Goal: Task Accomplishment & Management: Manage account settings

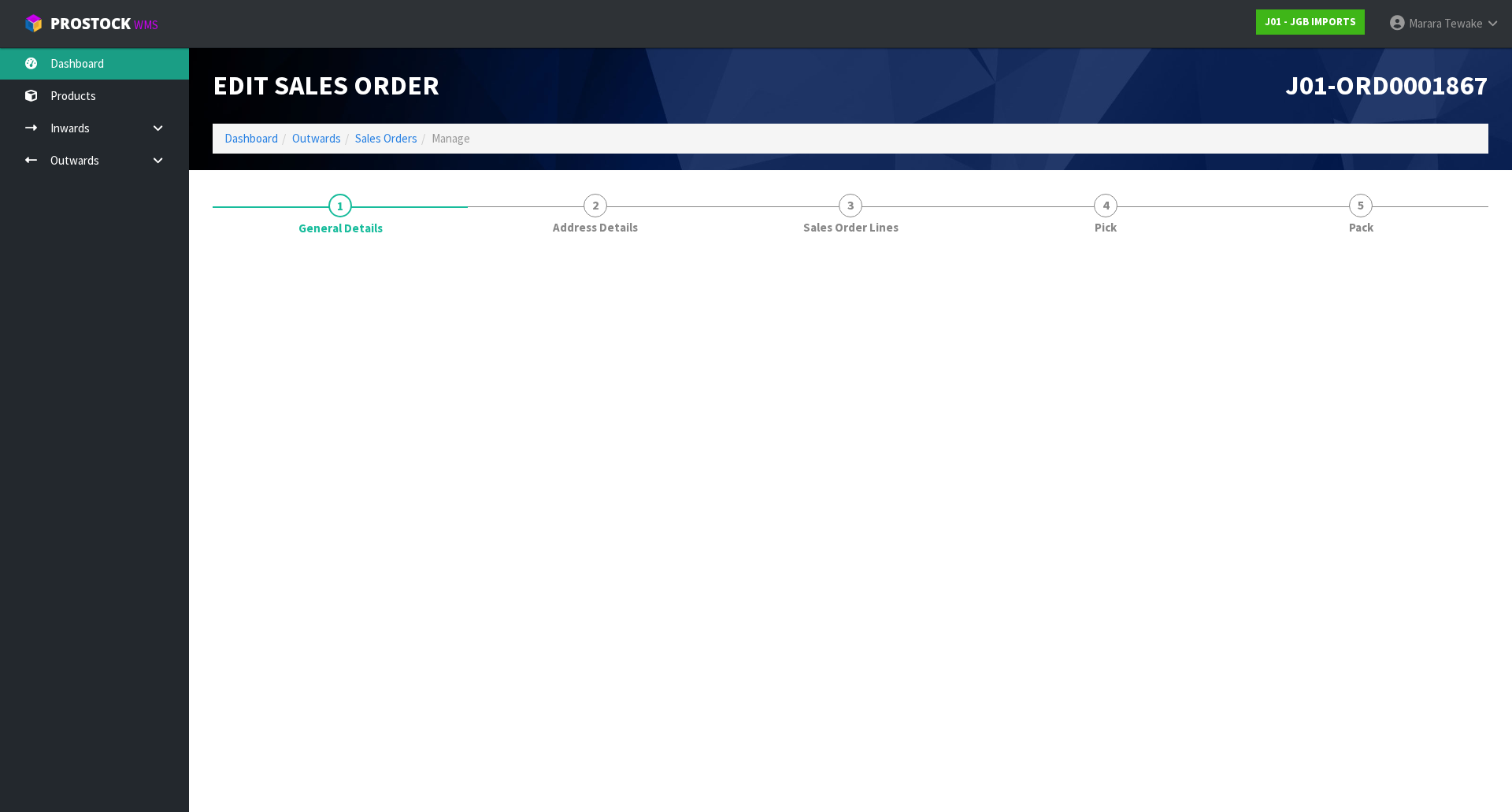
click at [81, 71] on link "Dashboard" at bounding box center [95, 63] width 189 height 32
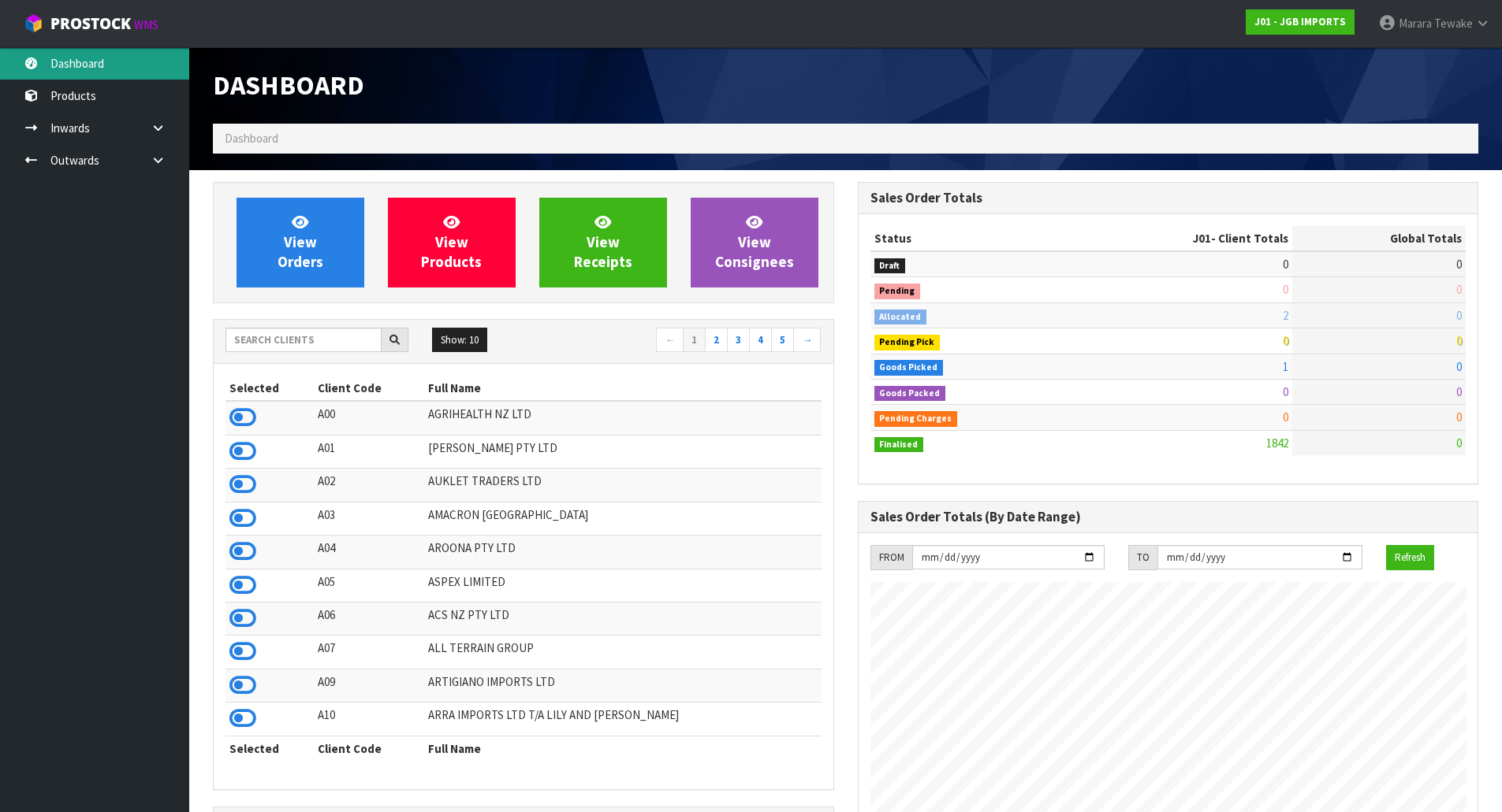
scroll to position [1194, 644]
click at [308, 331] on input "text" at bounding box center [303, 339] width 156 height 24
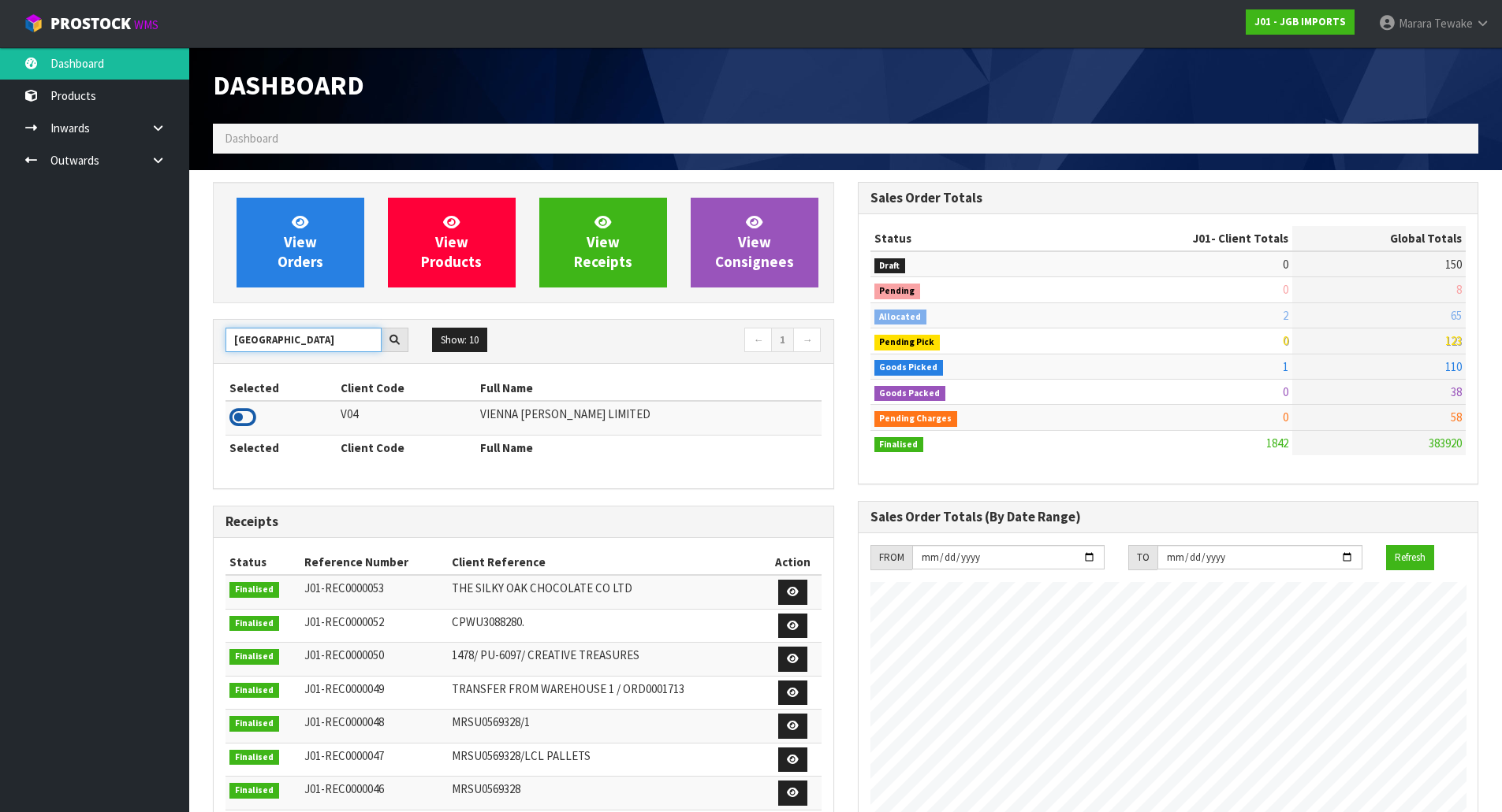
type input "[GEOGRAPHIC_DATA]"
click at [245, 420] on icon at bounding box center [243, 418] width 27 height 23
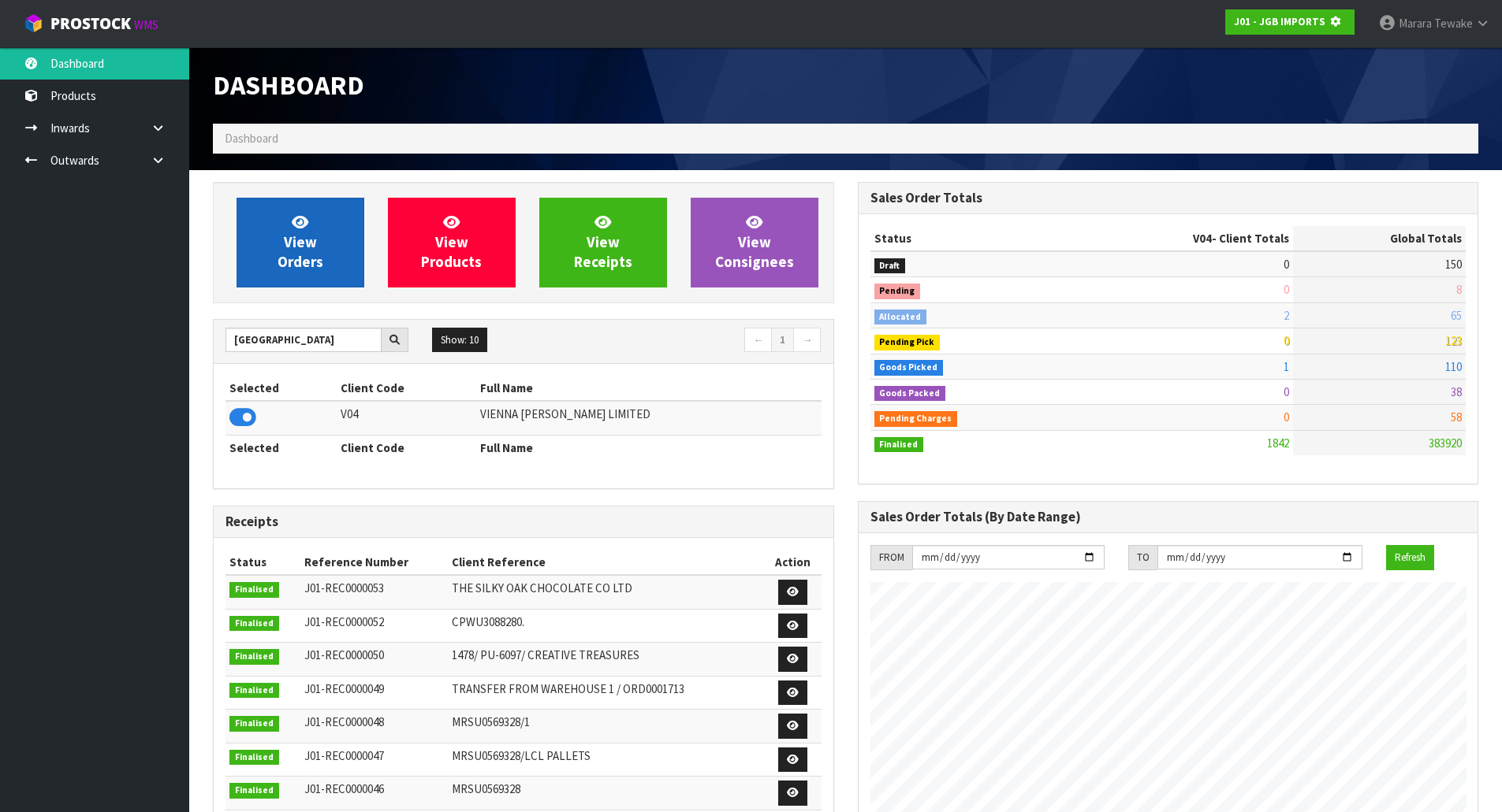
scroll to position [982, 644]
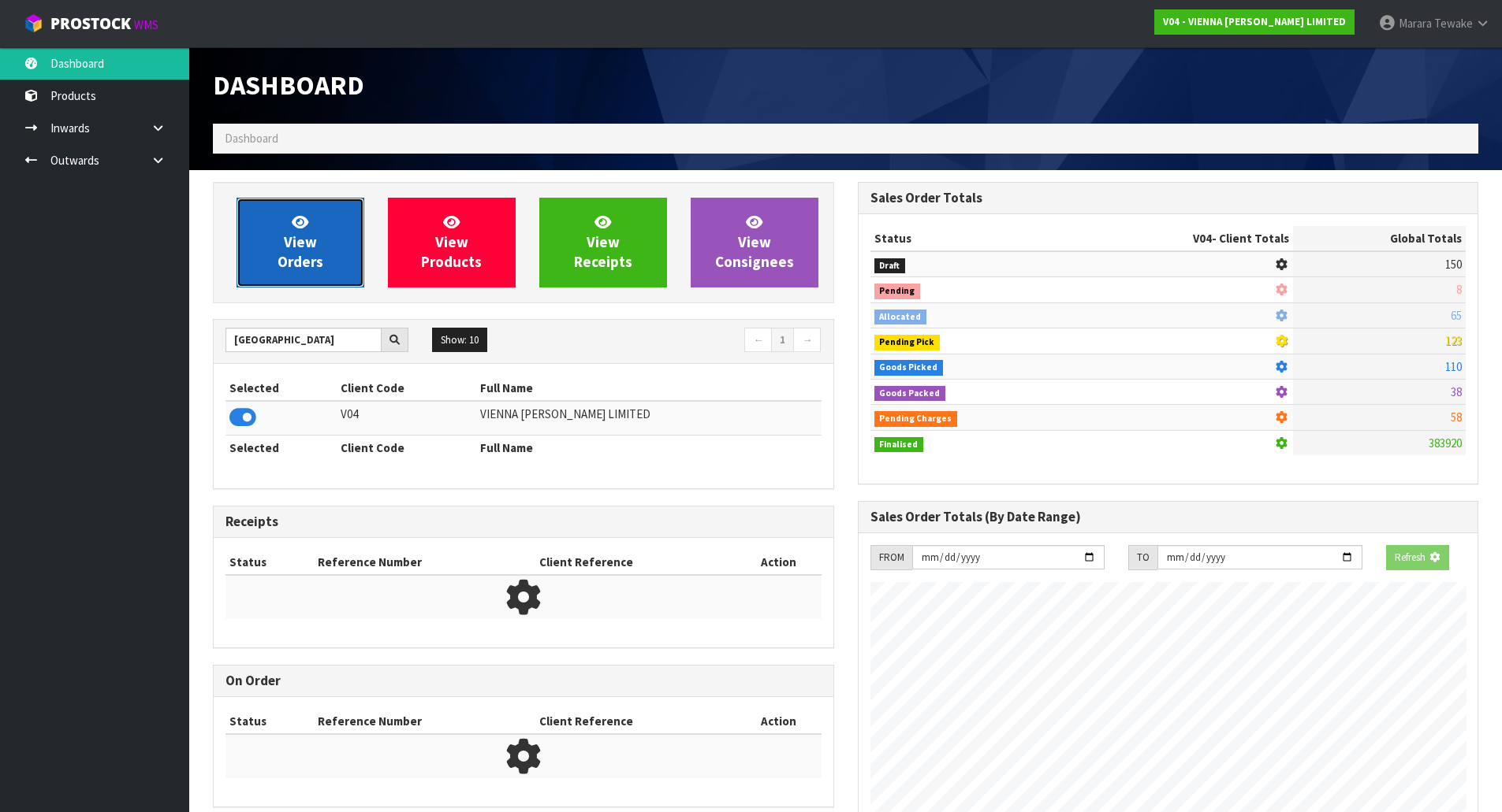
click at [272, 248] on link "View Orders" at bounding box center [301, 243] width 128 height 90
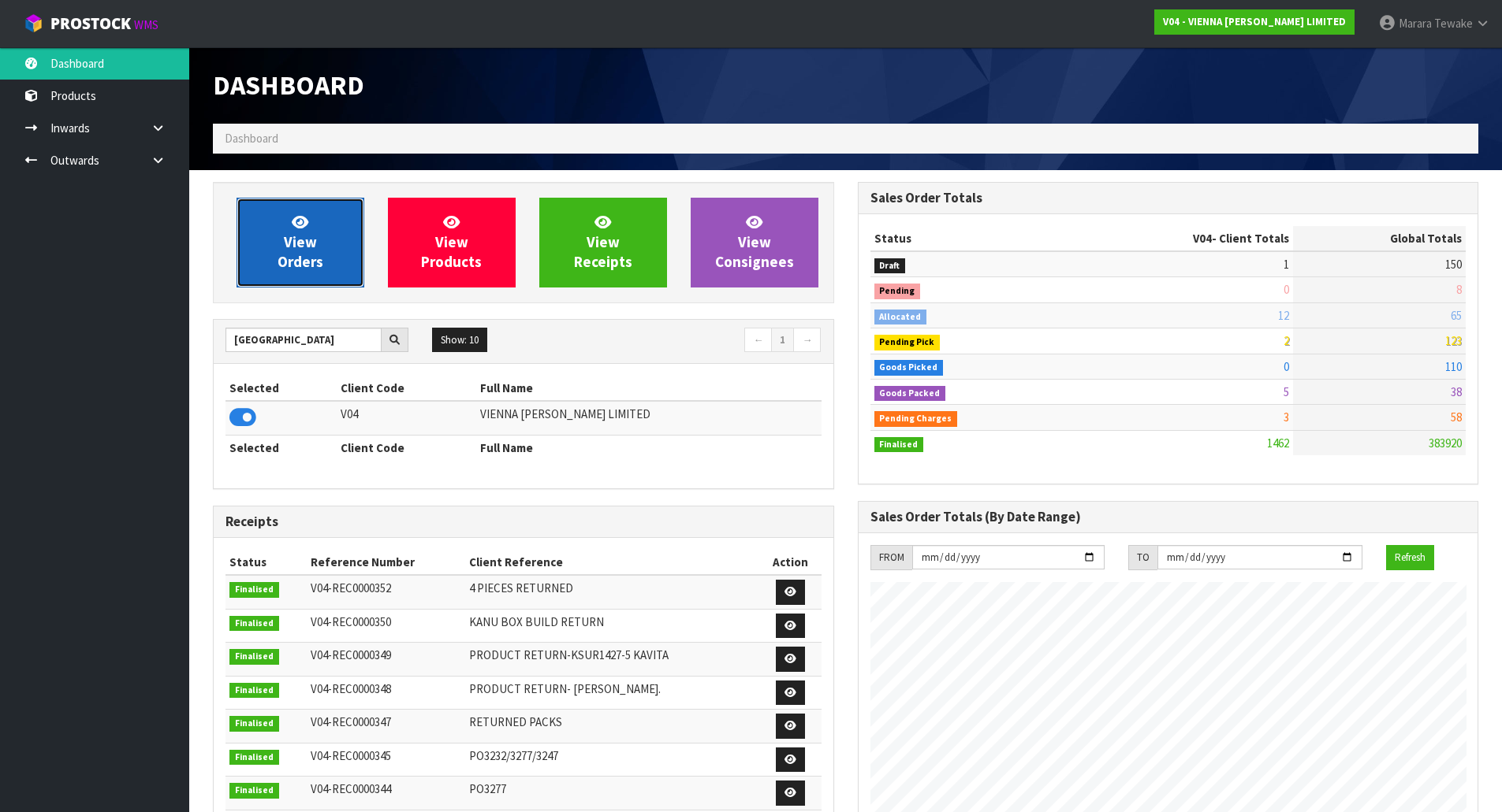
scroll to position [1194, 644]
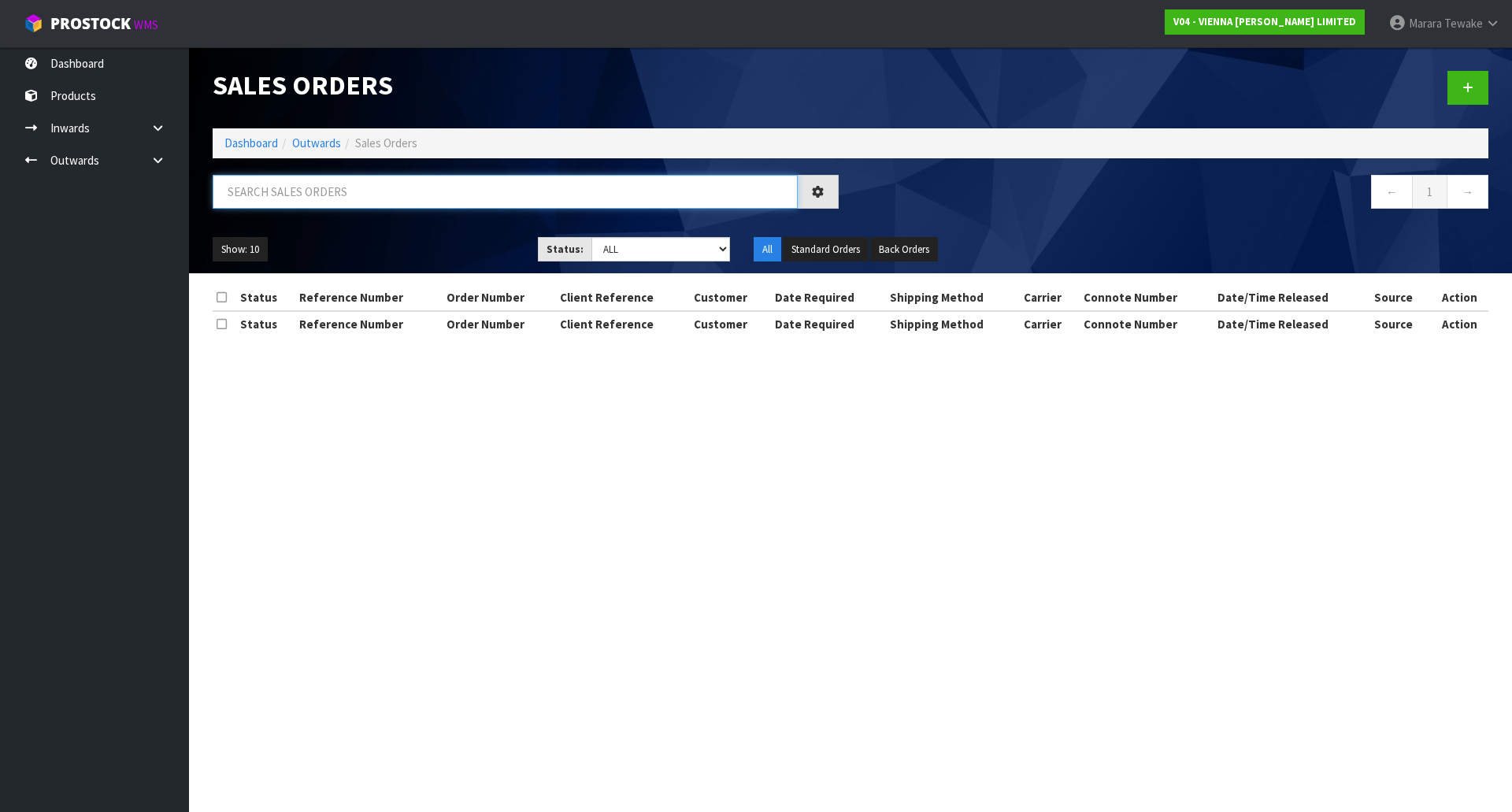
click at [291, 203] on input "text" at bounding box center [505, 191] width 585 height 34
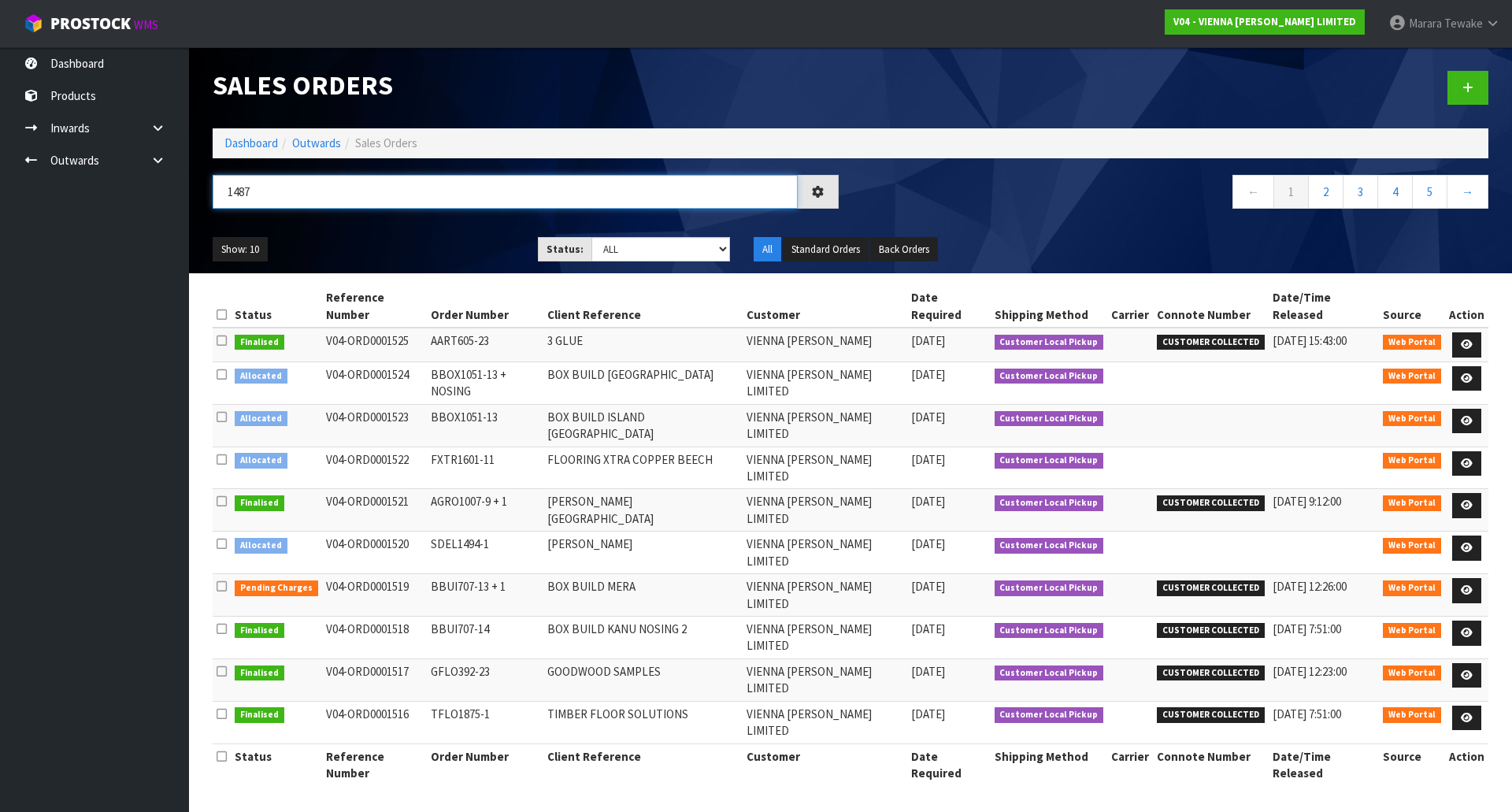
type input "1487"
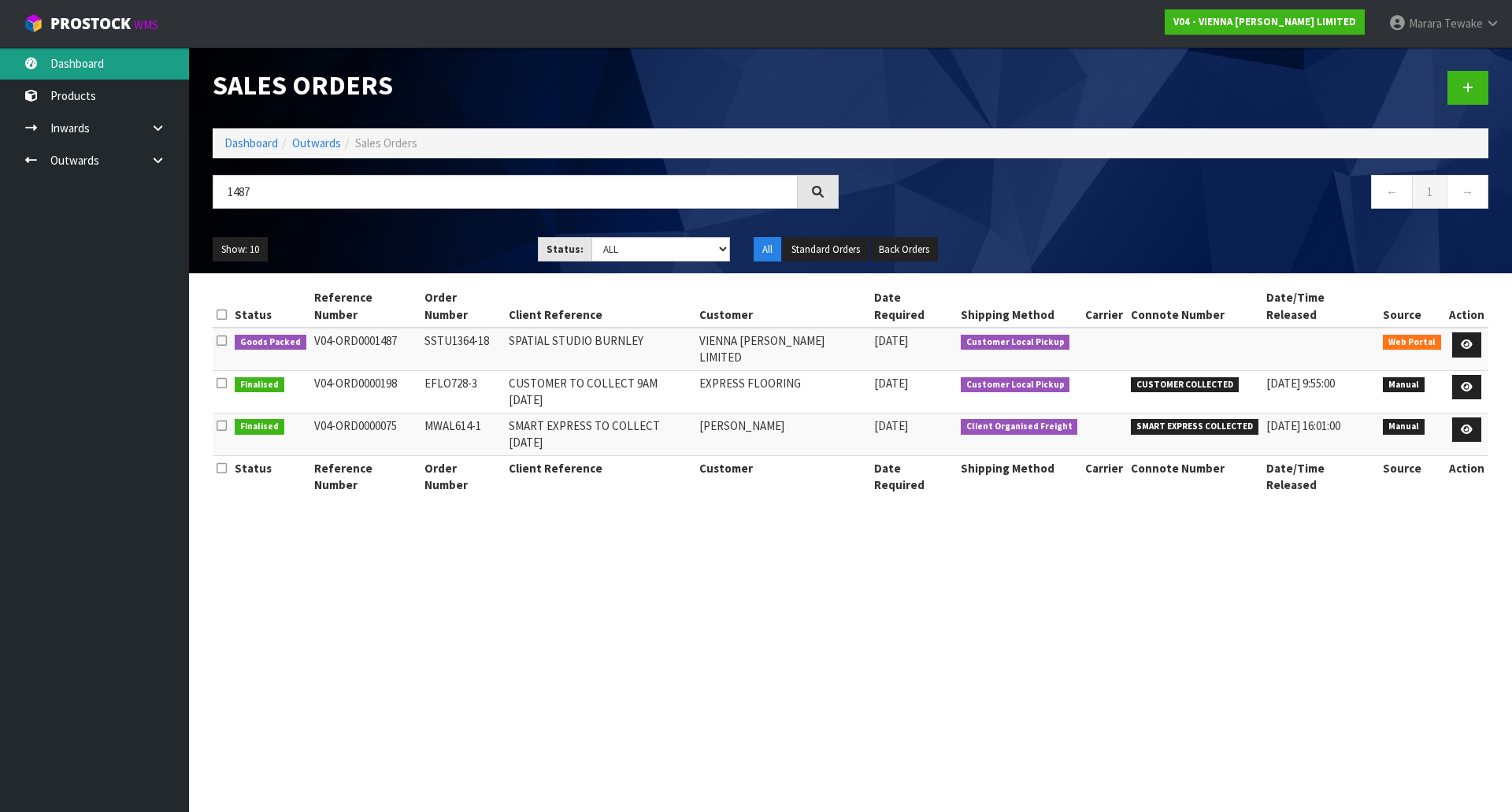
click at [149, 62] on link "Dashboard" at bounding box center [95, 63] width 189 height 32
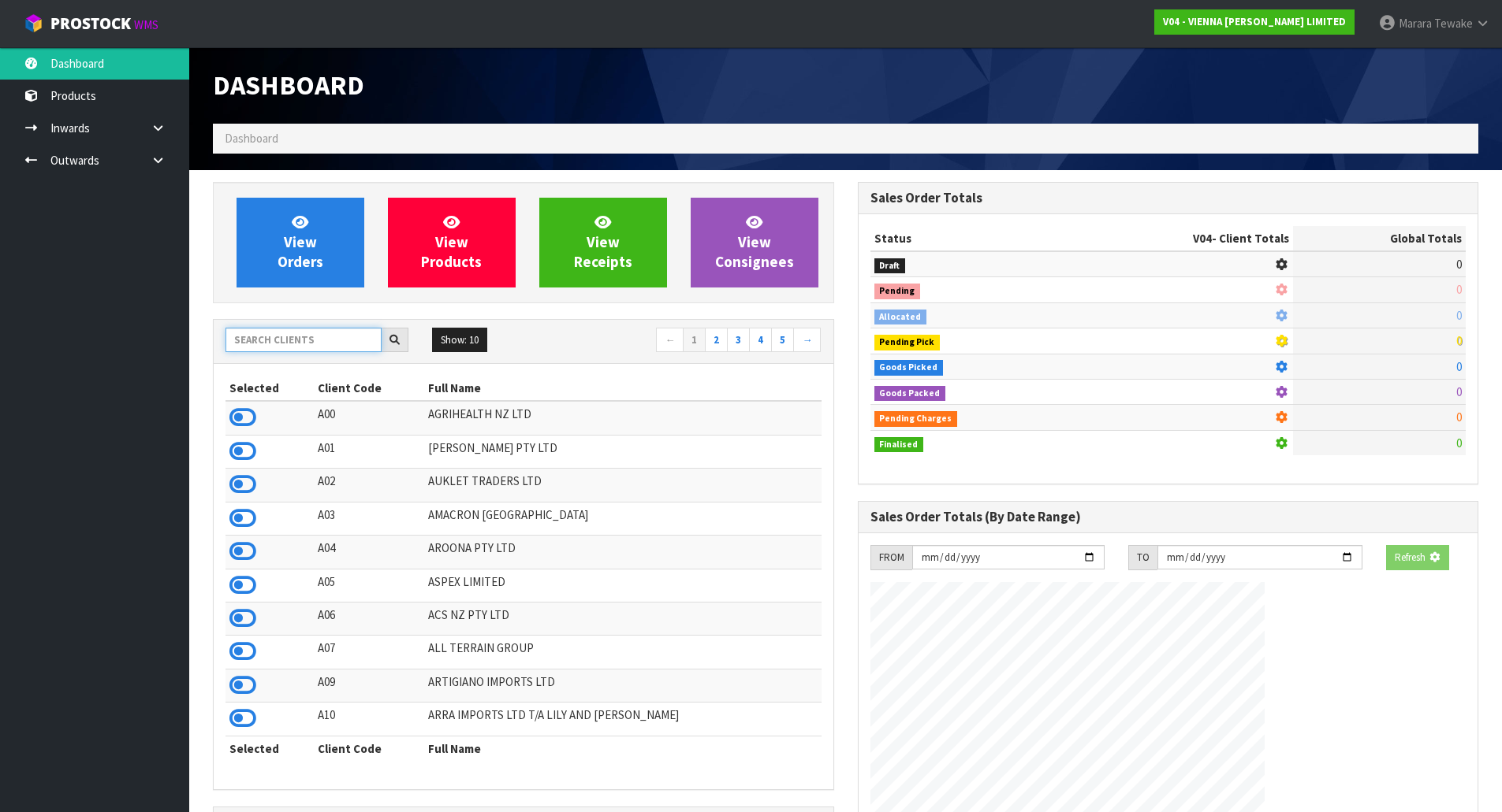
click at [271, 338] on input "text" at bounding box center [303, 339] width 156 height 24
click at [229, 509] on td at bounding box center [269, 518] width 88 height 33
click at [232, 514] on icon at bounding box center [243, 518] width 27 height 23
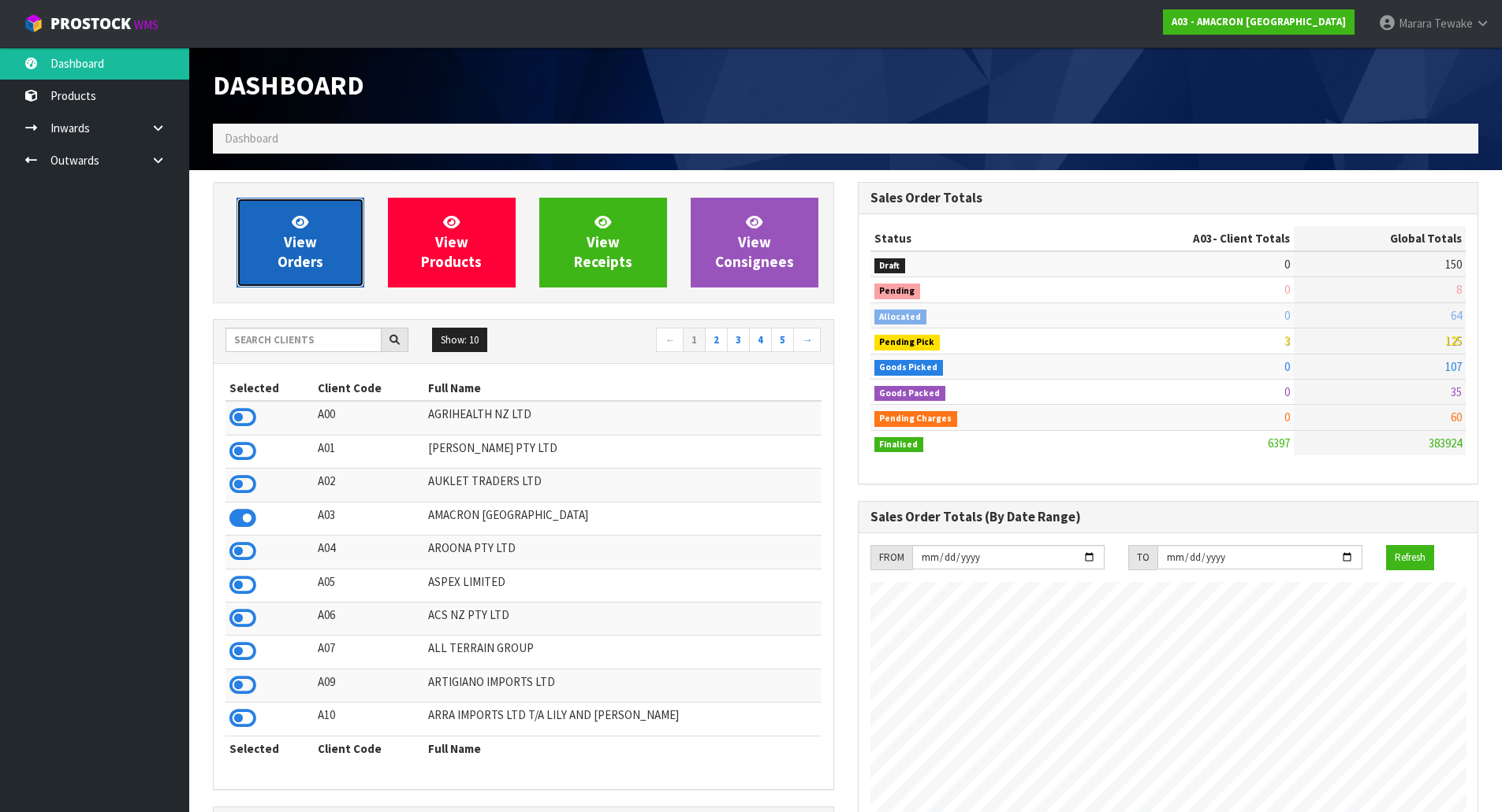
click at [288, 275] on link "View Orders" at bounding box center [301, 243] width 128 height 90
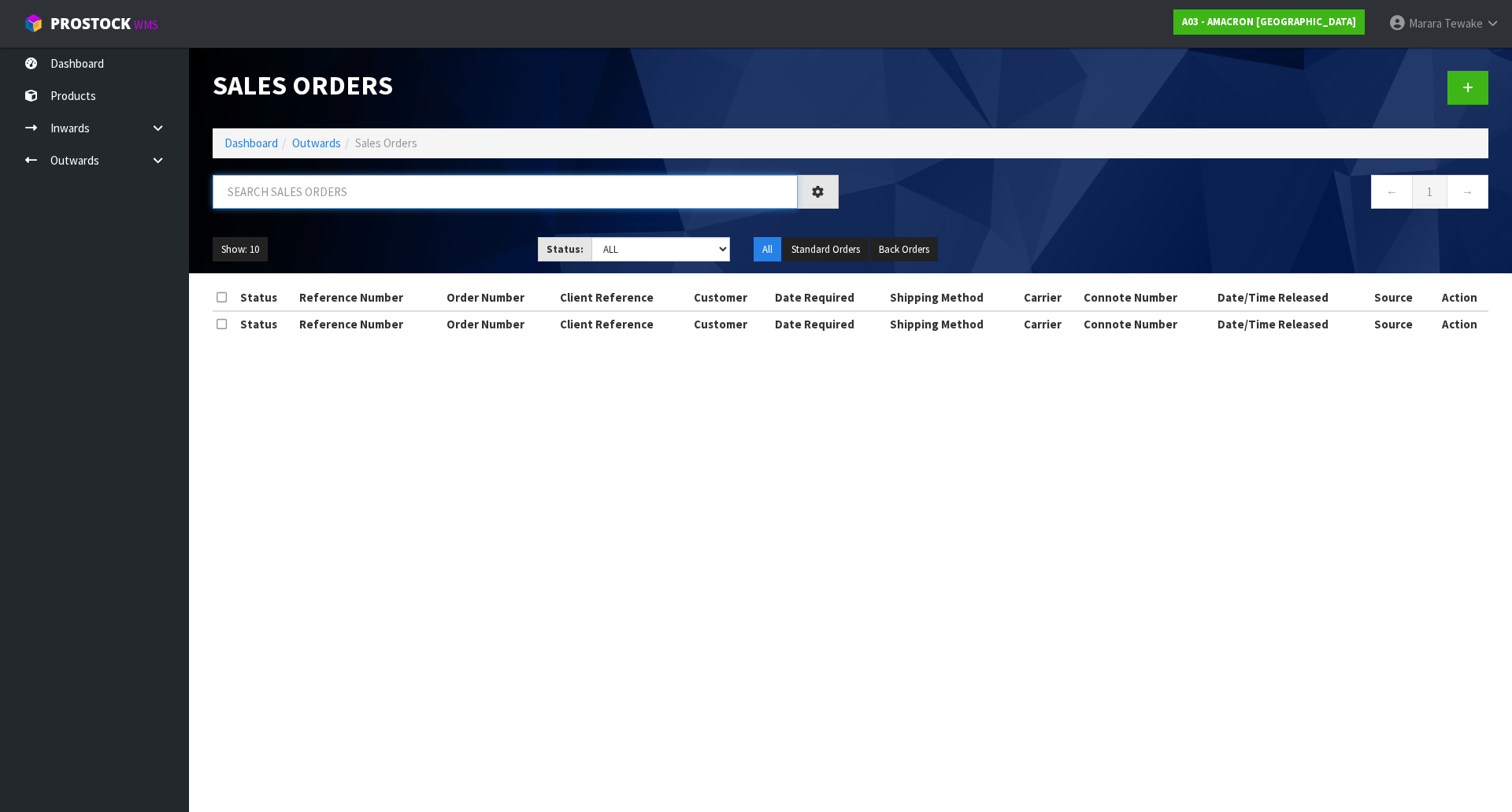
click at [288, 192] on input "text" at bounding box center [505, 191] width 585 height 34
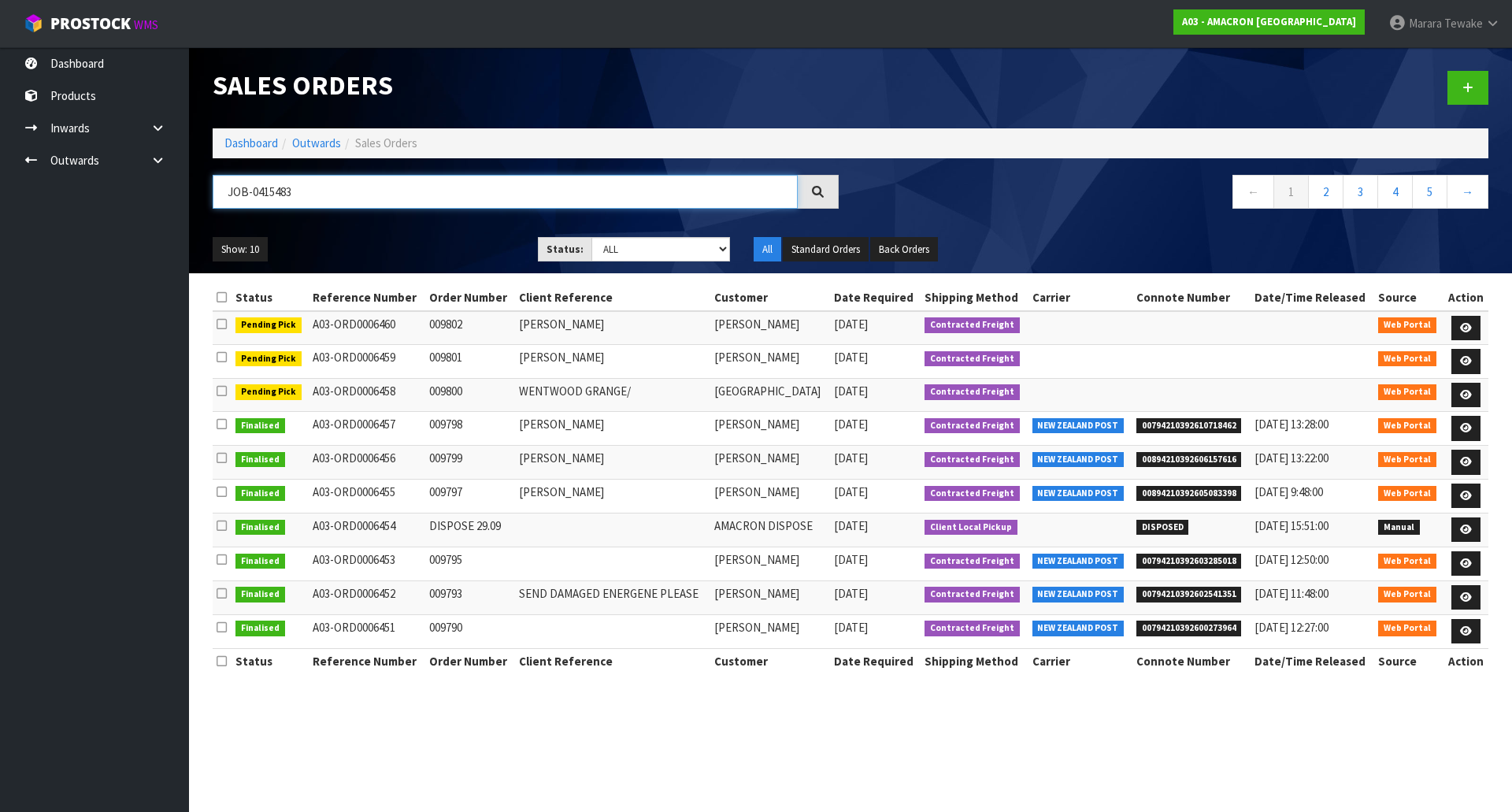
type input "JOB-0415483"
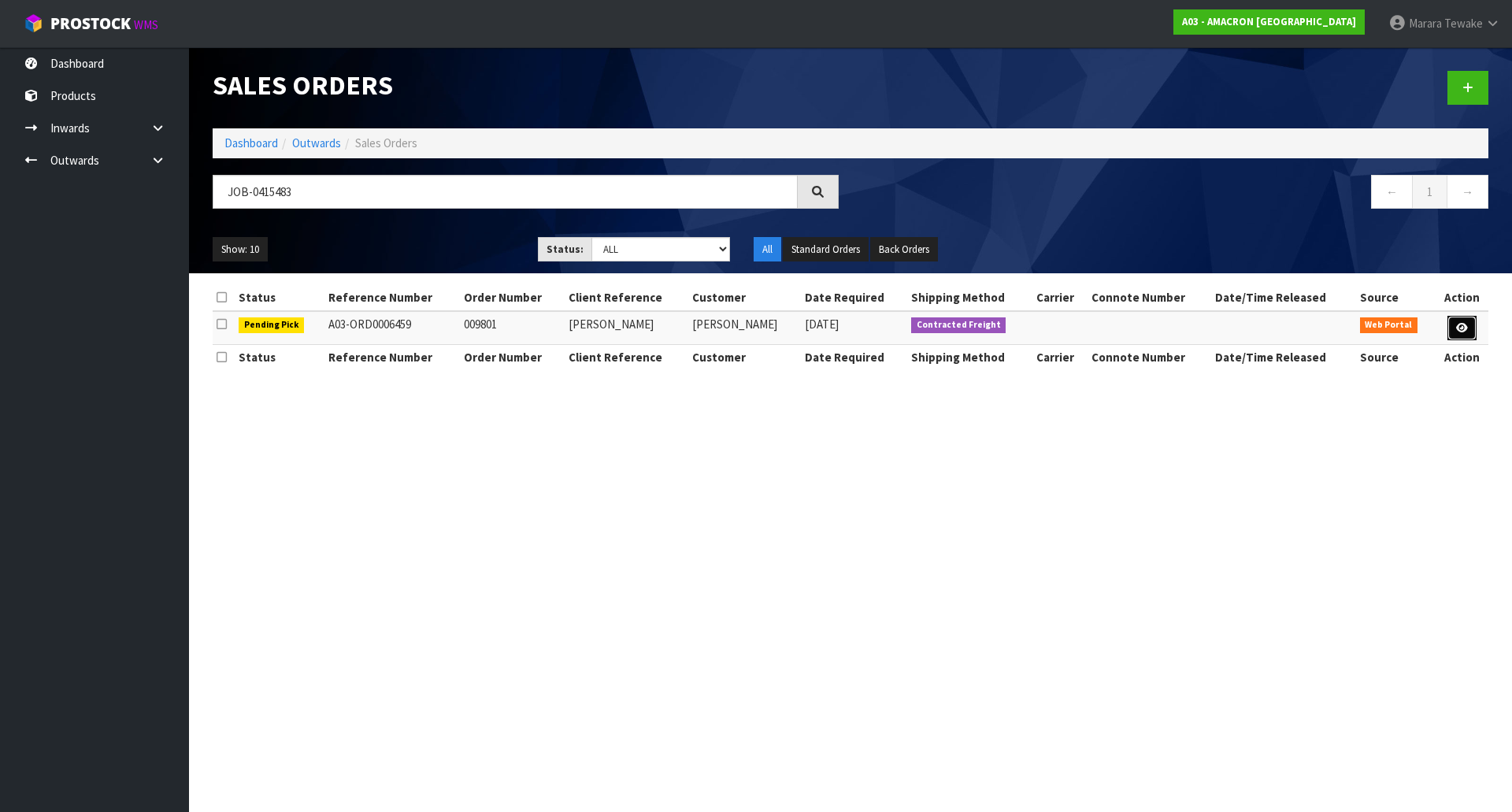
click at [1455, 334] on link at bounding box center [1462, 329] width 29 height 25
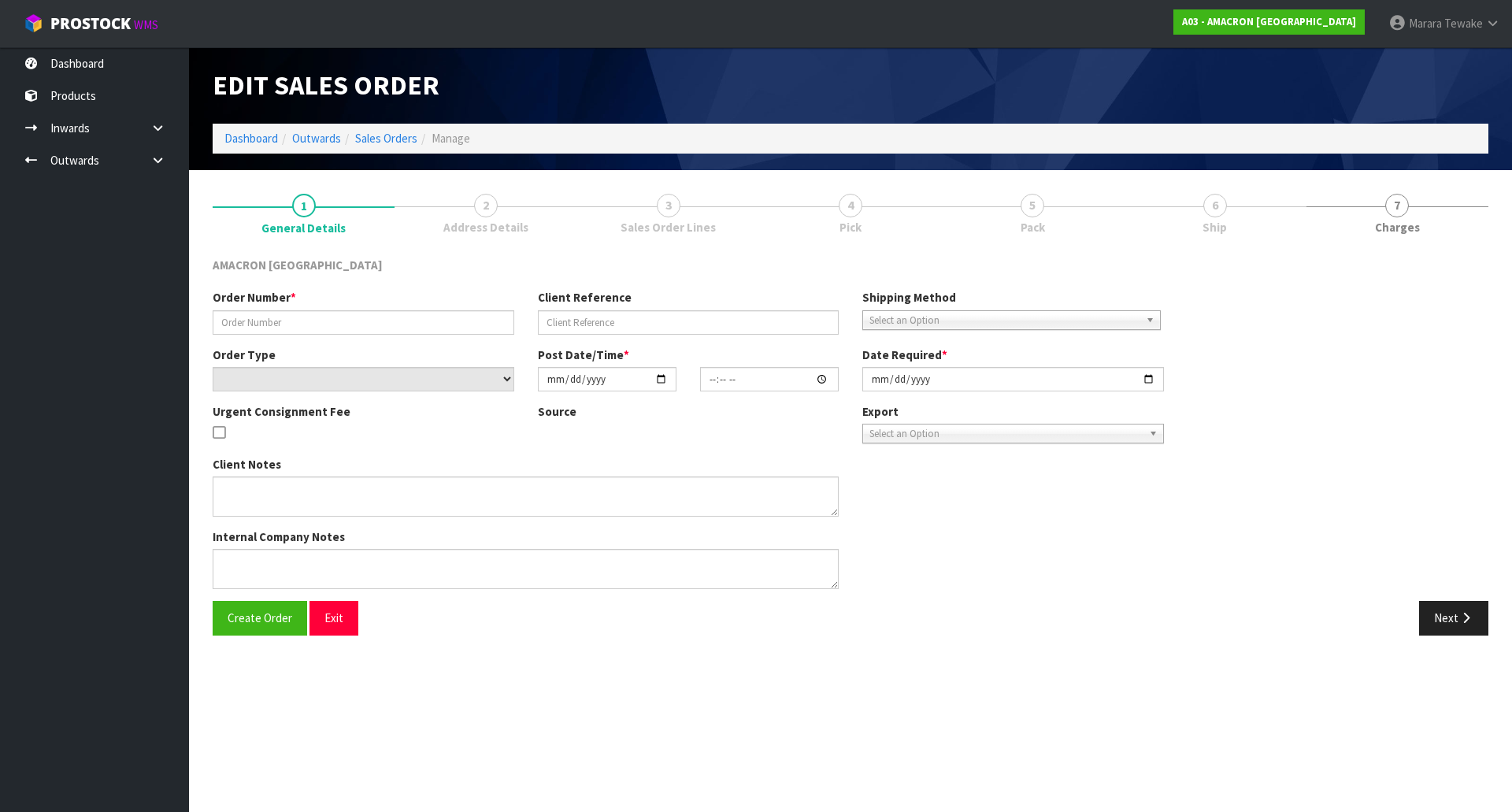
type input "009801"
type input "[PERSON_NAME]"
select select "number:0"
type input "[DATE]"
type input "15:01:00.000"
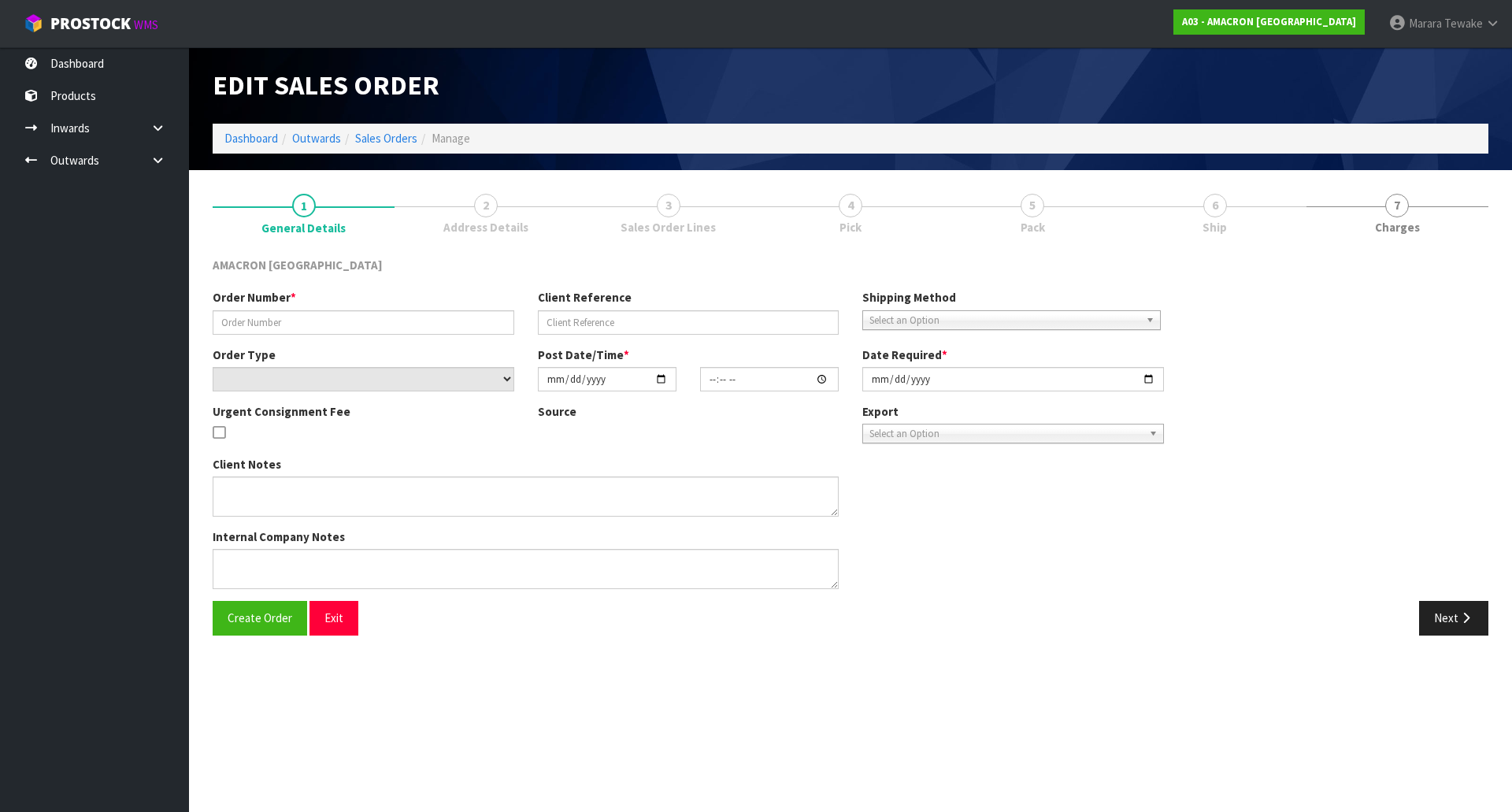
type input "[DATE]"
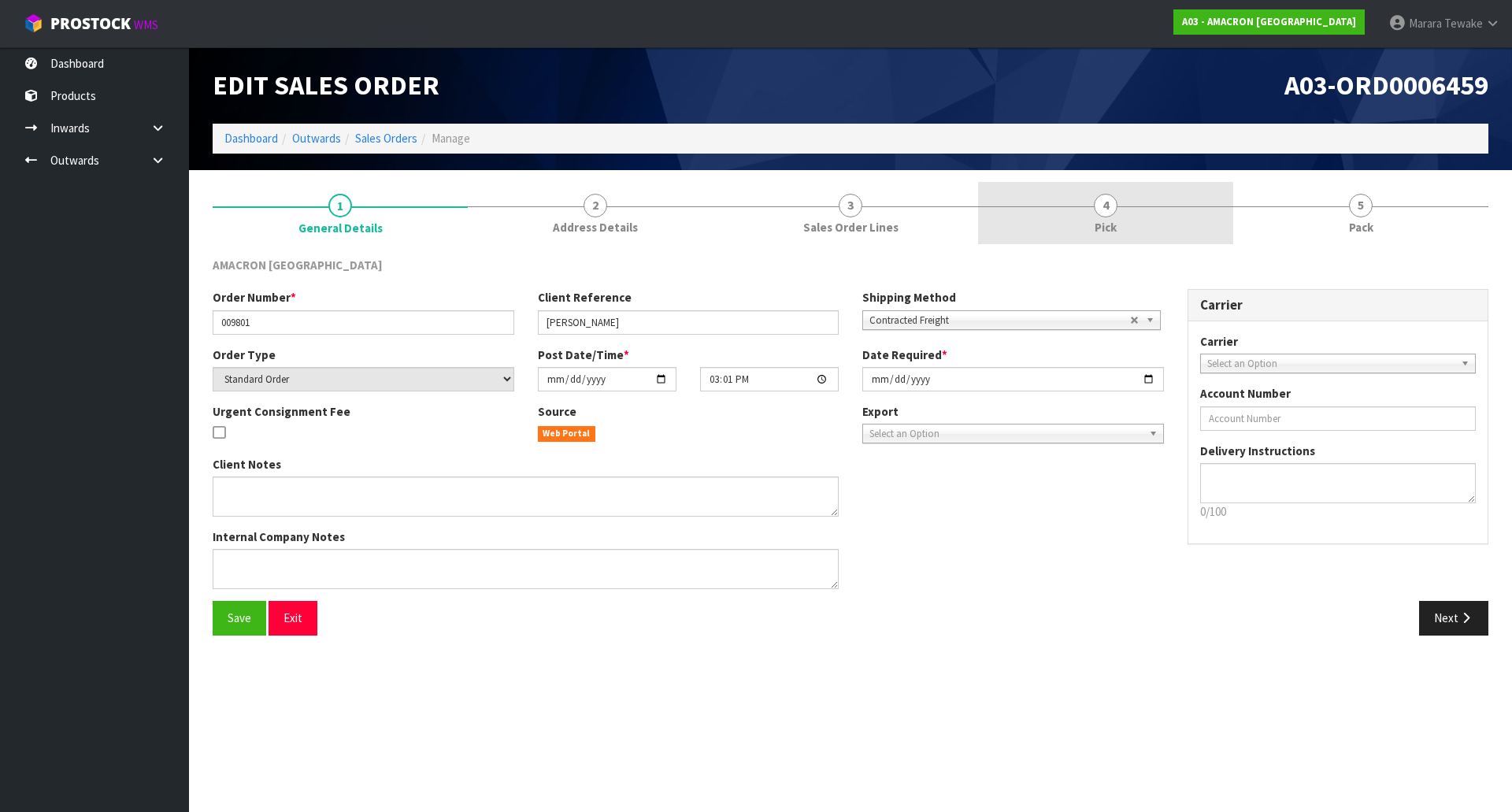
click at [1123, 218] on link "4 Pick" at bounding box center [1105, 213] width 255 height 62
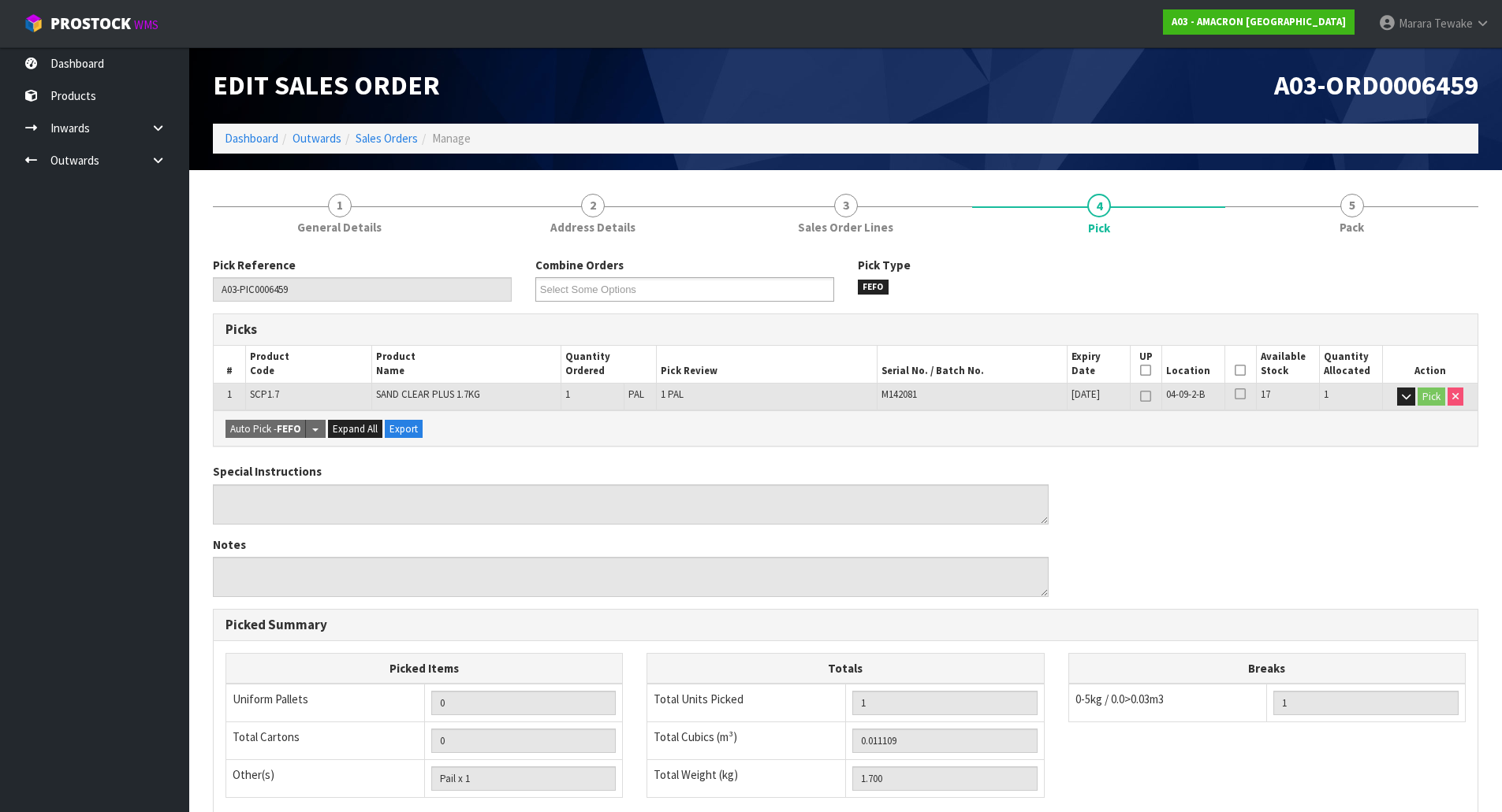
click at [1239, 370] on icon at bounding box center [1240, 370] width 11 height 1
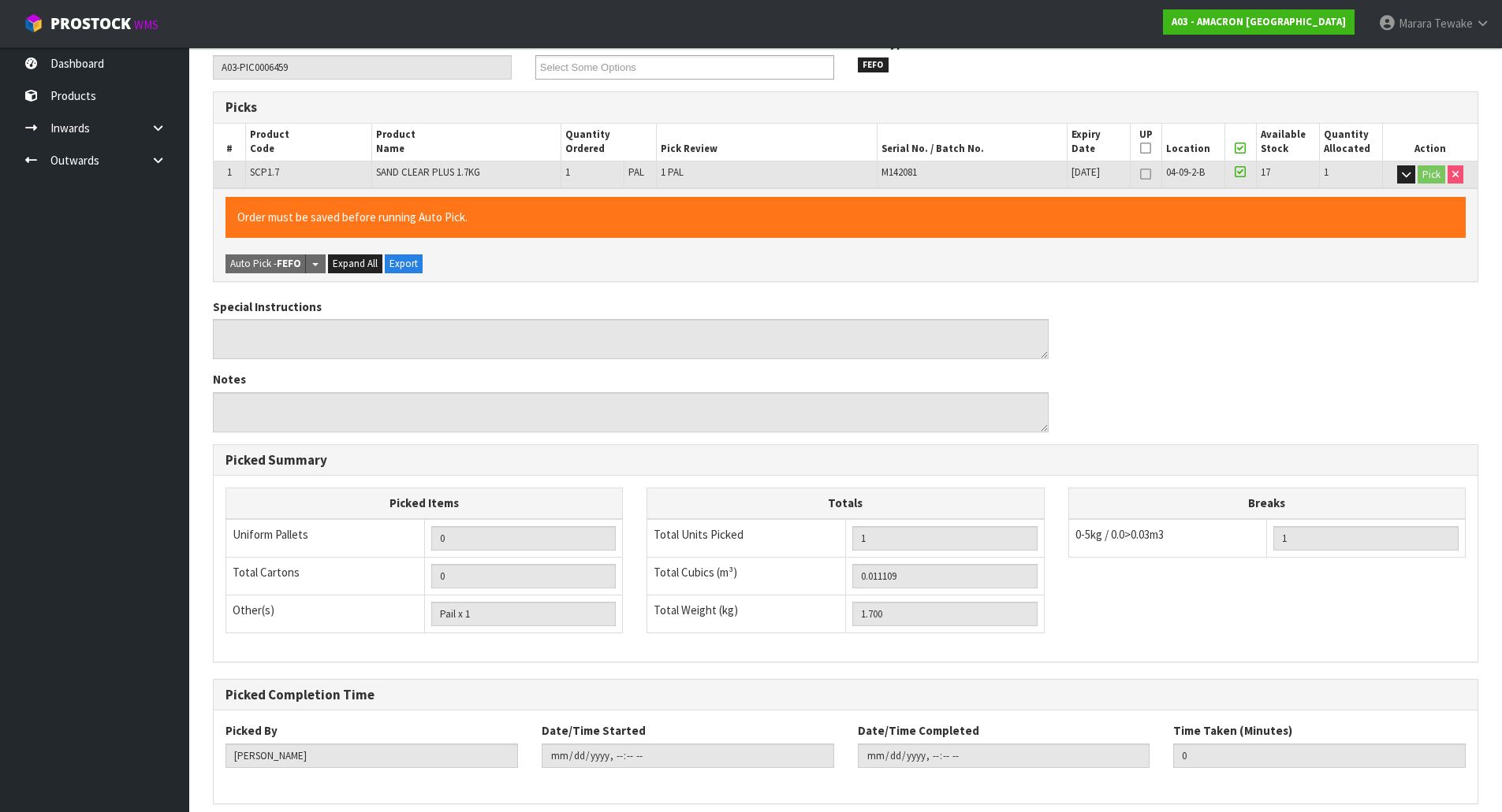
scroll to position [288, 0]
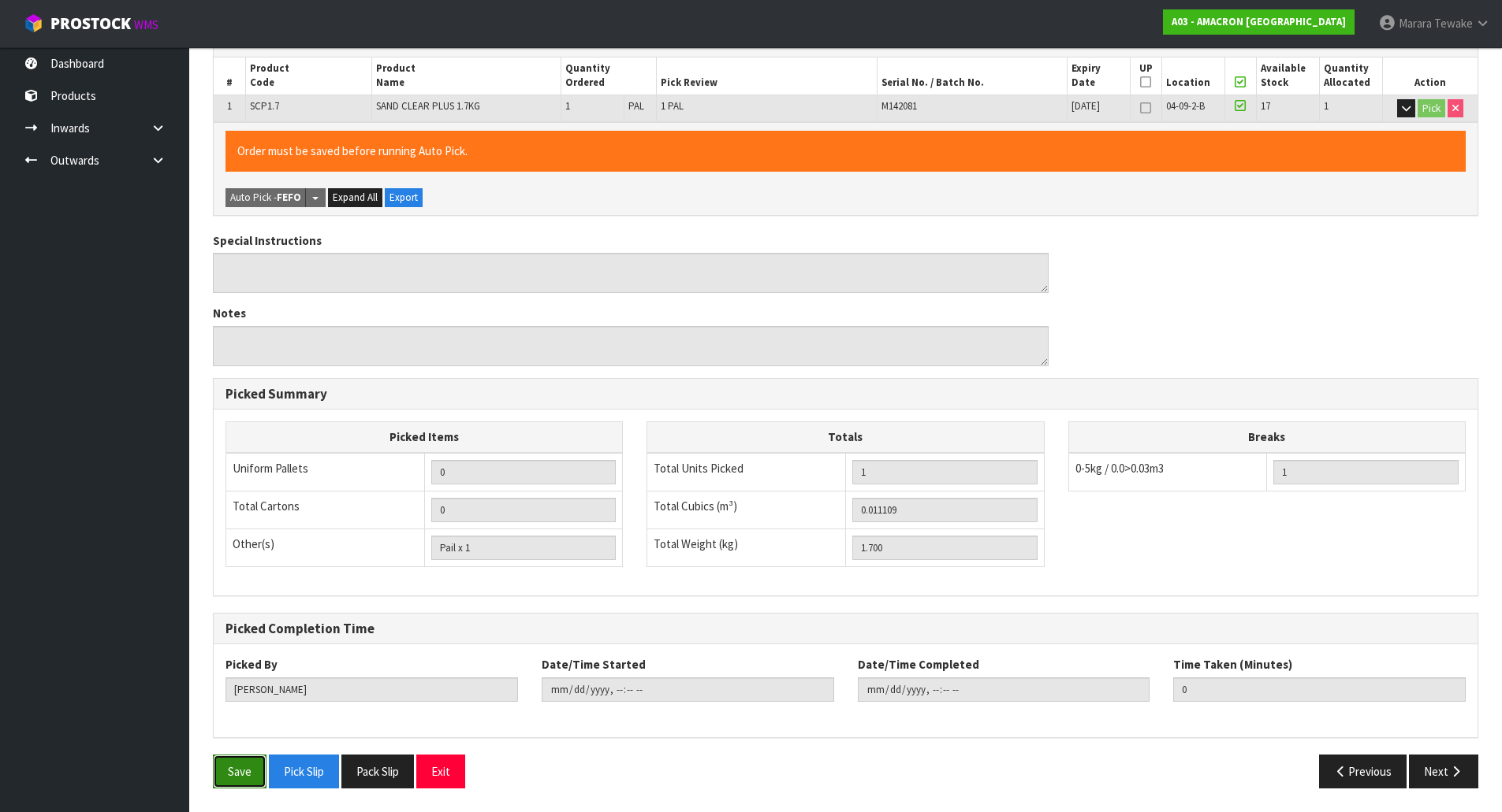
click at [253, 769] on button "Save" at bounding box center [239, 771] width 53 height 34
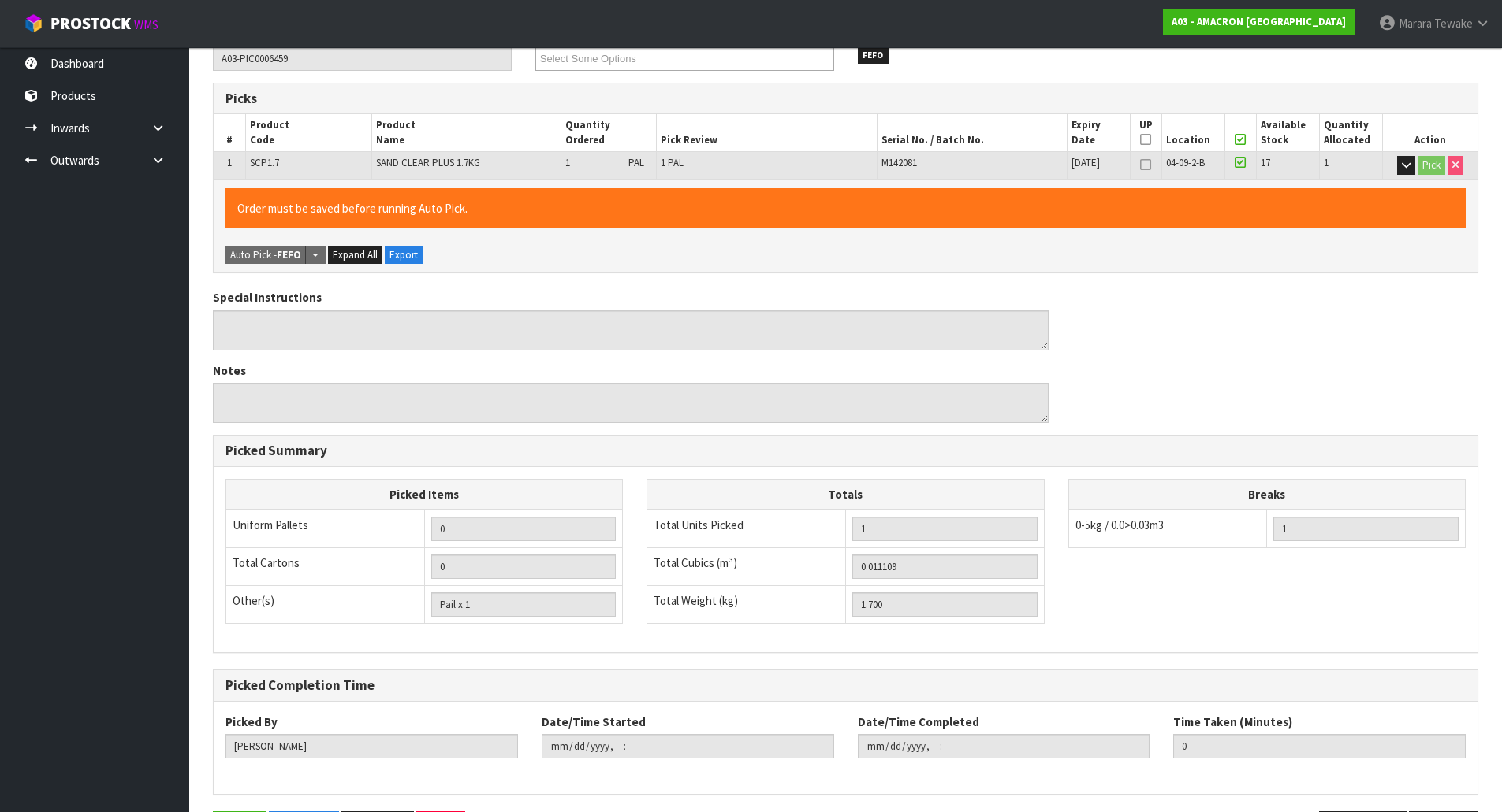
scroll to position [0, 0]
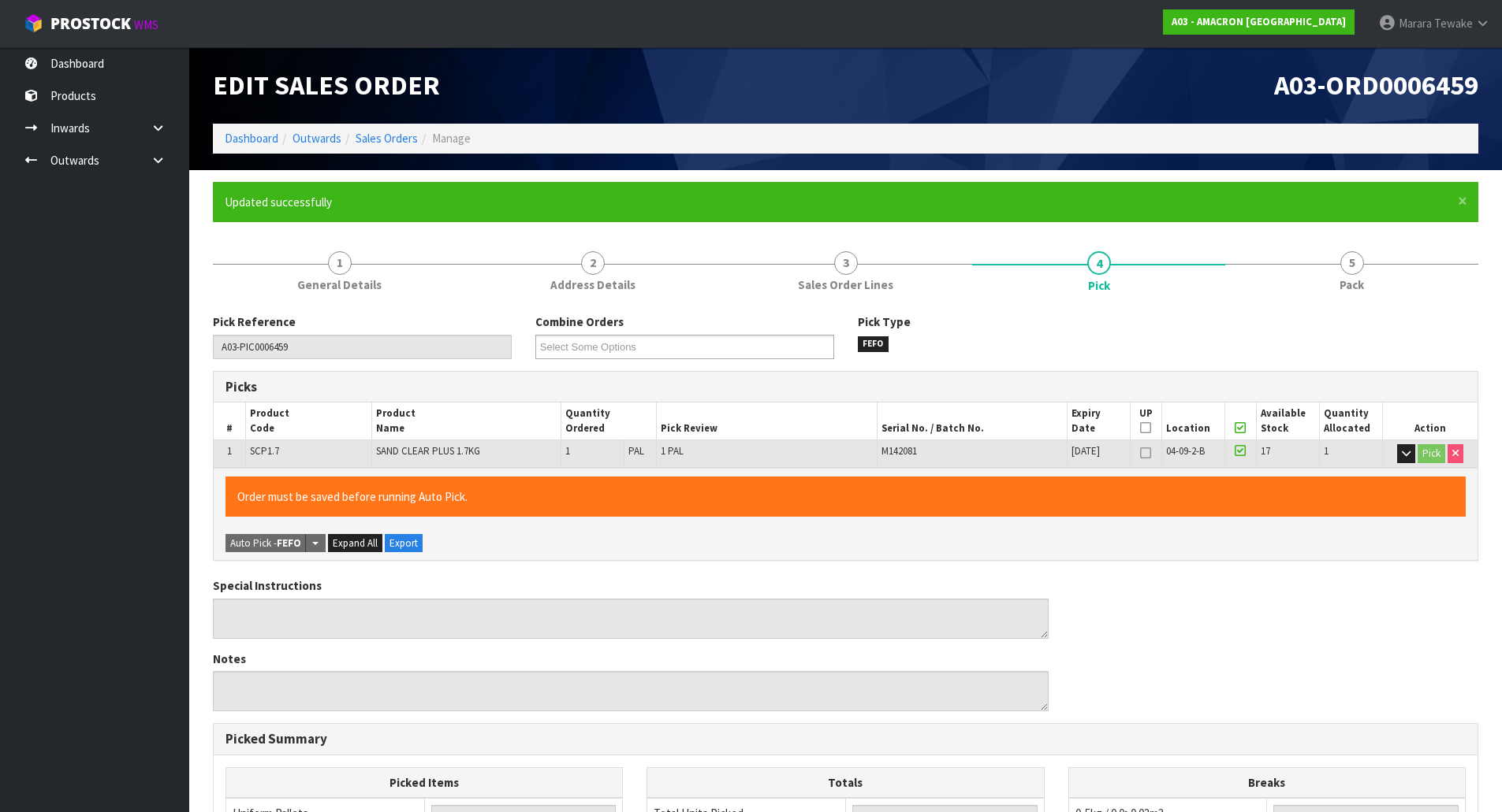
type input "[PERSON_NAME]"
type input "[DATE]T14:52:08"
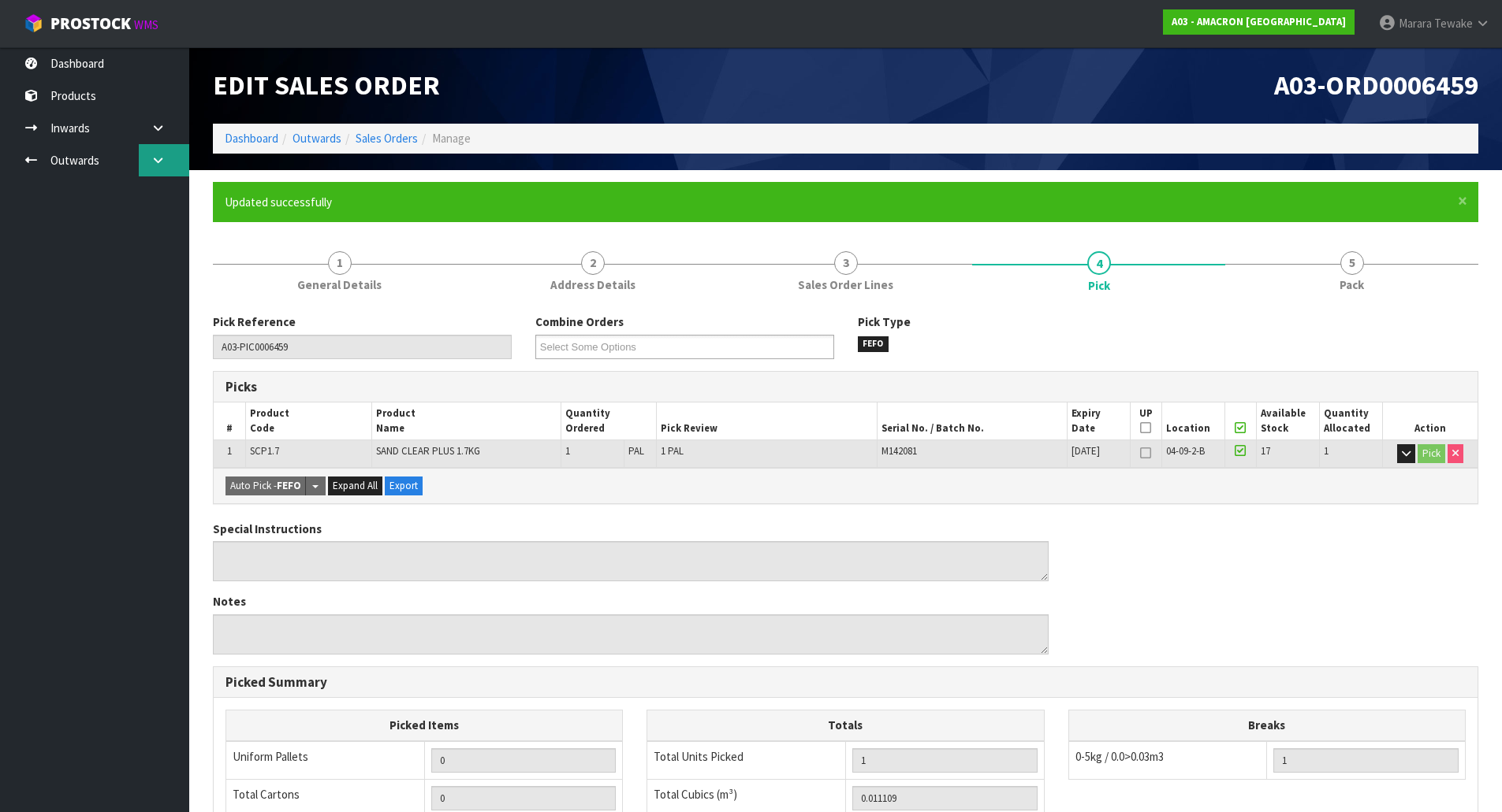
click at [154, 153] on link at bounding box center [163, 160] width 50 height 32
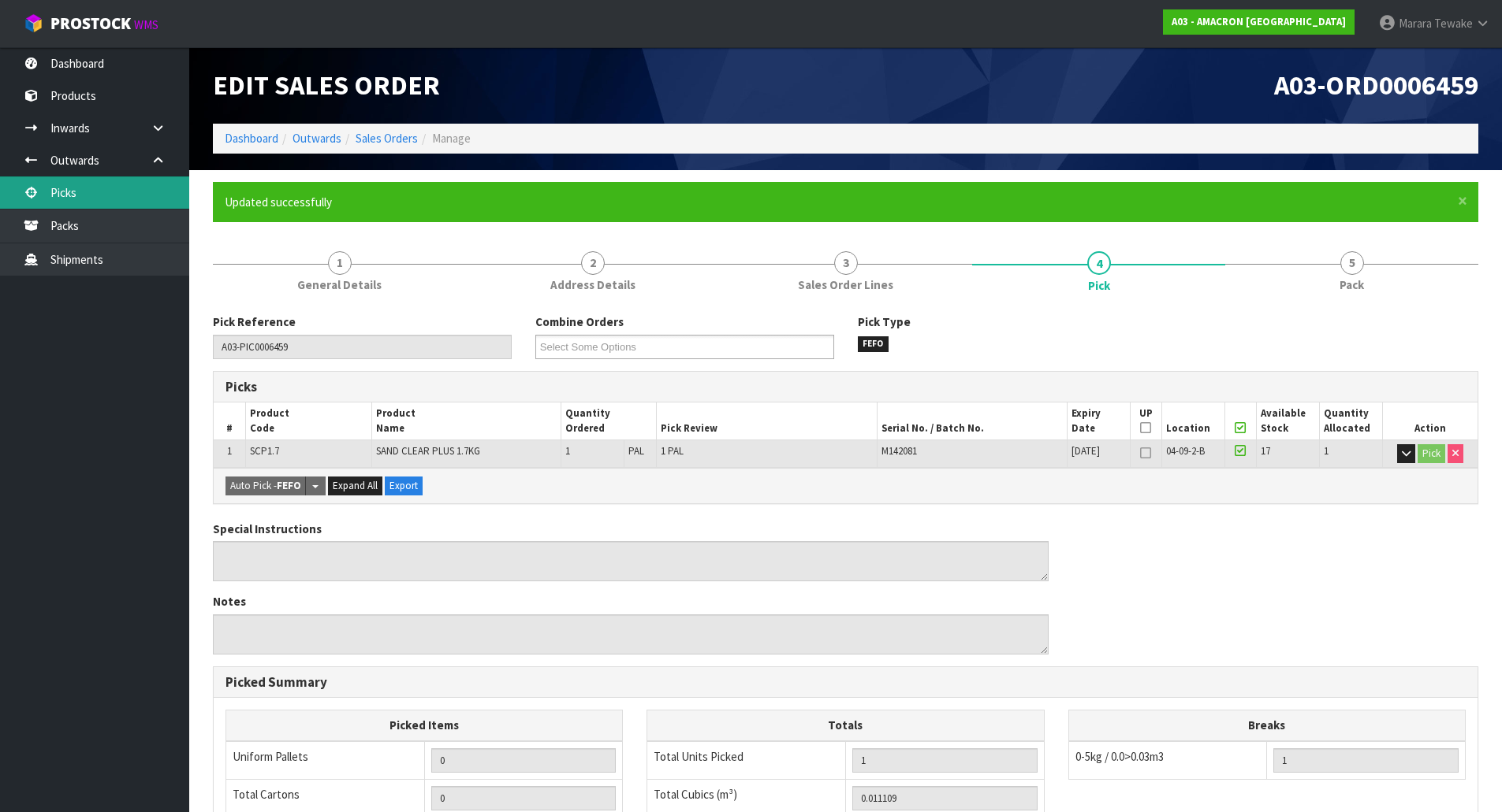
click at [123, 209] on link "Picks" at bounding box center [95, 192] width 190 height 32
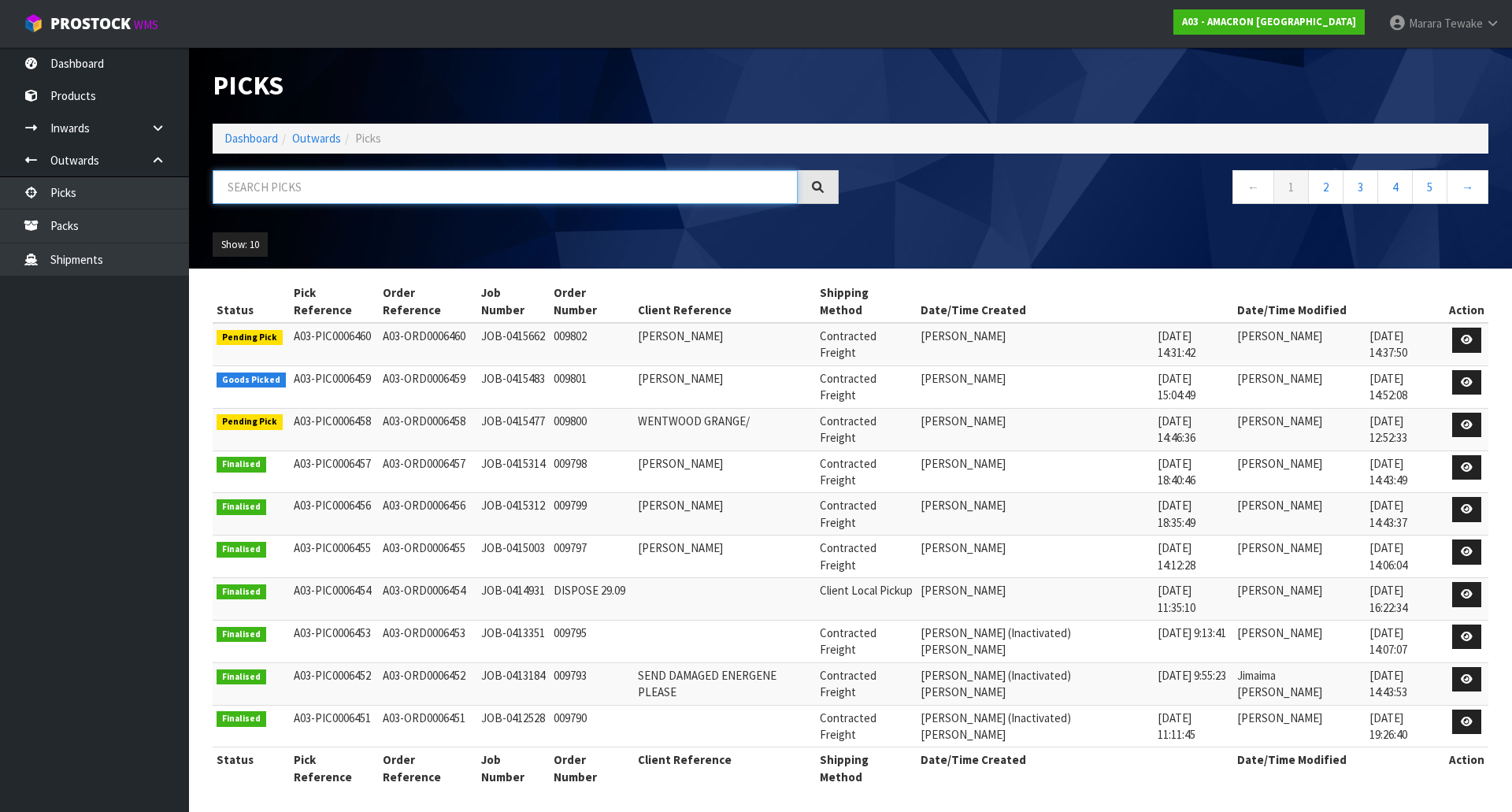
click at [271, 176] on input "text" at bounding box center [505, 187] width 585 height 34
type input "6458"
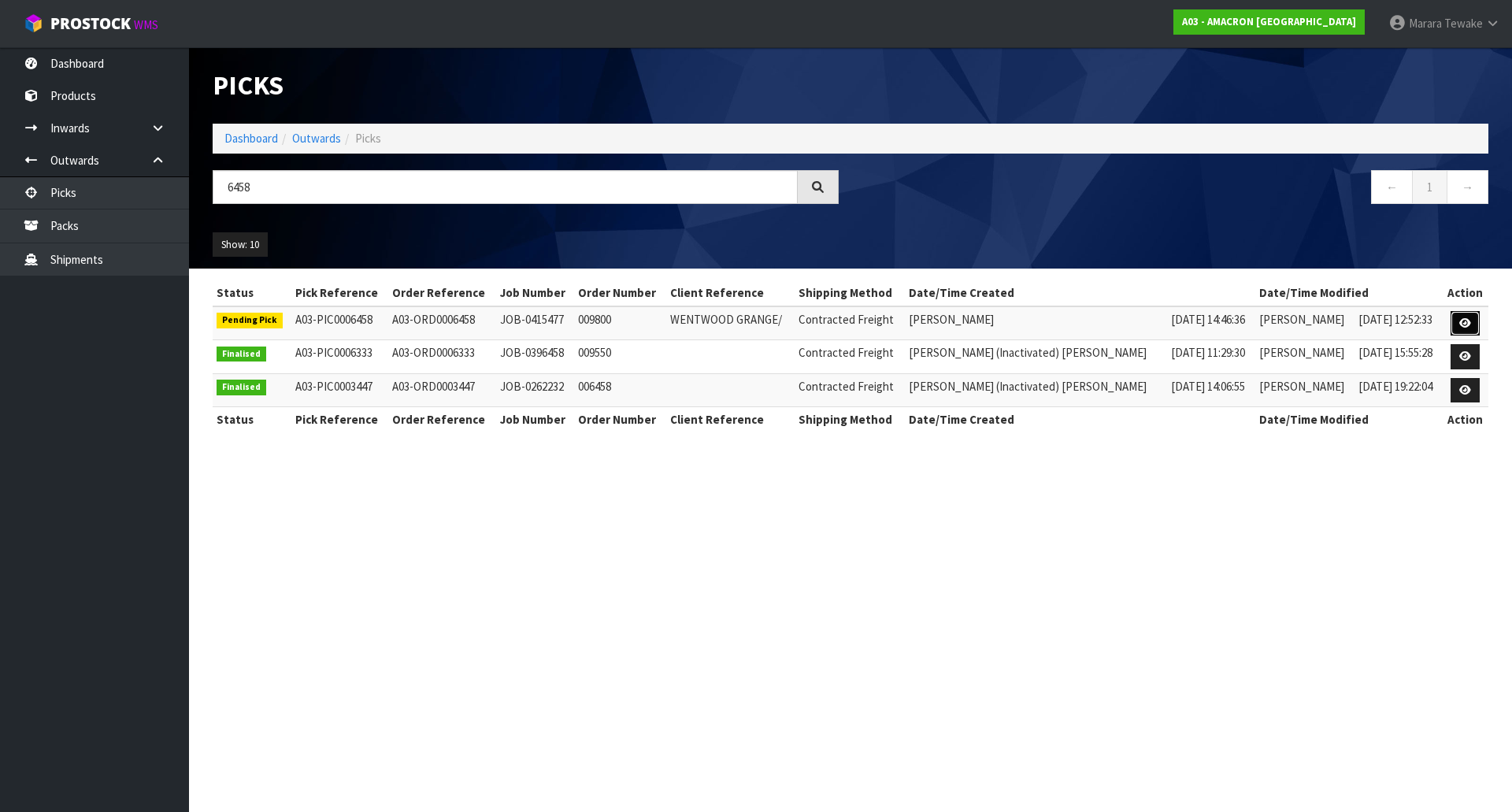
click at [1471, 318] on link at bounding box center [1465, 324] width 29 height 25
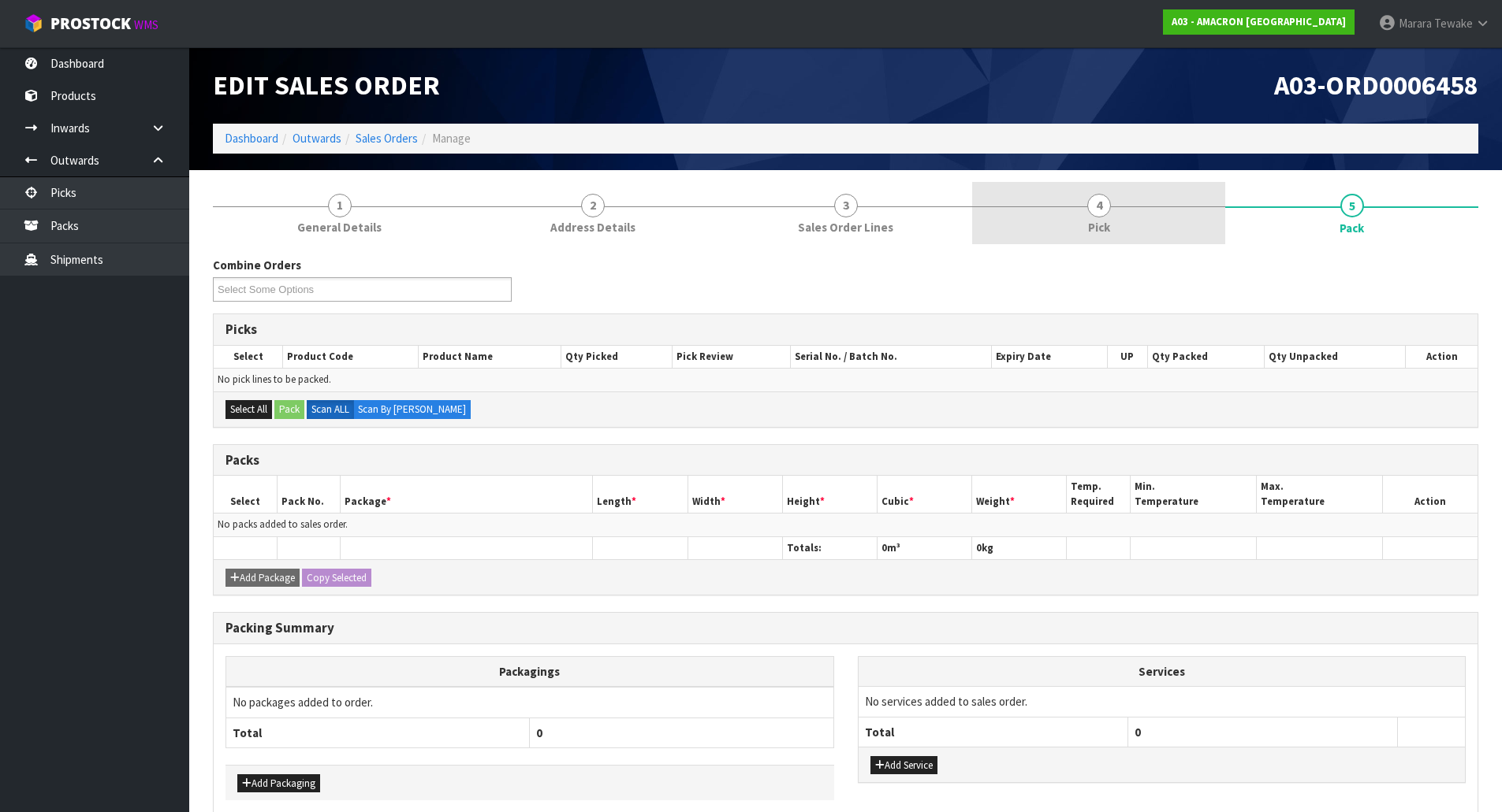
click at [1143, 226] on link "4 Pick" at bounding box center [1099, 213] width 253 height 62
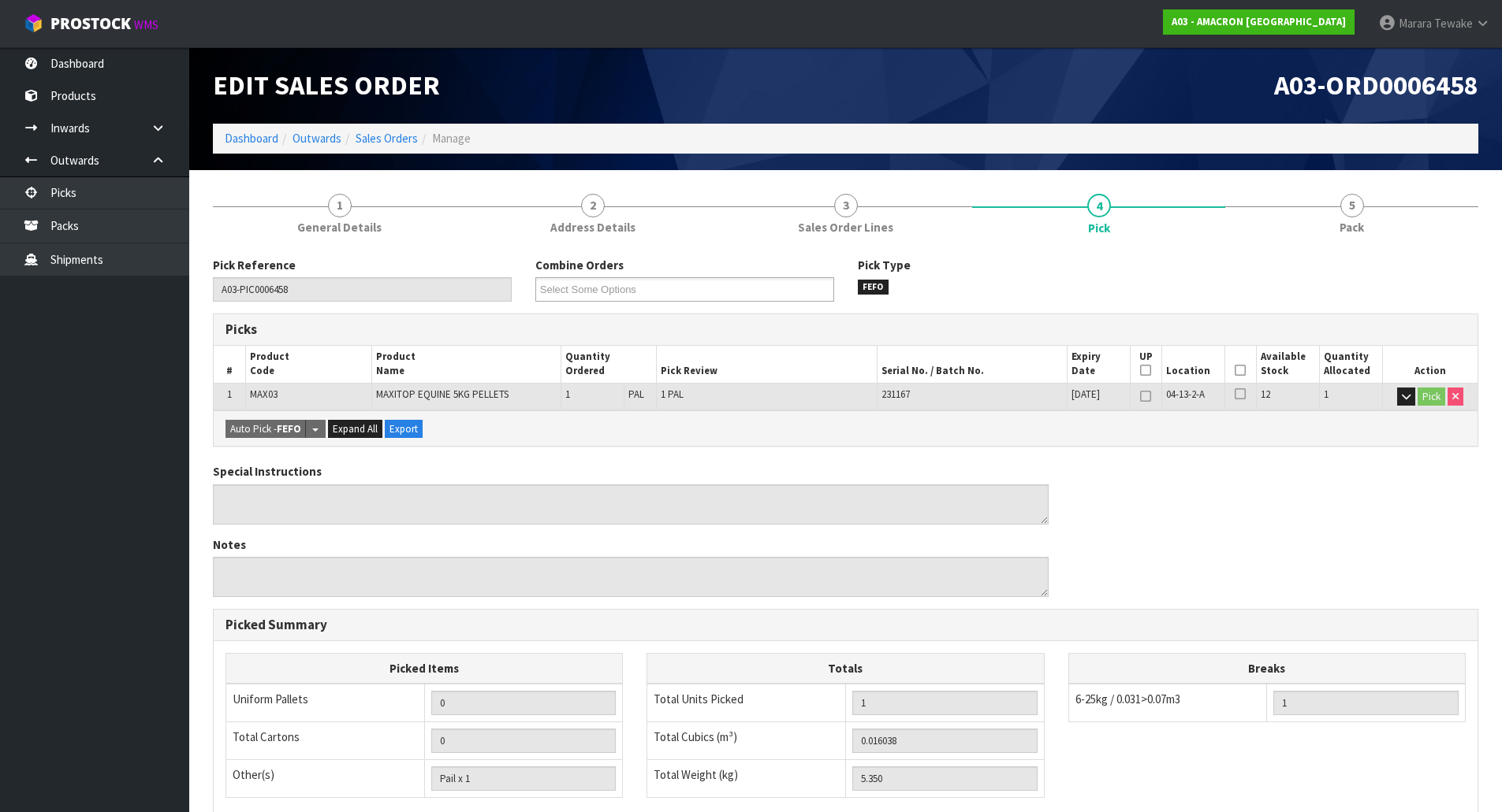
click at [1239, 370] on icon at bounding box center [1240, 370] width 11 height 1
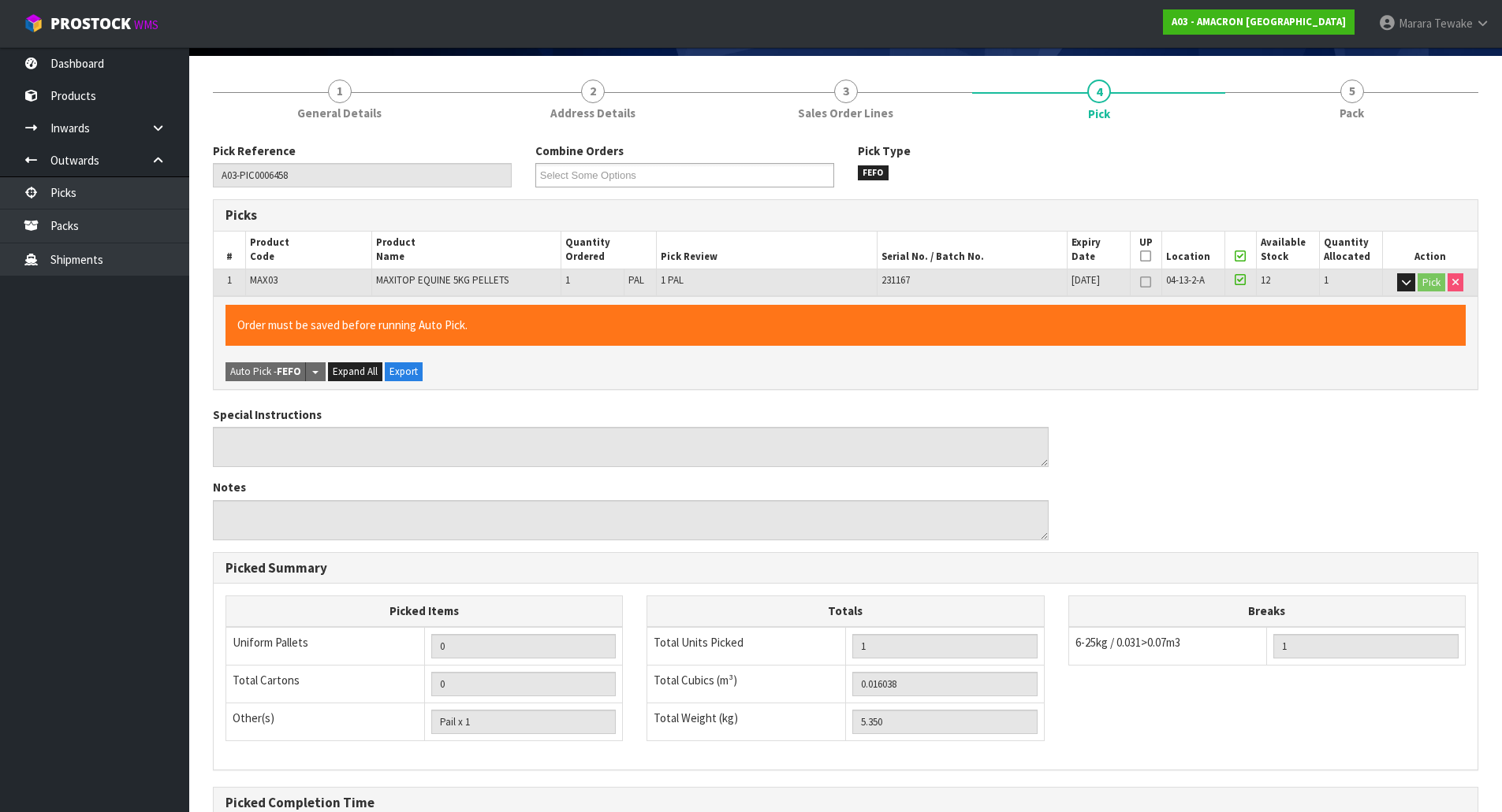
scroll to position [288, 0]
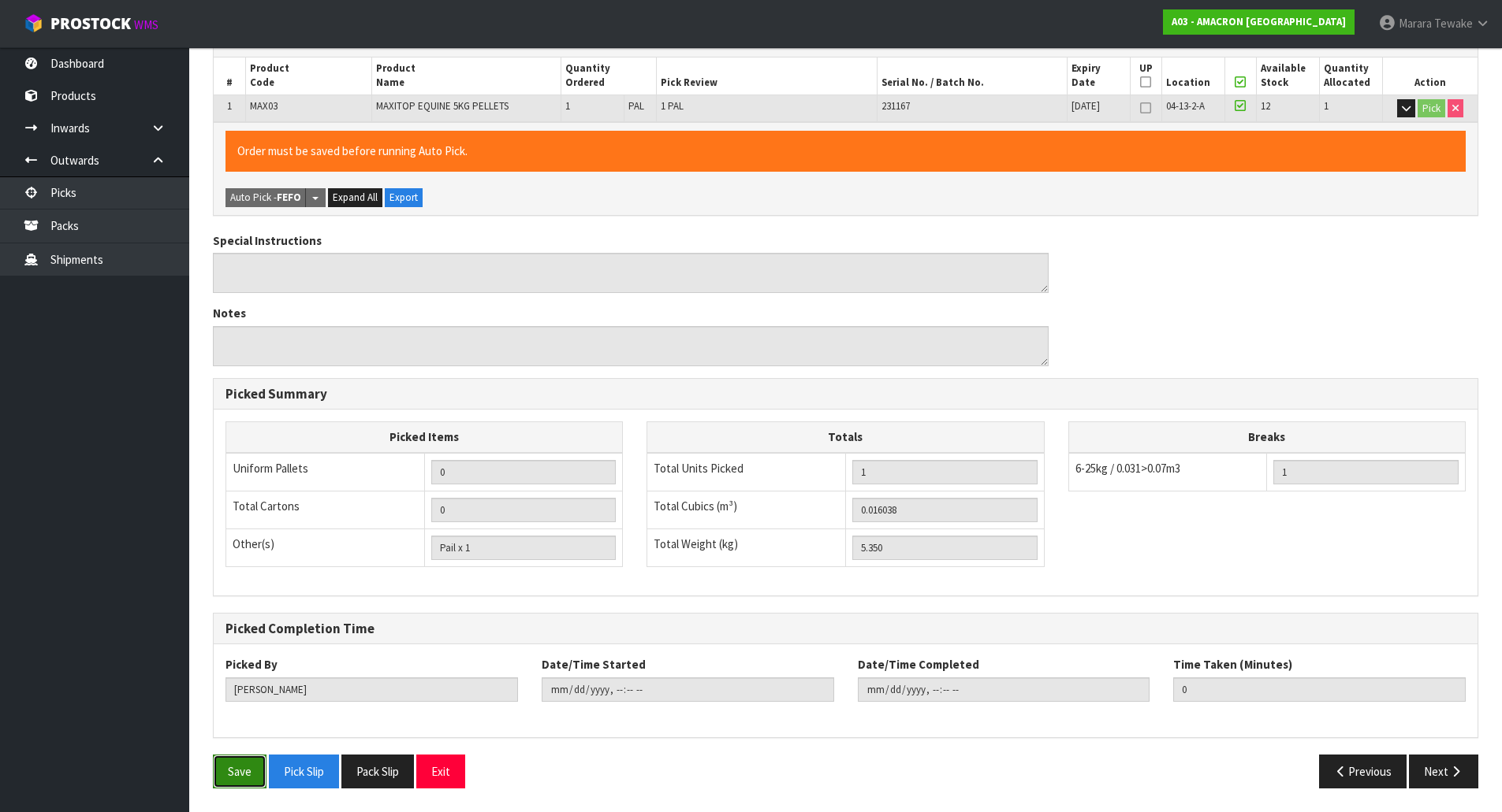
click at [232, 782] on button "Save" at bounding box center [239, 771] width 53 height 34
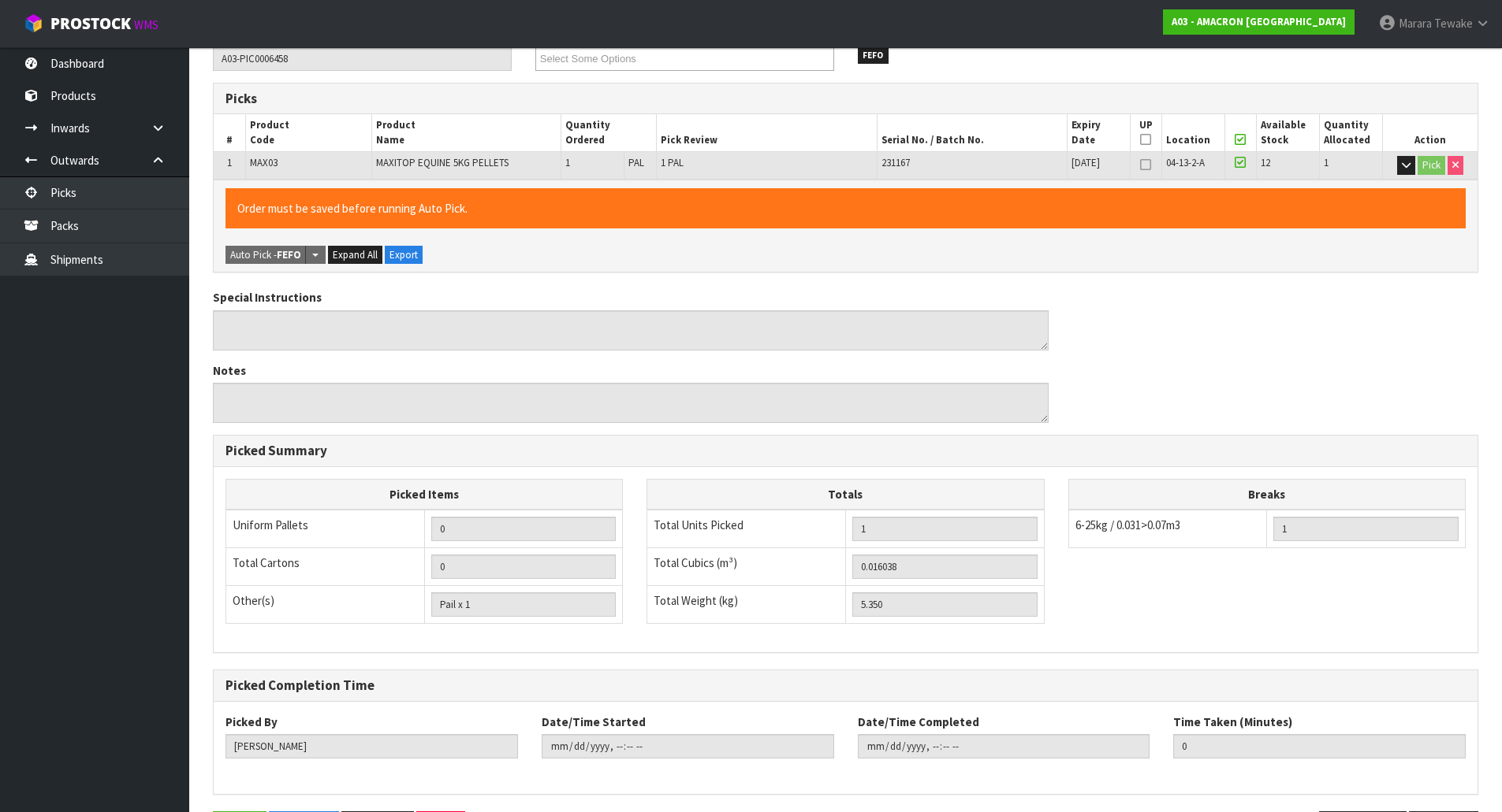
scroll to position [0, 0]
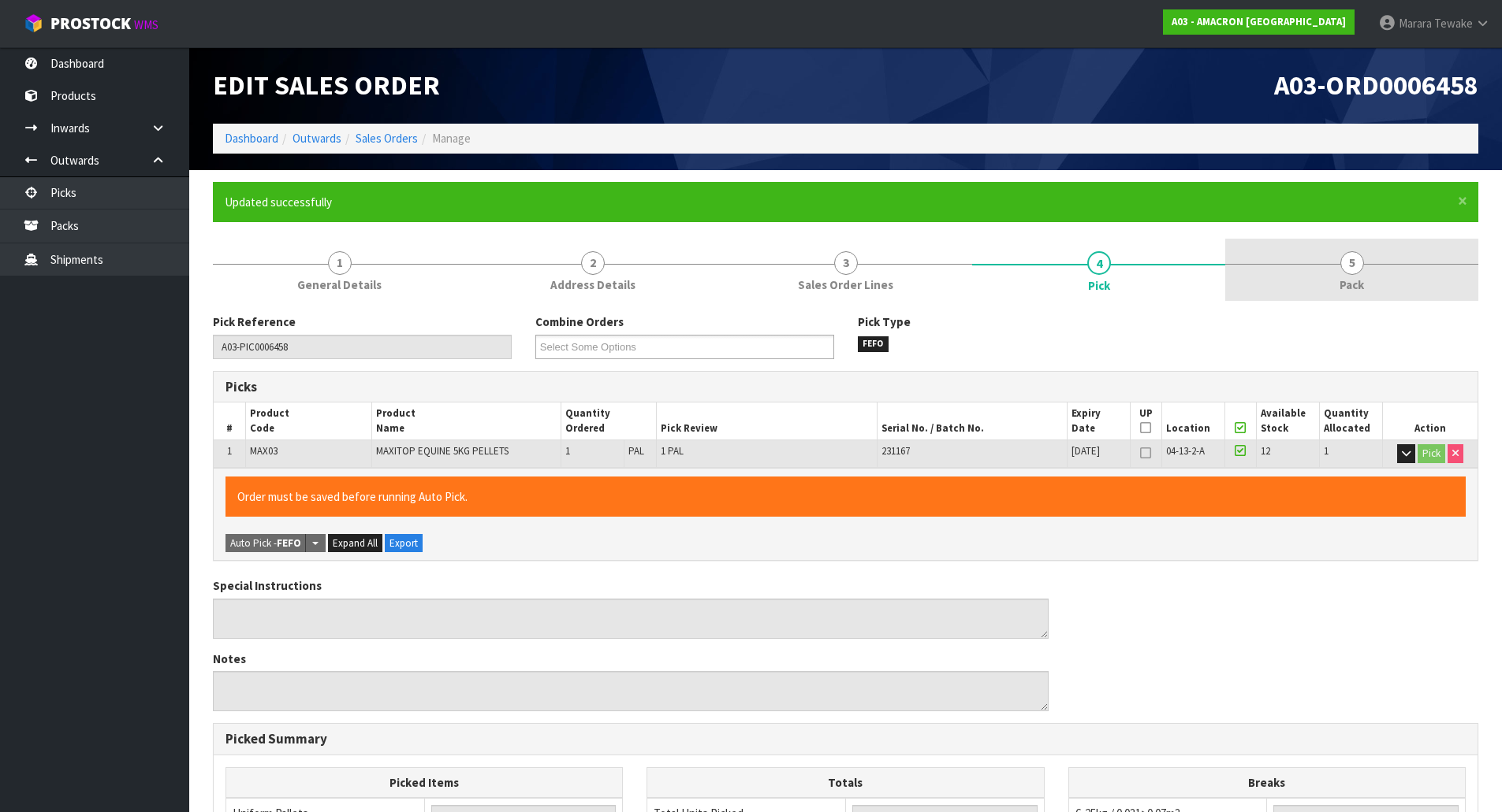
type input "[PERSON_NAME]"
type input "[DATE]T14:52:35"
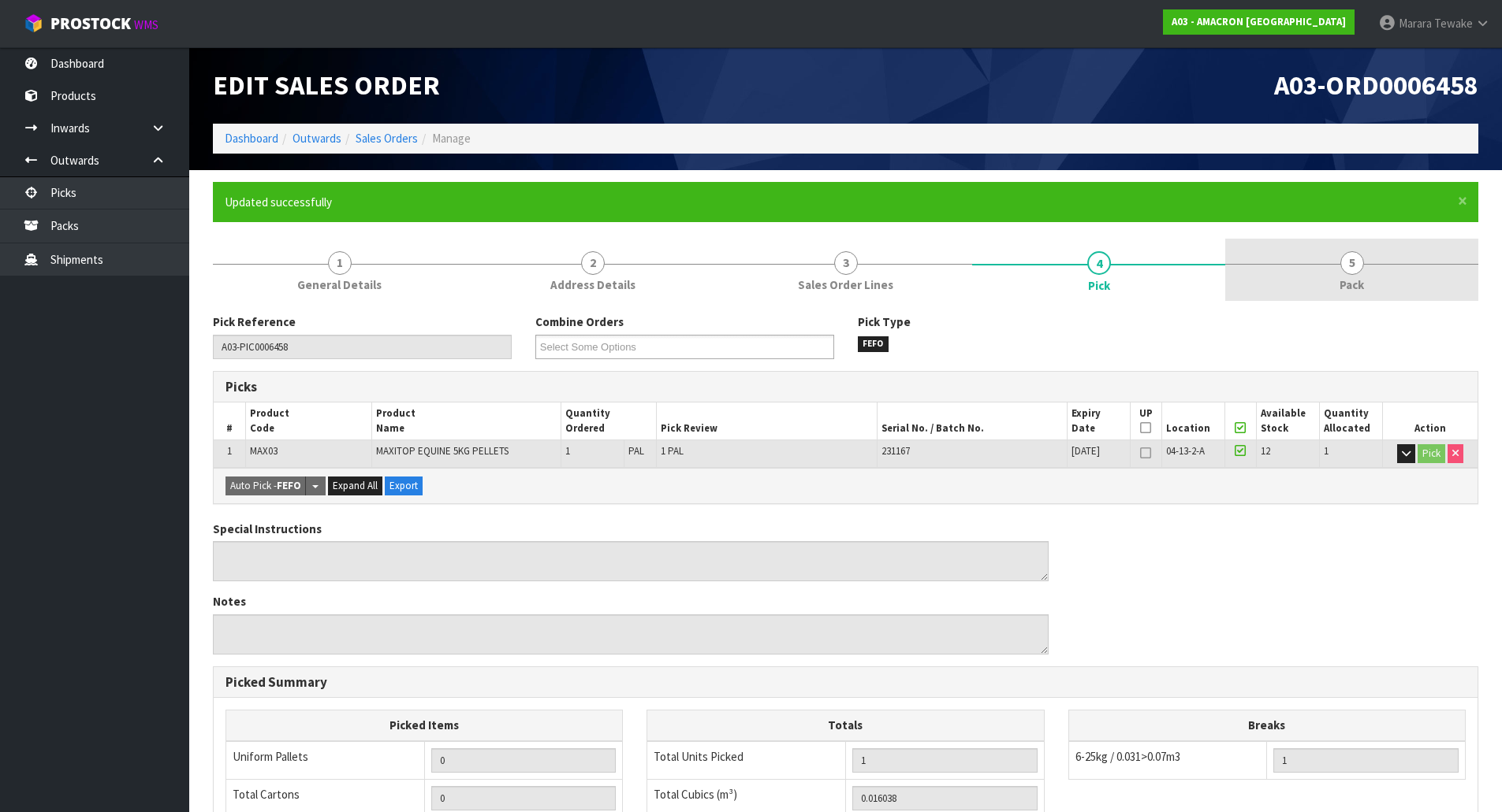
click at [1330, 271] on link "5 Pack" at bounding box center [1352, 270] width 253 height 62
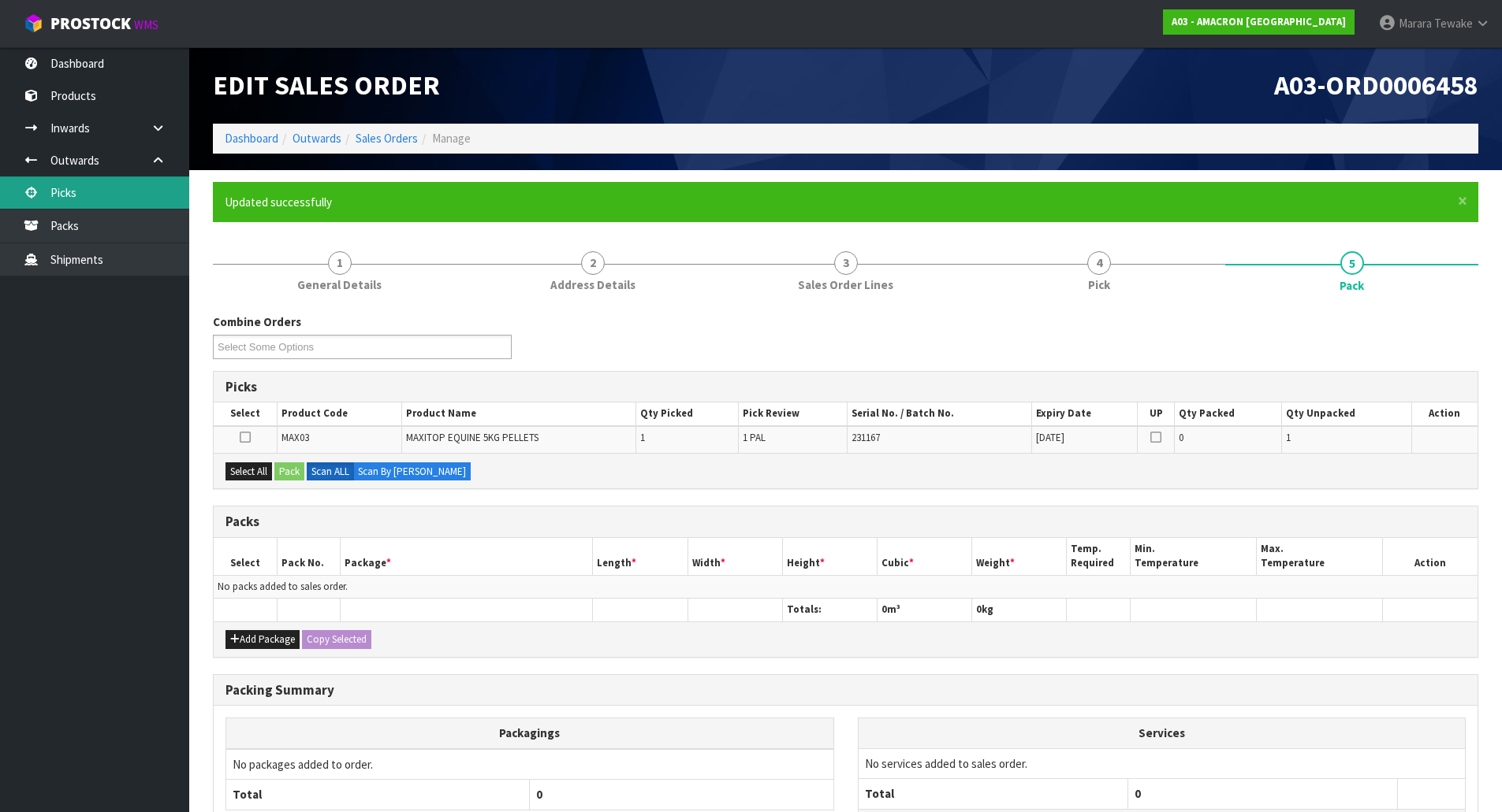
click at [121, 189] on link "Picks" at bounding box center [95, 192] width 190 height 32
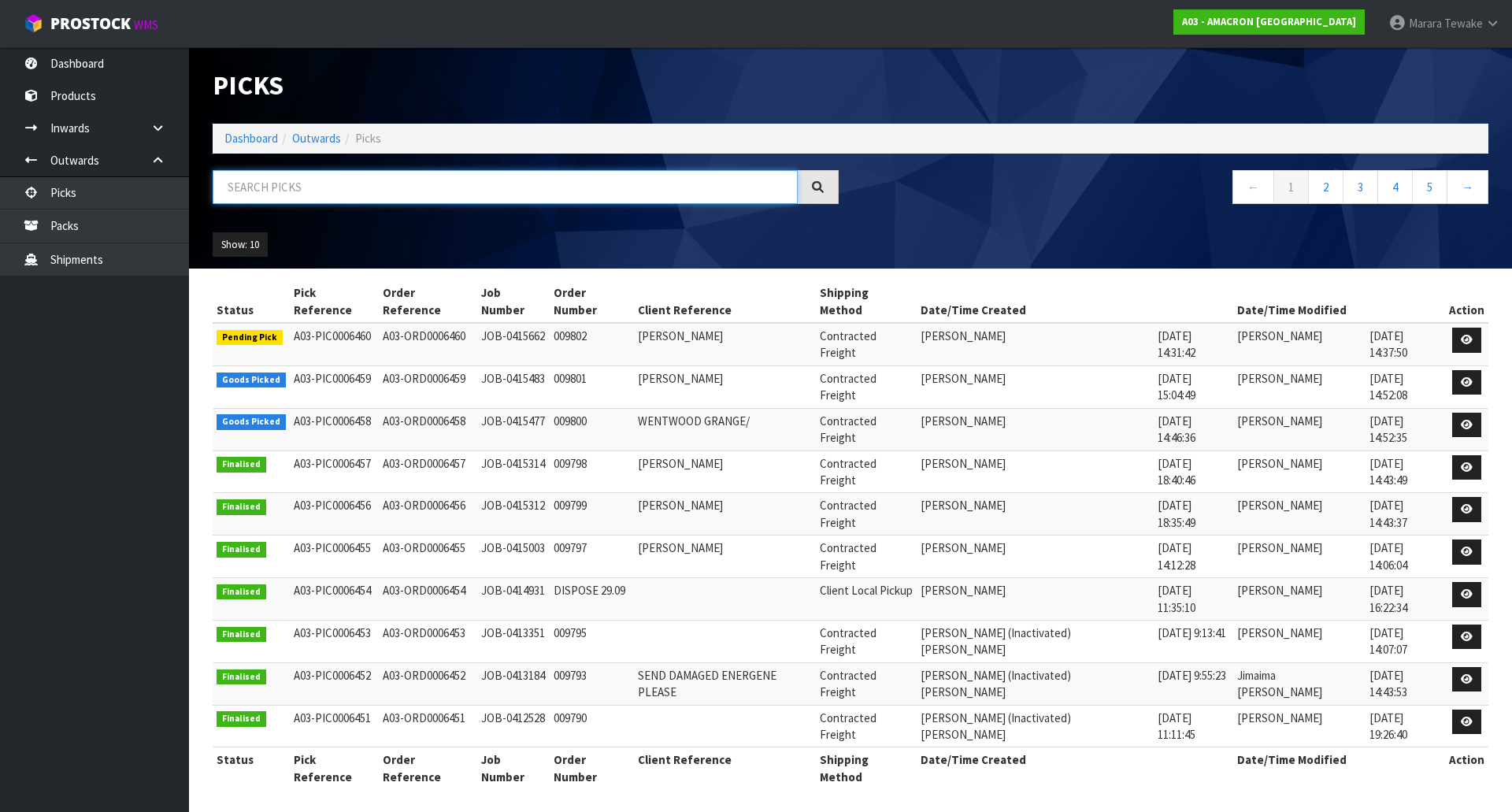
click at [252, 188] on input "text" at bounding box center [505, 187] width 585 height 34
drag, startPoint x: 90, startPoint y: 42, endPoint x: 85, endPoint y: 49, distance: 8.6
click at [85, 49] on body "Toggle navigation ProStock WMS A03 - AMACRON [GEOGRAPHIC_DATA] Marara Tewake Lo…" at bounding box center [756, 406] width 1512 height 812
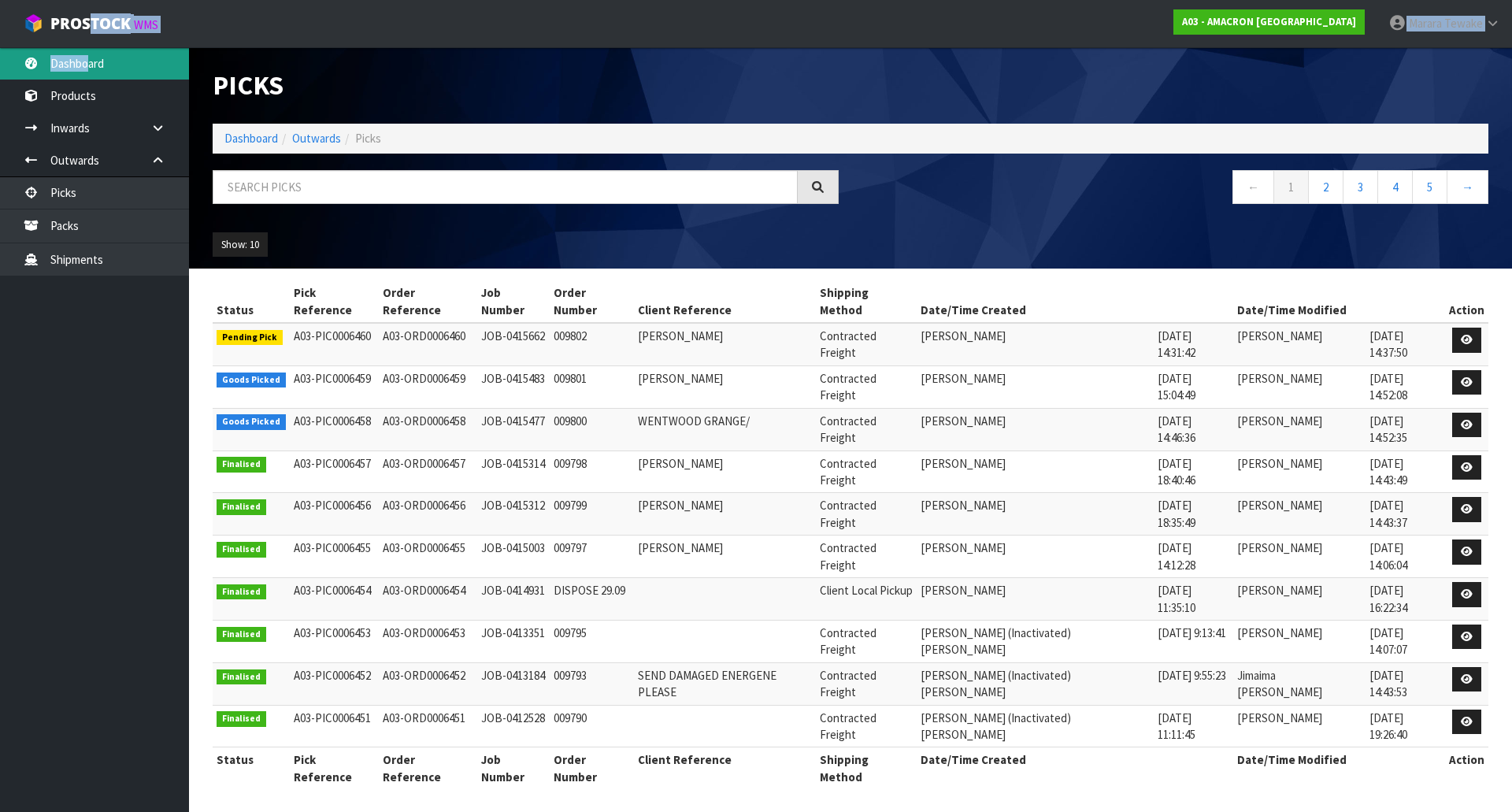
click at [83, 55] on link "Dashboard" at bounding box center [95, 63] width 189 height 32
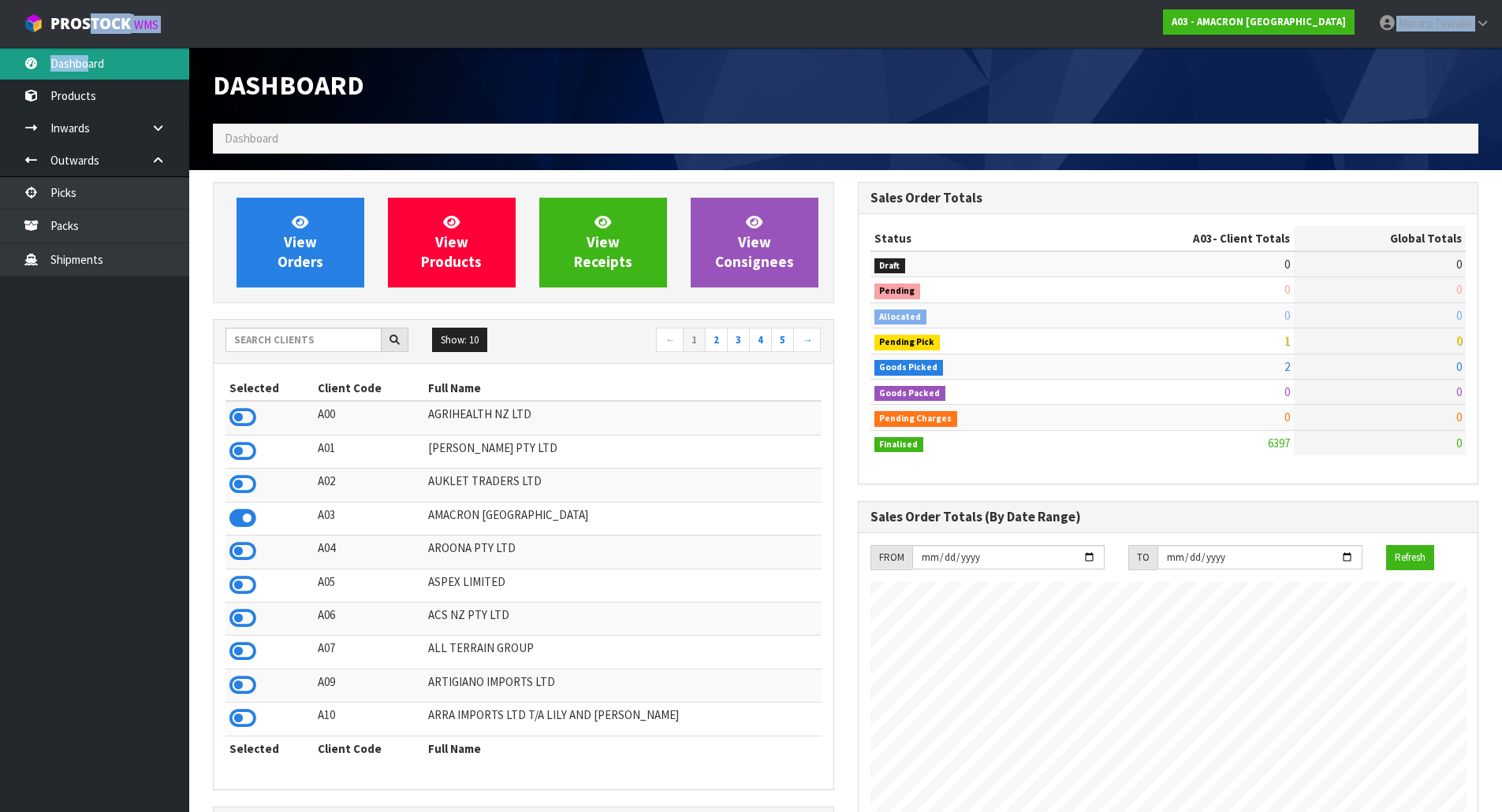
scroll to position [1168, 644]
click at [283, 338] on input "text" at bounding box center [303, 339] width 156 height 24
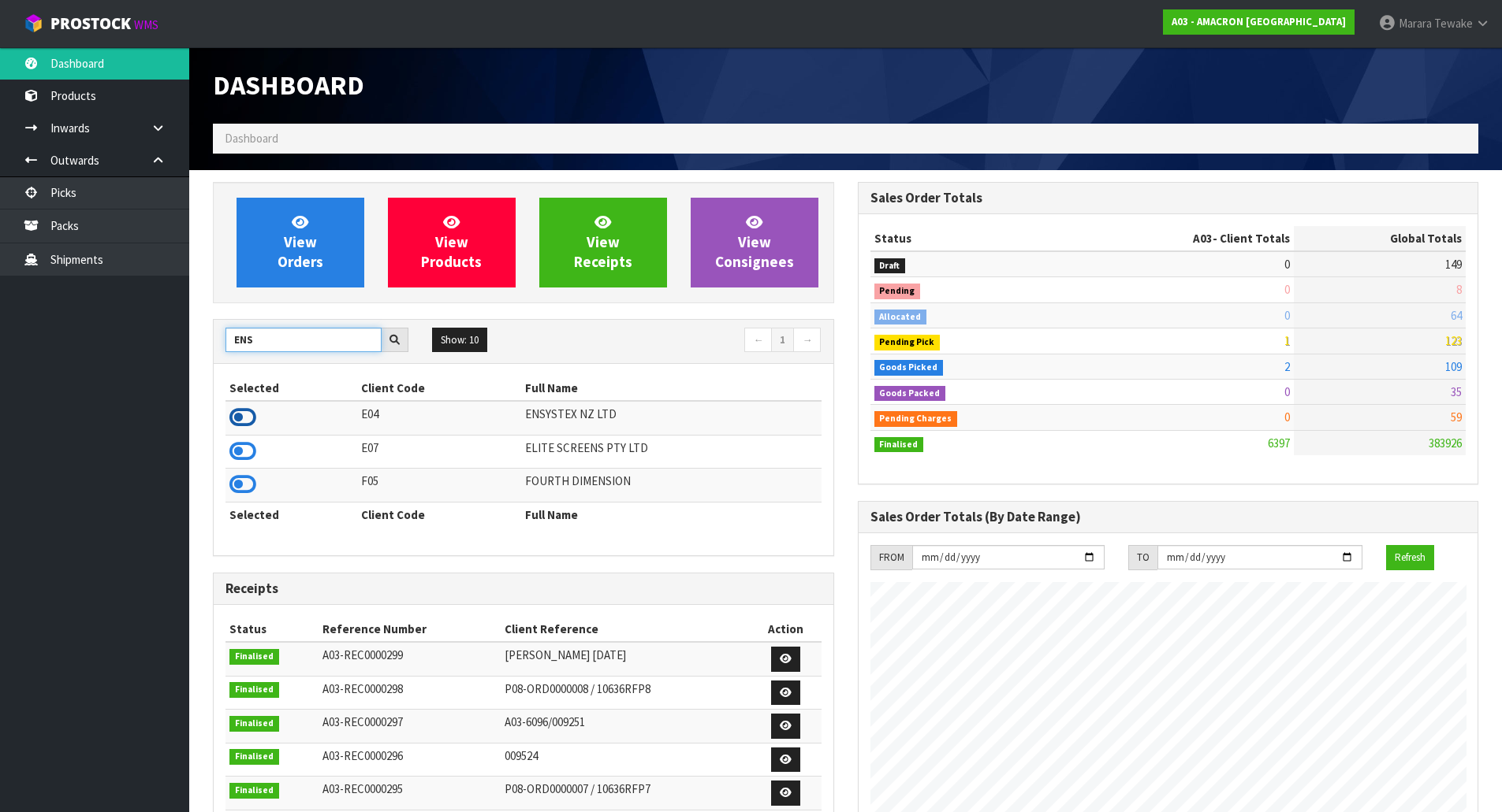
type input "ENS"
click at [248, 418] on icon at bounding box center [243, 418] width 27 height 23
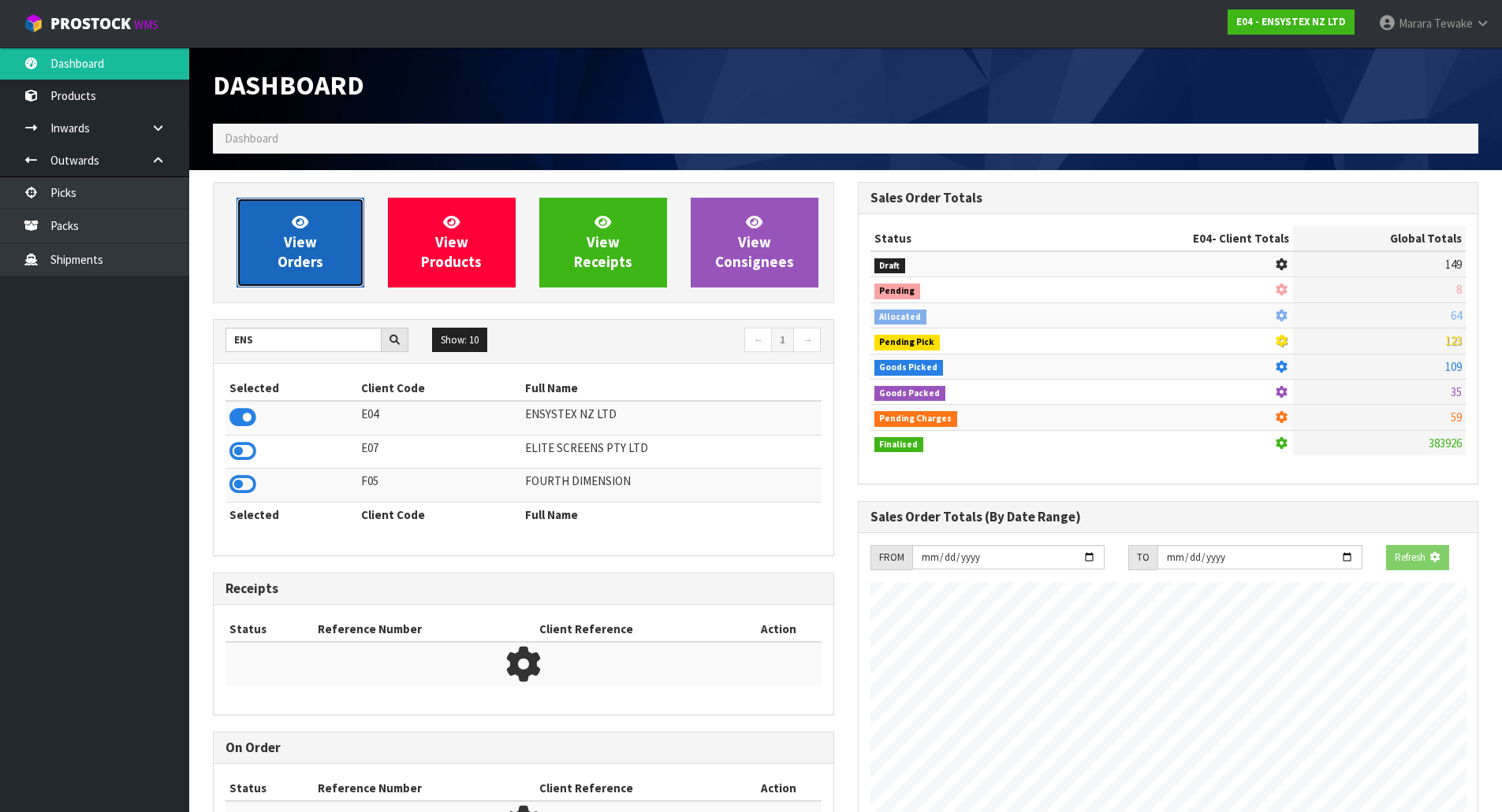
click at [289, 278] on link "View Orders" at bounding box center [301, 243] width 128 height 90
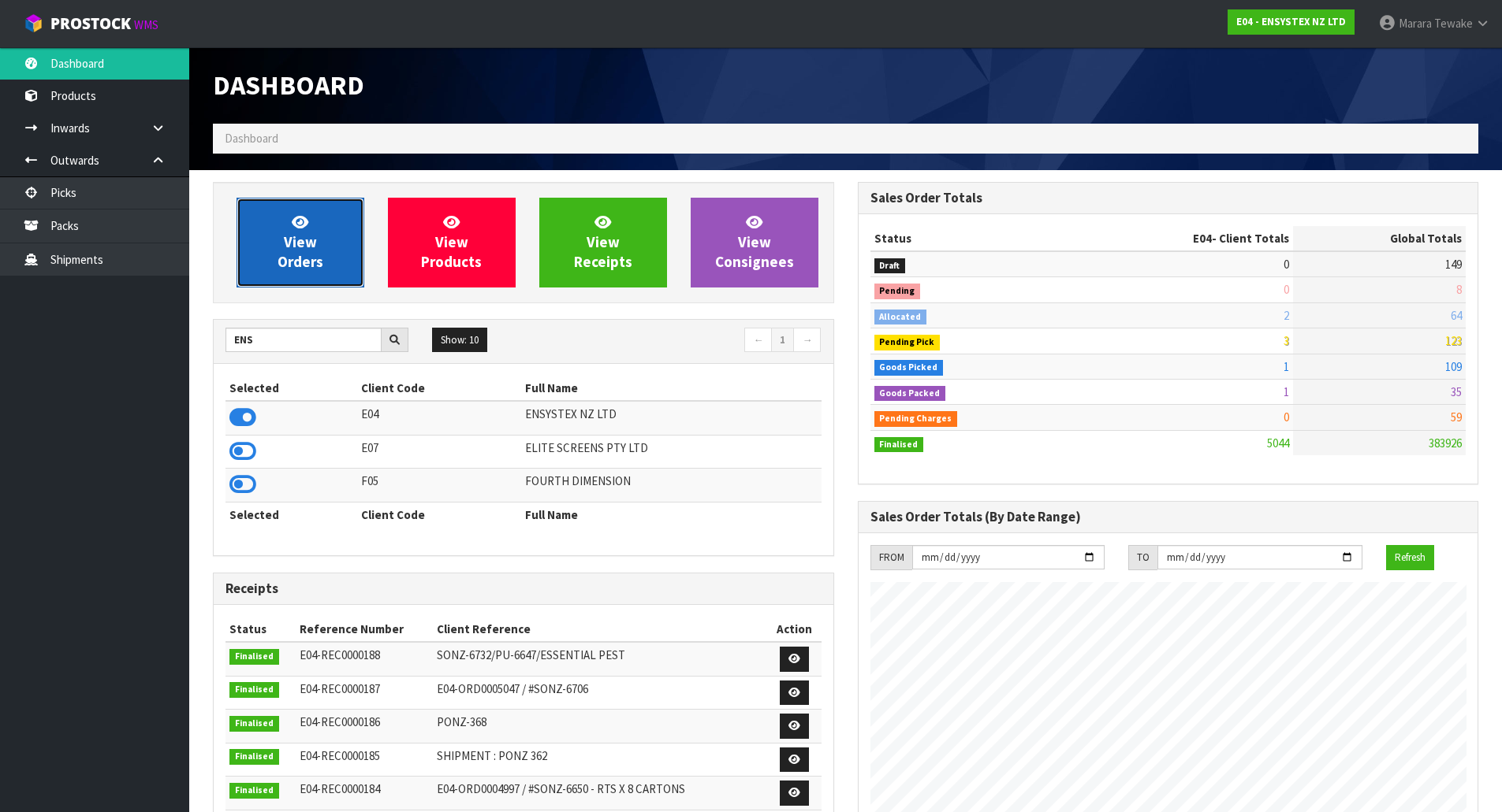
scroll to position [1194, 644]
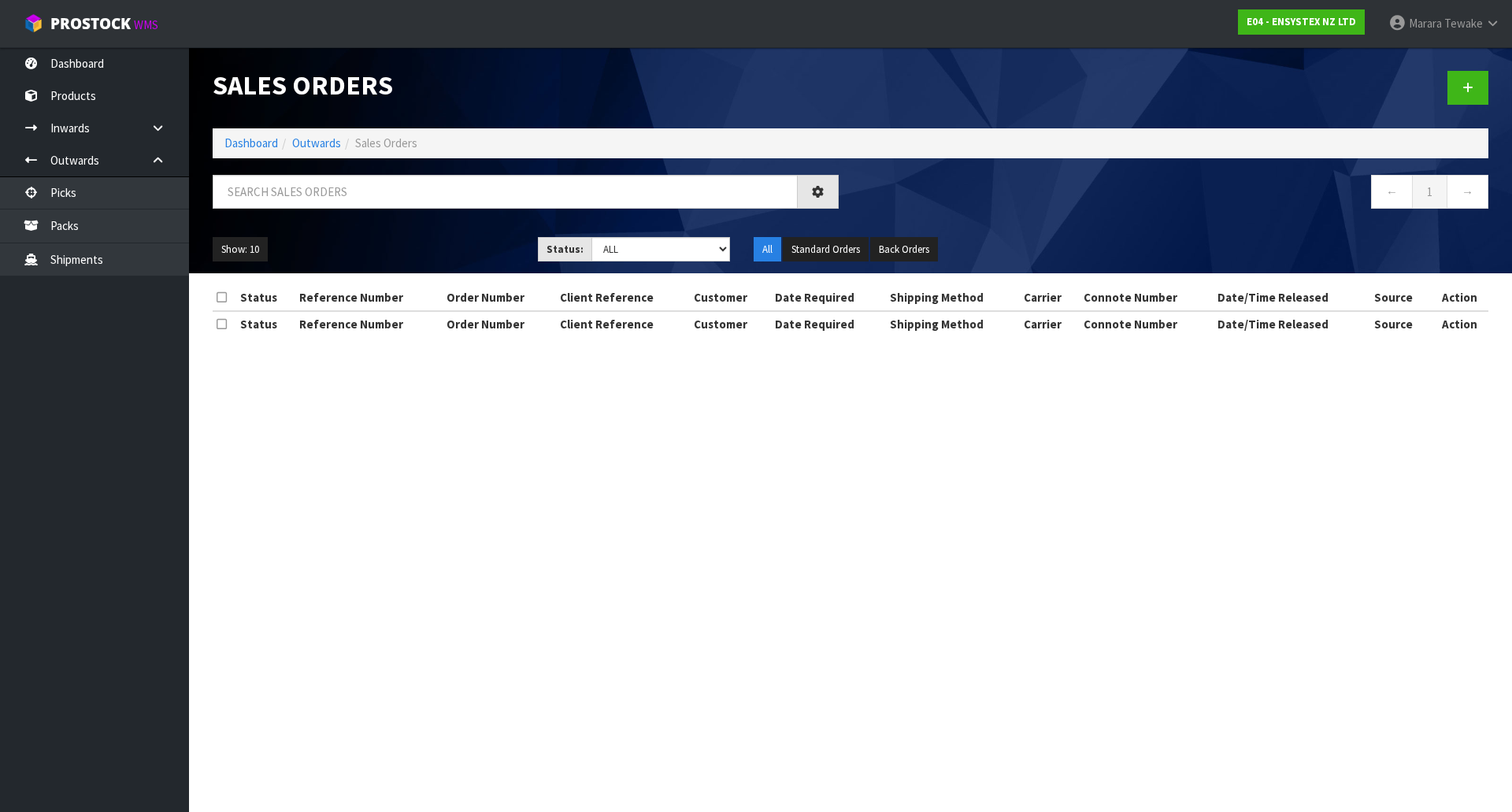
click at [304, 210] on div at bounding box center [526, 197] width 649 height 45
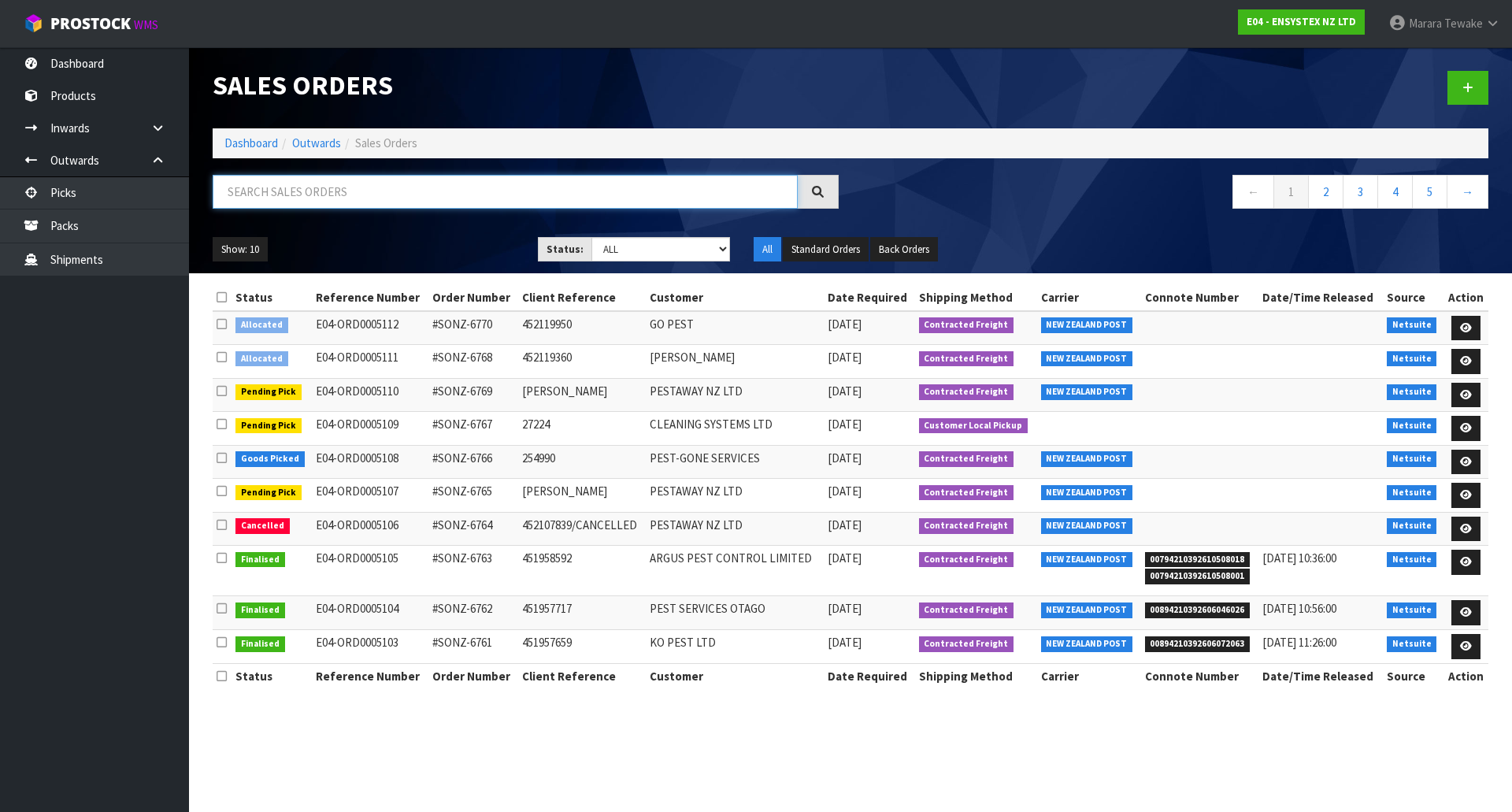
click at [322, 191] on input "text" at bounding box center [505, 191] width 585 height 34
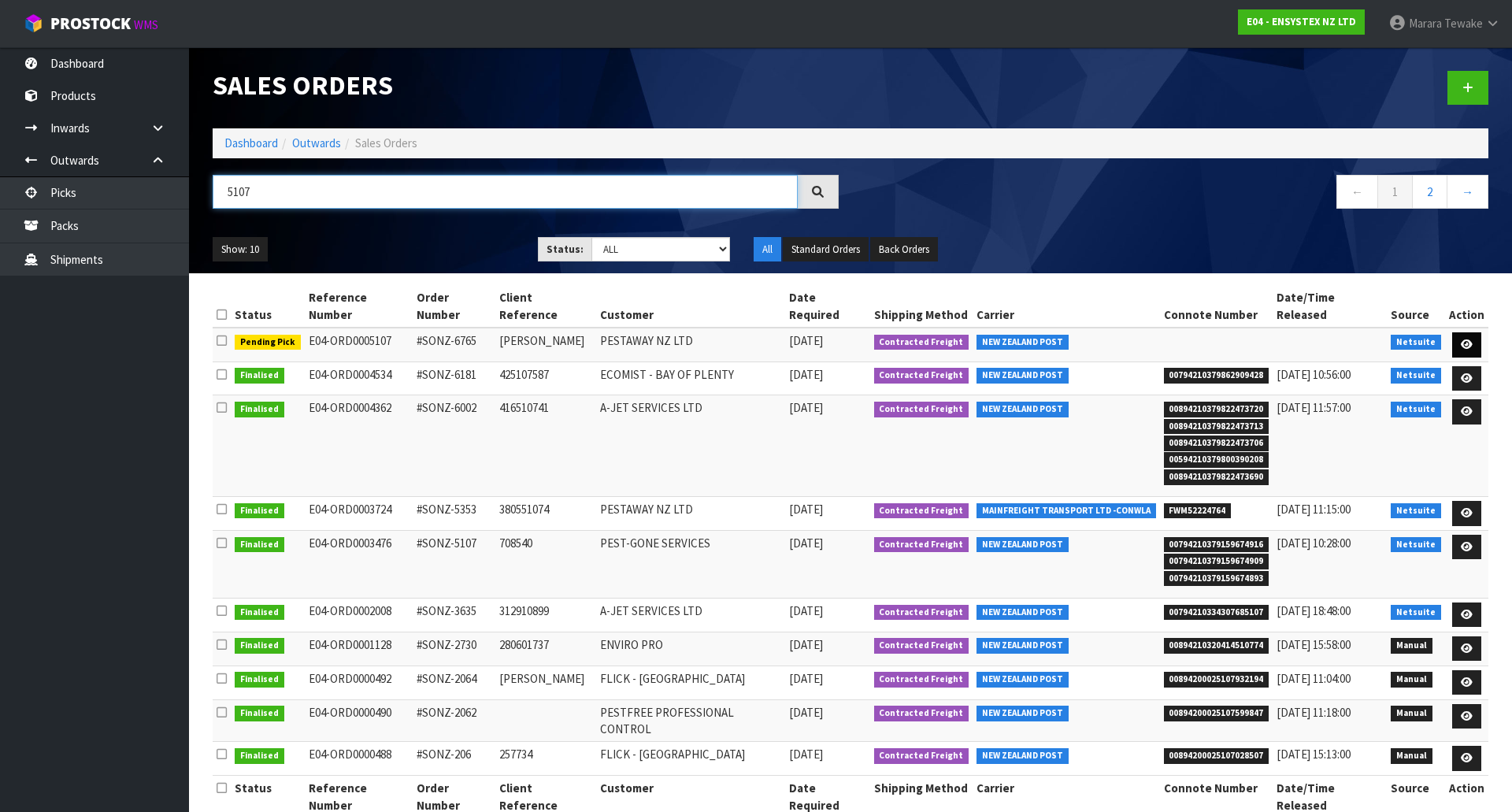
type input "5107"
click at [1471, 339] on icon at bounding box center [1467, 344] width 12 height 11
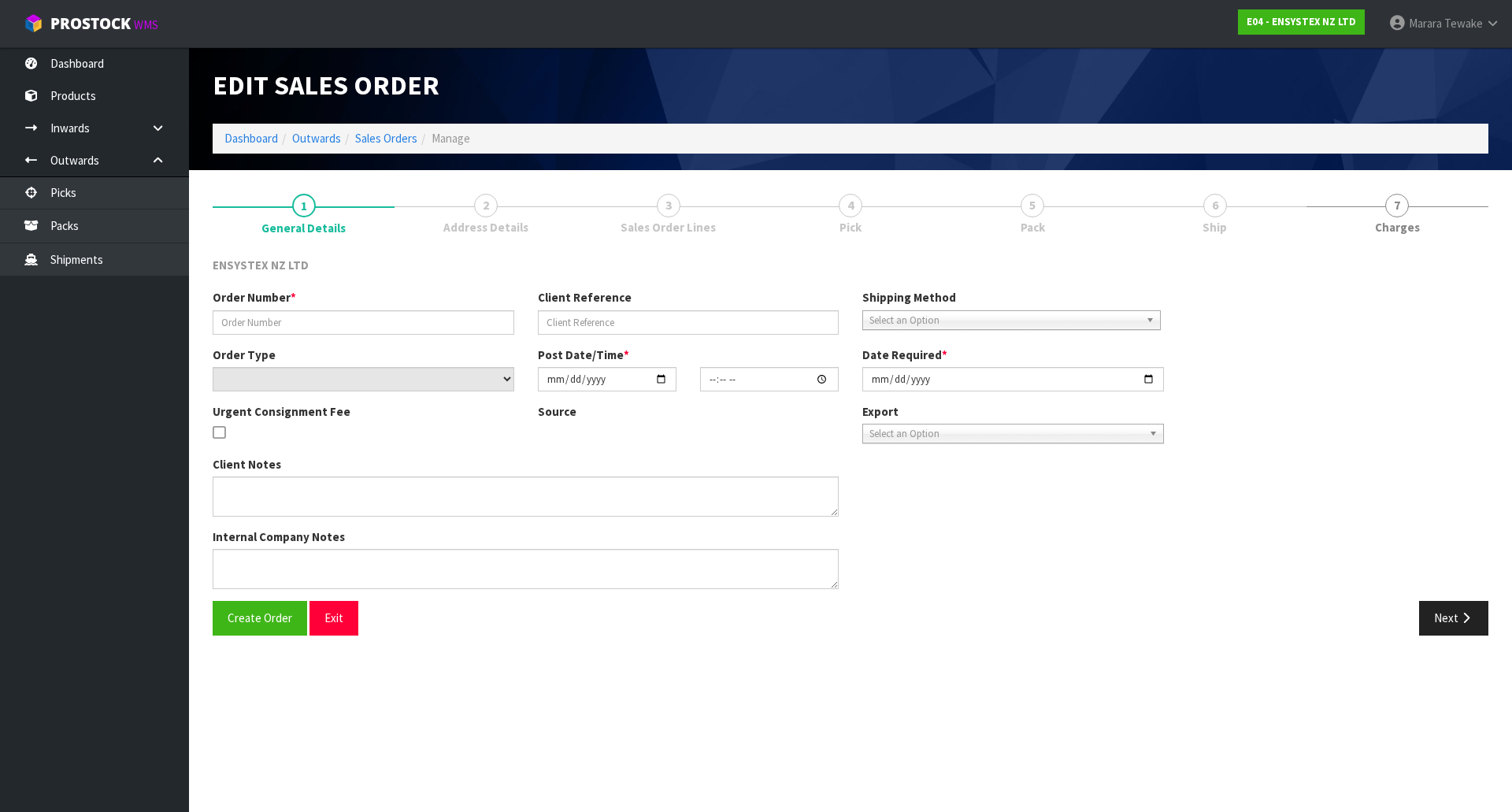
type input "#SONZ-6765"
type input "[PERSON_NAME]"
select select "number:0"
type input "[DATE]"
type input "12:00:37.000"
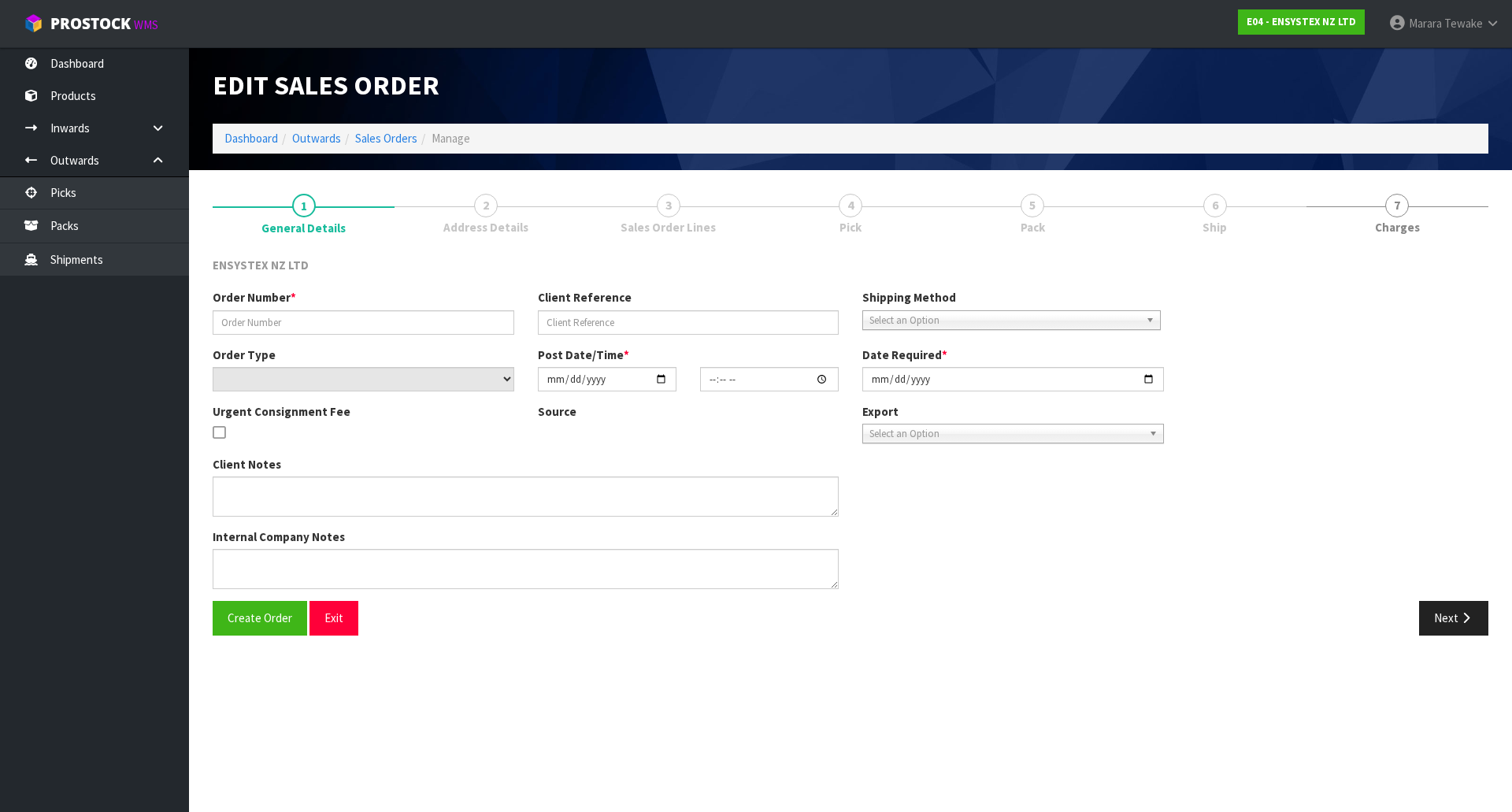
type input "[DATE]"
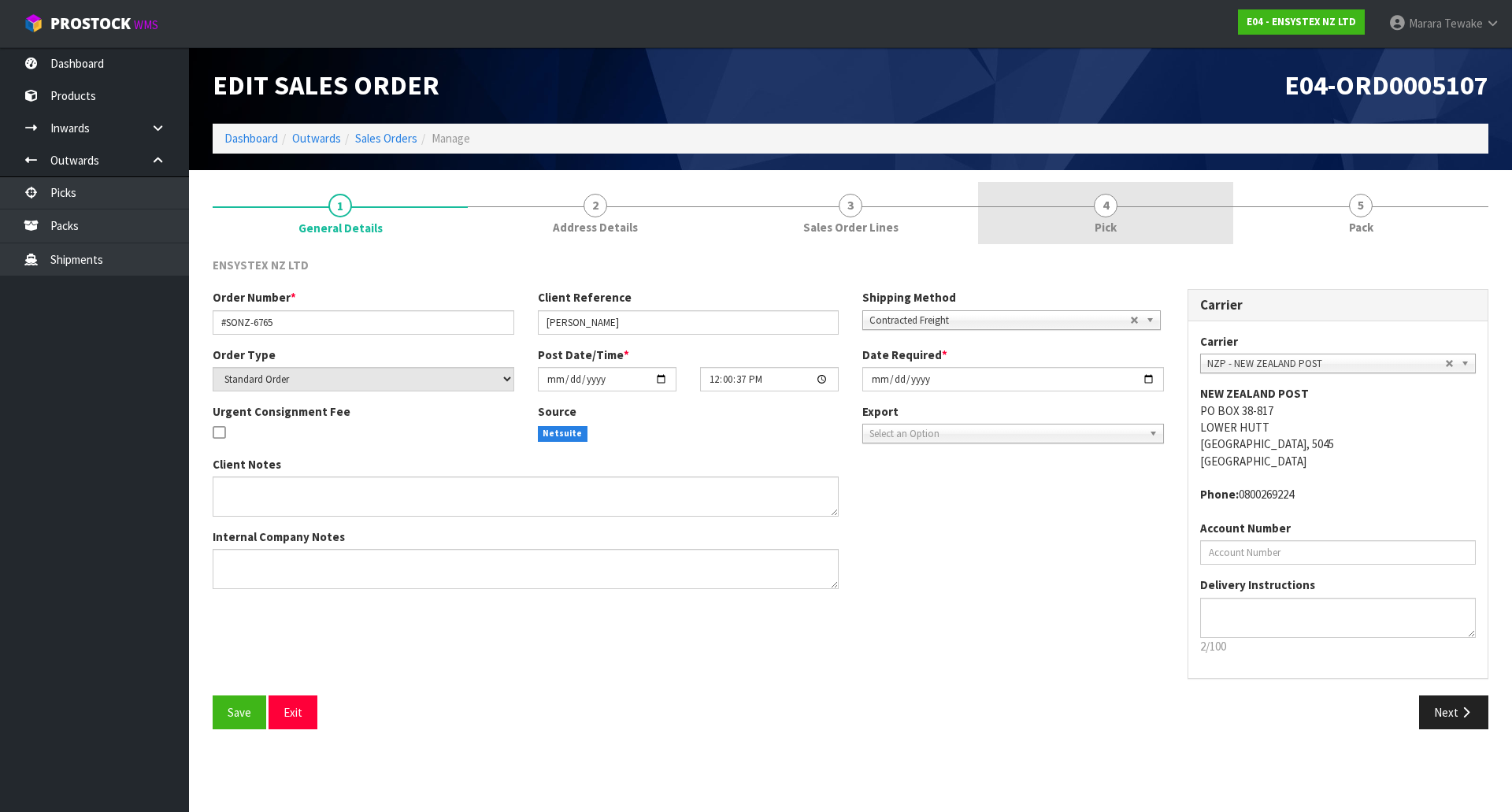
click at [1135, 220] on link "4 Pick" at bounding box center [1105, 213] width 255 height 62
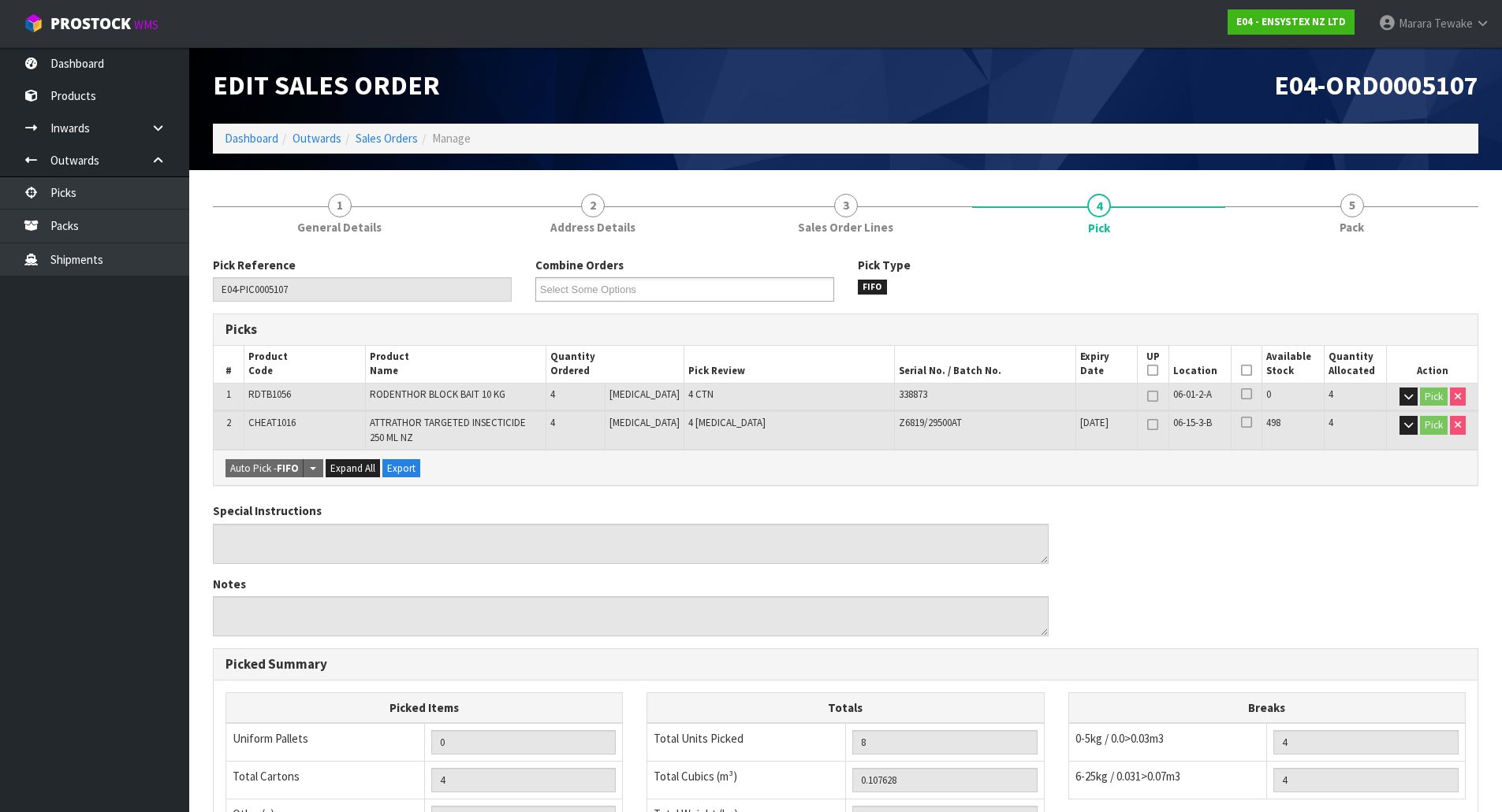
click at [1241, 370] on icon at bounding box center [1246, 370] width 11 height 1
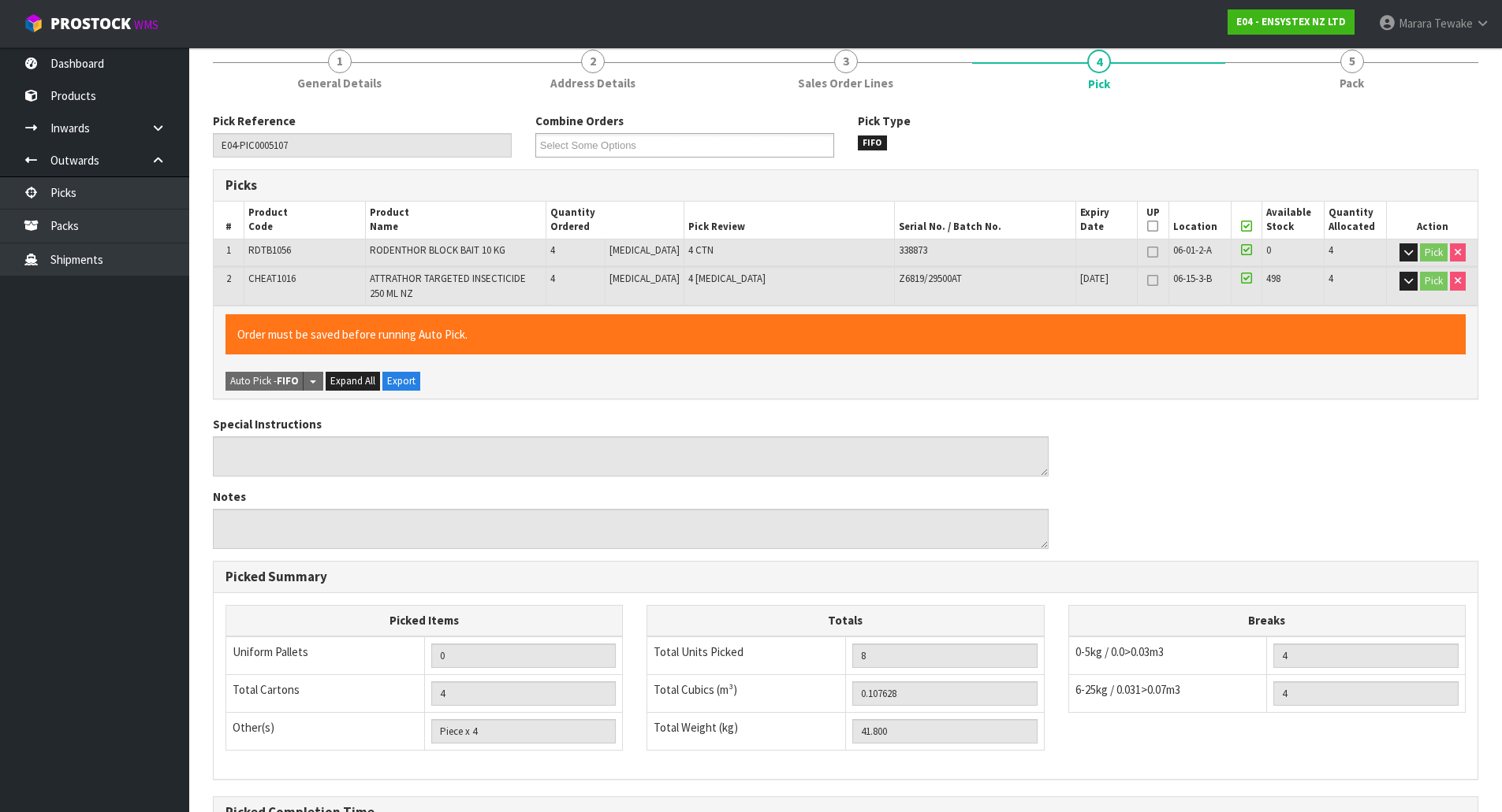
scroll to position [328, 0]
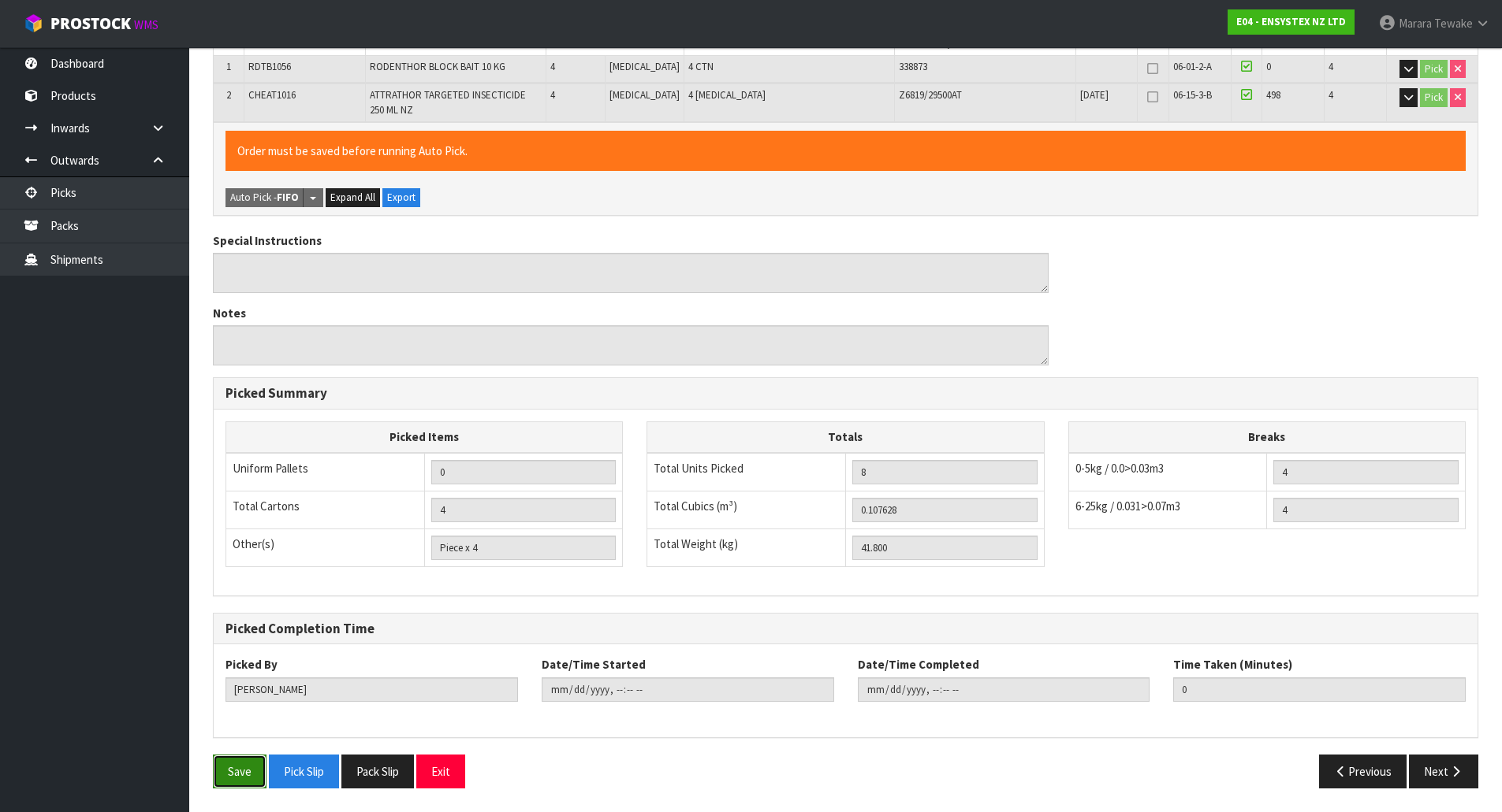
click at [246, 774] on button "Save" at bounding box center [239, 771] width 53 height 34
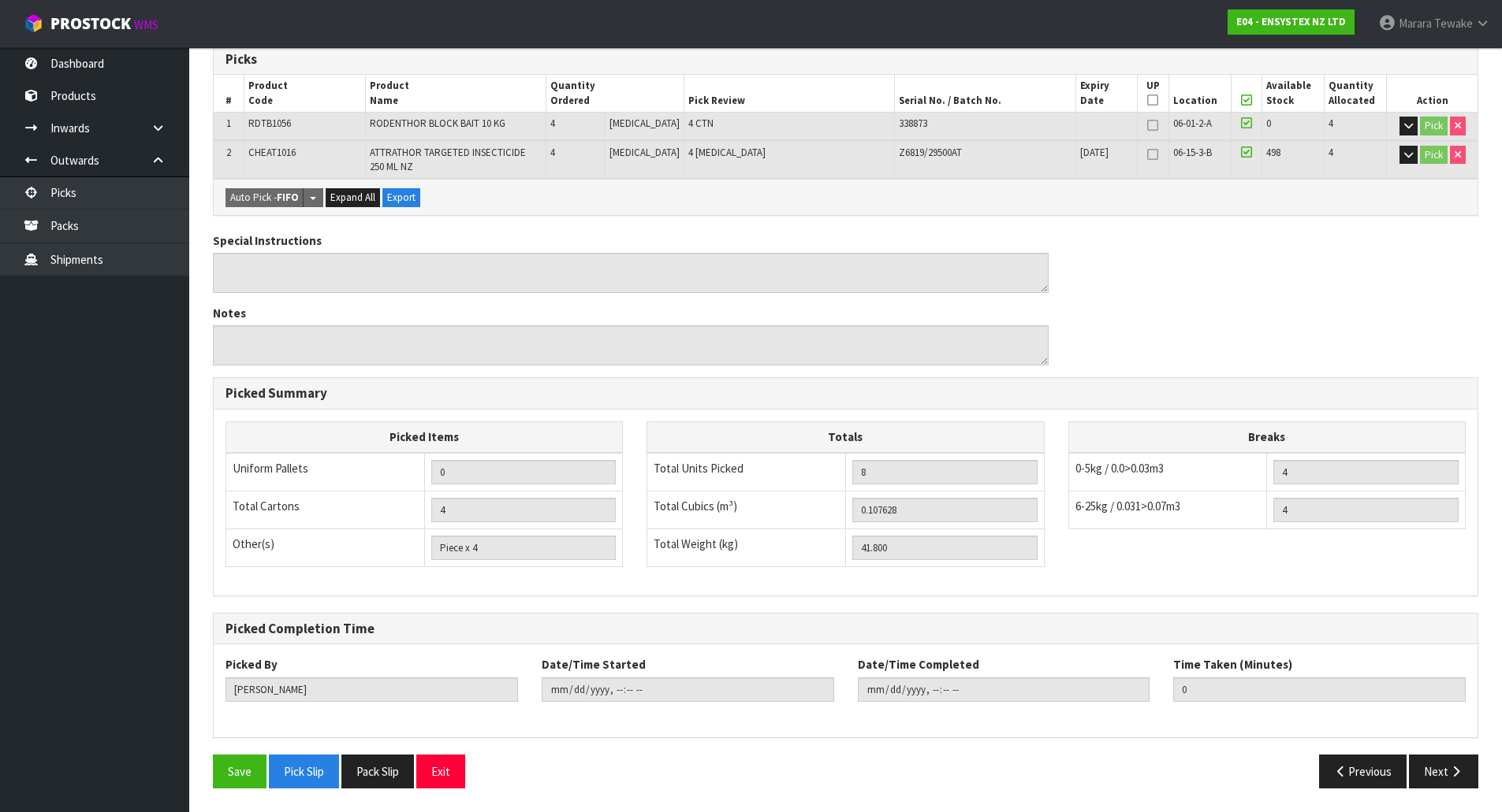
scroll to position [0, 0]
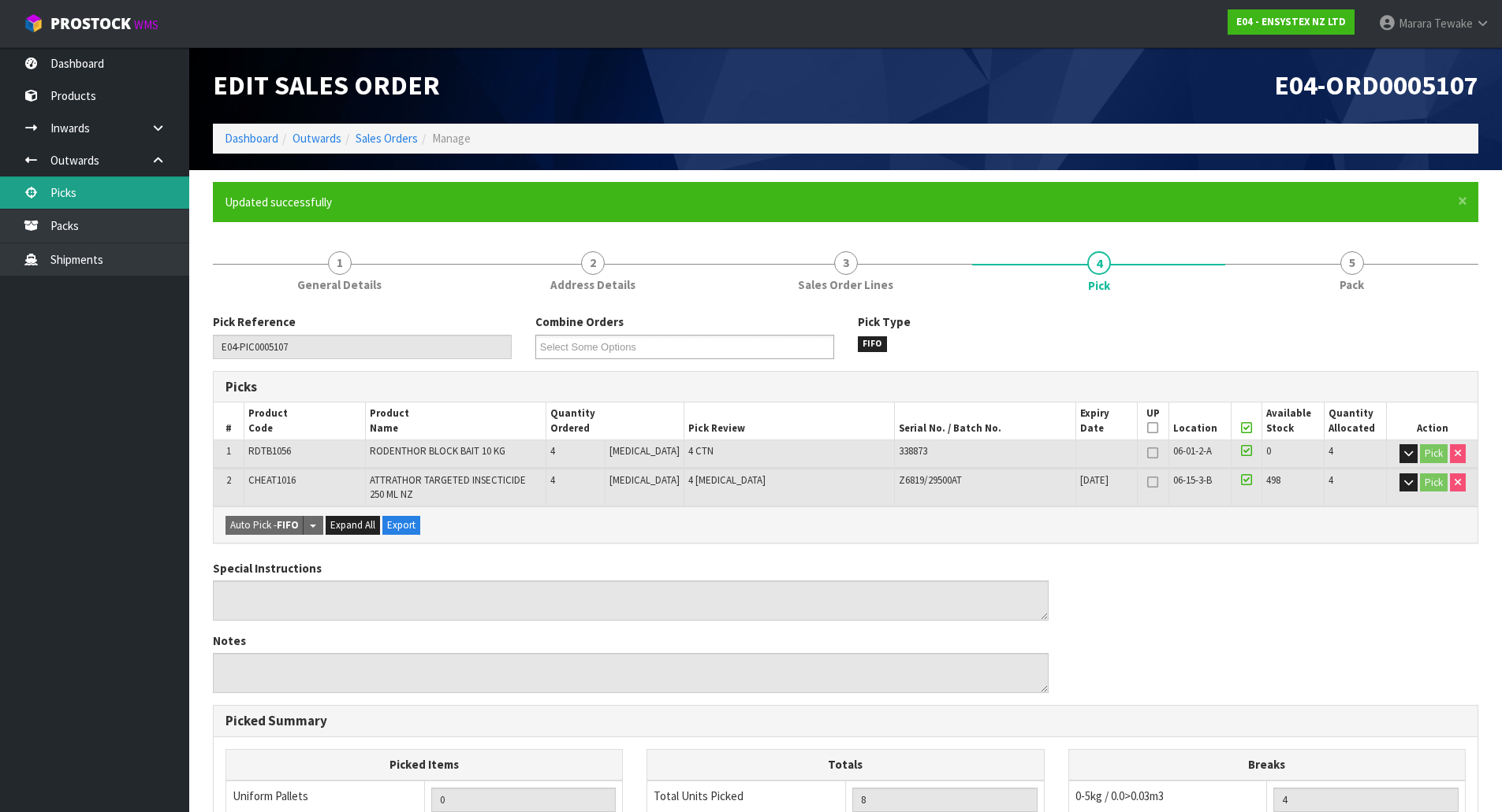
click at [105, 188] on link "Picks" at bounding box center [95, 192] width 190 height 32
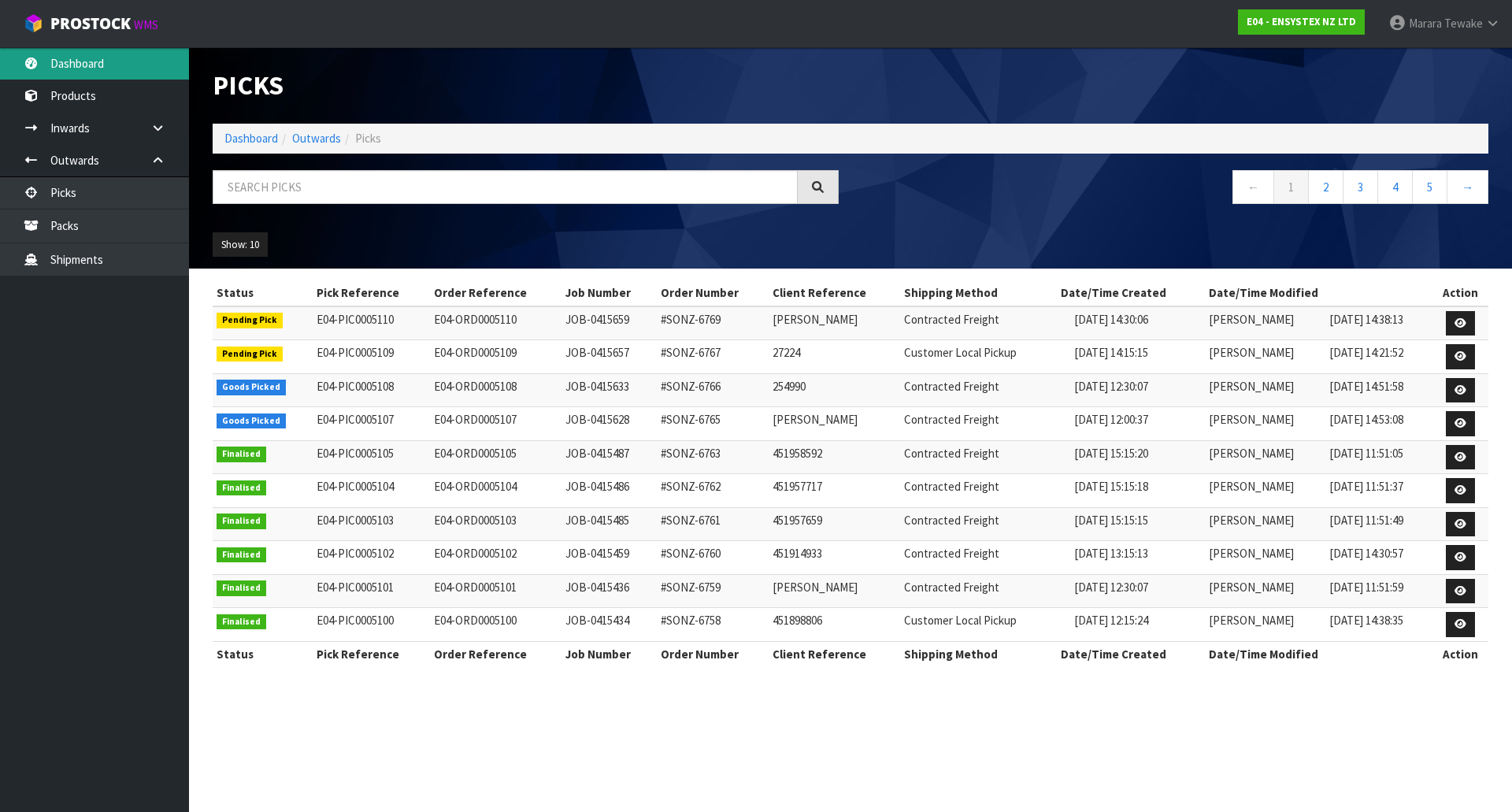
click at [137, 71] on link "Dashboard" at bounding box center [95, 63] width 189 height 32
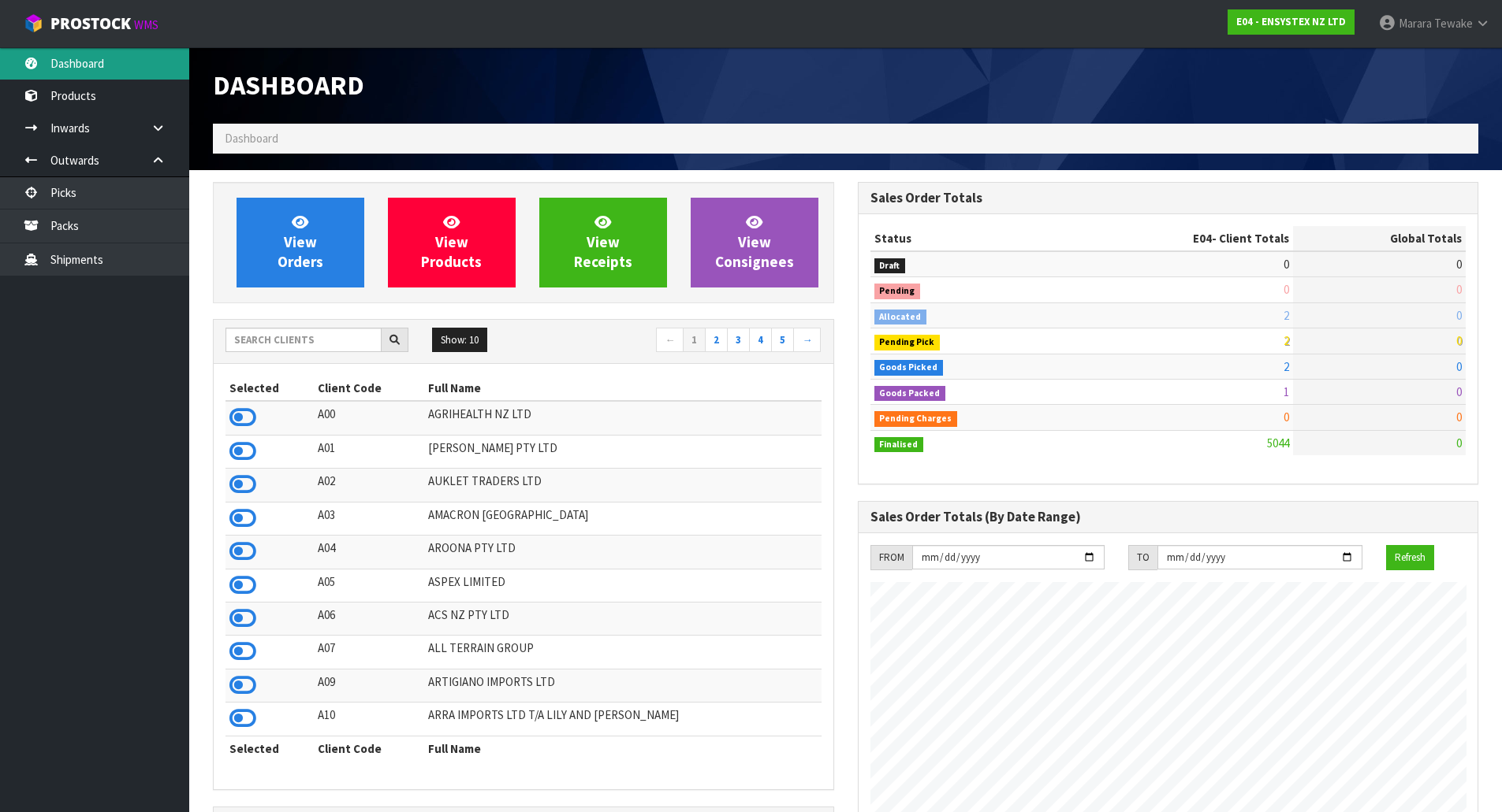
scroll to position [1194, 644]
click at [306, 346] on input "text" at bounding box center [303, 339] width 156 height 24
drag, startPoint x: 248, startPoint y: 517, endPoint x: 250, endPoint y: 484, distance: 33.1
click at [248, 515] on icon at bounding box center [243, 518] width 27 height 23
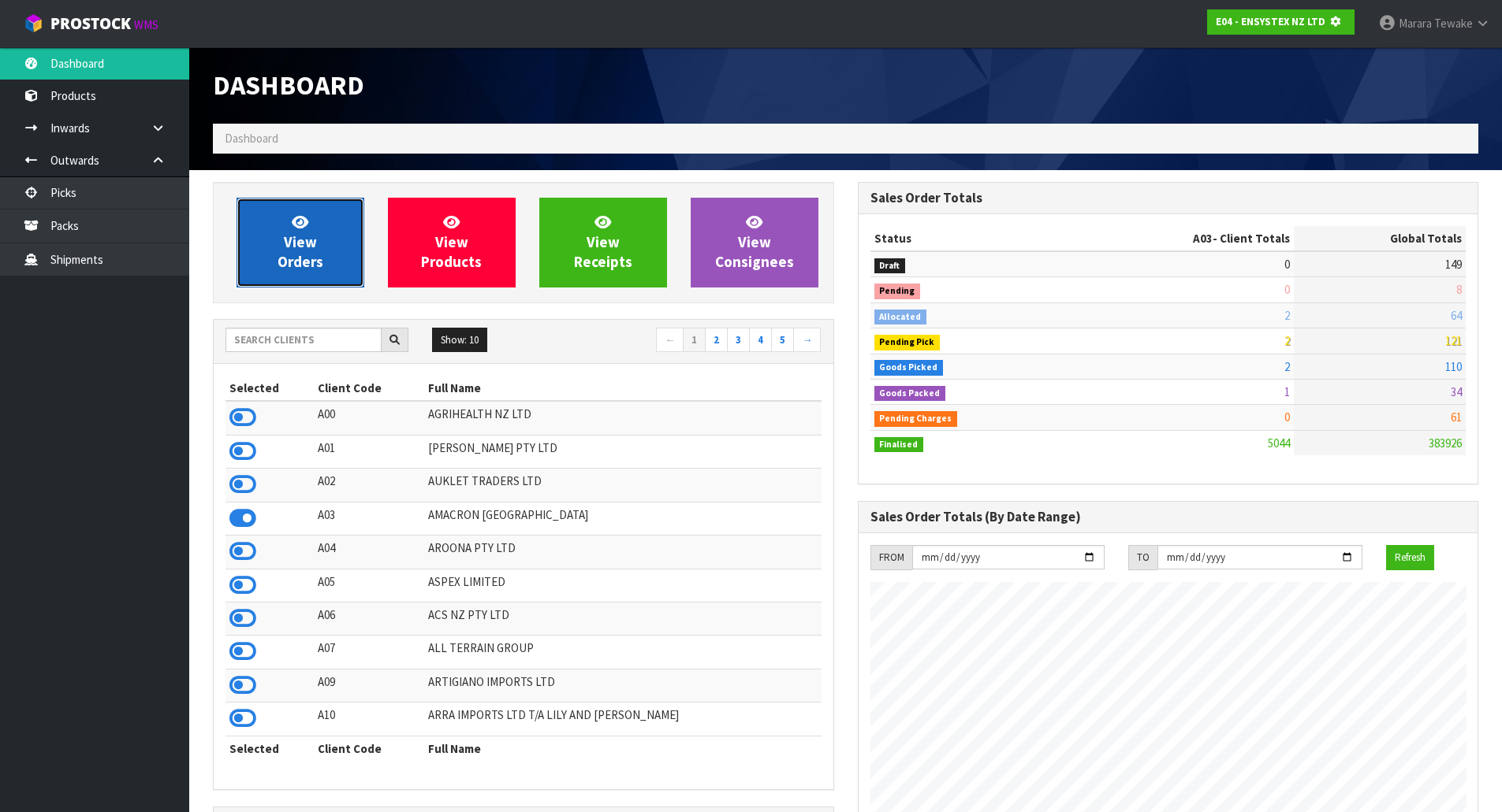
click at [275, 279] on link "View Orders" at bounding box center [301, 243] width 128 height 90
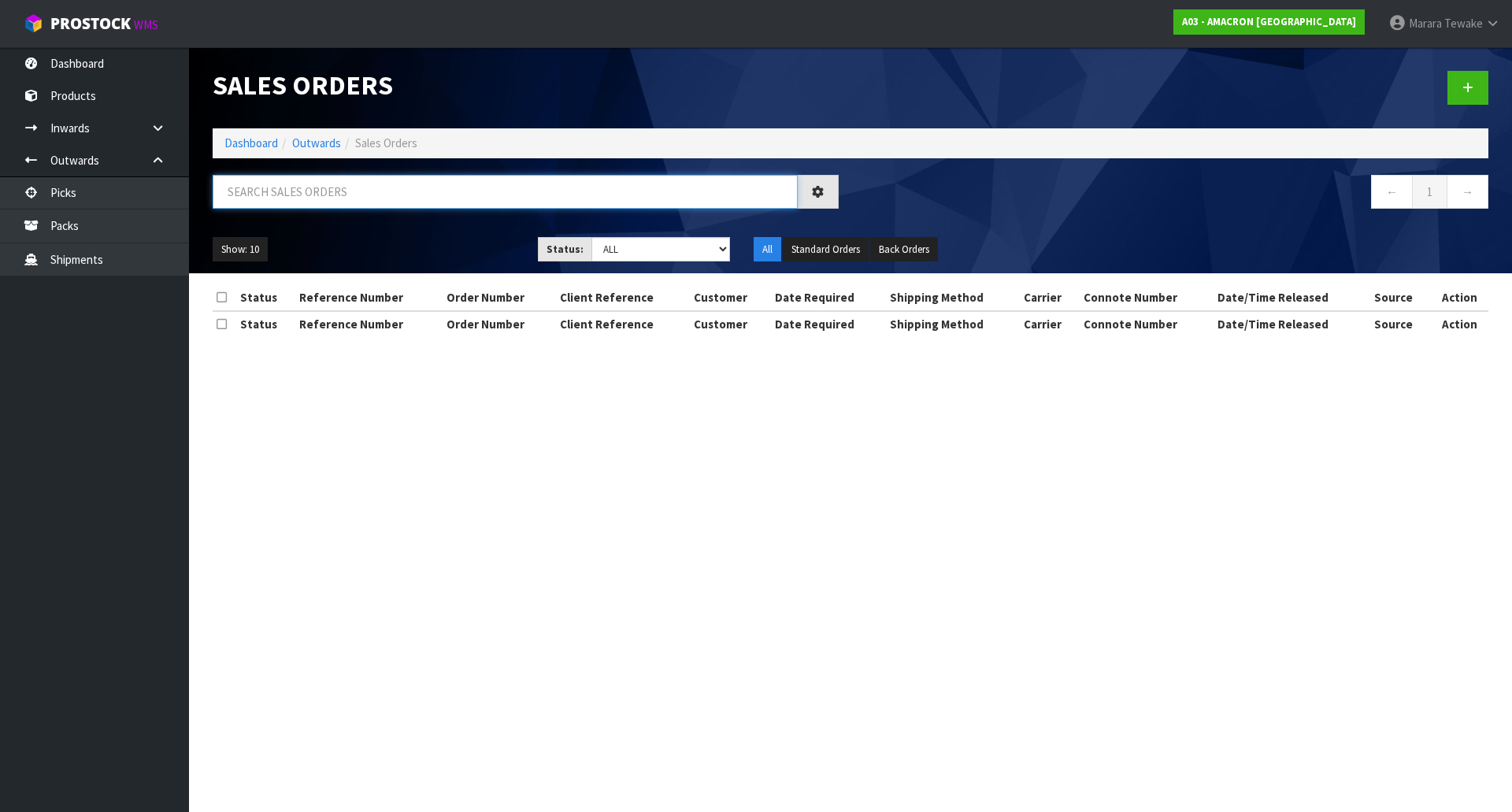
click at [267, 188] on input "text" at bounding box center [505, 191] width 585 height 34
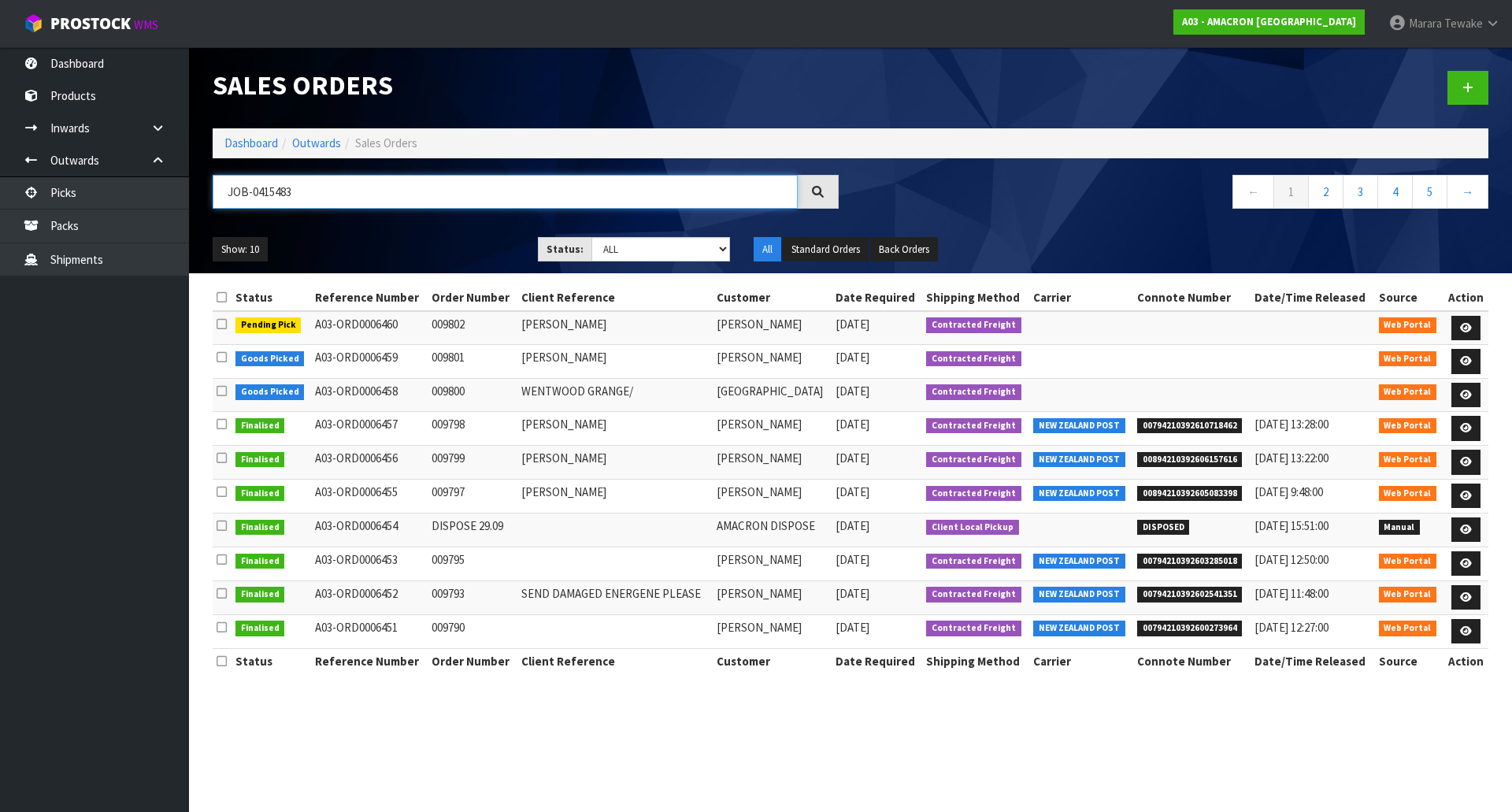
type input "JOB-0415483"
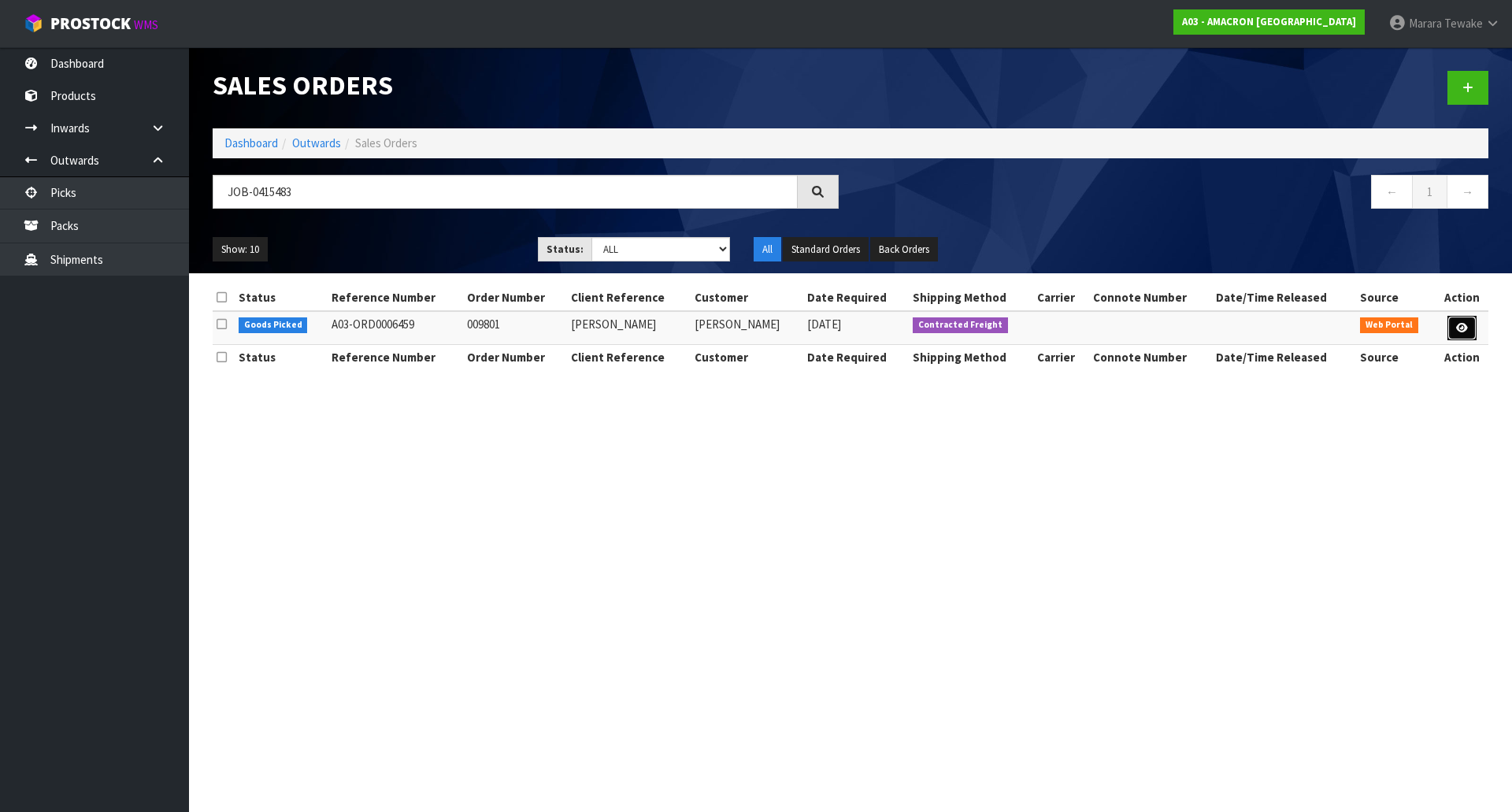
click at [1464, 328] on icon at bounding box center [1462, 328] width 12 height 11
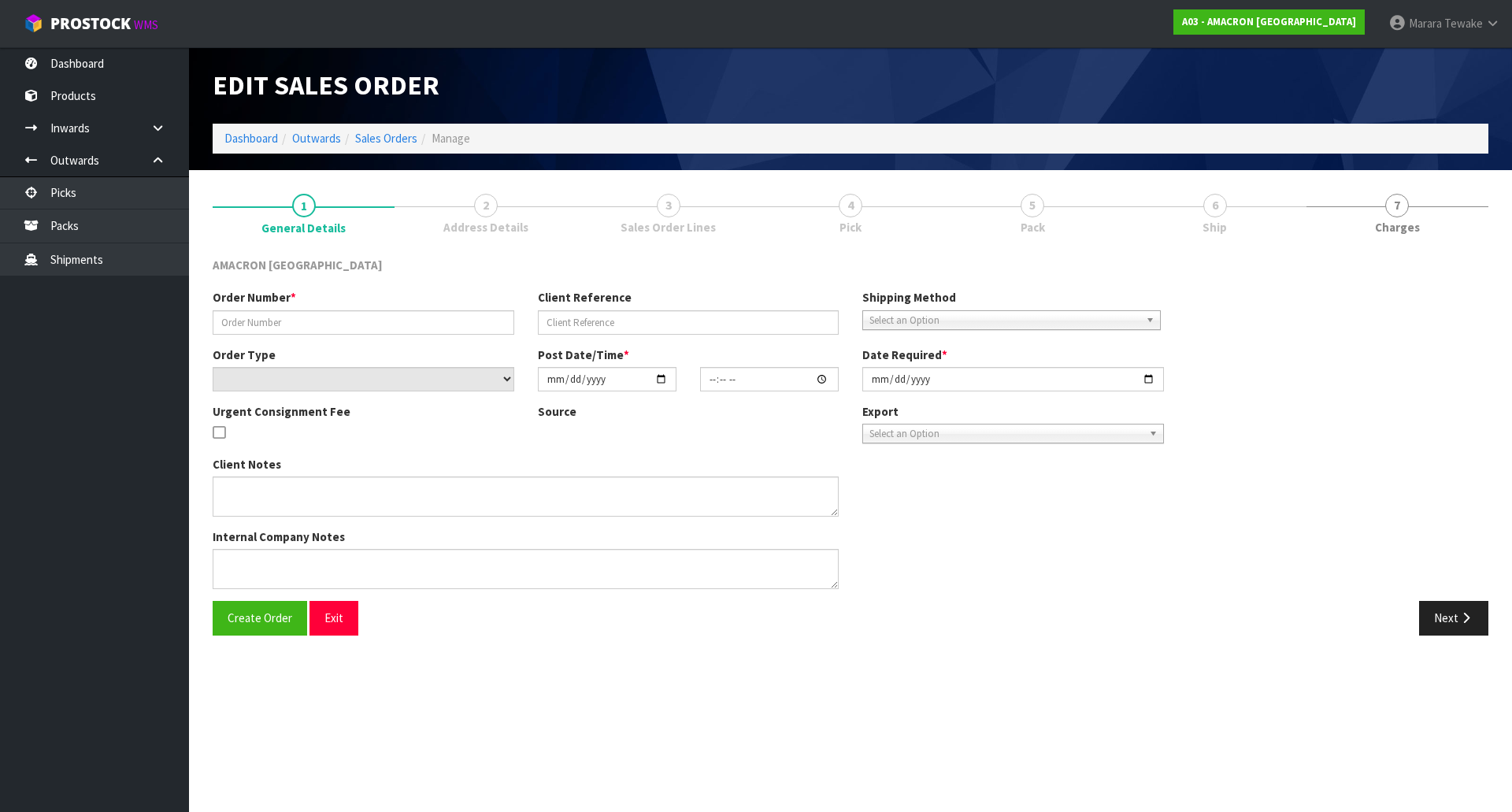
type input "009801"
type input "[PERSON_NAME]"
select select "number:0"
type input "[DATE]"
type input "15:01:00.000"
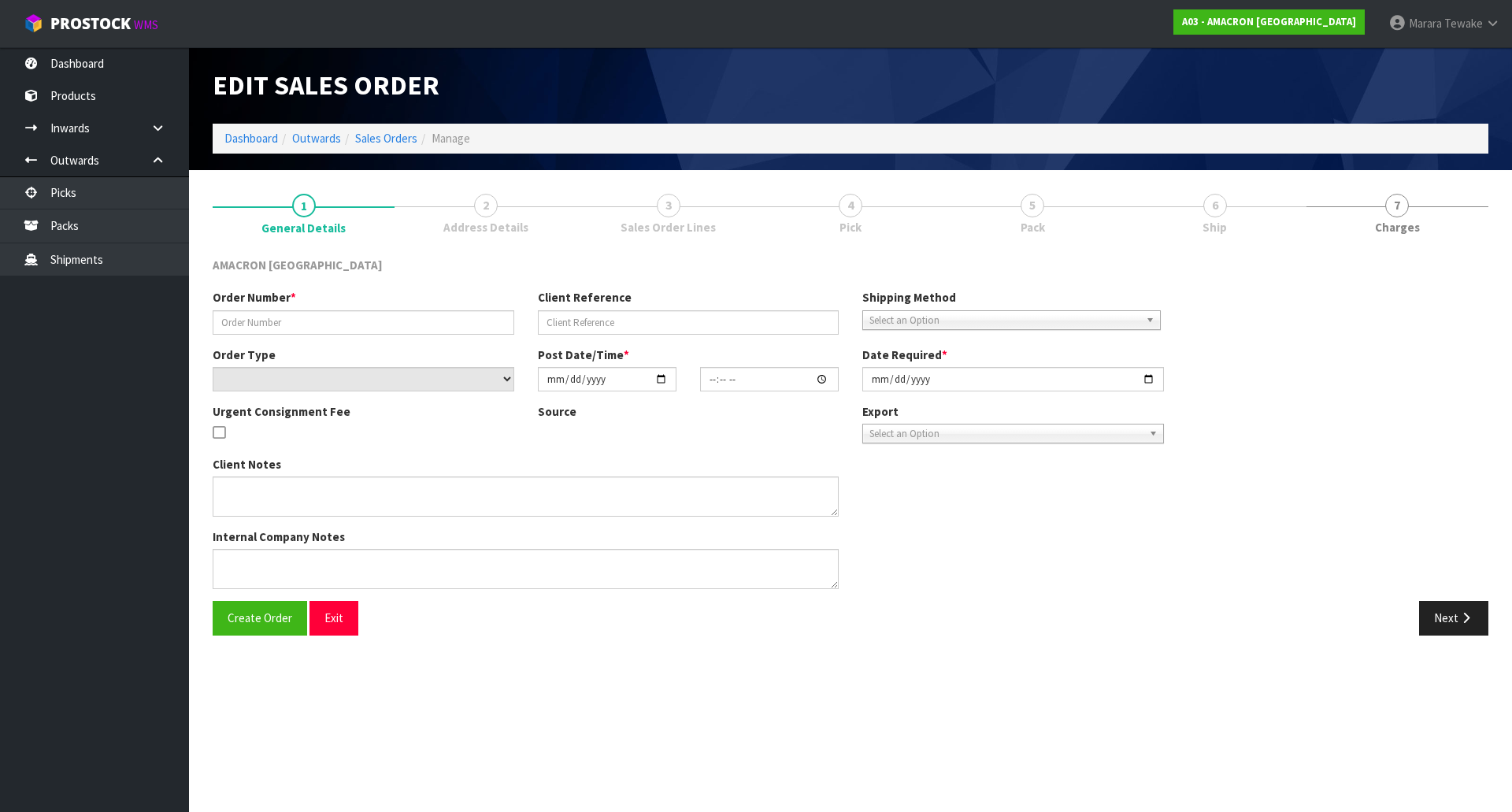
type input "[DATE]"
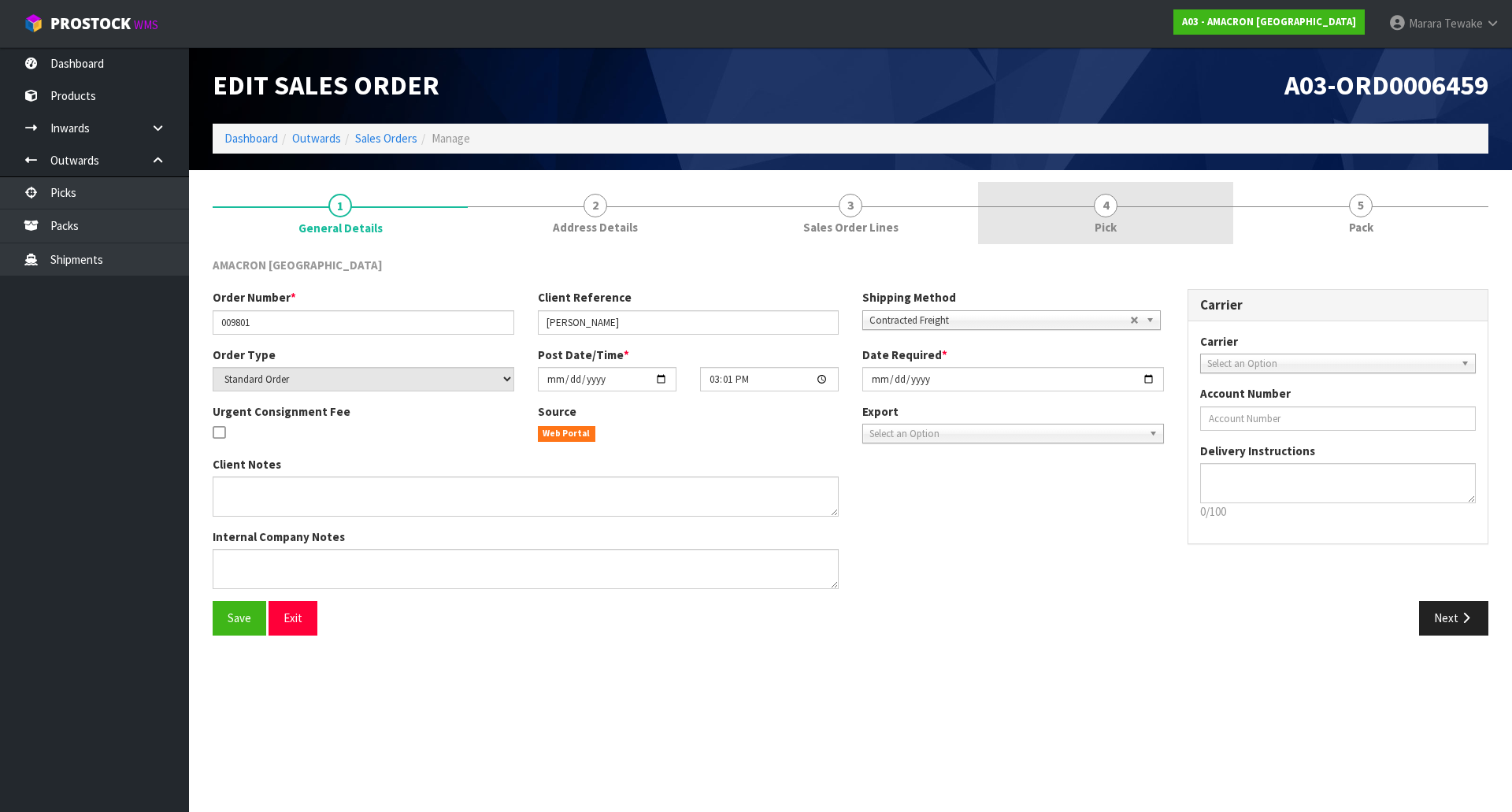
click at [1156, 231] on link "4 Pick" at bounding box center [1105, 213] width 255 height 62
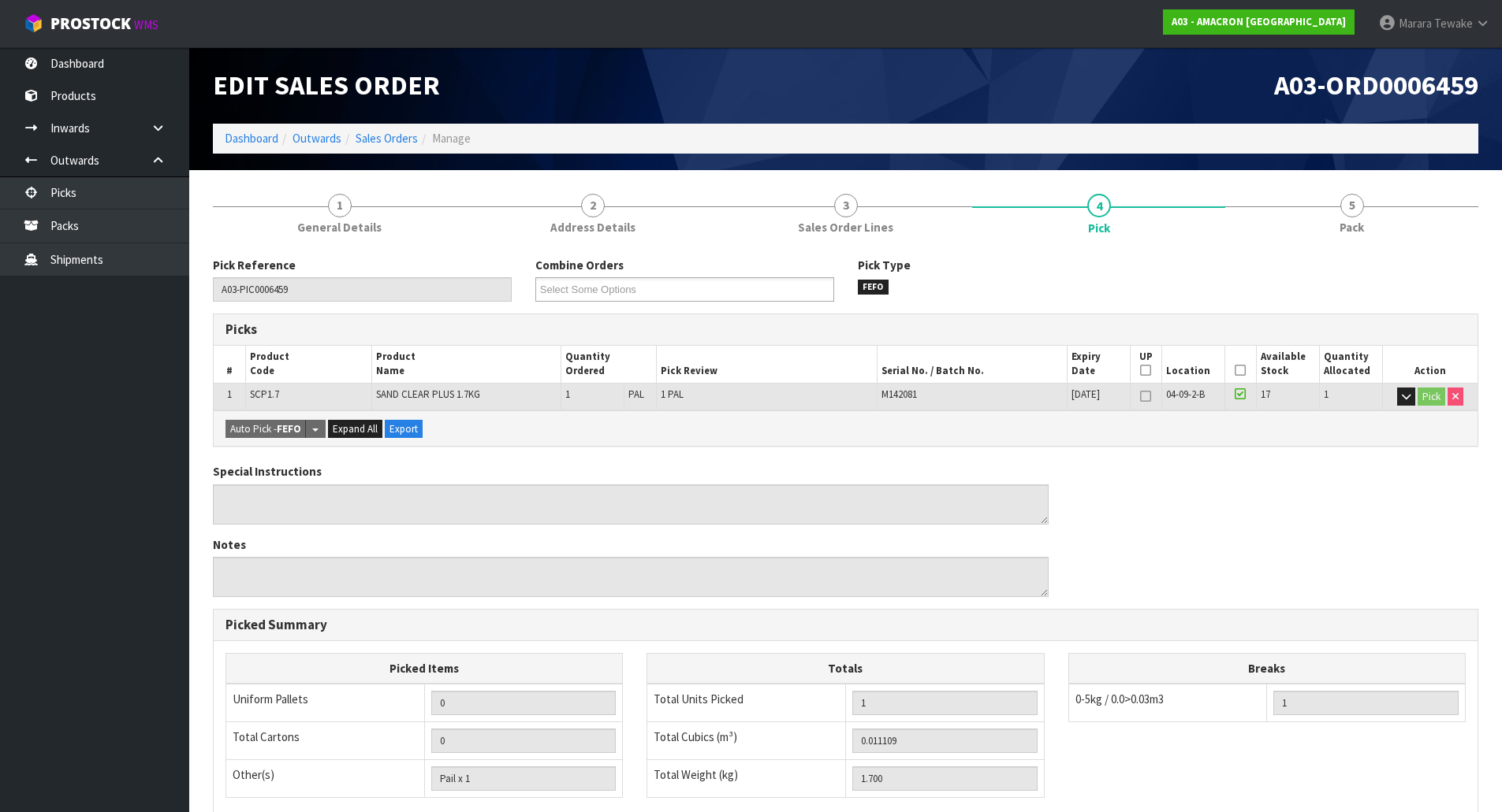
click at [1238, 371] on icon at bounding box center [1240, 370] width 11 height 1
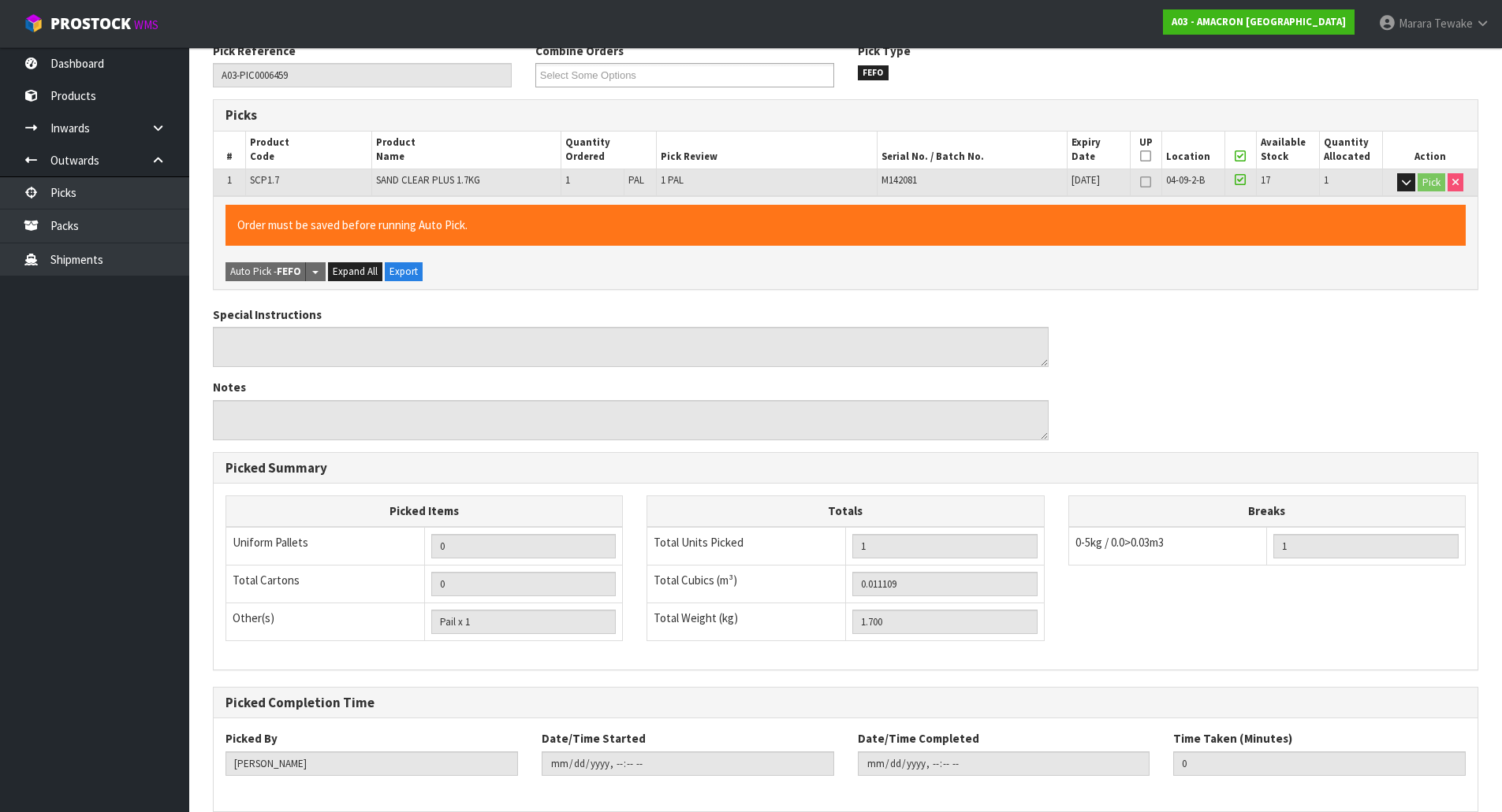
scroll to position [288, 0]
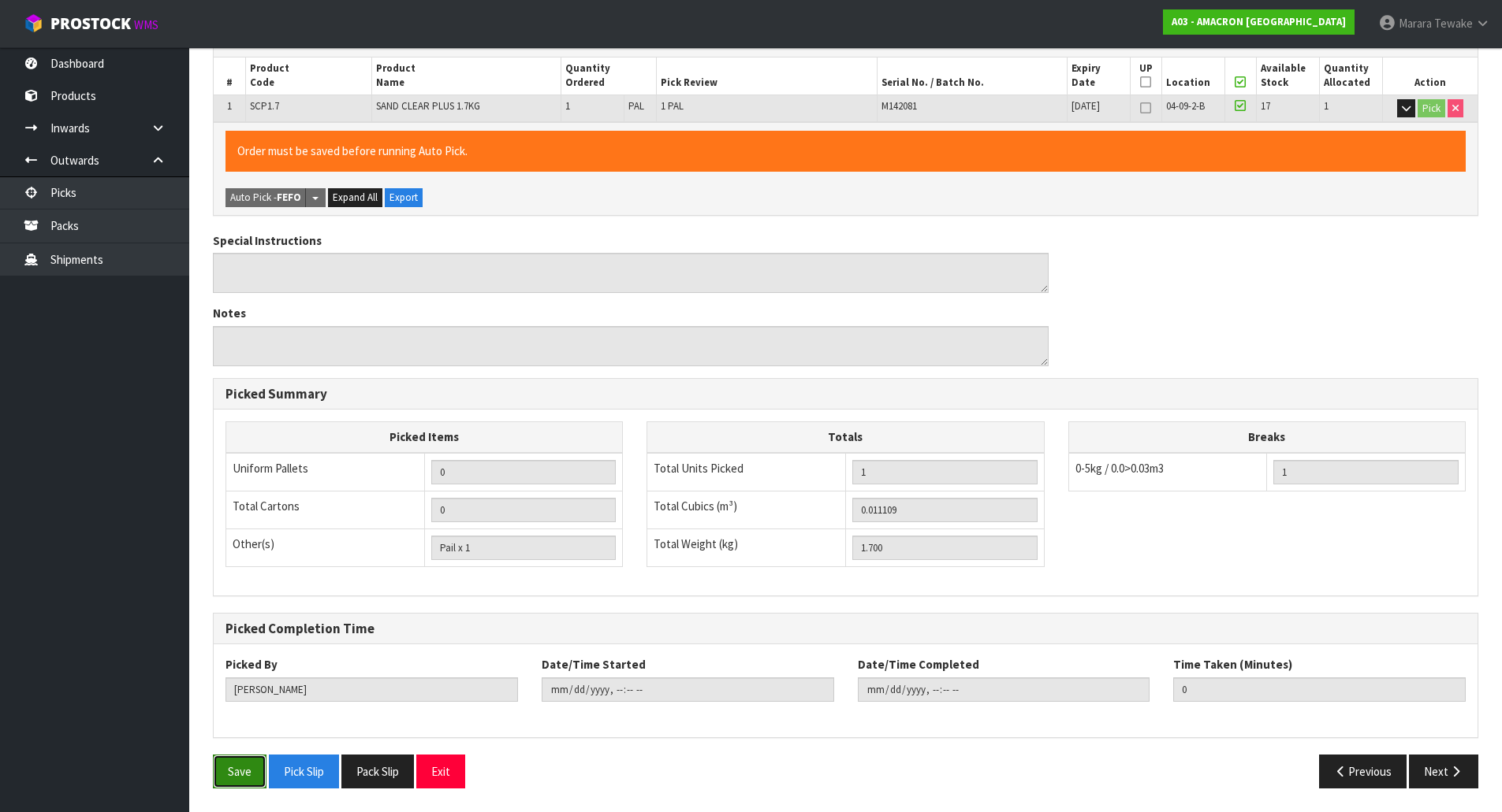
click at [234, 780] on button "Save" at bounding box center [239, 771] width 53 height 34
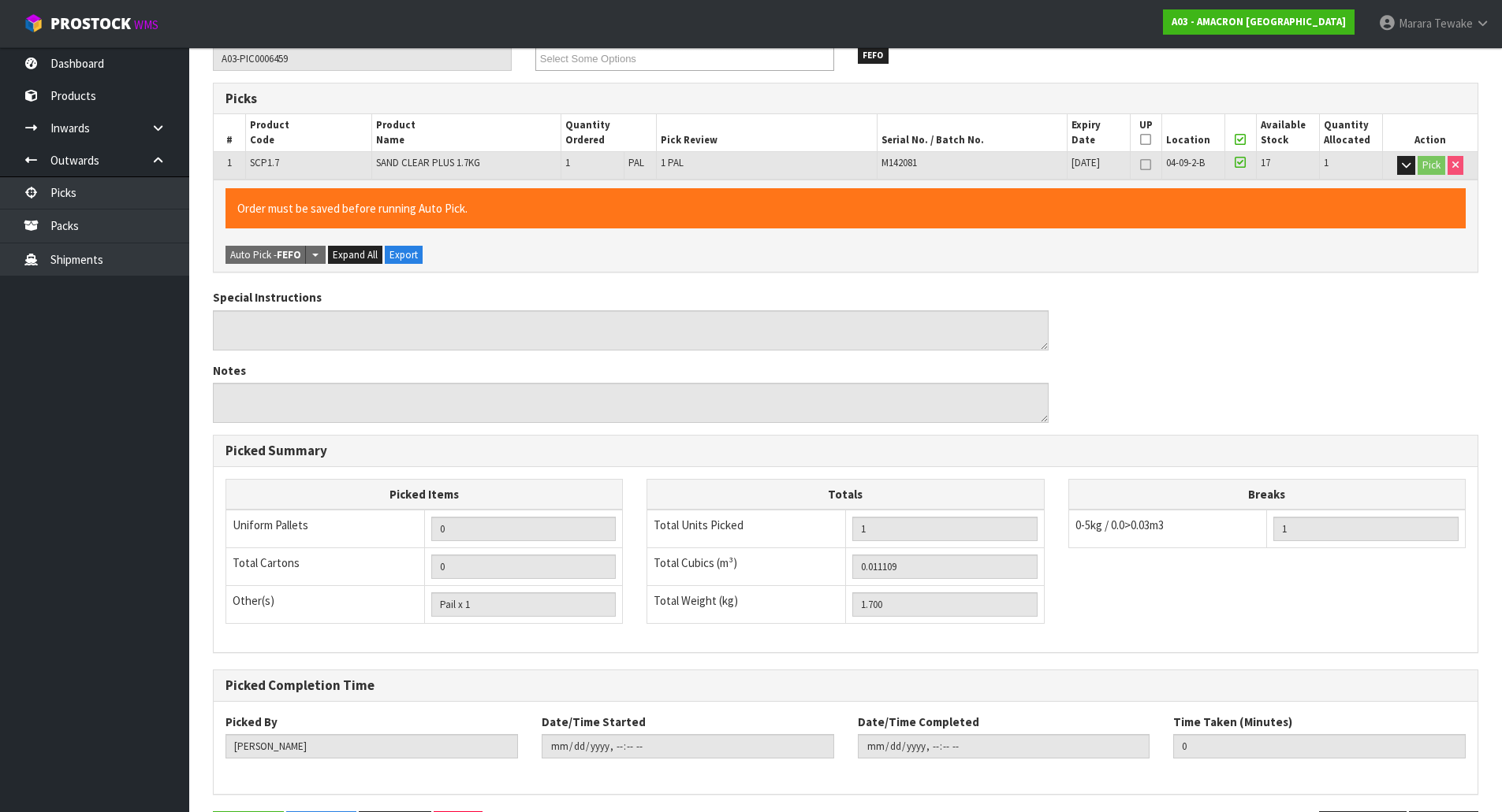
scroll to position [0, 0]
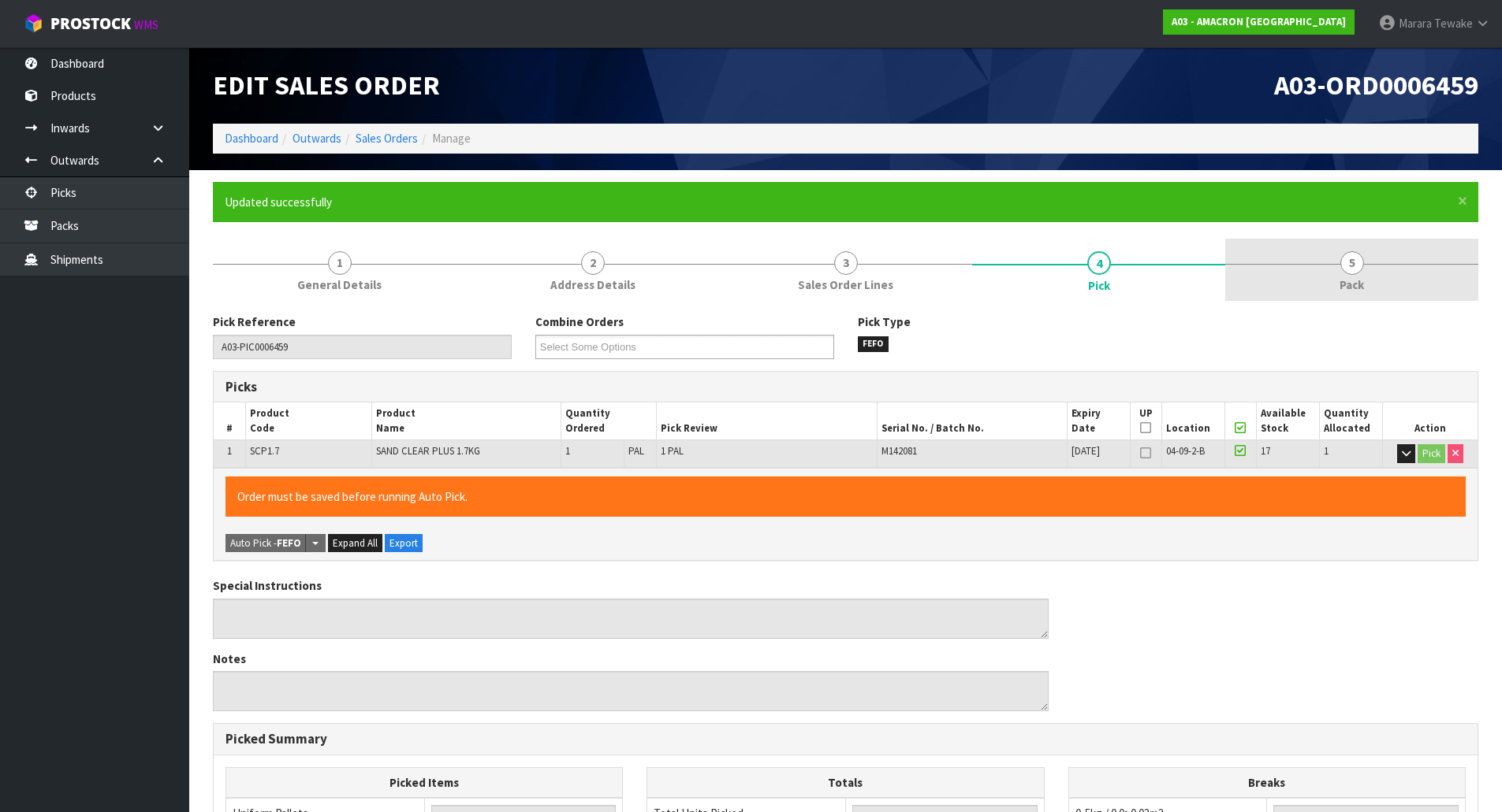
type input "[DATE]T14:54:33"
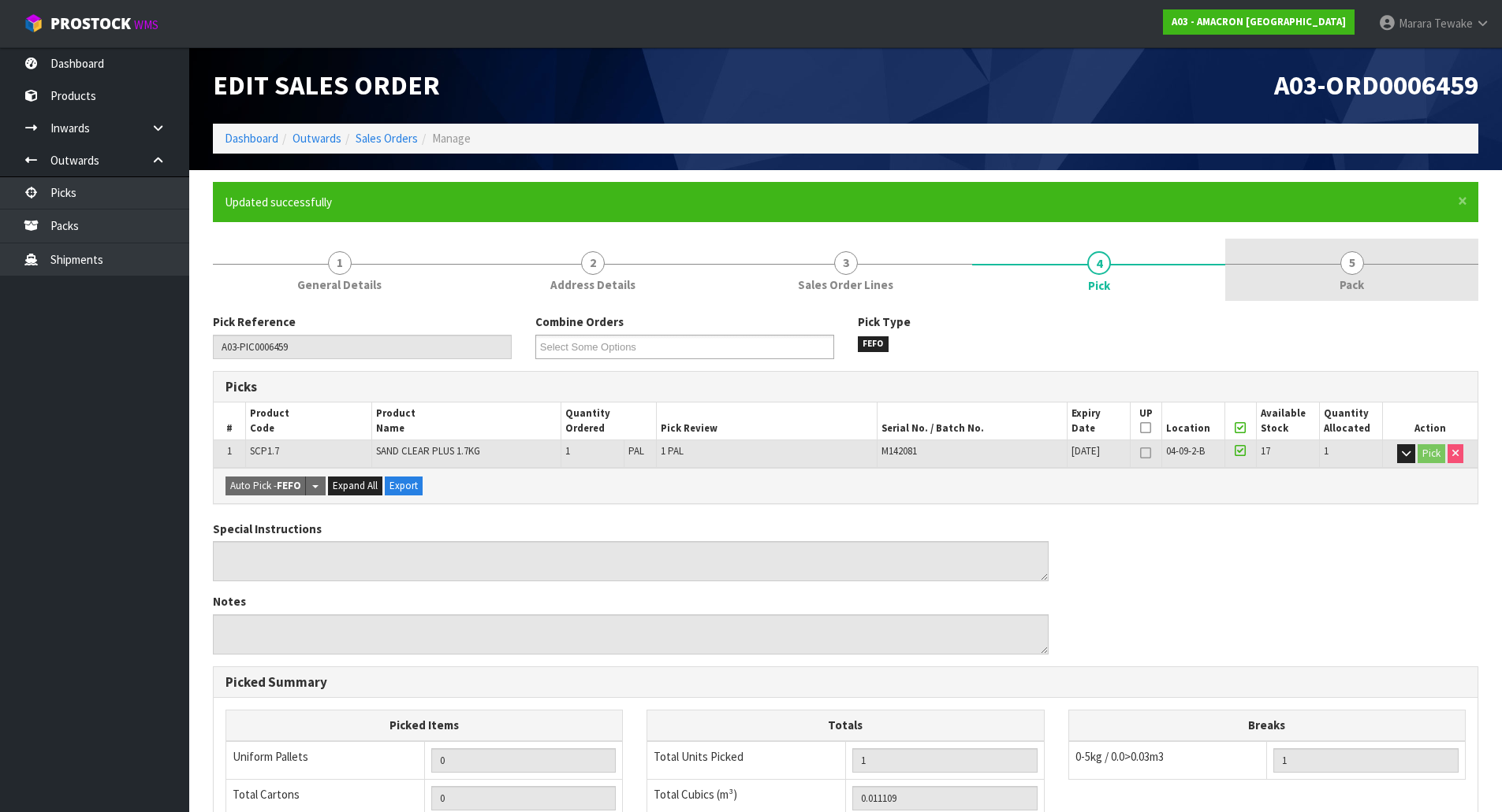
click at [1348, 262] on span "5" at bounding box center [1352, 263] width 23 height 23
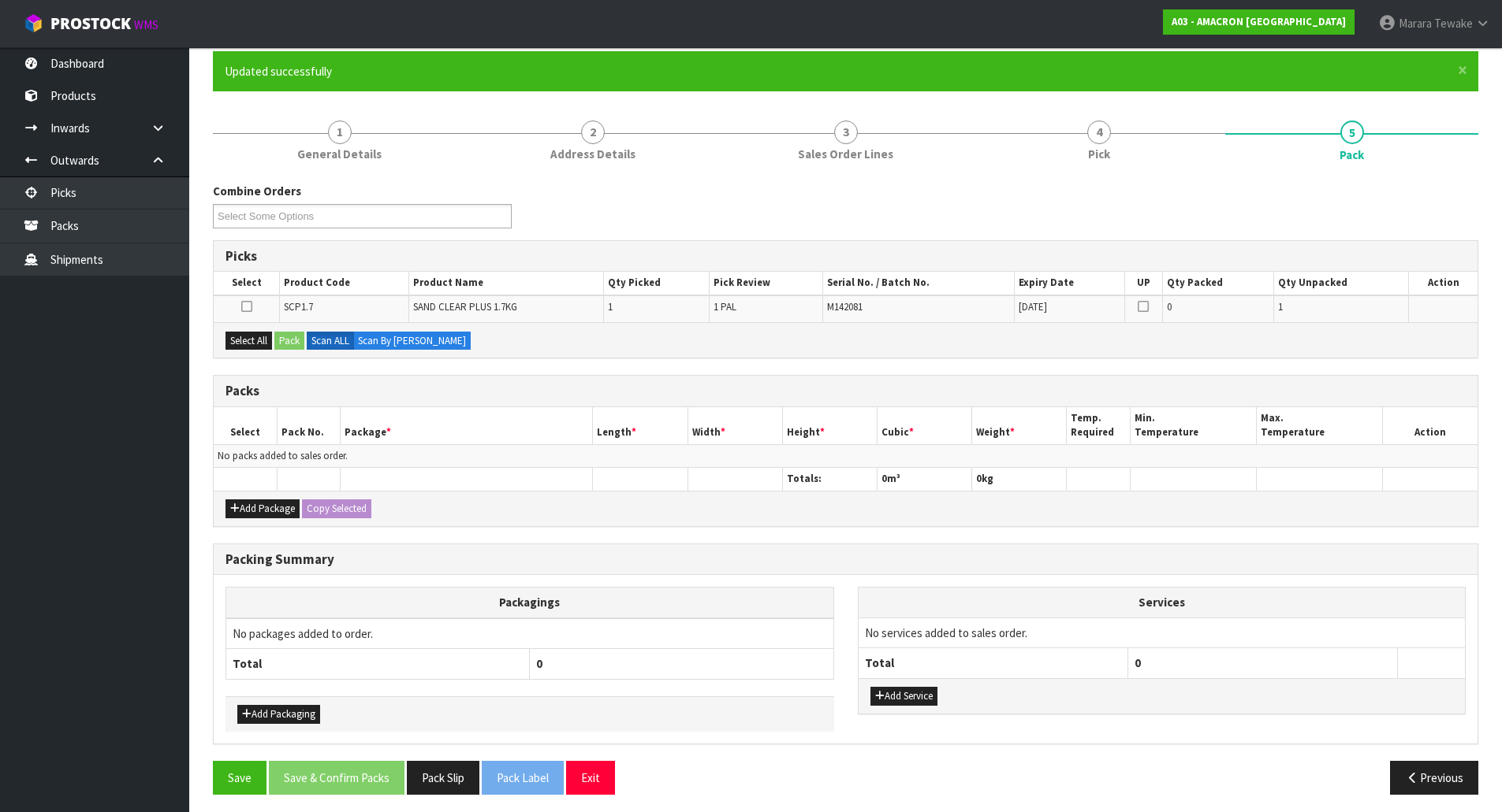
scroll to position [137, 0]
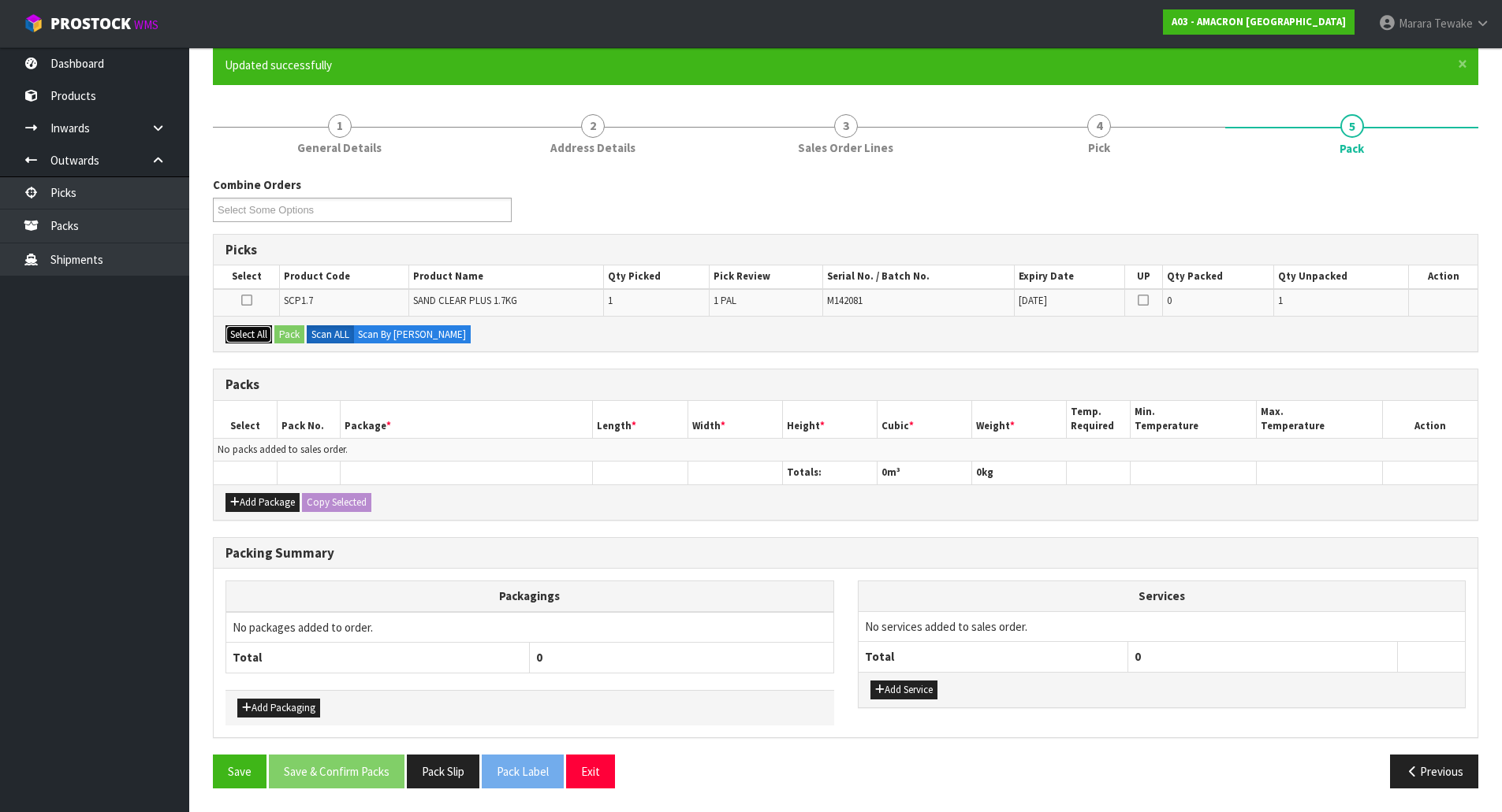
drag, startPoint x: 250, startPoint y: 337, endPoint x: 292, endPoint y: 339, distance: 42.0
click at [255, 337] on button "Select All" at bounding box center [249, 335] width 46 height 19
click at [299, 339] on button "Pack" at bounding box center [289, 335] width 30 height 19
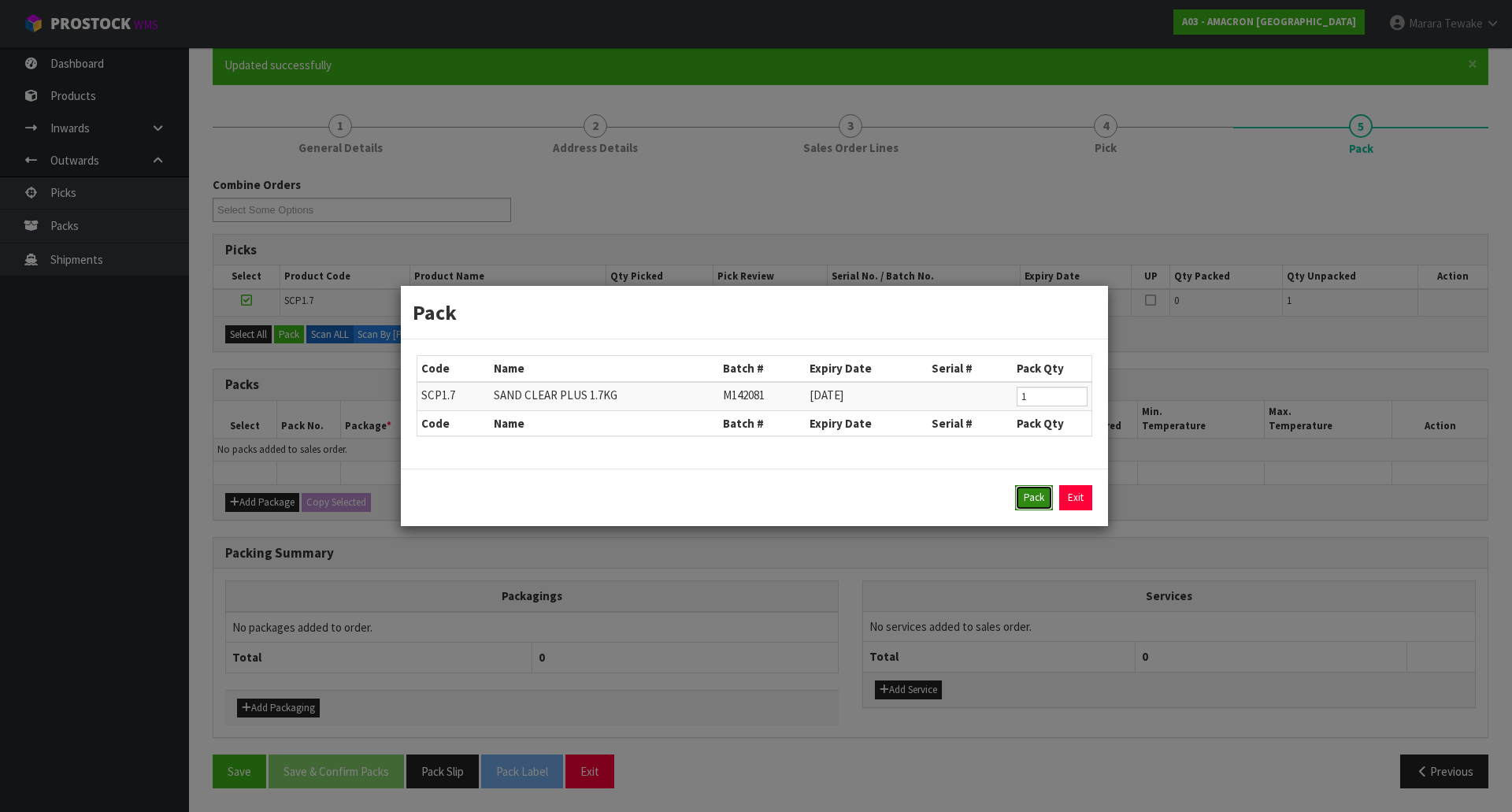
click at [1022, 497] on button "Pack" at bounding box center [1034, 498] width 38 height 25
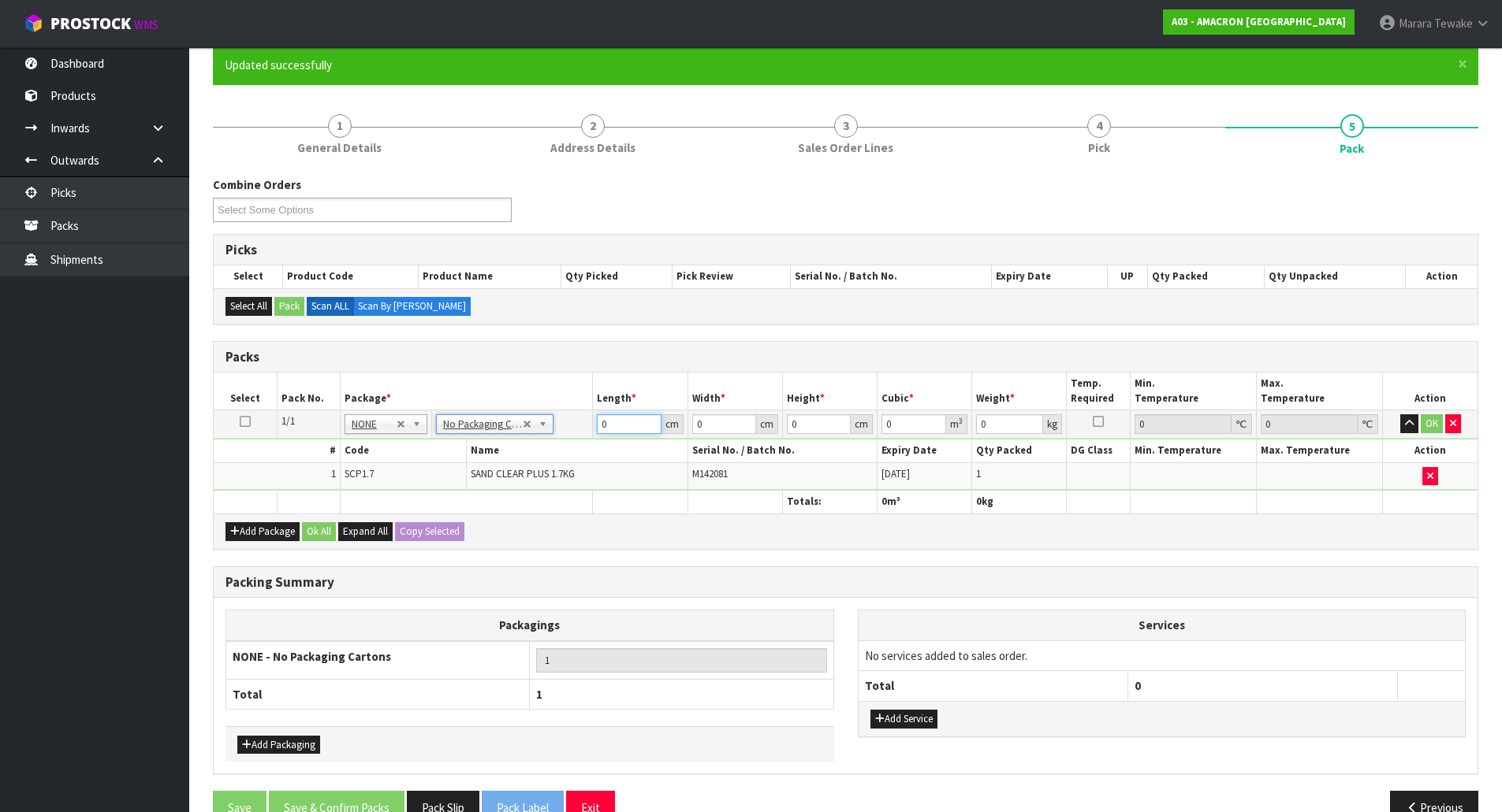
drag, startPoint x: 631, startPoint y: 420, endPoint x: 545, endPoint y: 347, distance: 112.8
click at [548, 377] on table "Select Pack No. Package * Length * Width * Height * Cubic * Weight * Temp. Requ…" at bounding box center [845, 443] width 1264 height 140
type input "23"
type input "2"
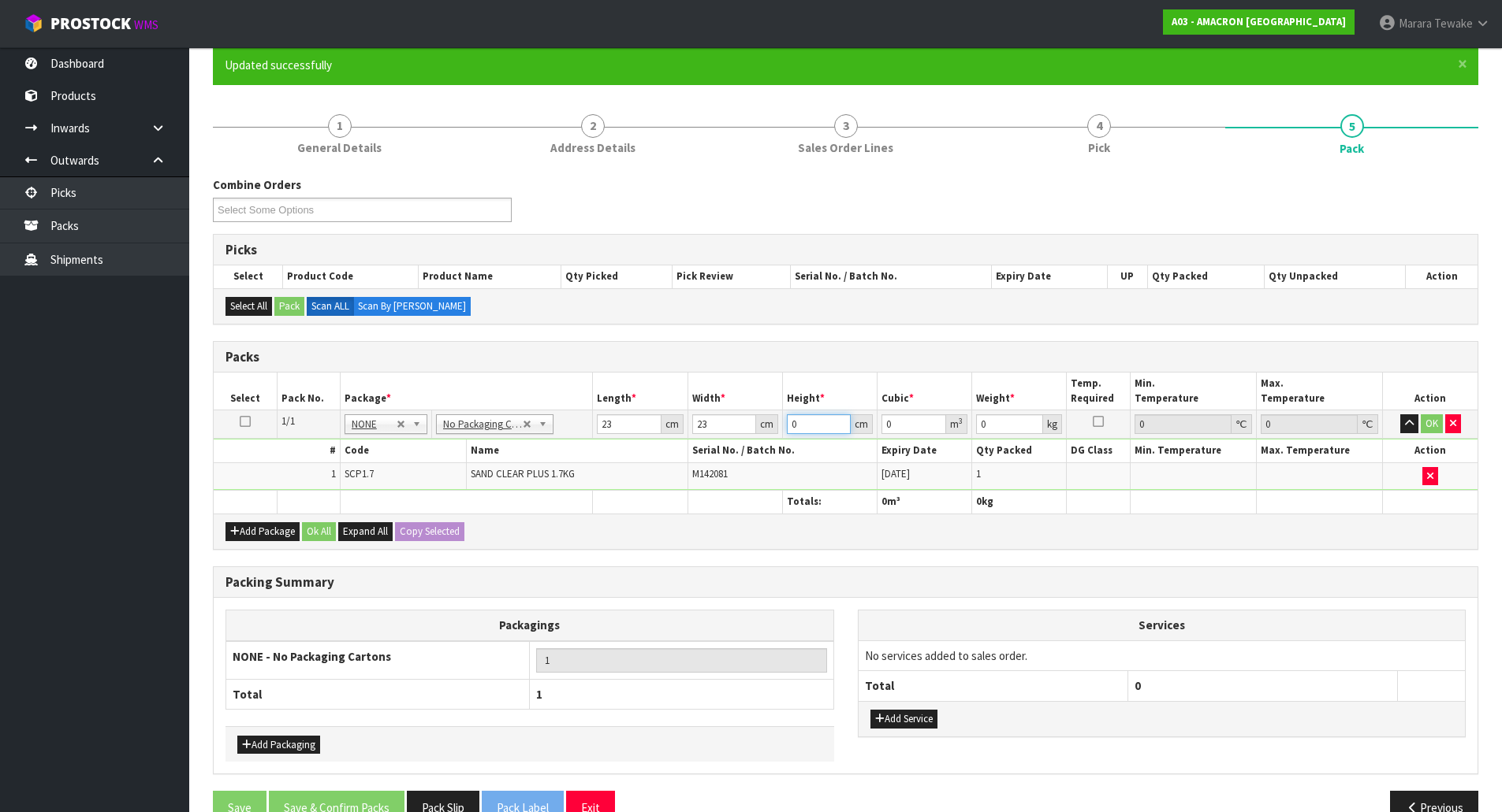
type input "0.001058"
type input "20"
type input "0.01058"
type input "20"
type input "2"
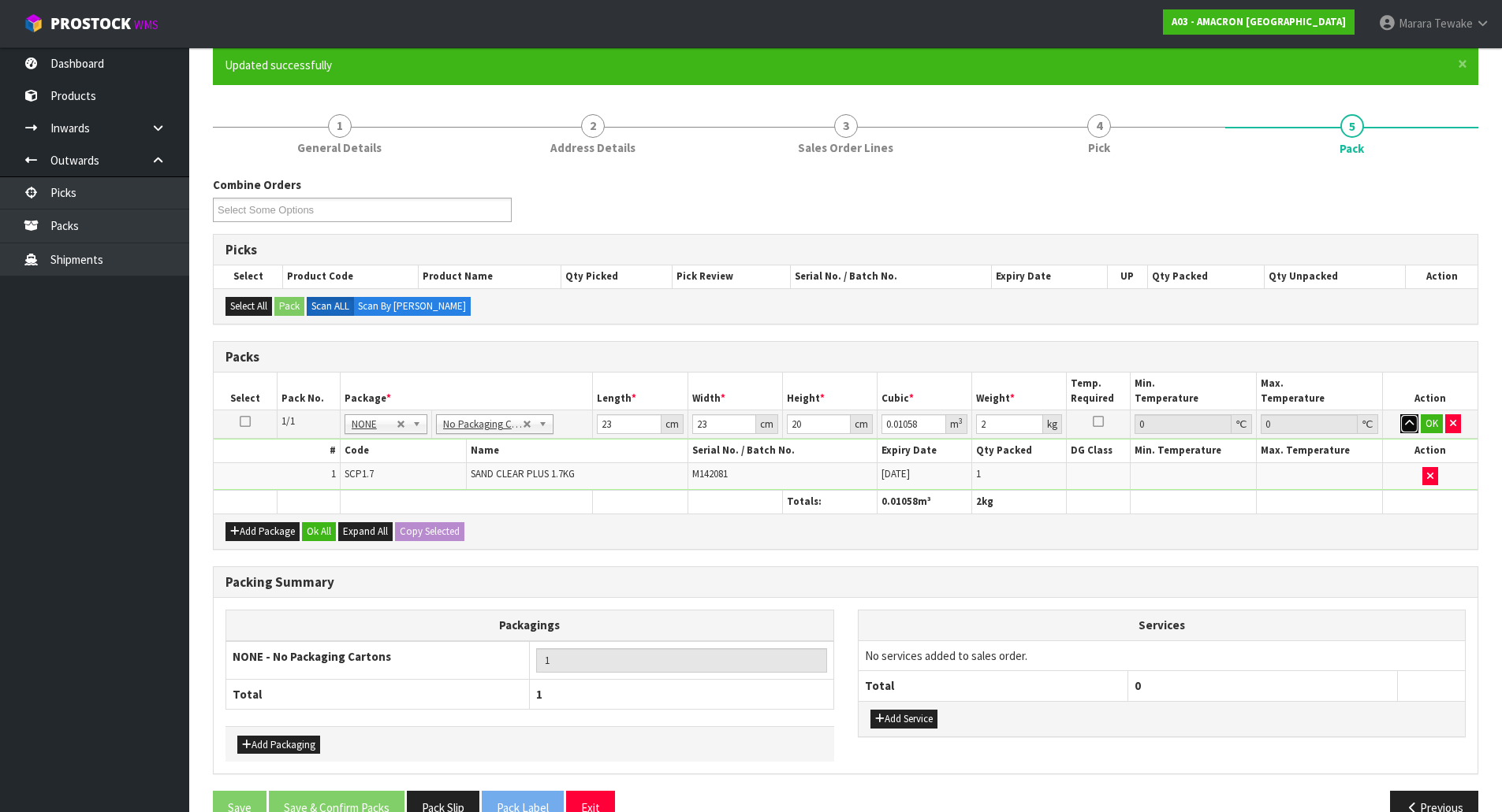
click at [1400, 415] on button "button" at bounding box center [1409, 424] width 18 height 19
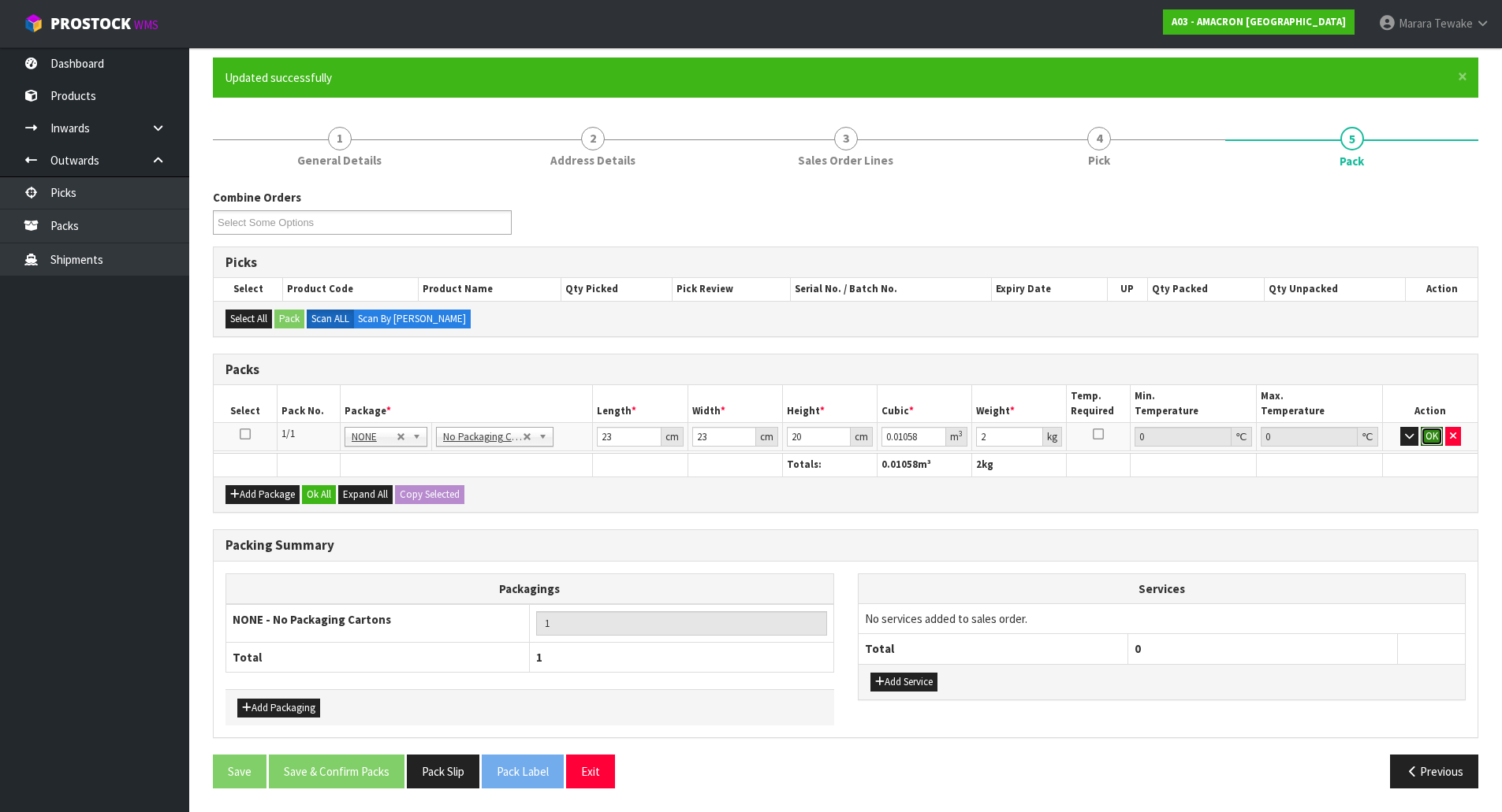
click button "OK" at bounding box center [1431, 437] width 22 height 19
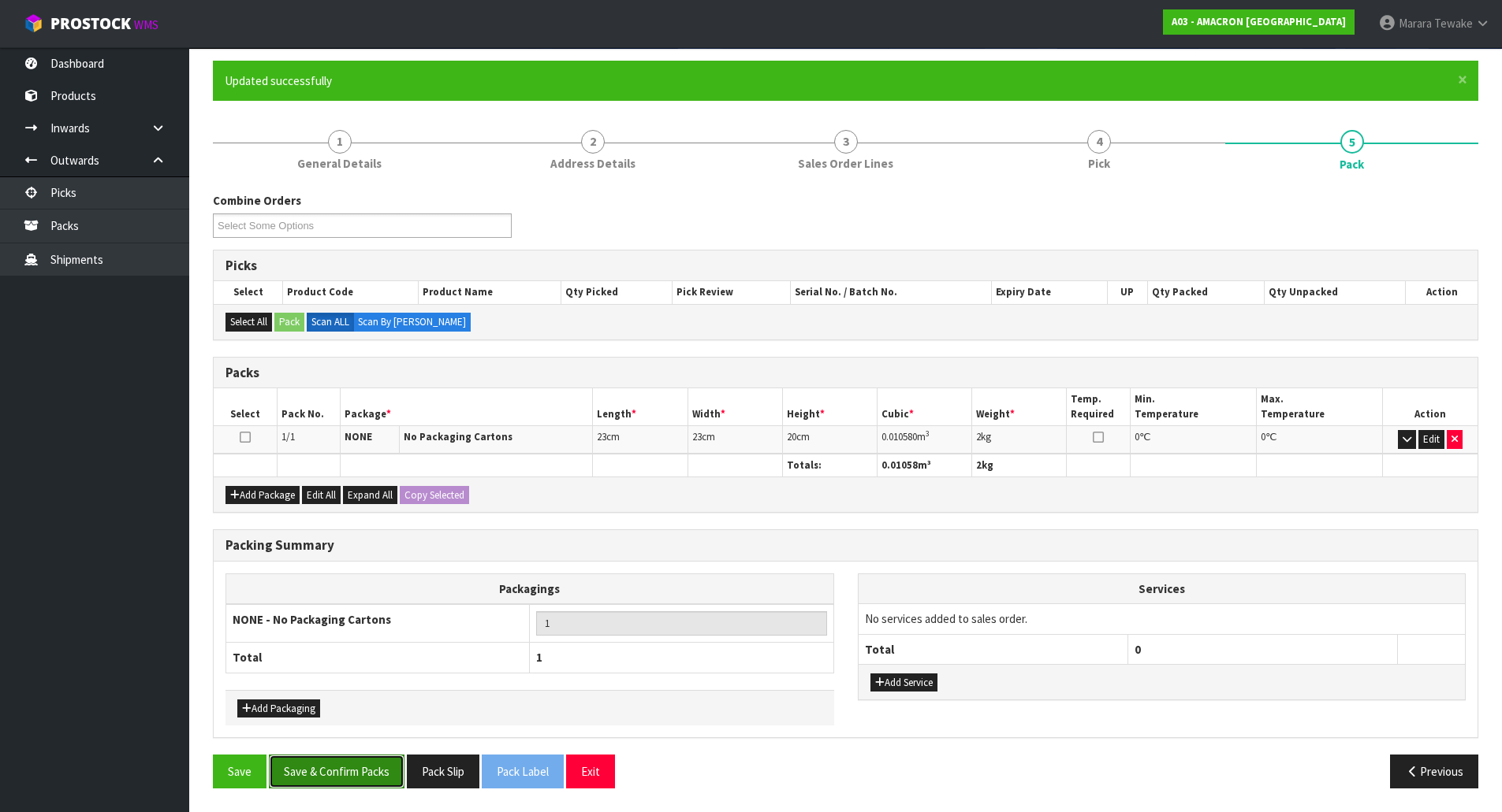
click at [302, 768] on button "Save & Confirm Packs" at bounding box center [337, 771] width 135 height 34
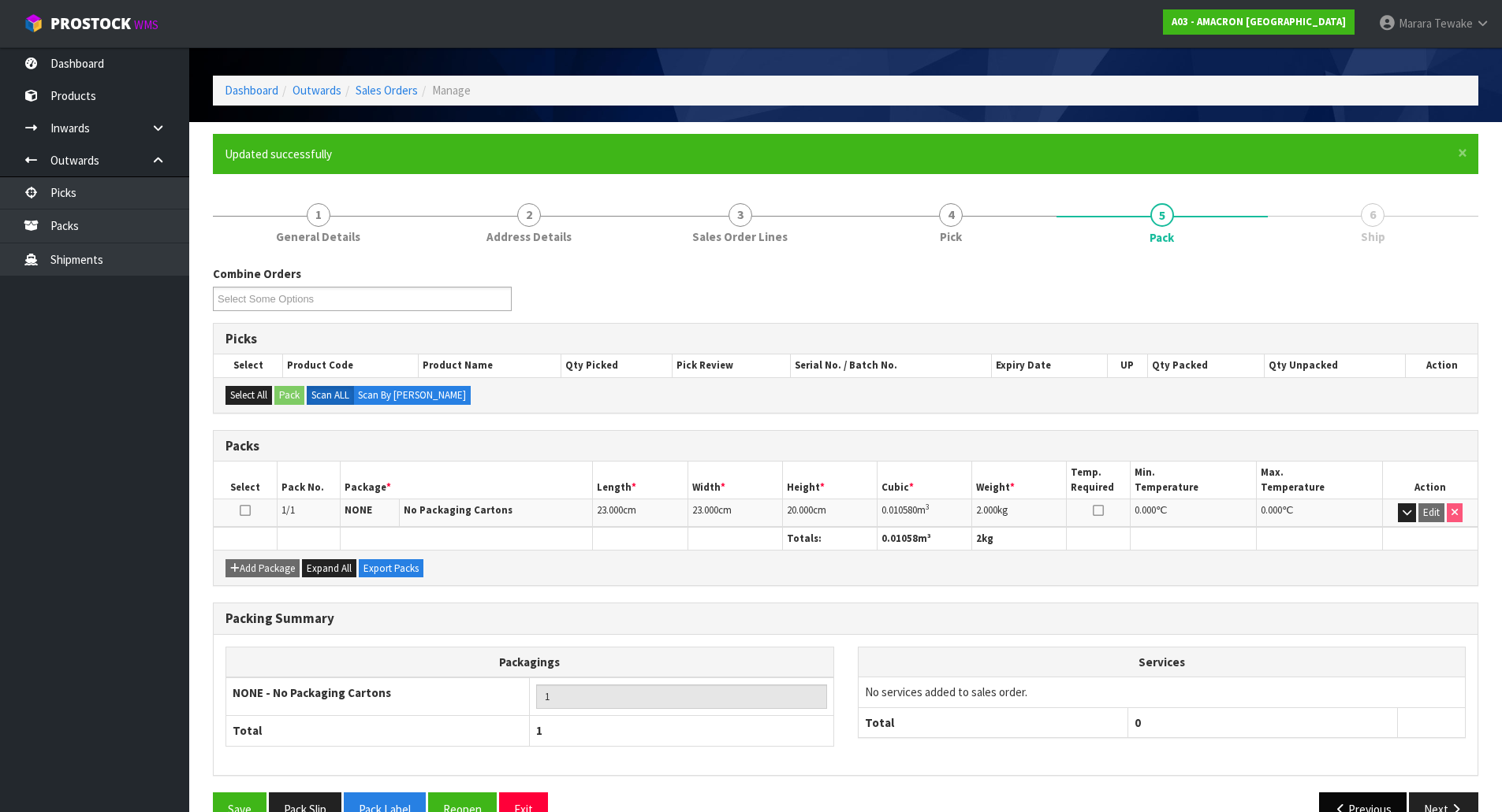
scroll to position [86, 0]
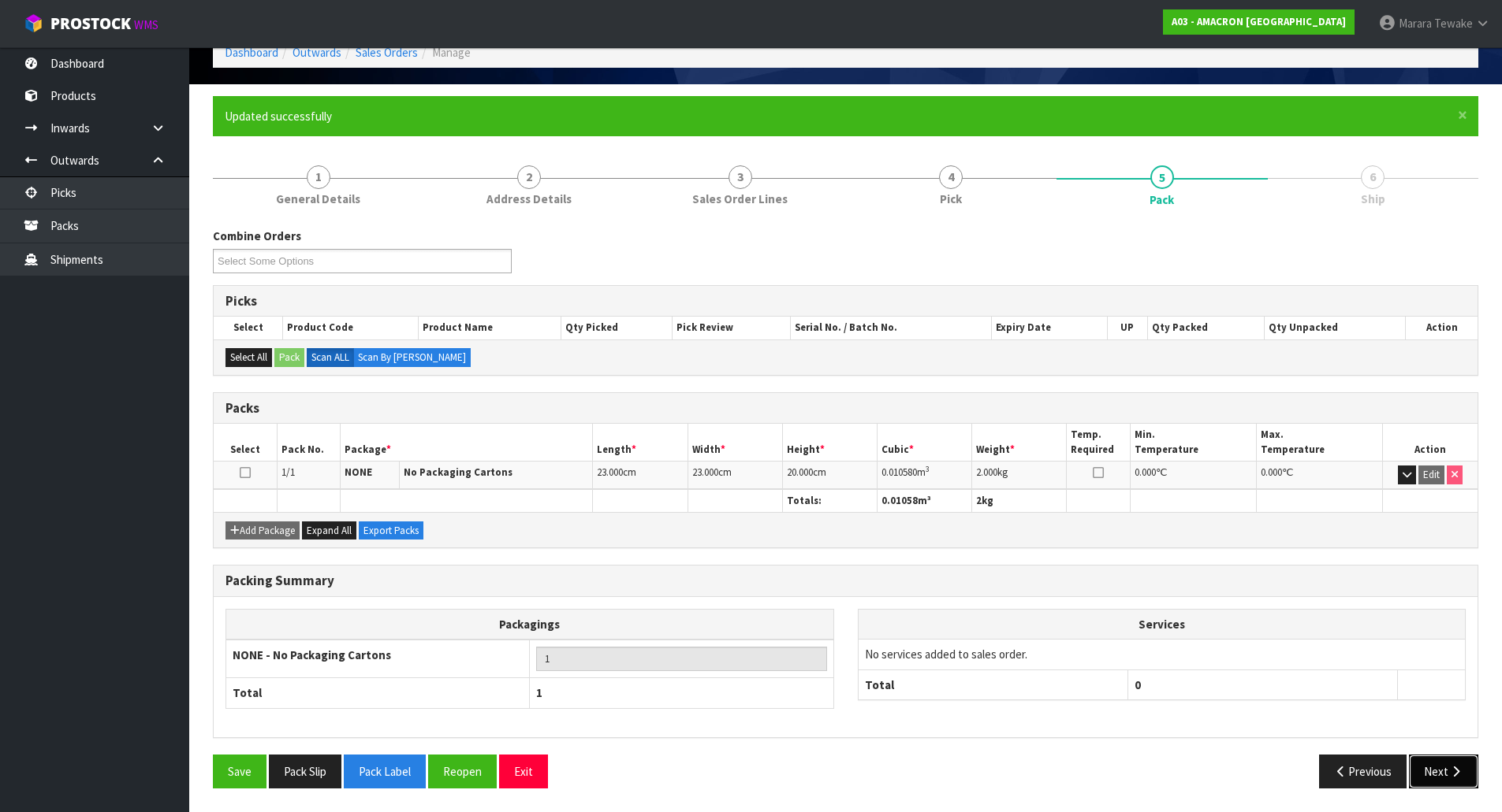
click at [1429, 766] on button "Next" at bounding box center [1444, 771] width 70 height 34
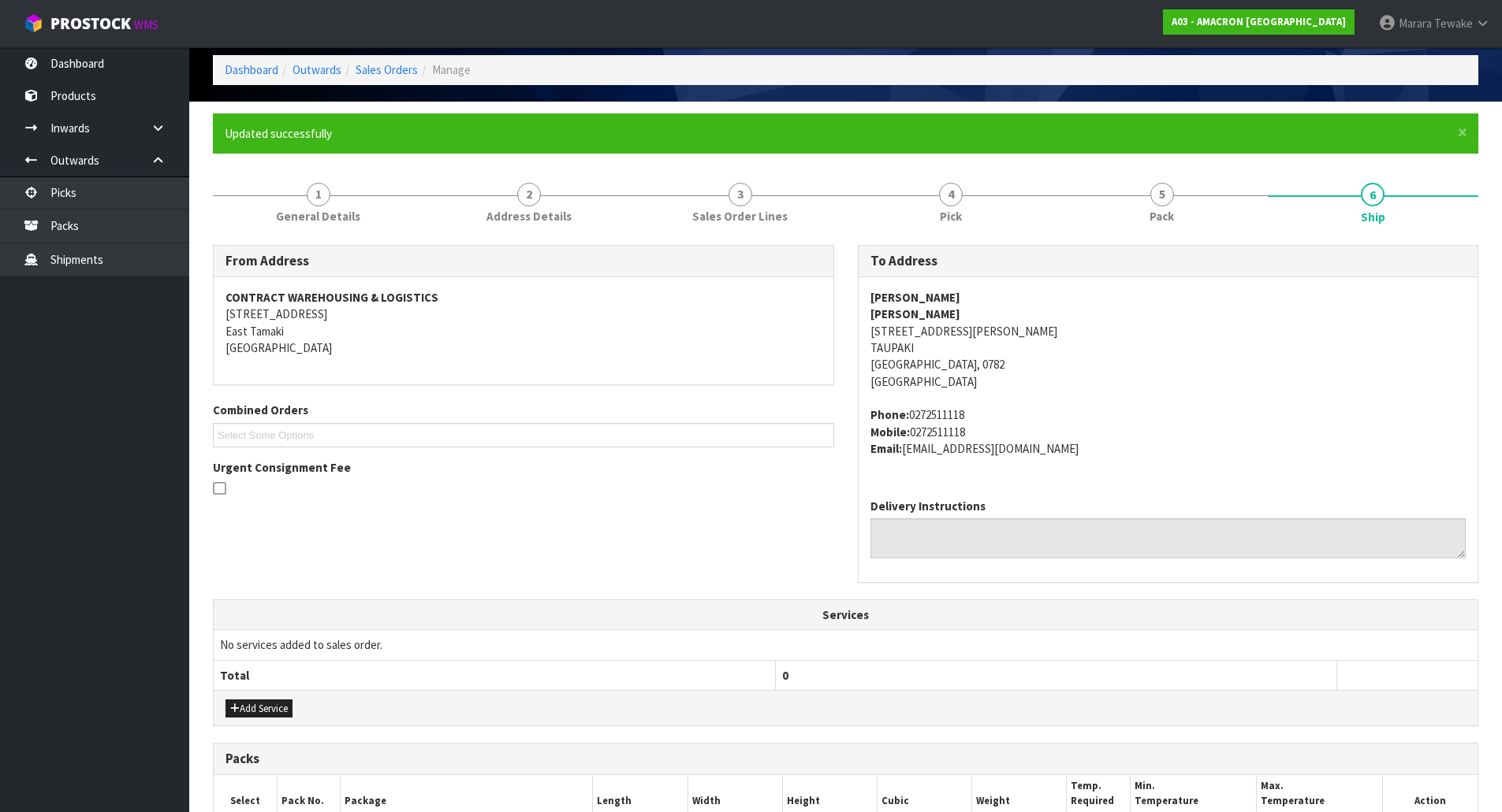
scroll to position [303, 0]
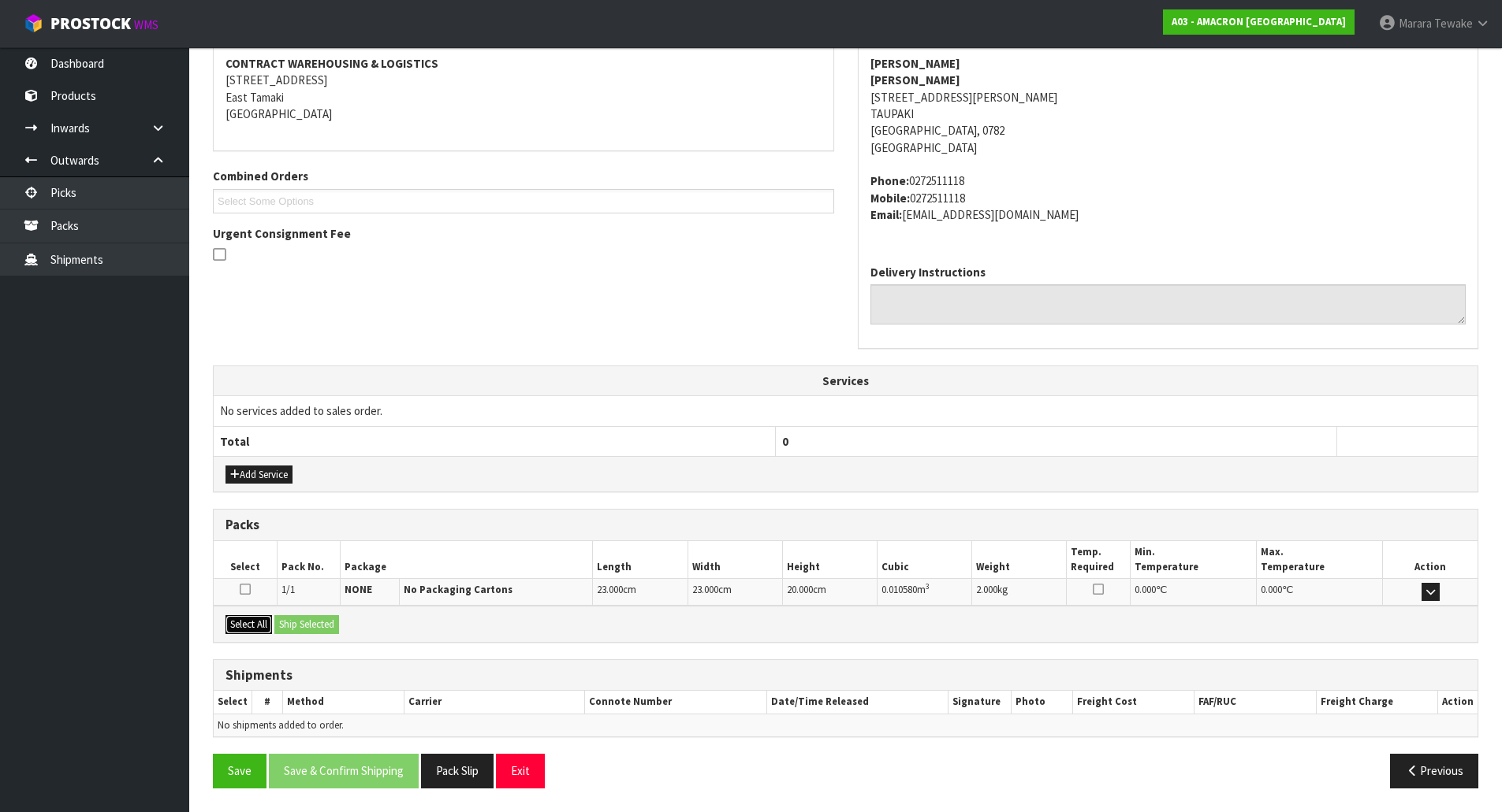
drag, startPoint x: 265, startPoint y: 628, endPoint x: 309, endPoint y: 628, distance: 44.0
click at [270, 628] on button "Select All" at bounding box center [249, 625] width 46 height 19
click at [313, 628] on button "Ship Selected" at bounding box center [307, 625] width 65 height 19
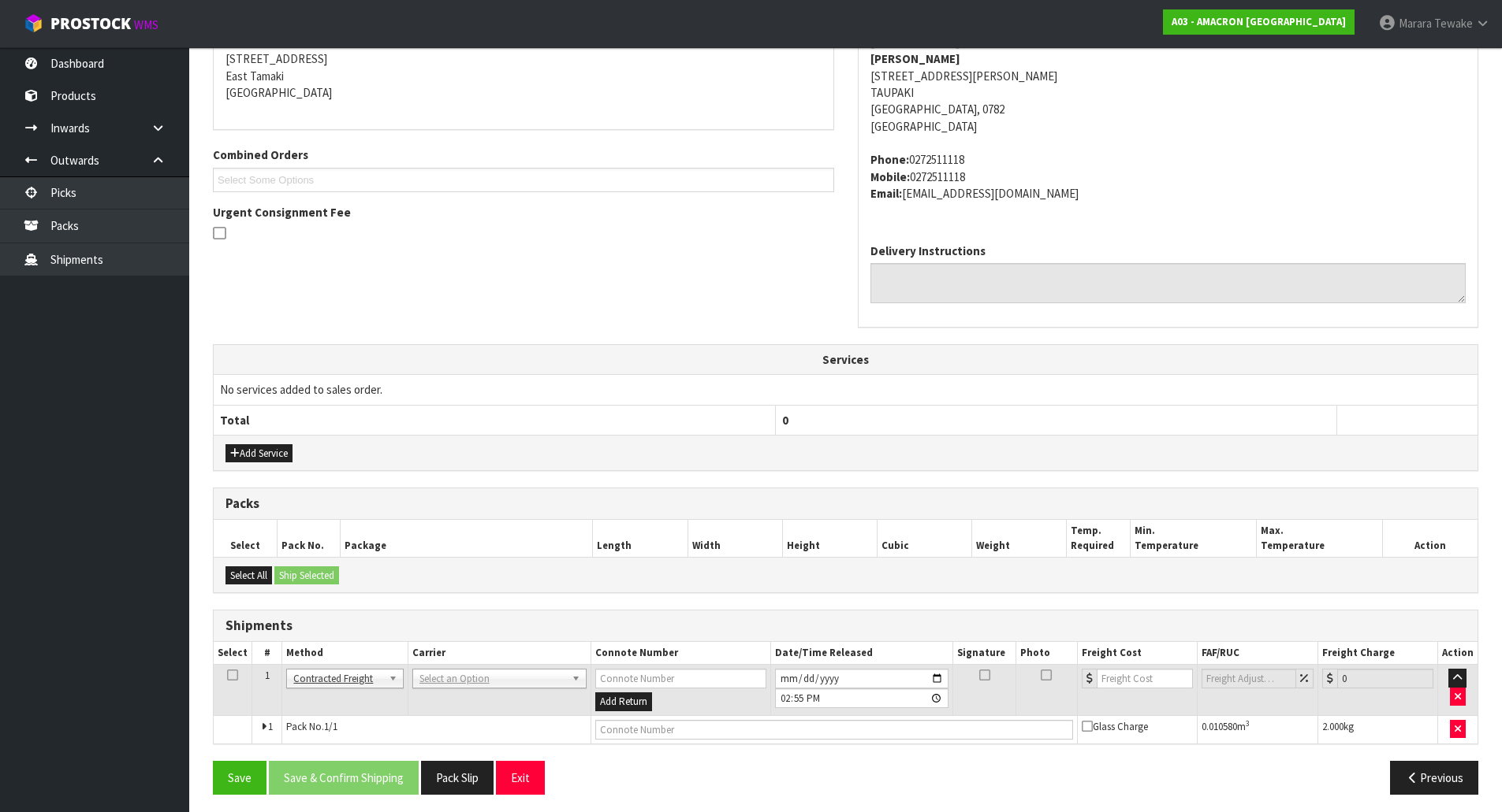
scroll to position [331, 0]
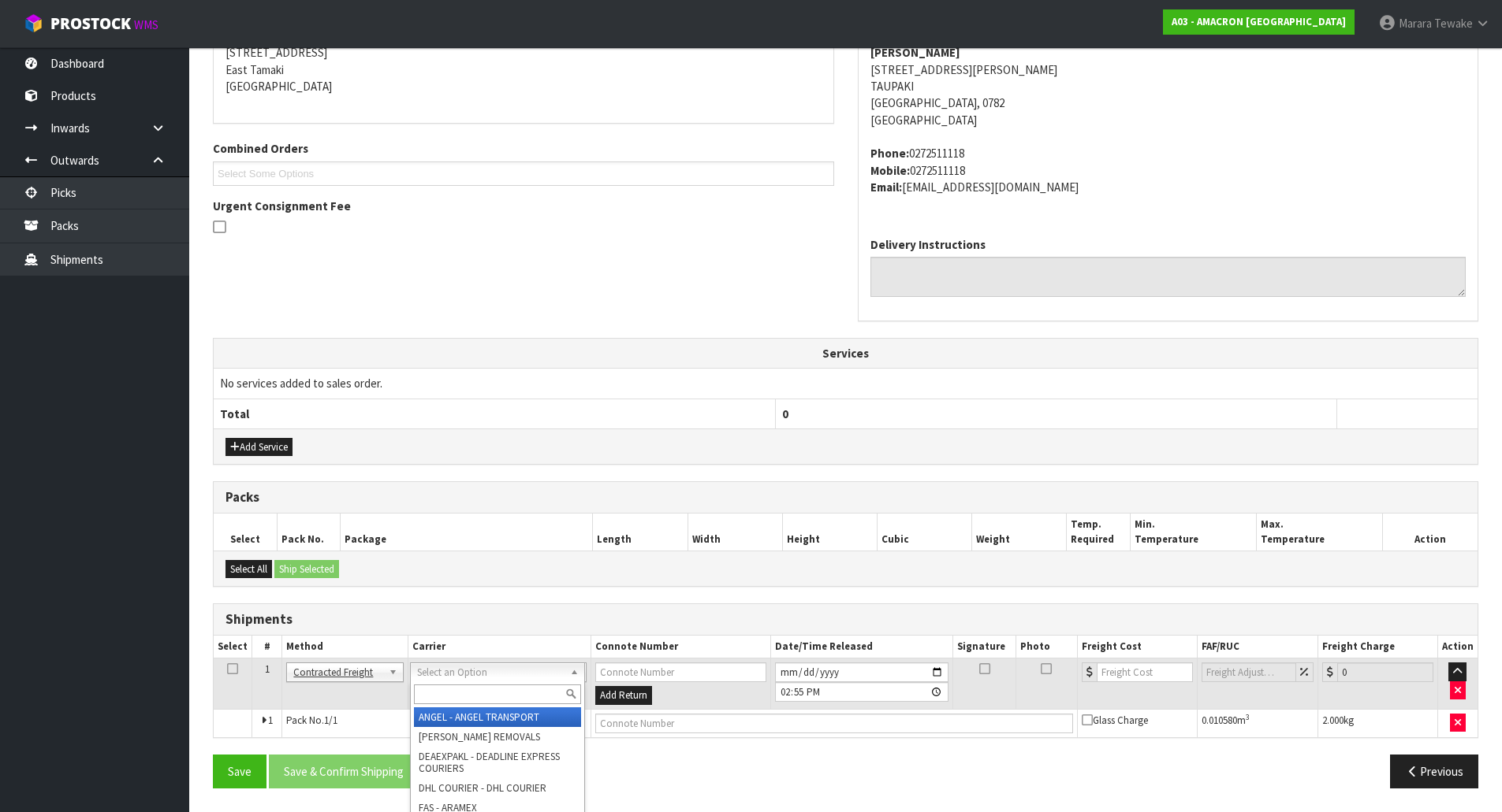
drag, startPoint x: 441, startPoint y: 673, endPoint x: 442, endPoint y: 689, distance: 16.0
click at [444, 691] on input "text" at bounding box center [497, 694] width 167 height 19
type input "NZP"
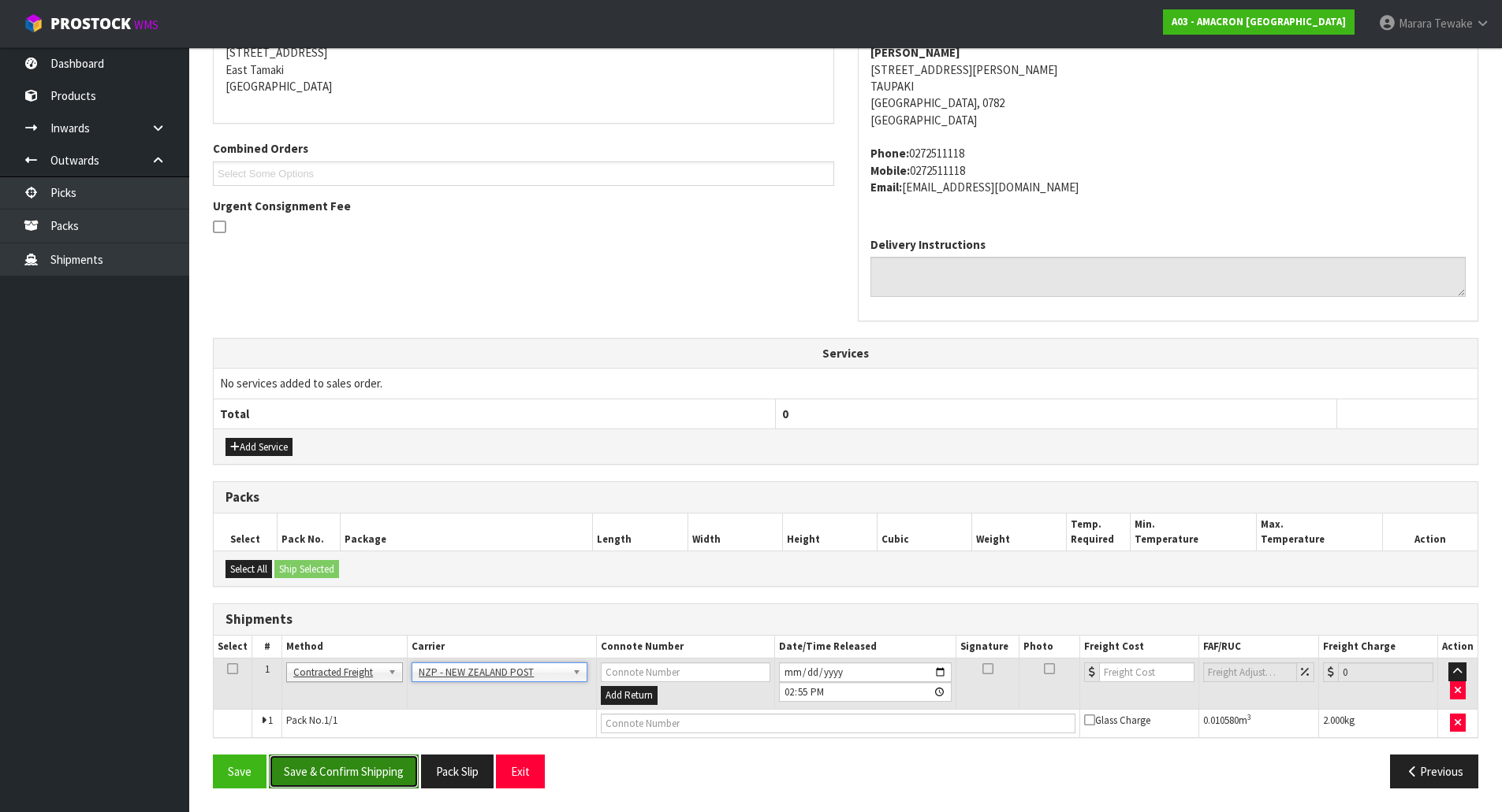
click at [368, 773] on button "Save & Confirm Shipping" at bounding box center [343, 771] width 150 height 34
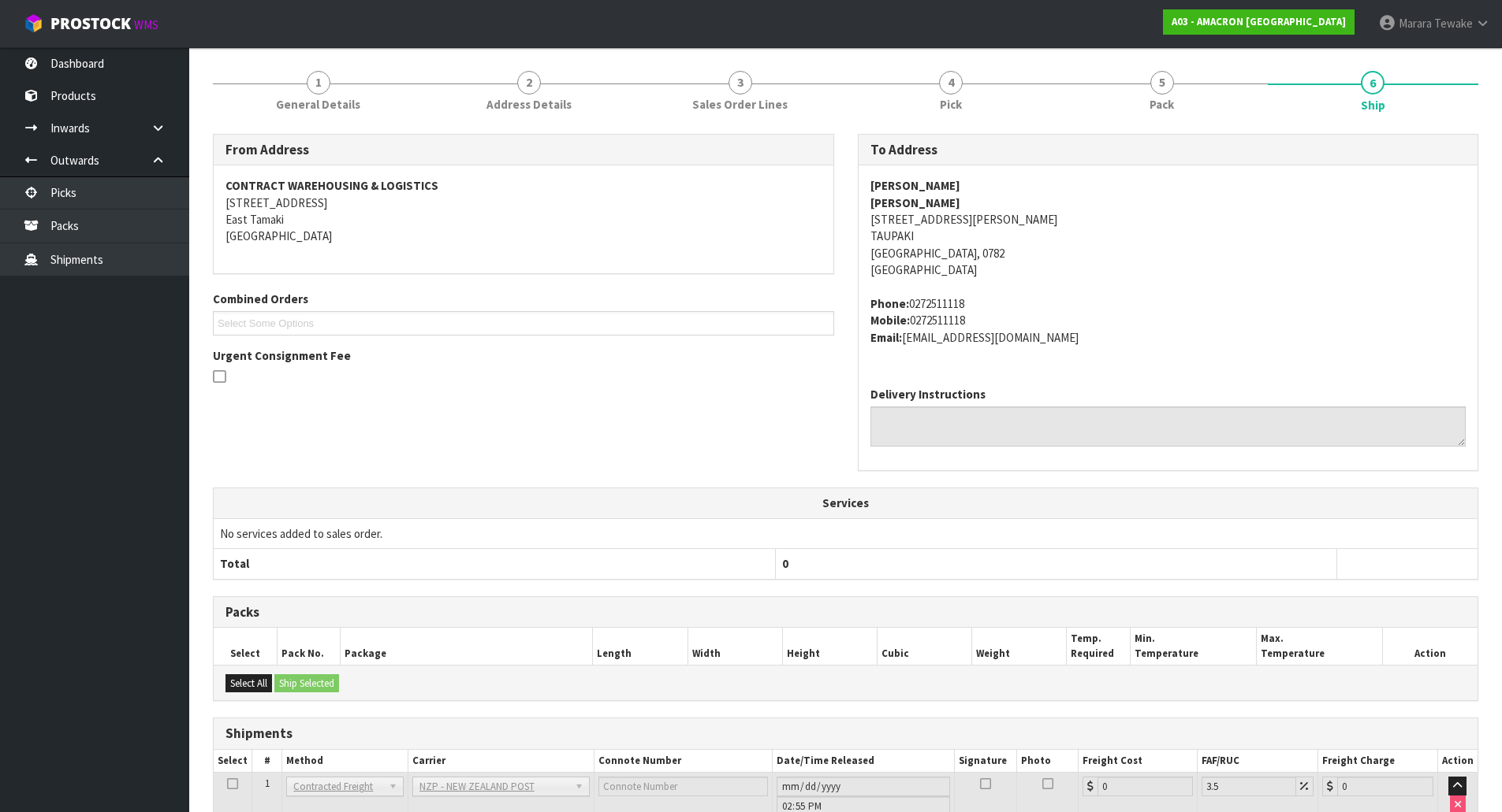
scroll to position [307, 0]
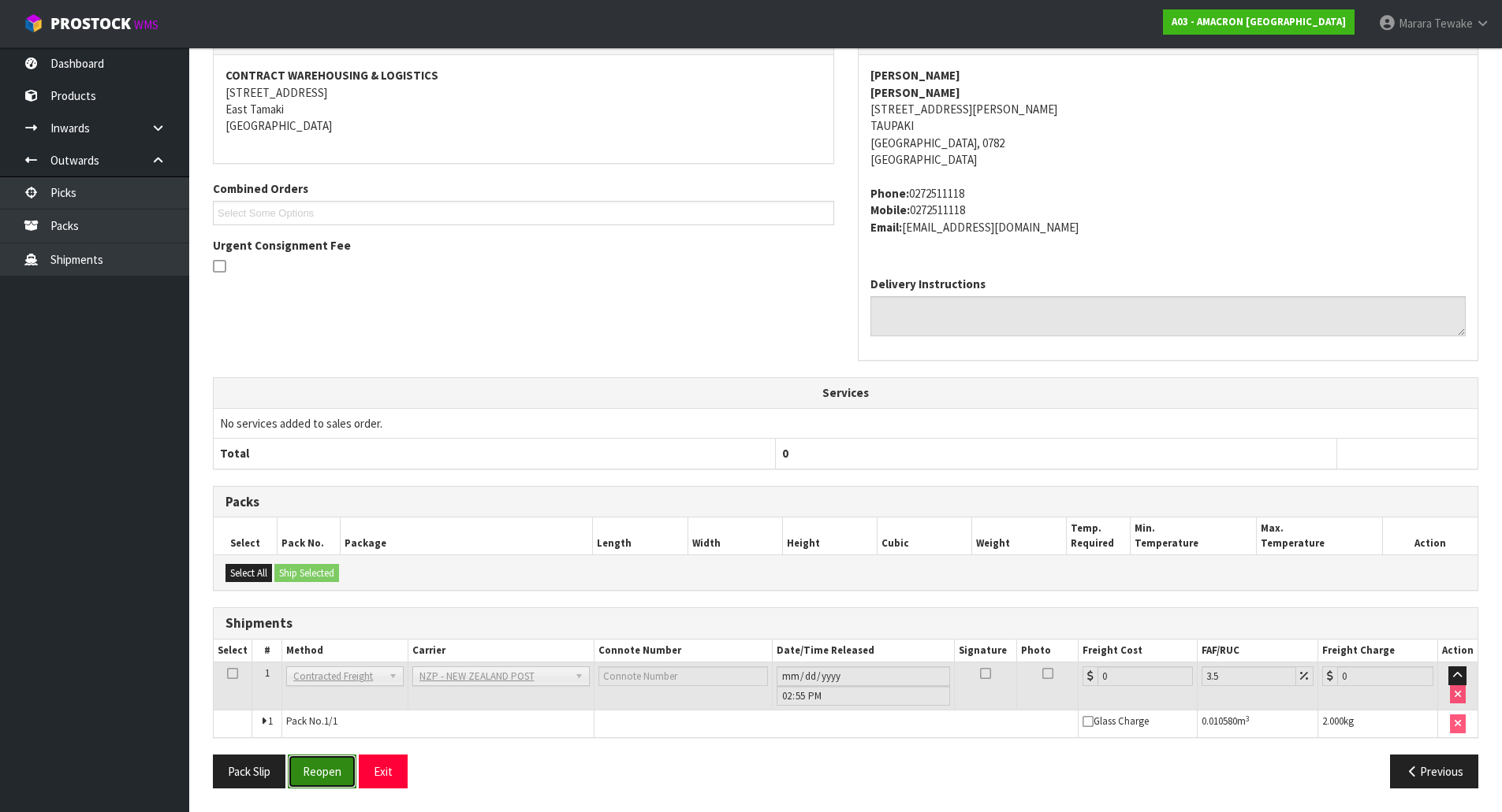
click at [328, 769] on button "Reopen" at bounding box center [322, 771] width 69 height 34
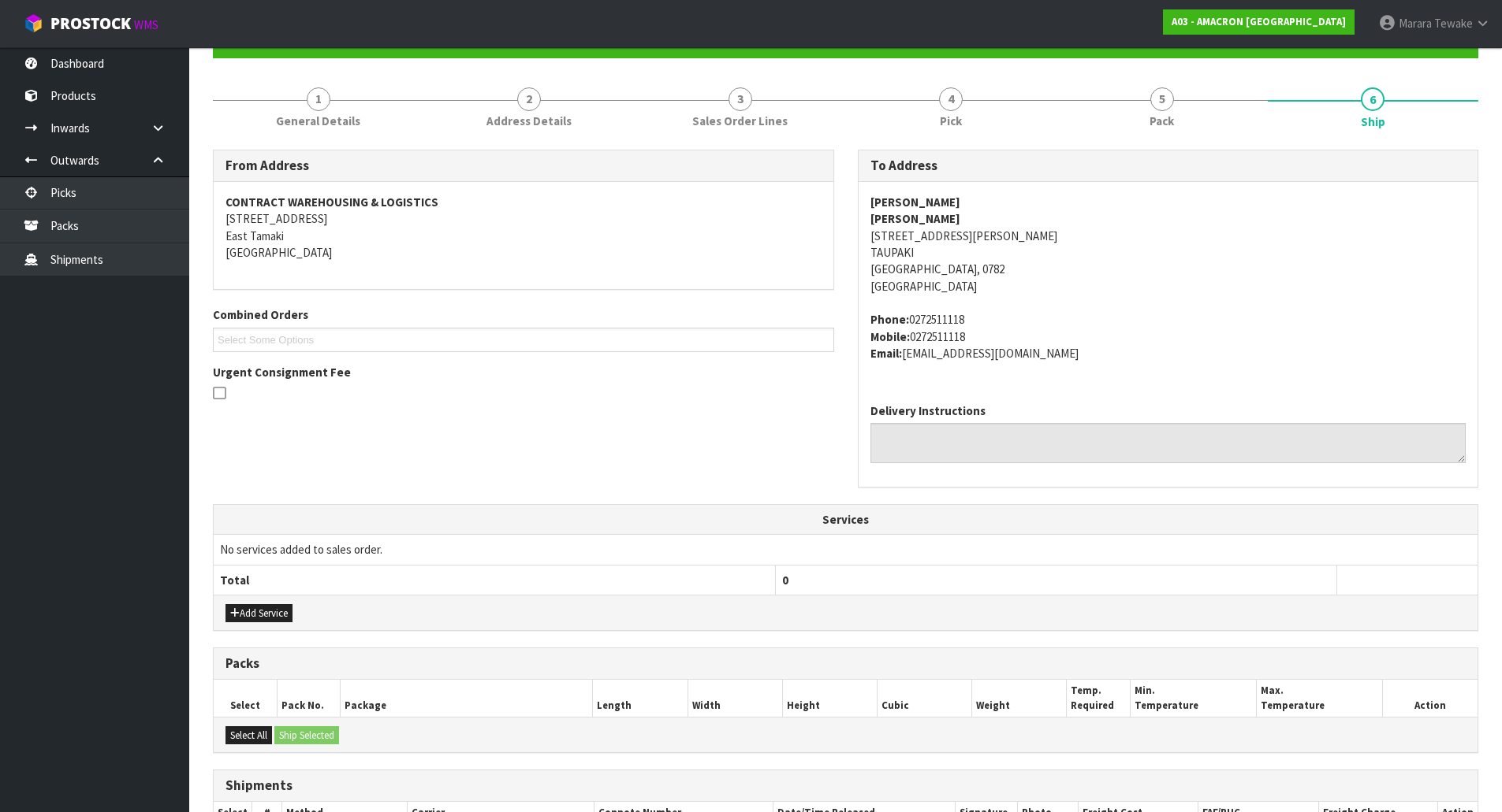
scroll to position [331, 0]
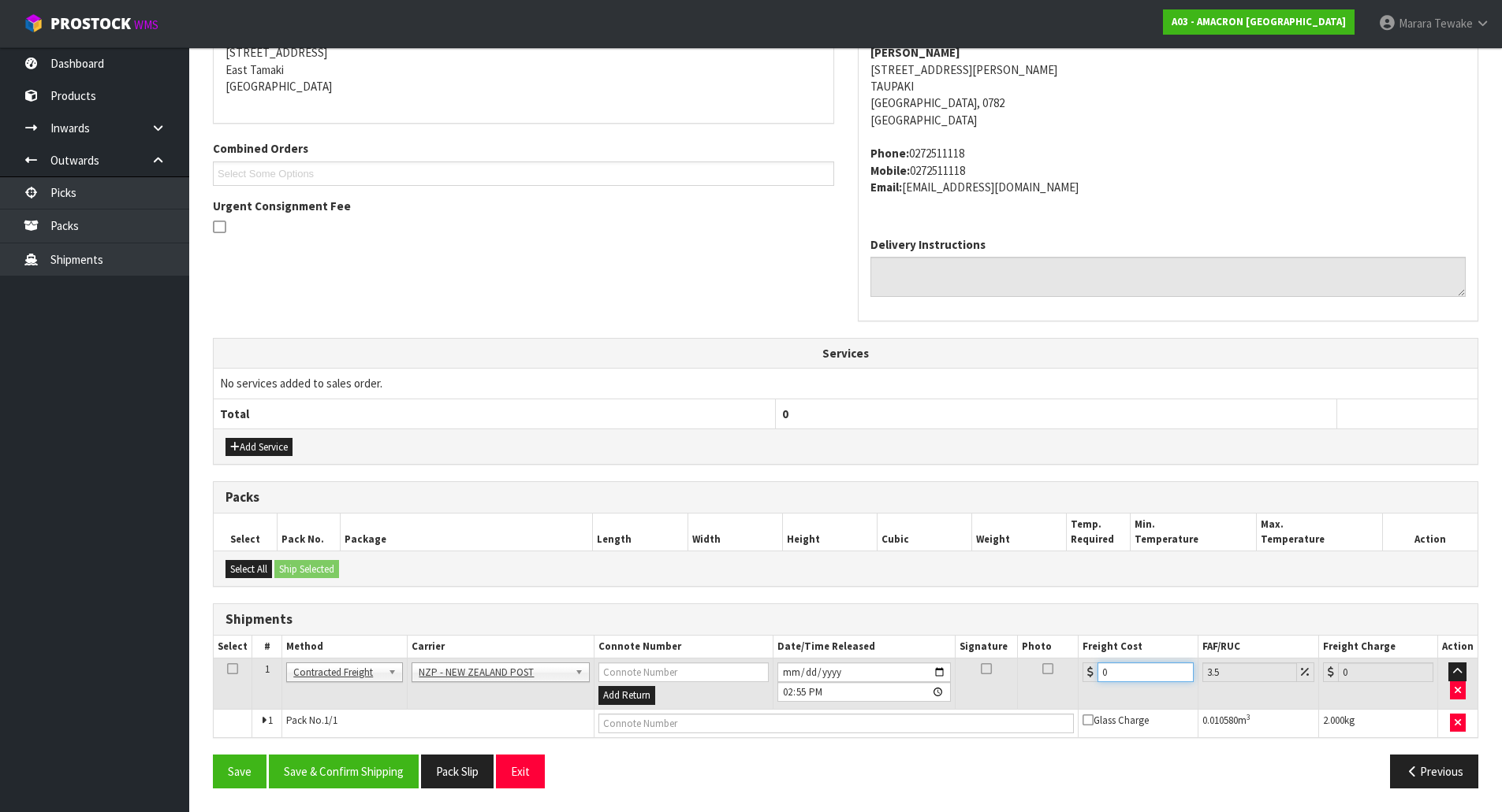
drag, startPoint x: 1152, startPoint y: 680, endPoint x: 990, endPoint y: 637, distance: 167.6
click at [994, 640] on table "Select # Method Carrier Connote Number Date/Time Released Signature Photo Freig…" at bounding box center [845, 686] width 1264 height 102
type input "8"
type input "8.28"
type input "8.2"
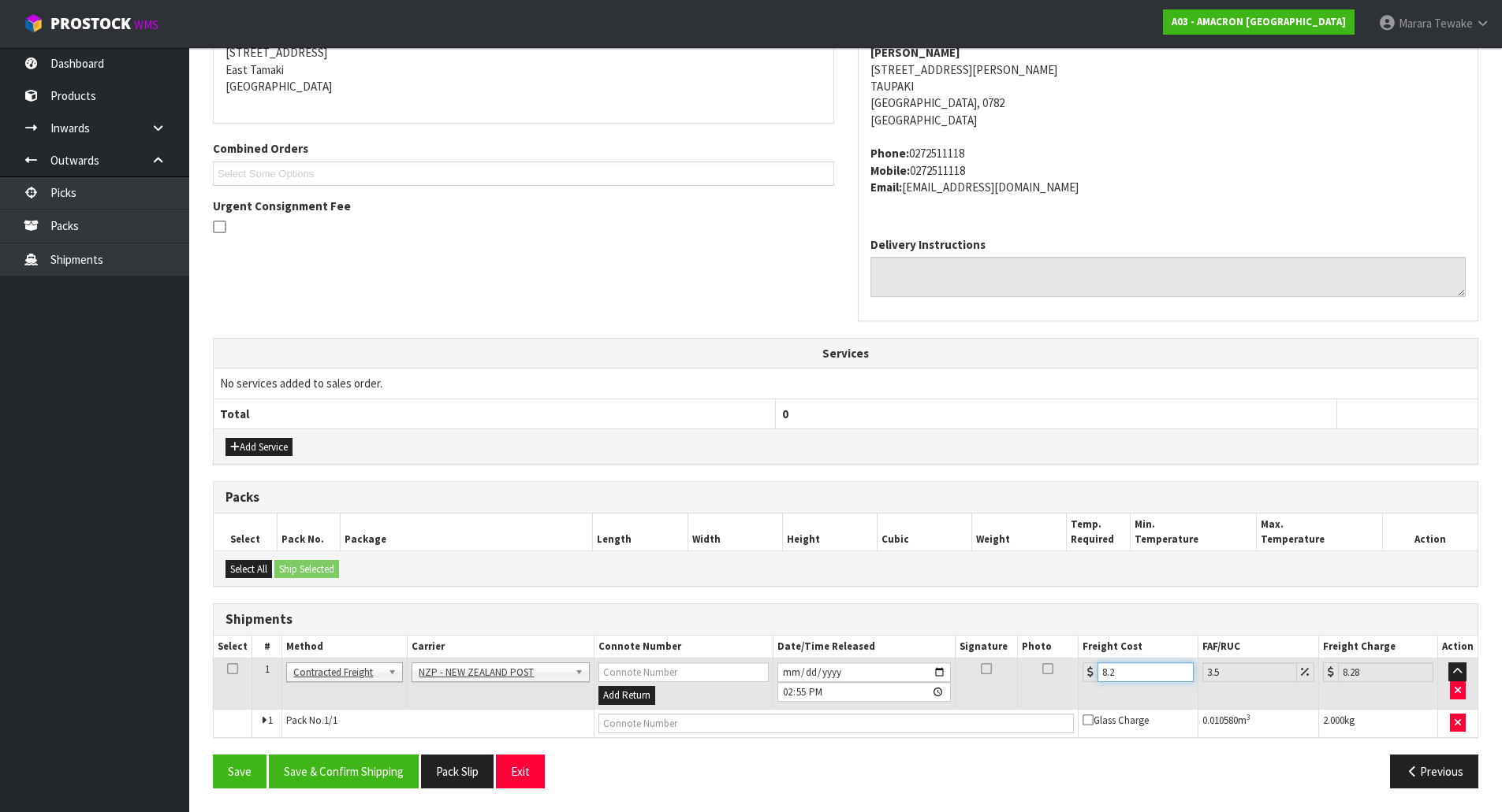
type input "8.49"
type input "8.29"
type input "8.58"
type input "8.29"
drag, startPoint x: 379, startPoint y: 777, endPoint x: 305, endPoint y: 748, distance: 79.5
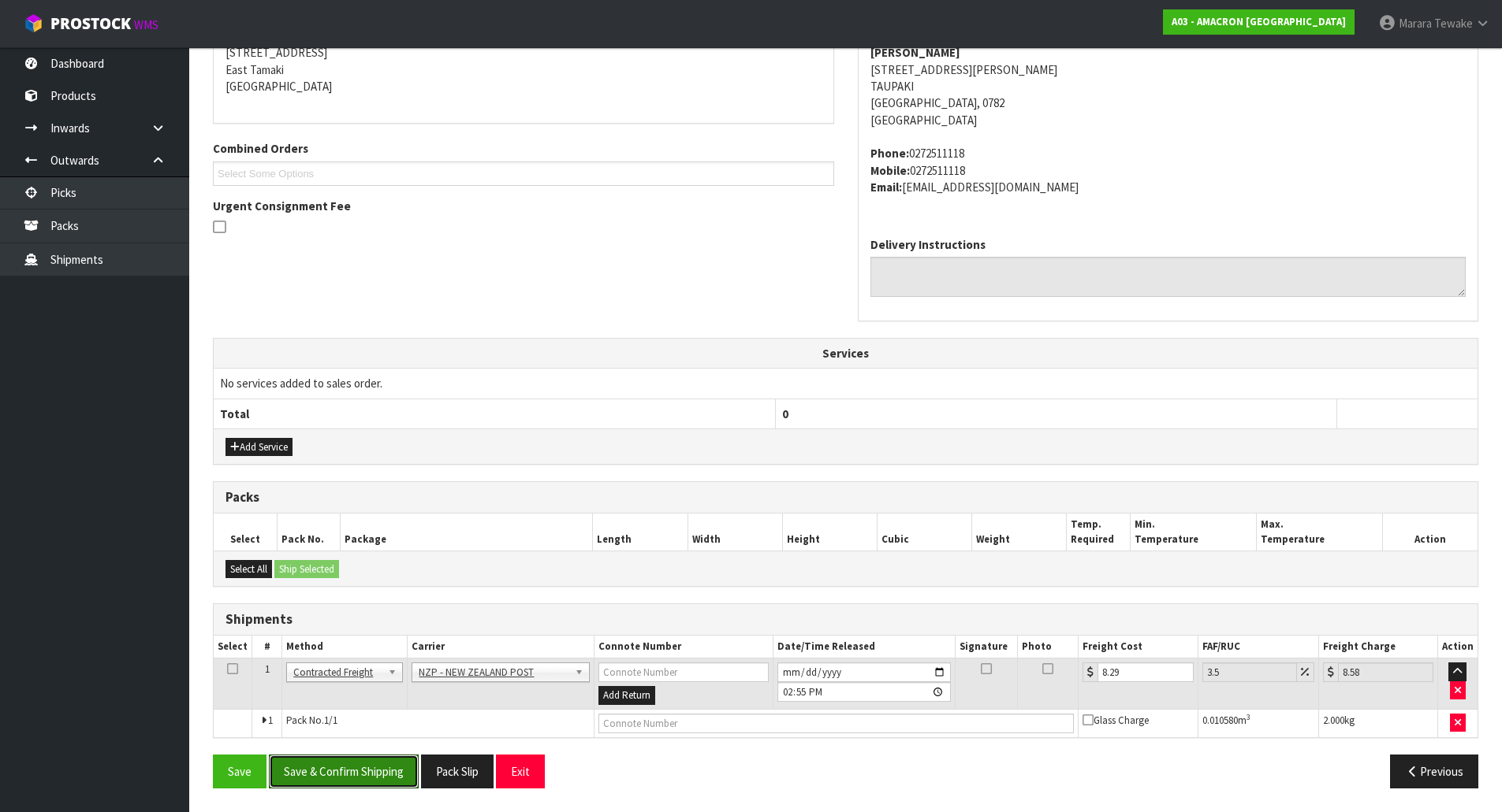
click at [379, 777] on button "Save & Confirm Shipping" at bounding box center [343, 771] width 150 height 34
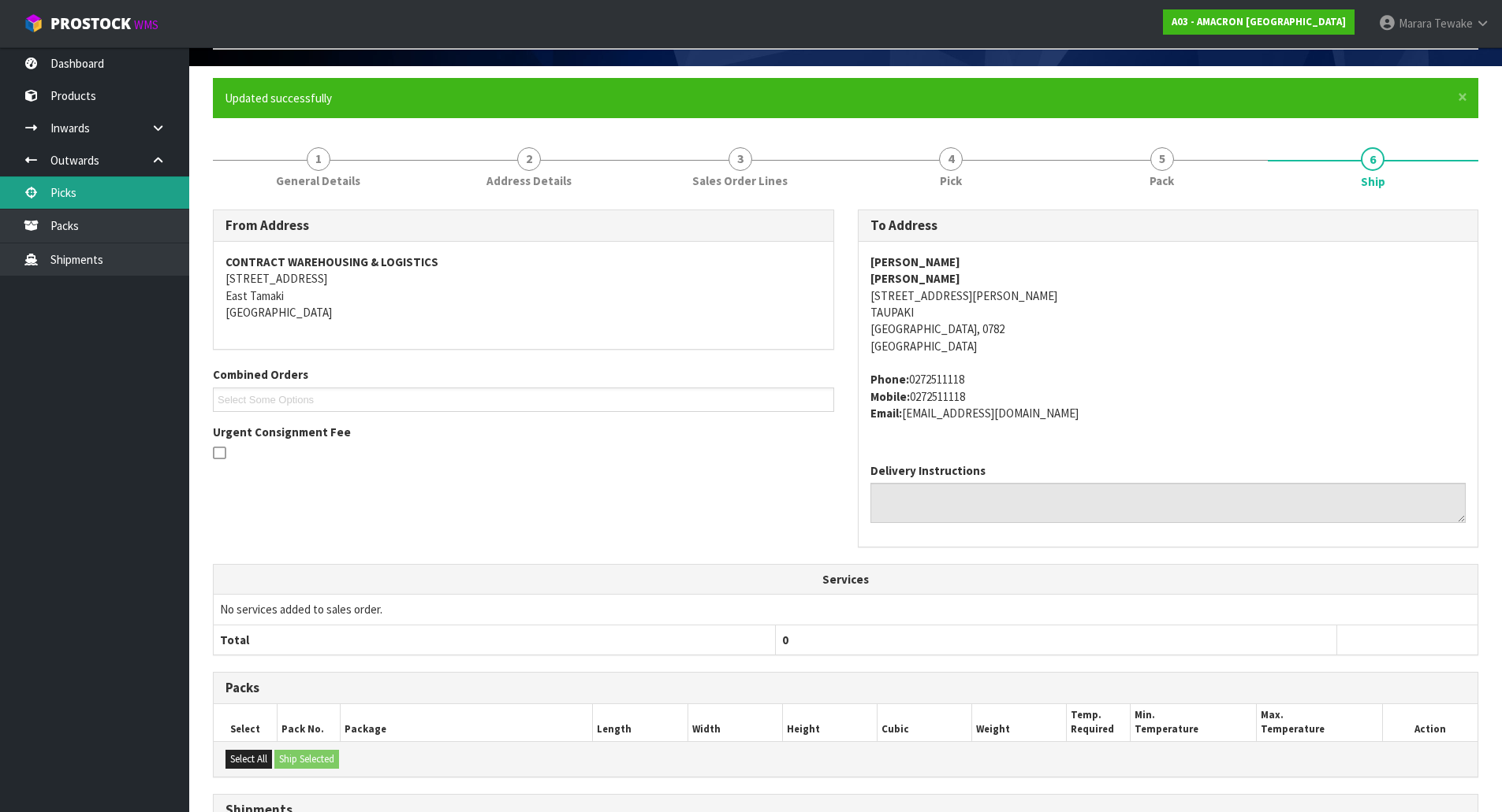
scroll to position [0, 0]
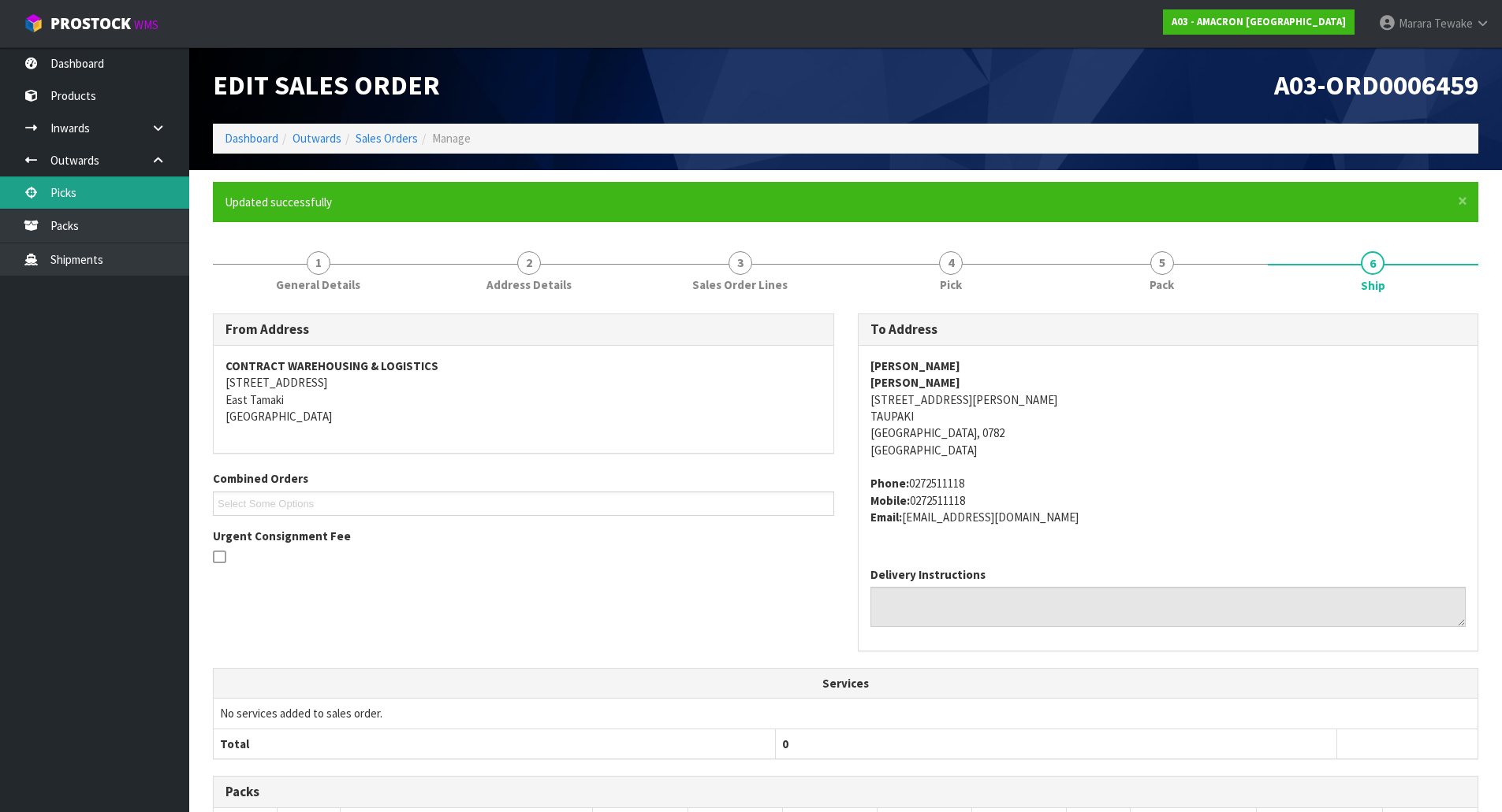
click at [137, 200] on link "Picks" at bounding box center [95, 192] width 190 height 32
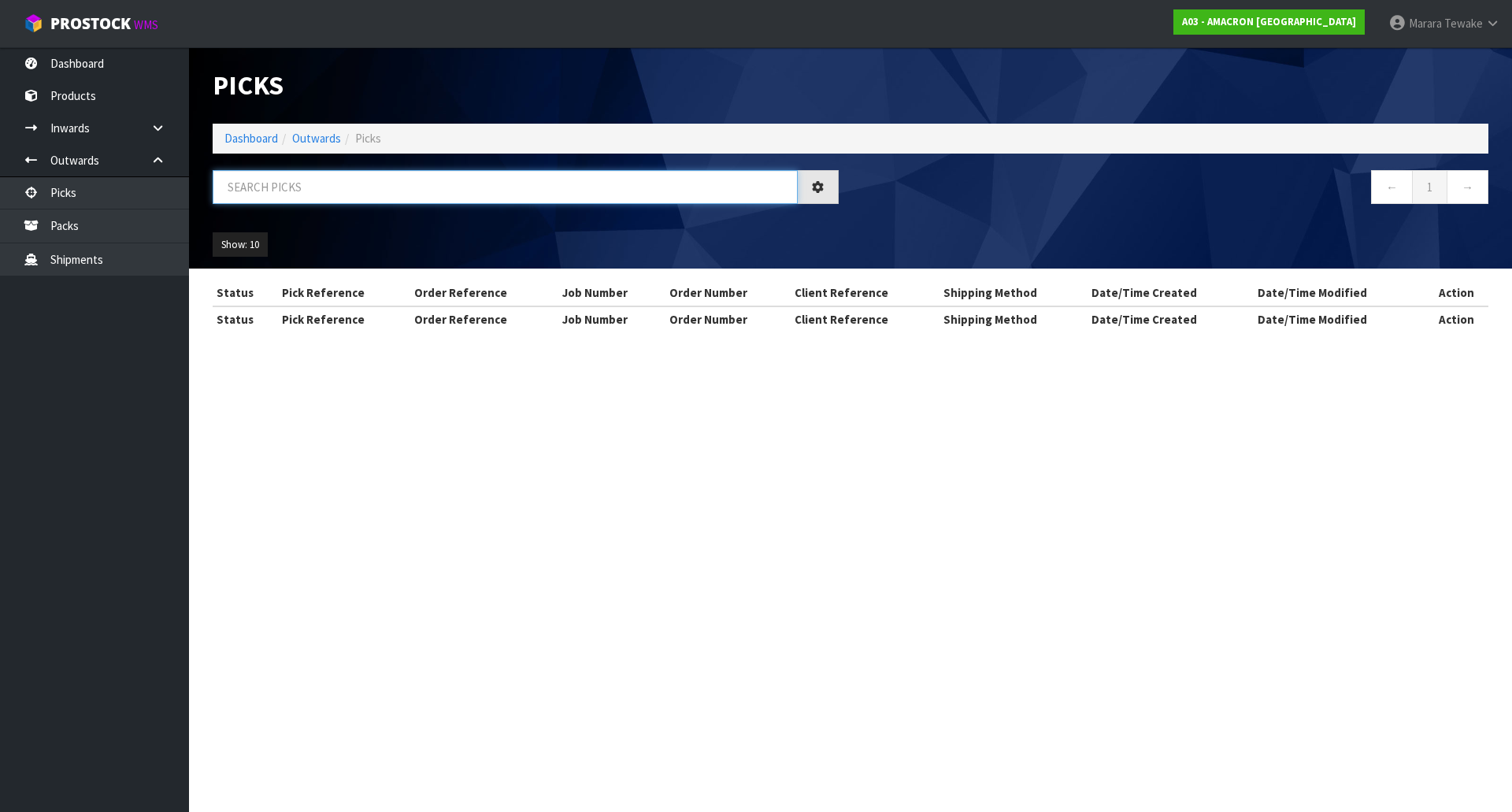
click at [251, 192] on input "text" at bounding box center [505, 187] width 585 height 34
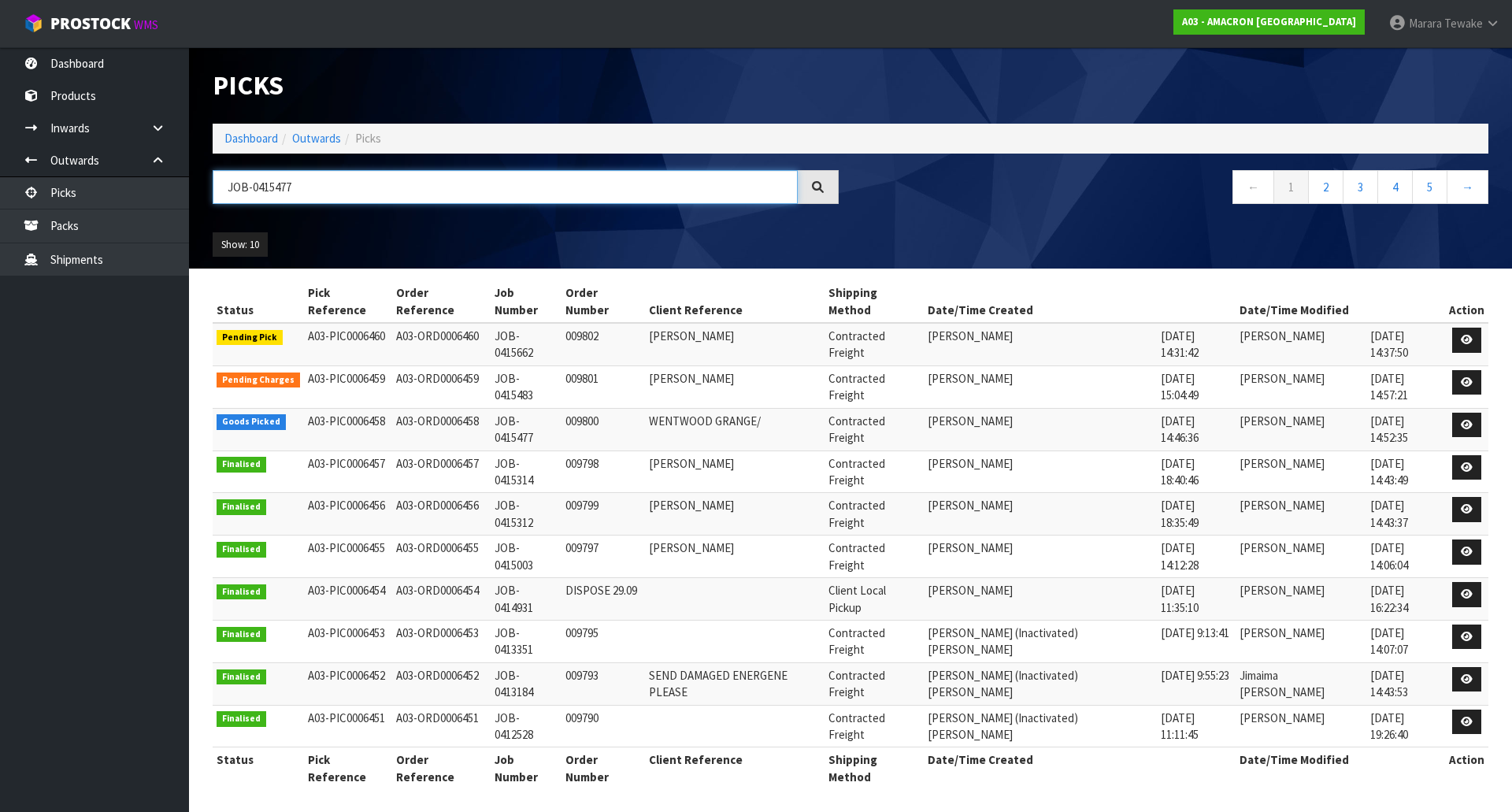
type input "JOB-0415477"
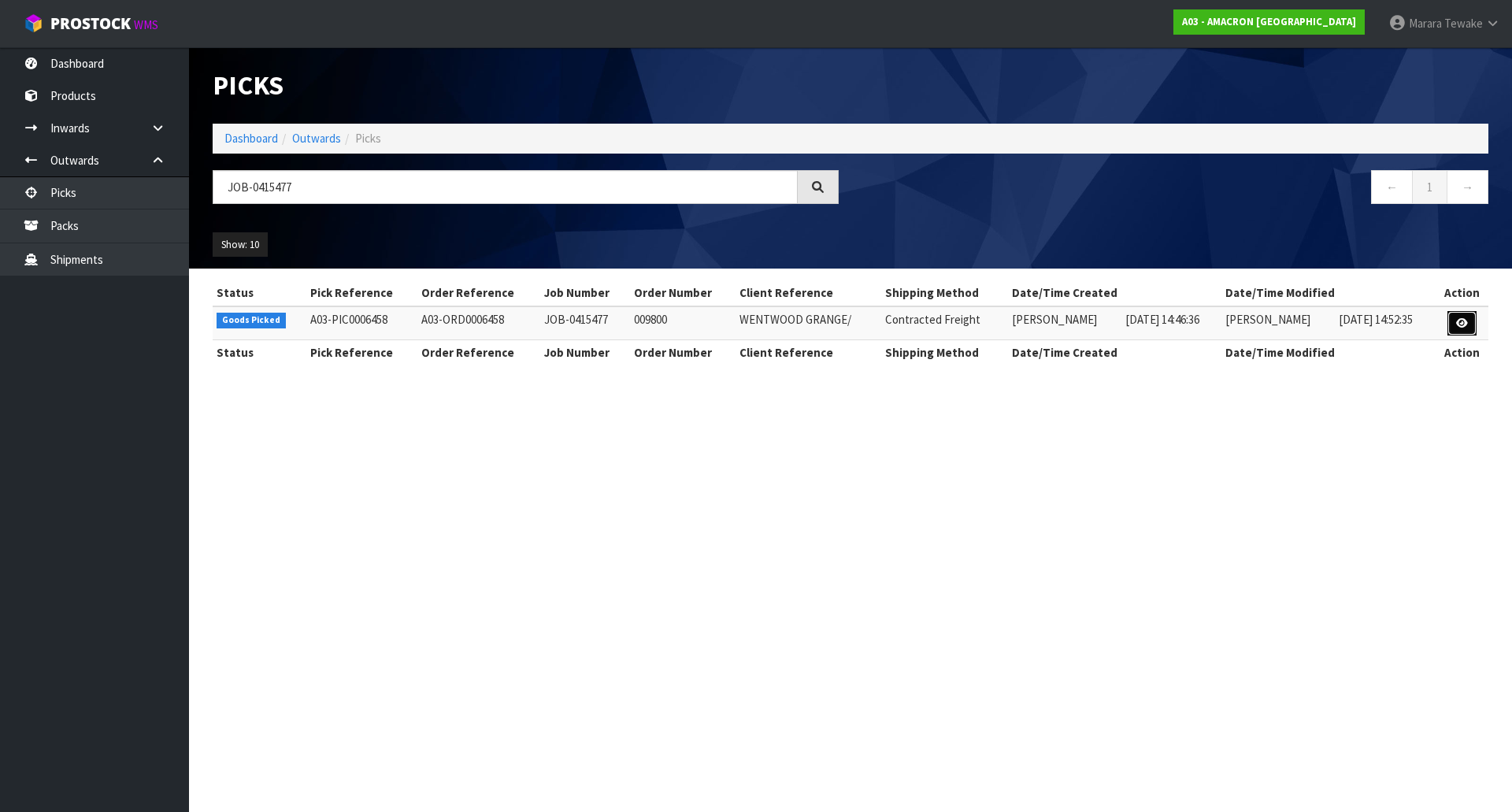
click at [1469, 313] on link at bounding box center [1462, 324] width 29 height 25
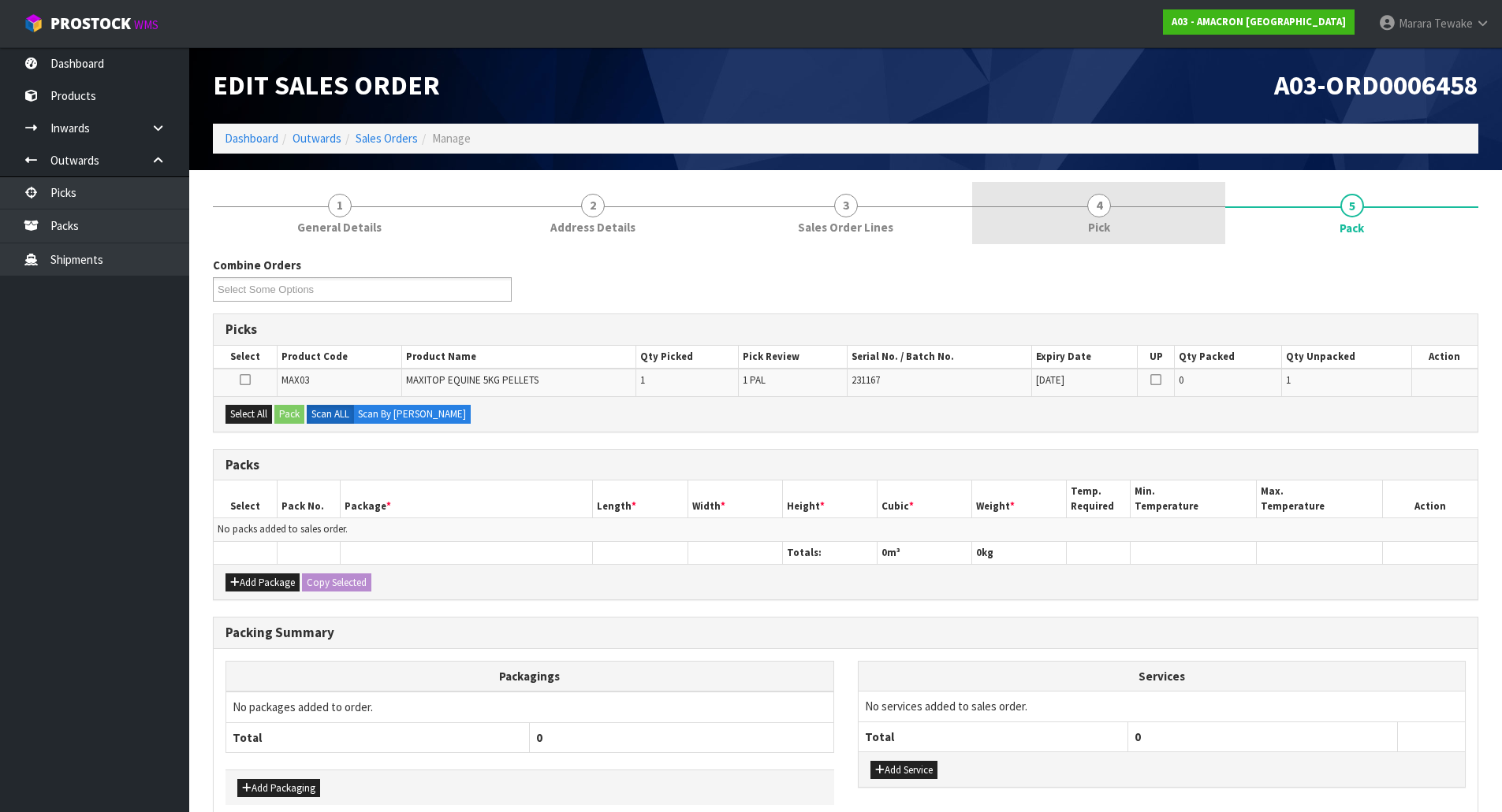
click at [1163, 210] on link "4 Pick" at bounding box center [1099, 213] width 253 height 62
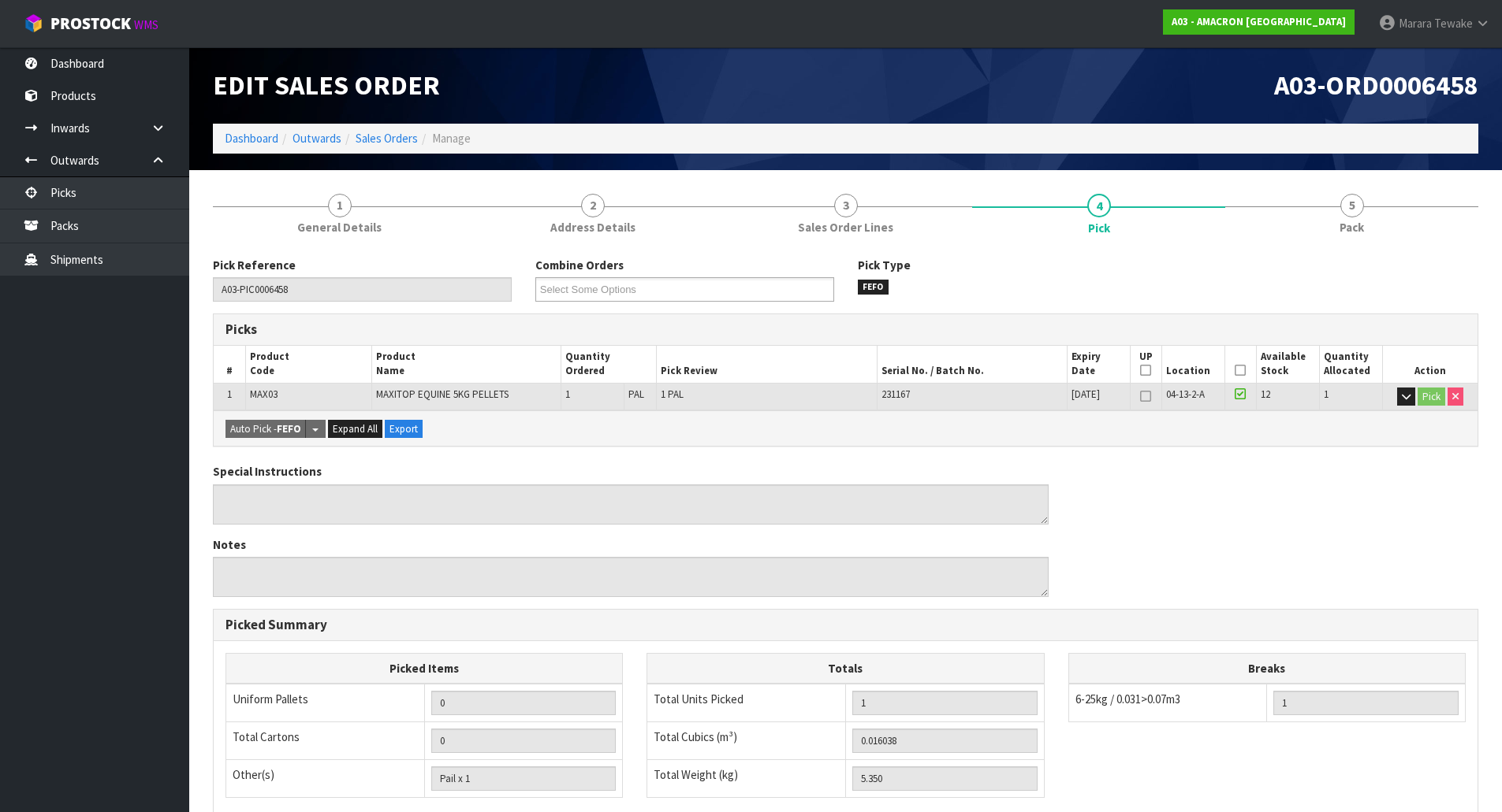
click at [1239, 371] on icon at bounding box center [1240, 370] width 11 height 1
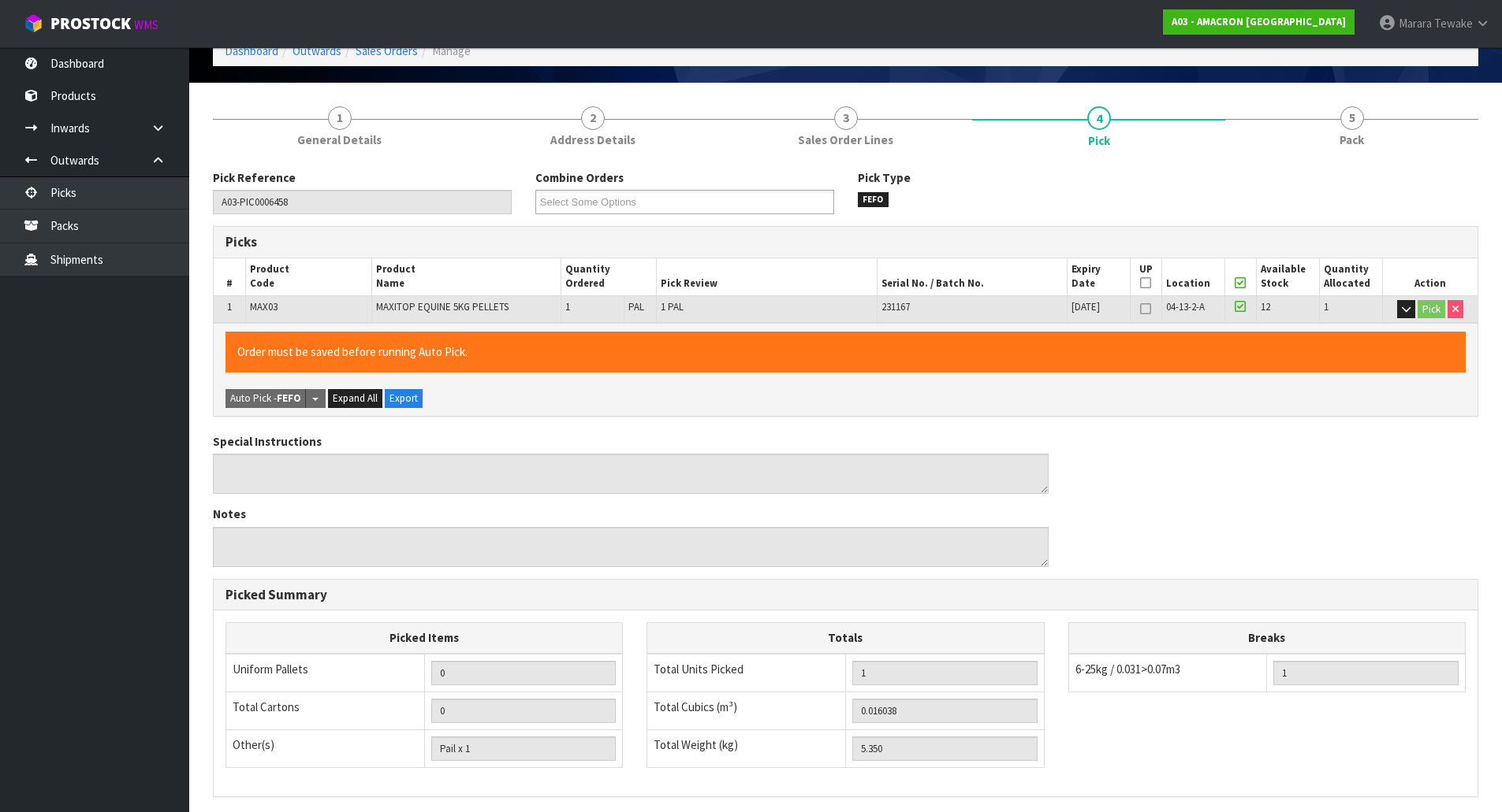
scroll to position [288, 0]
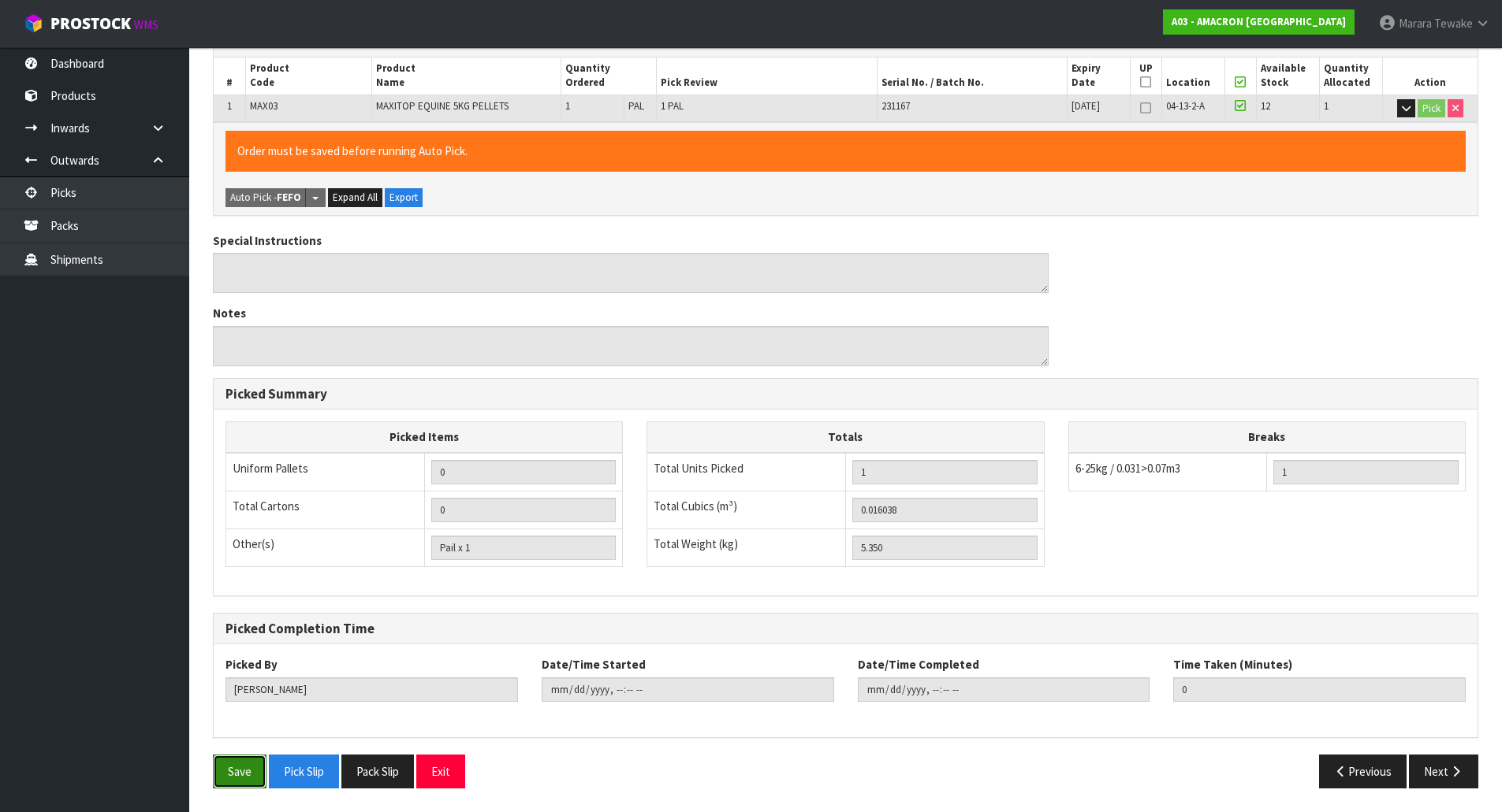
click at [246, 777] on button "Save" at bounding box center [239, 771] width 53 height 34
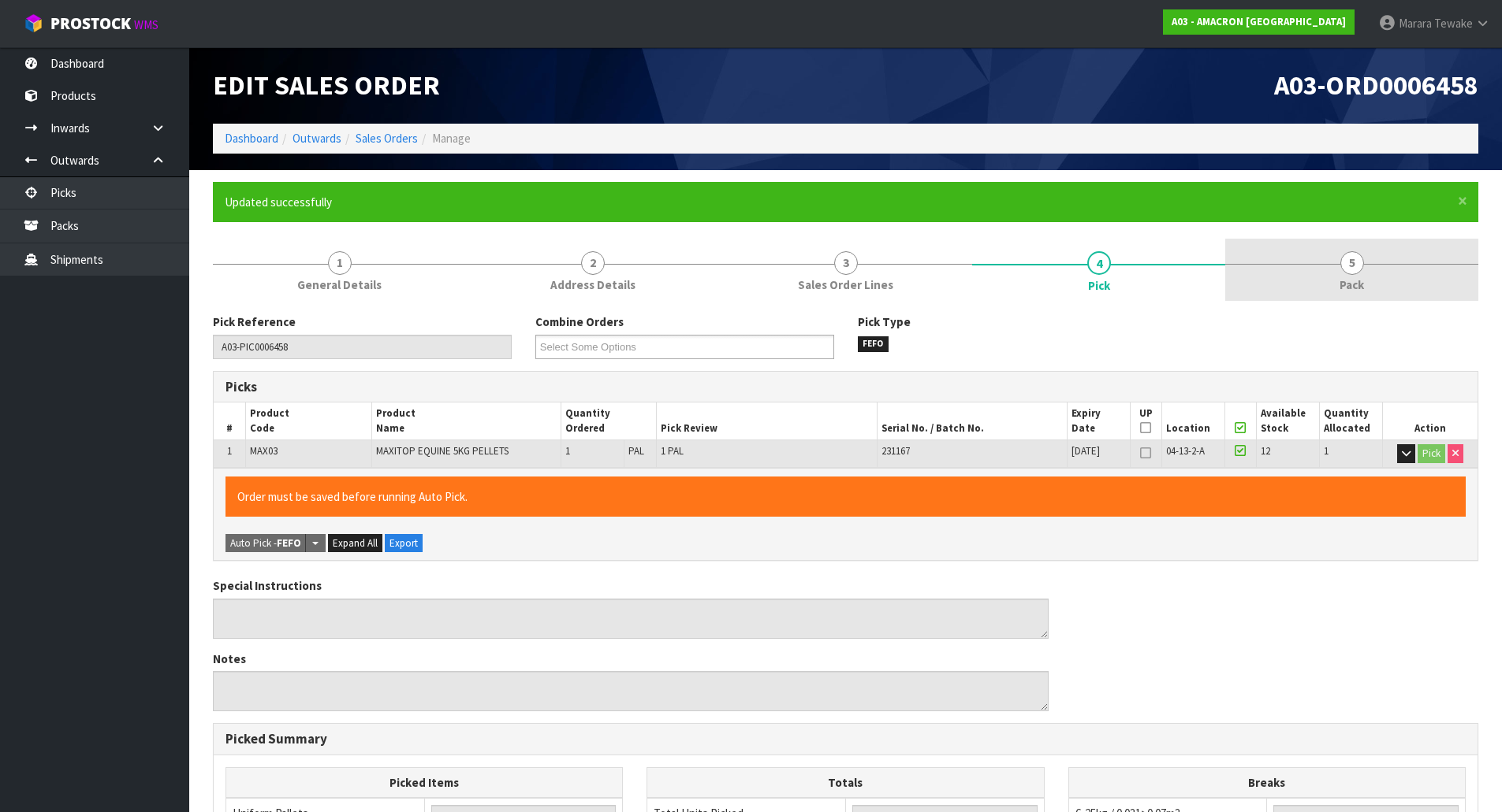
type input "[DATE]T14:59:55"
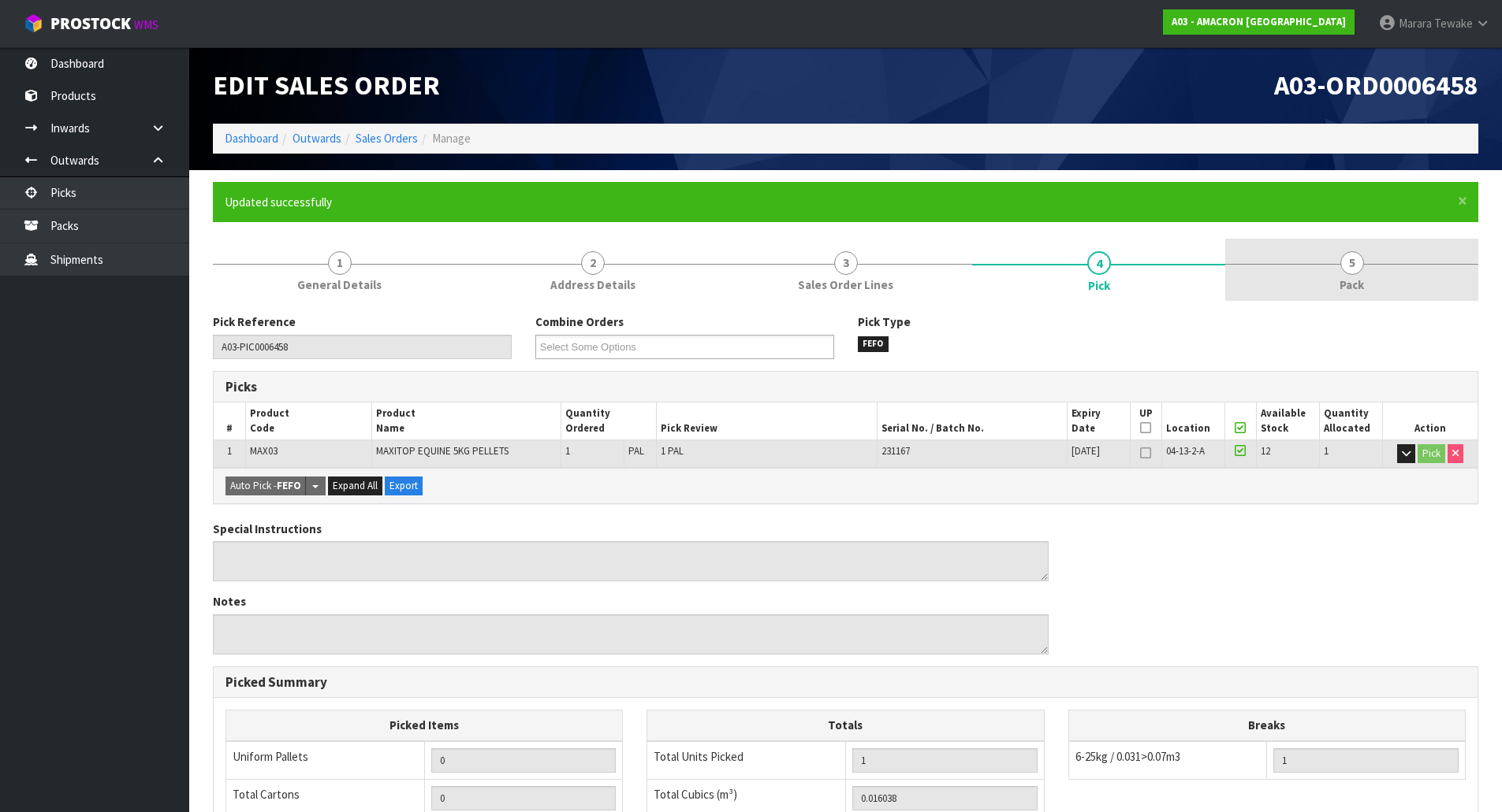
click at [1362, 281] on span "Pack" at bounding box center [1351, 284] width 24 height 16
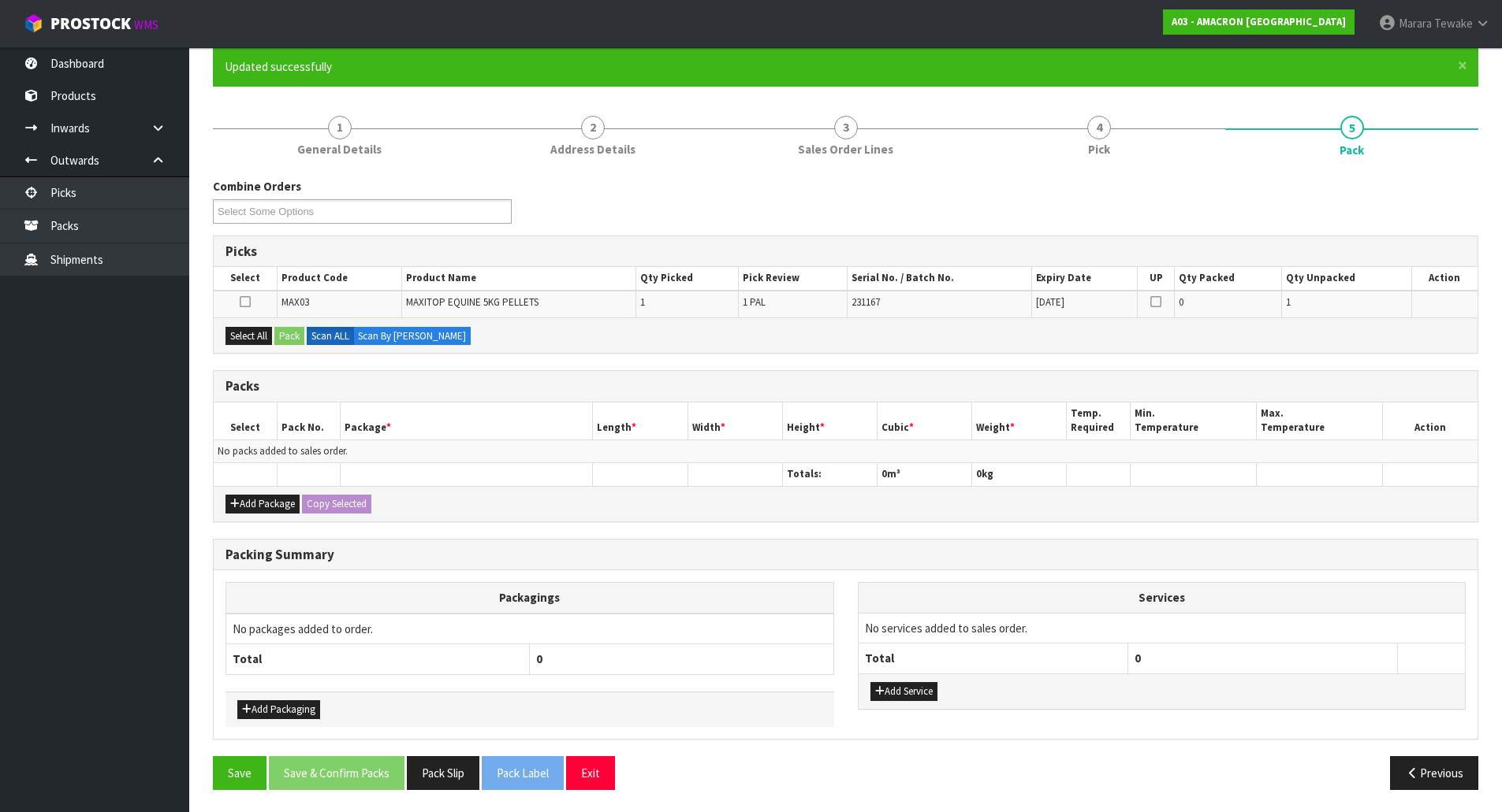
scroll to position [137, 0]
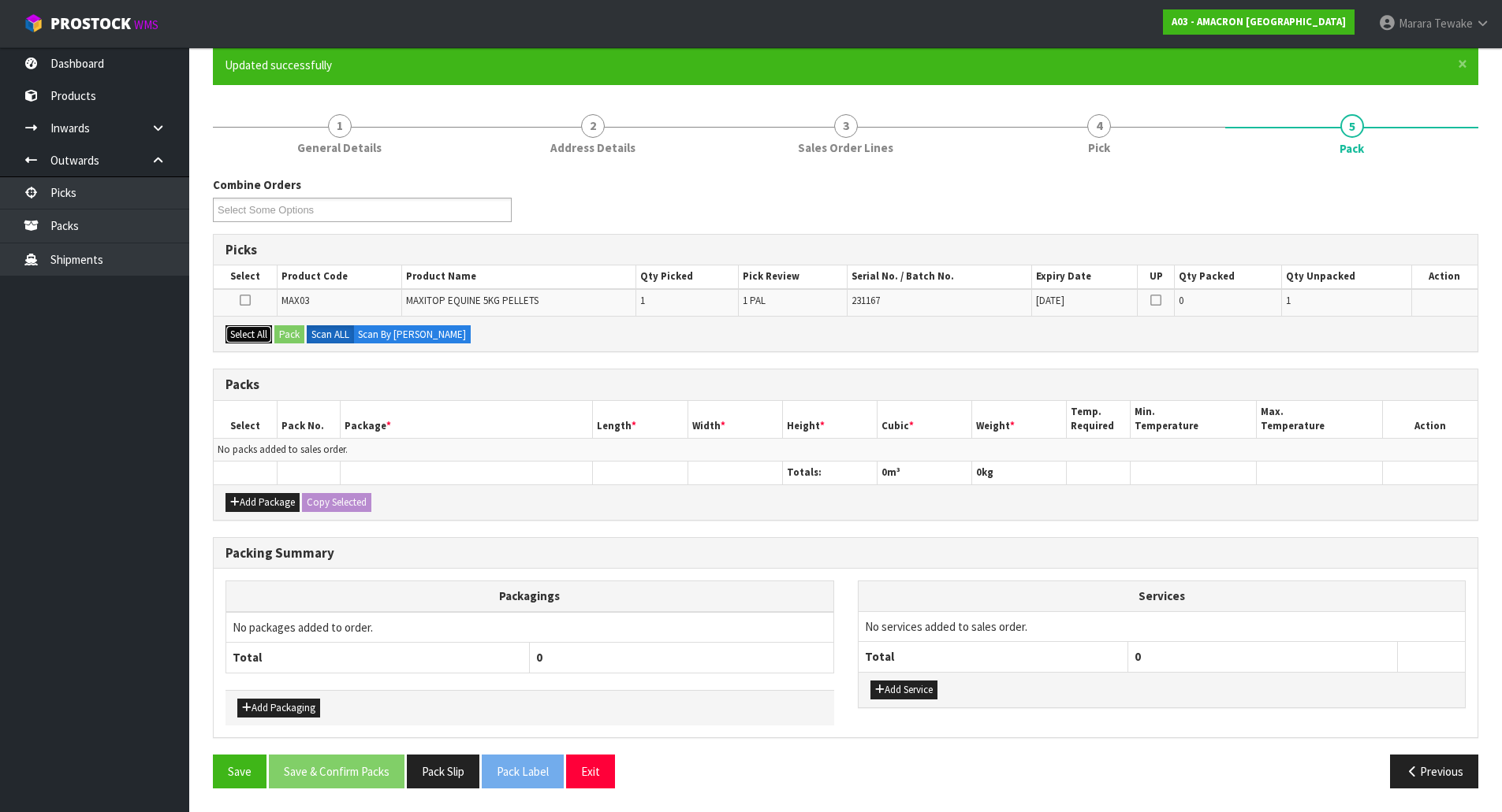
drag, startPoint x: 246, startPoint y: 331, endPoint x: 290, endPoint y: 333, distance: 44.0
click at [246, 331] on button "Select All" at bounding box center [249, 335] width 46 height 19
click at [295, 331] on button "Pack" at bounding box center [289, 335] width 30 height 19
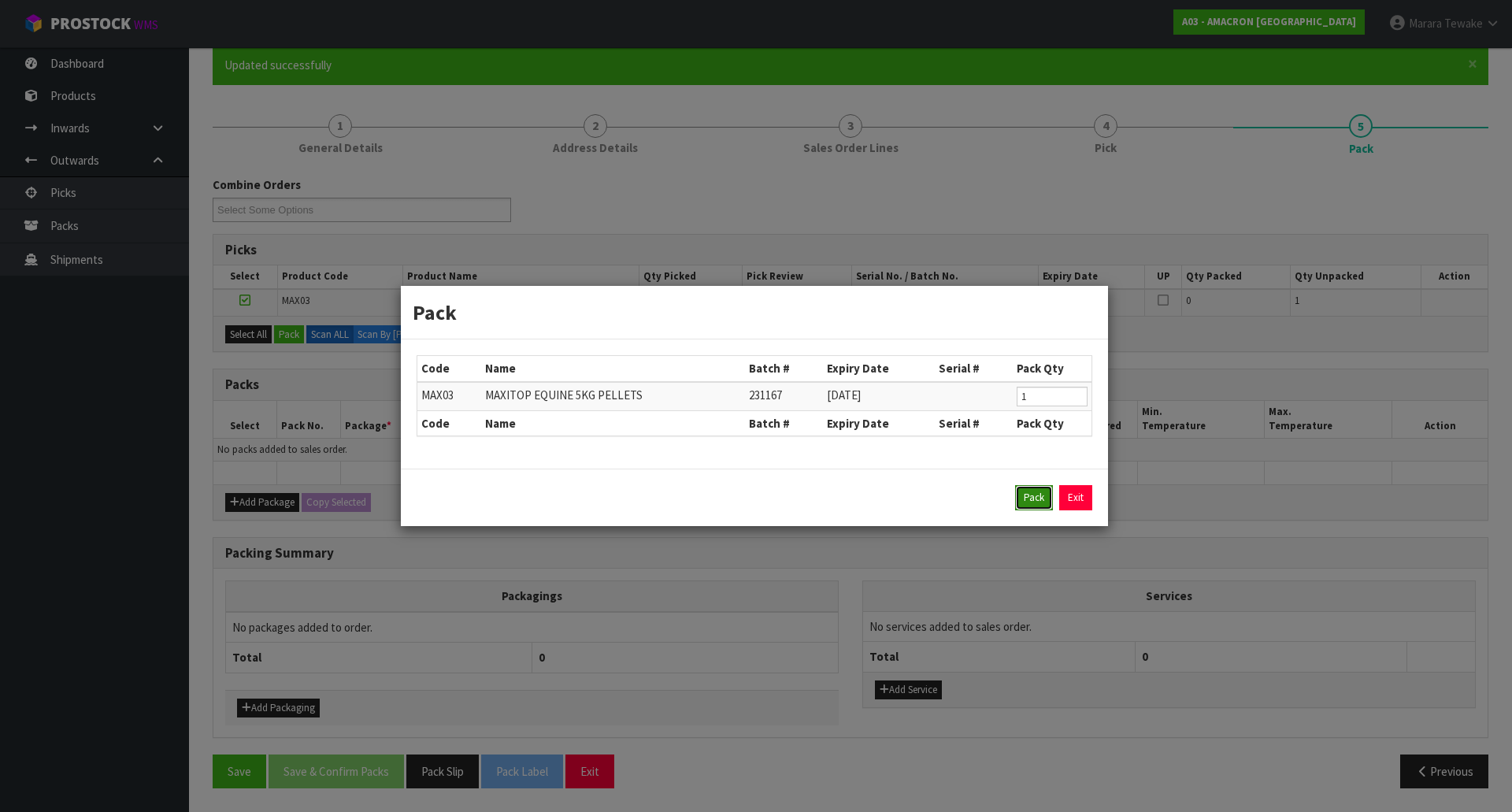
click at [1036, 500] on button "Pack" at bounding box center [1034, 498] width 38 height 25
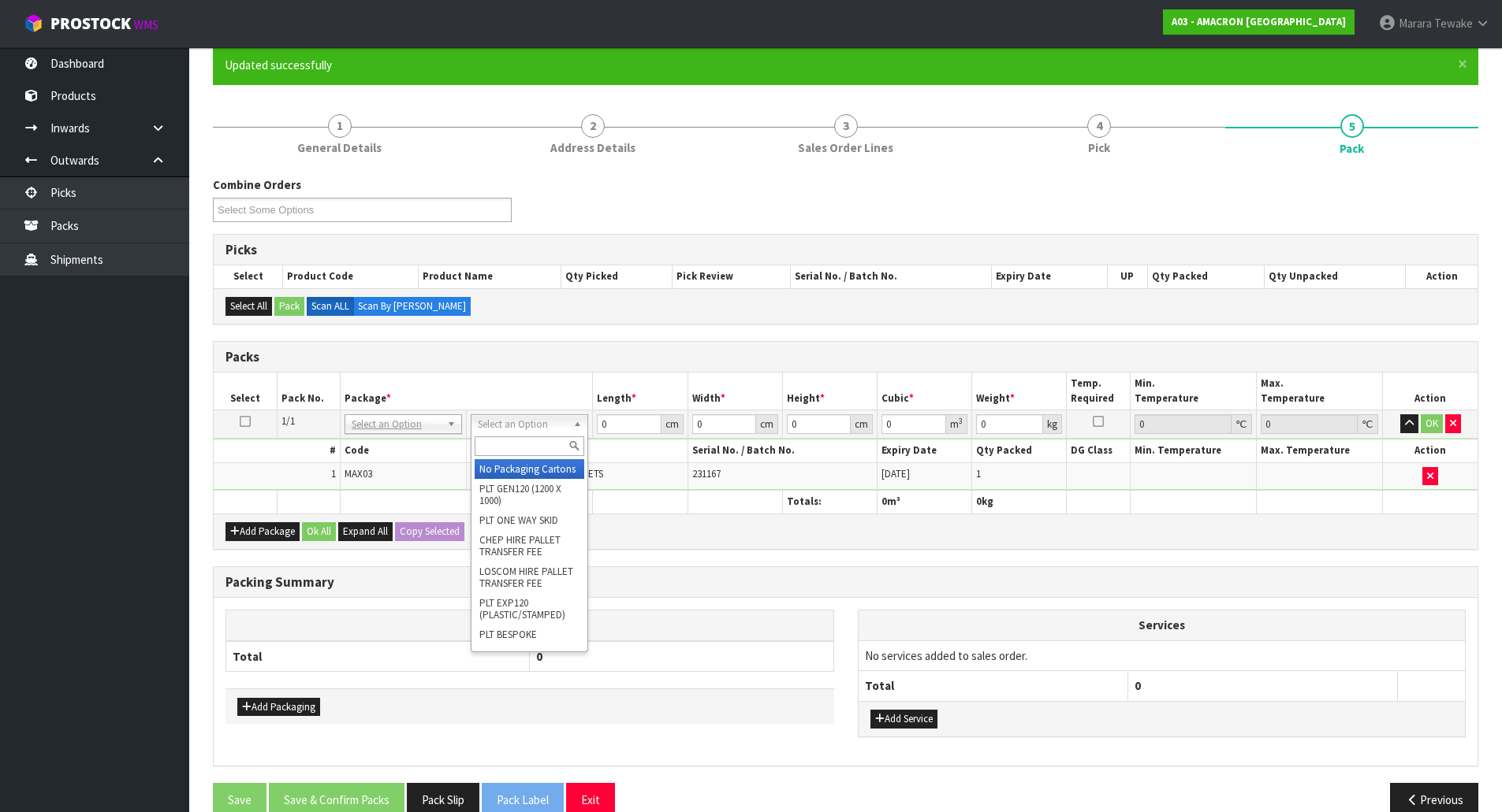
click at [534, 448] on input "text" at bounding box center [529, 447] width 109 height 19
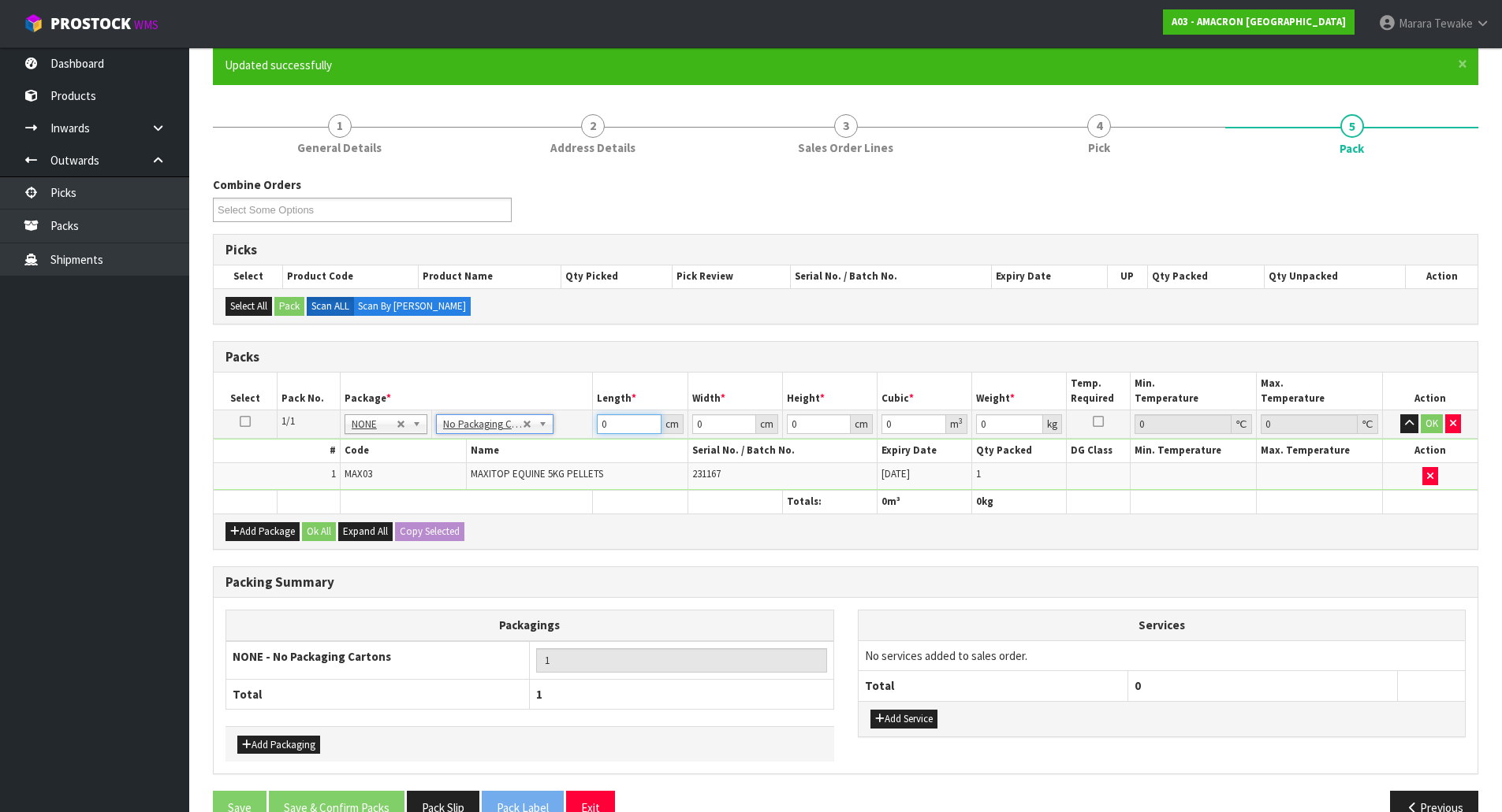
drag, startPoint x: 619, startPoint y: 422, endPoint x: 546, endPoint y: 403, distance: 75.4
click at [546, 403] on table "Select Pack No. Package * Length * Width * Height * Cubic * Weight * Temp. Requ…" at bounding box center [845, 443] width 1264 height 140
type input "28"
type input "26"
type input "2"
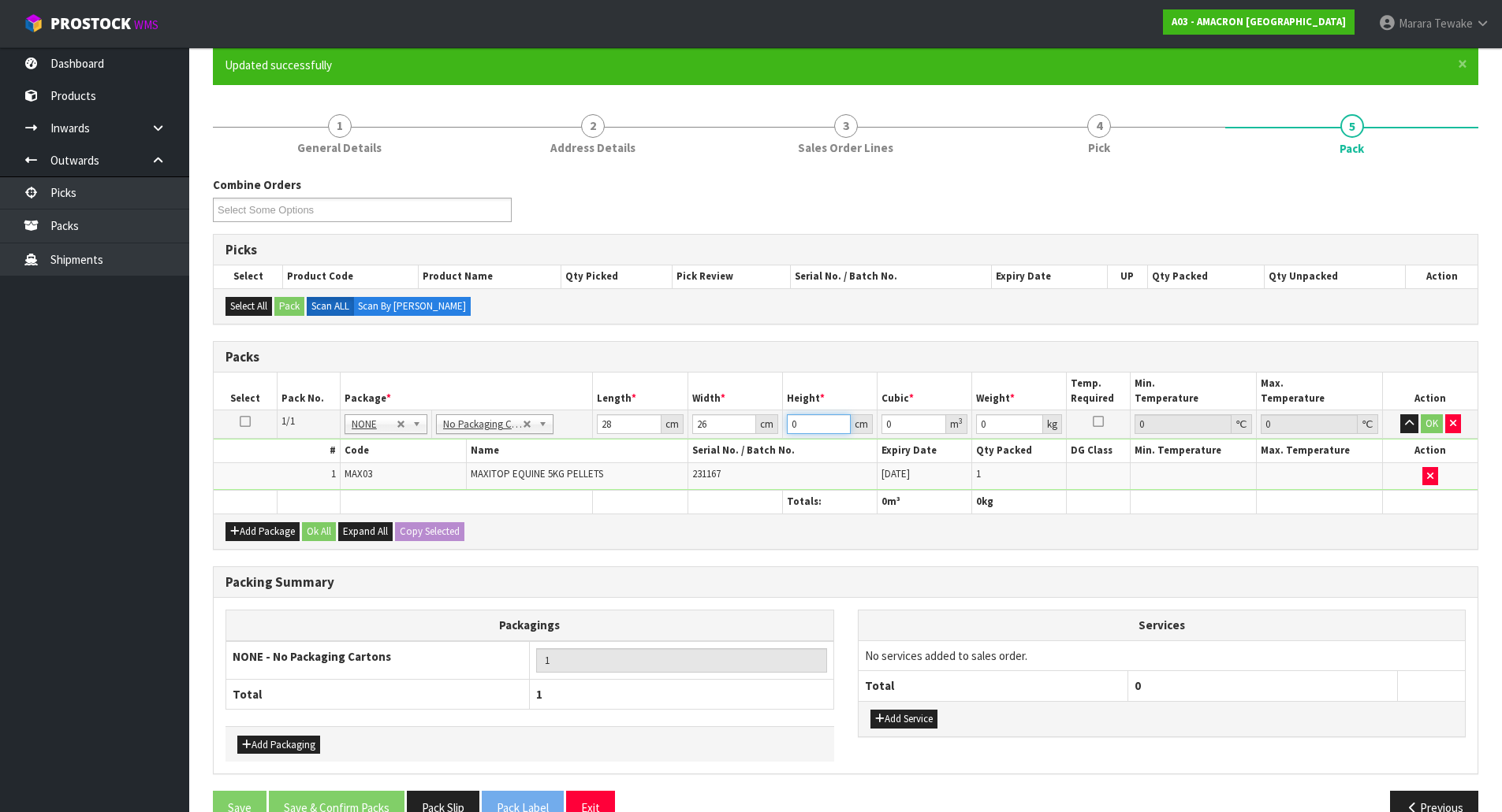
type input "0.001456"
type input "23"
type input "0.016744"
type input "23"
type input "6"
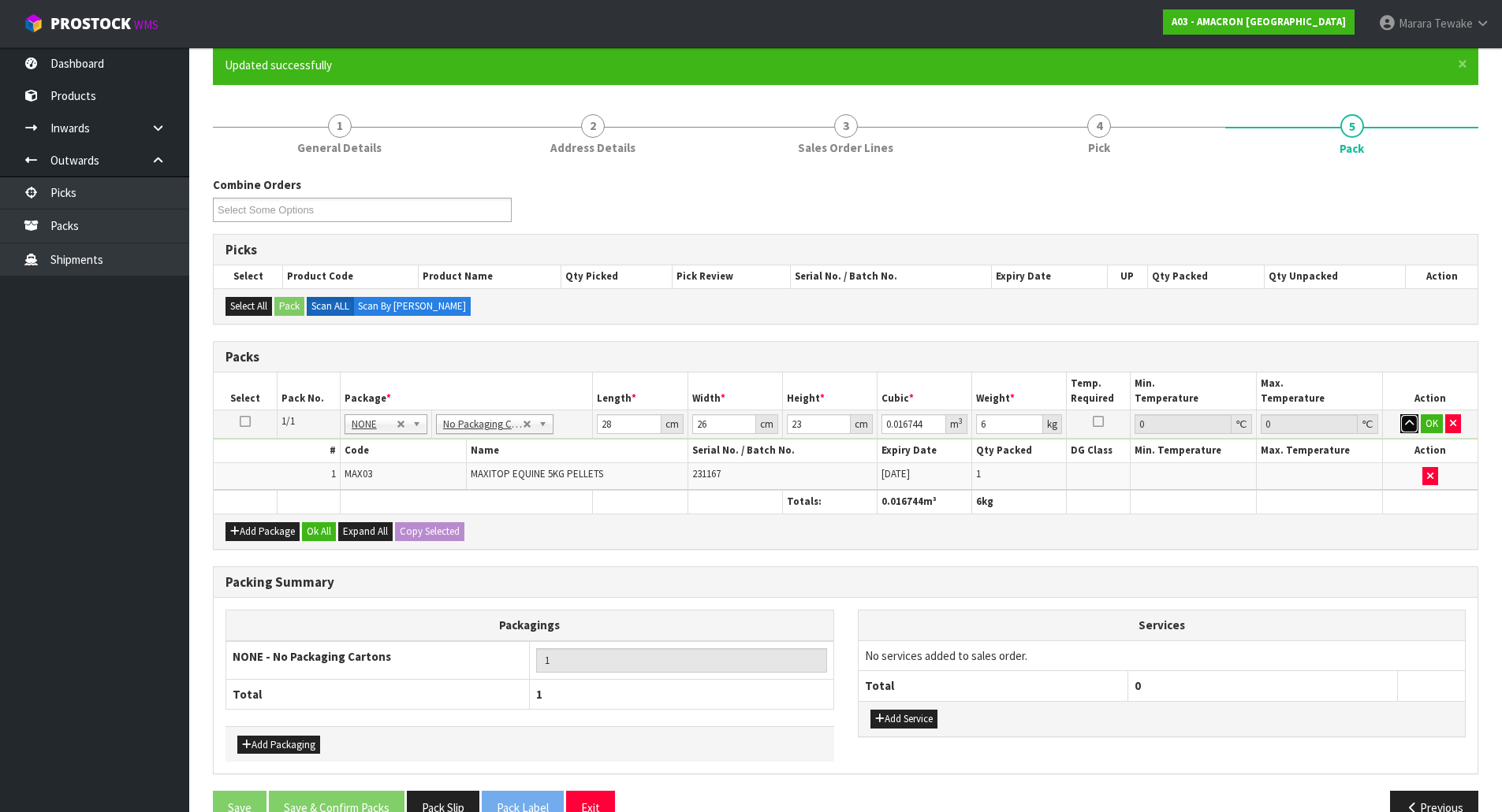
click at [1400, 415] on button "button" at bounding box center [1409, 424] width 18 height 19
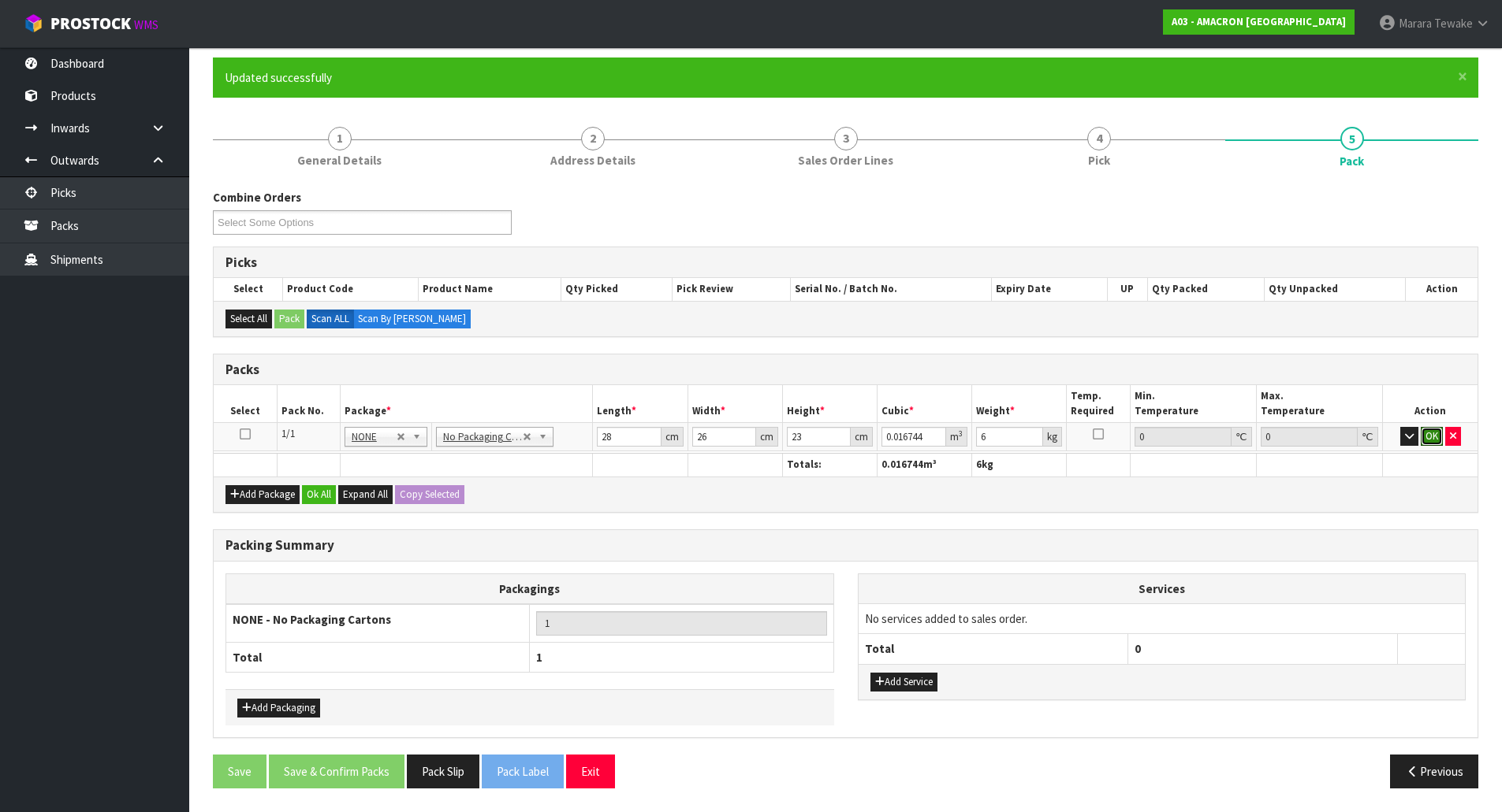
click button "OK" at bounding box center [1431, 437] width 22 height 19
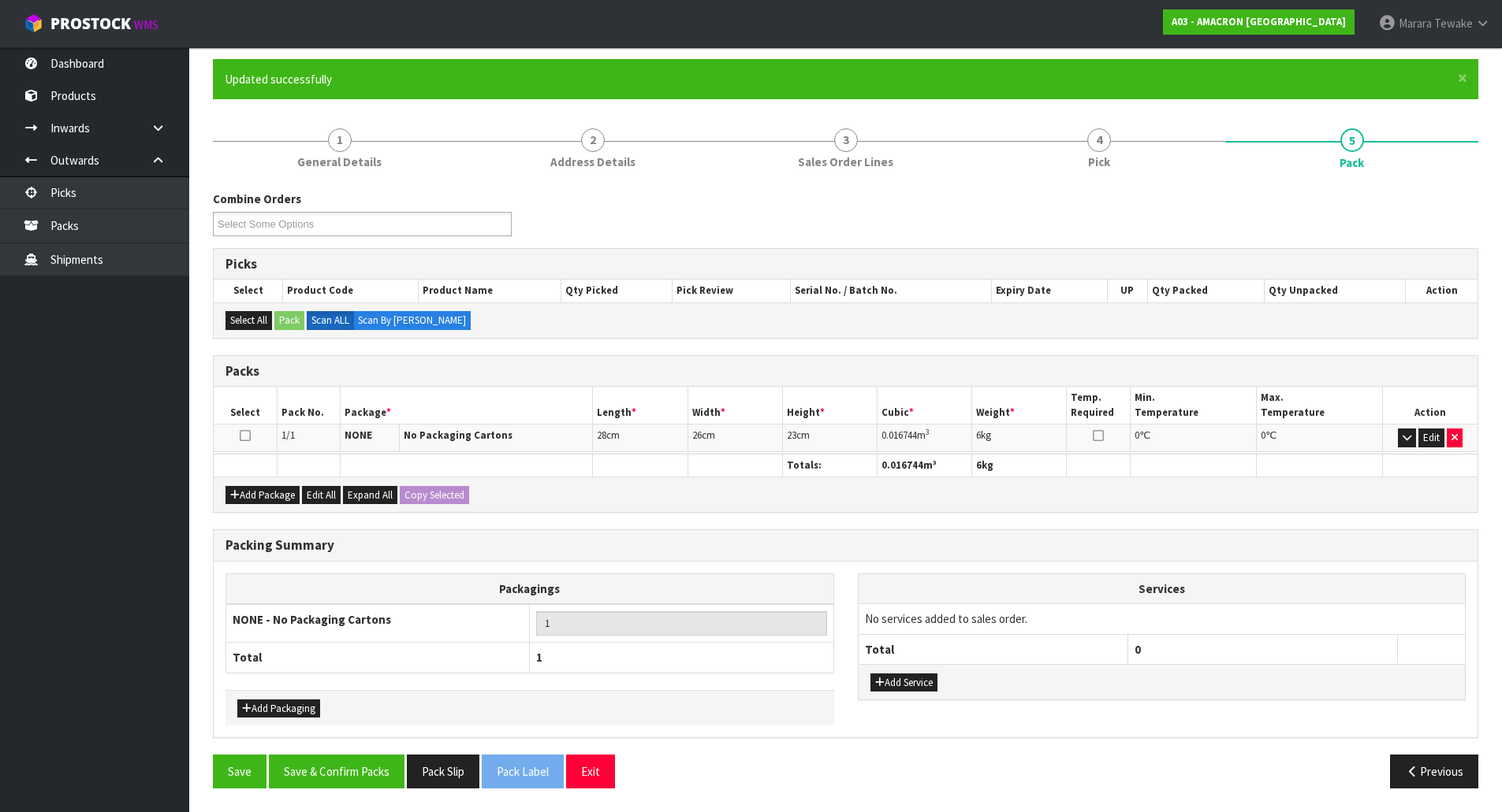
scroll to position [122, 0]
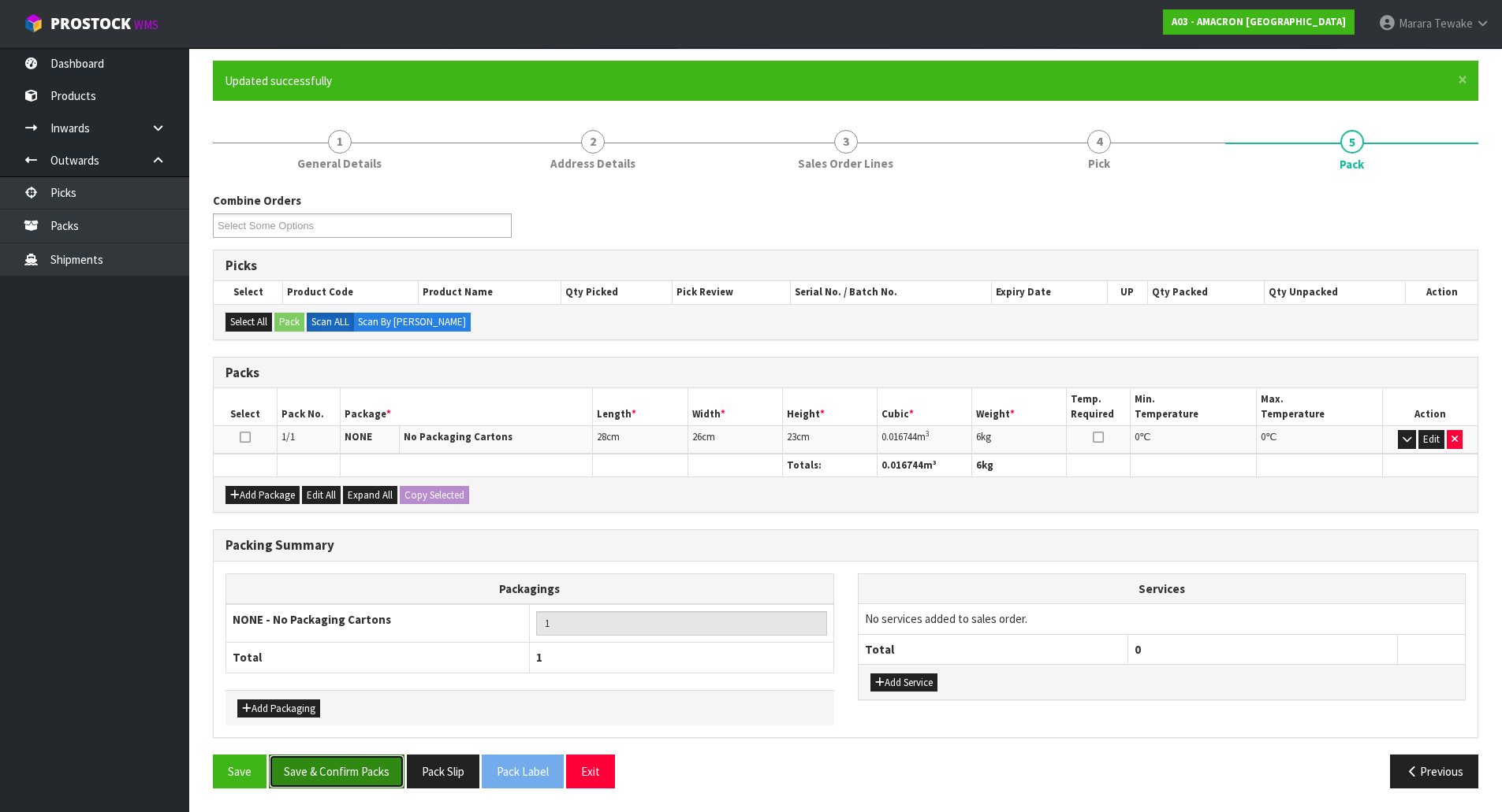
click at [359, 766] on button "Save & Confirm Packs" at bounding box center [337, 771] width 135 height 34
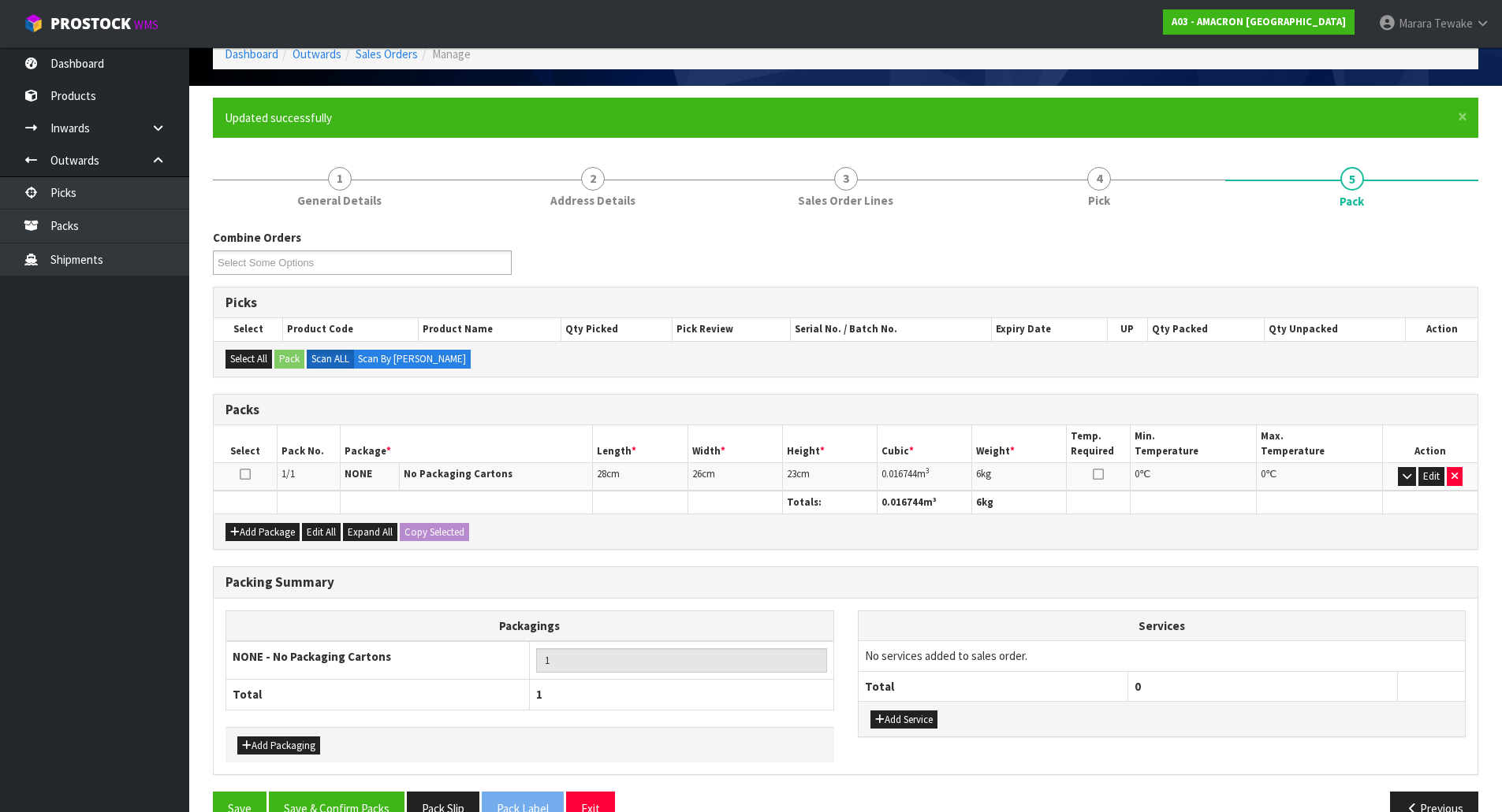
scroll to position [86, 0]
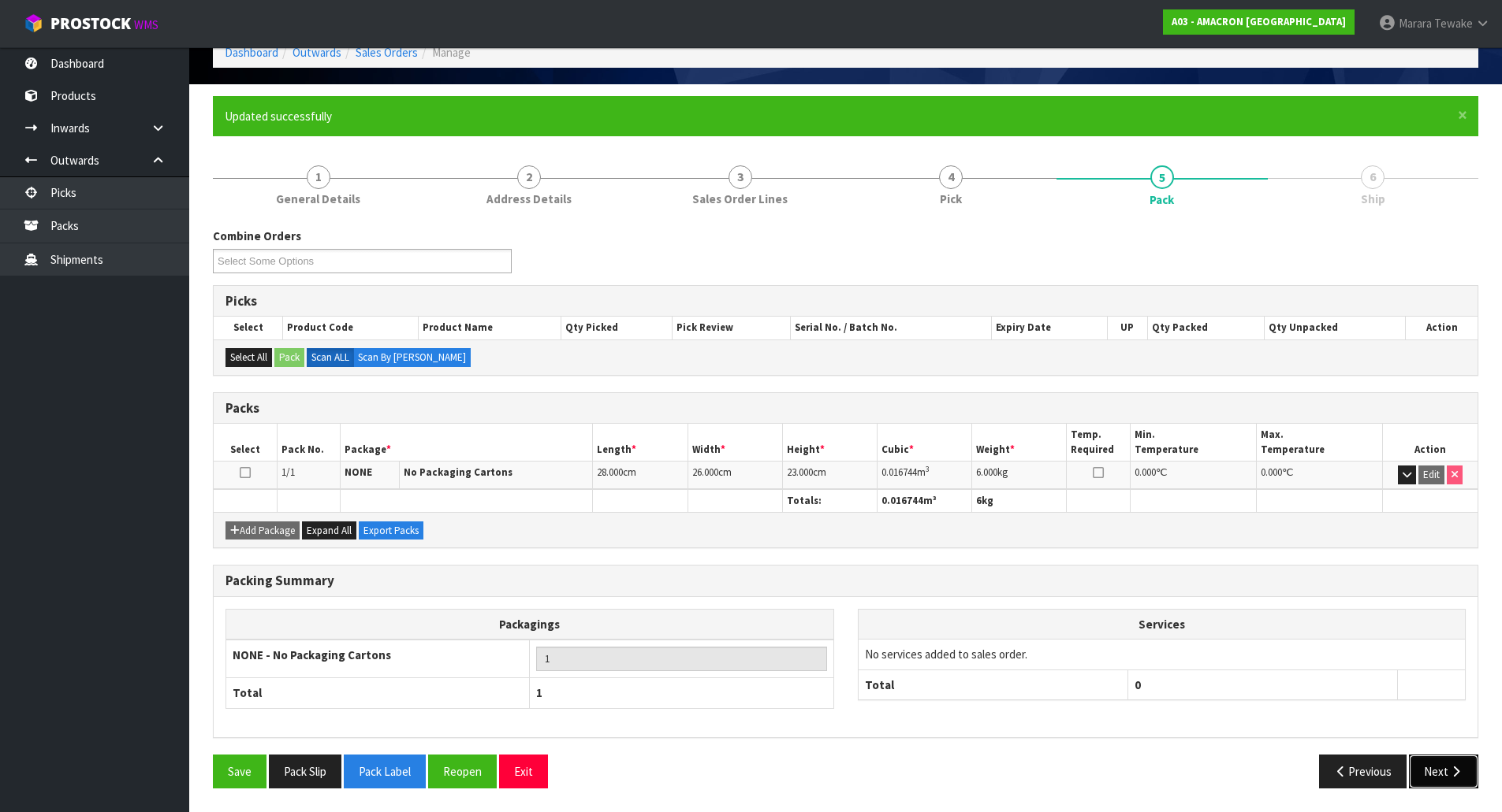
click at [1457, 767] on icon "button" at bounding box center [1455, 771] width 15 height 12
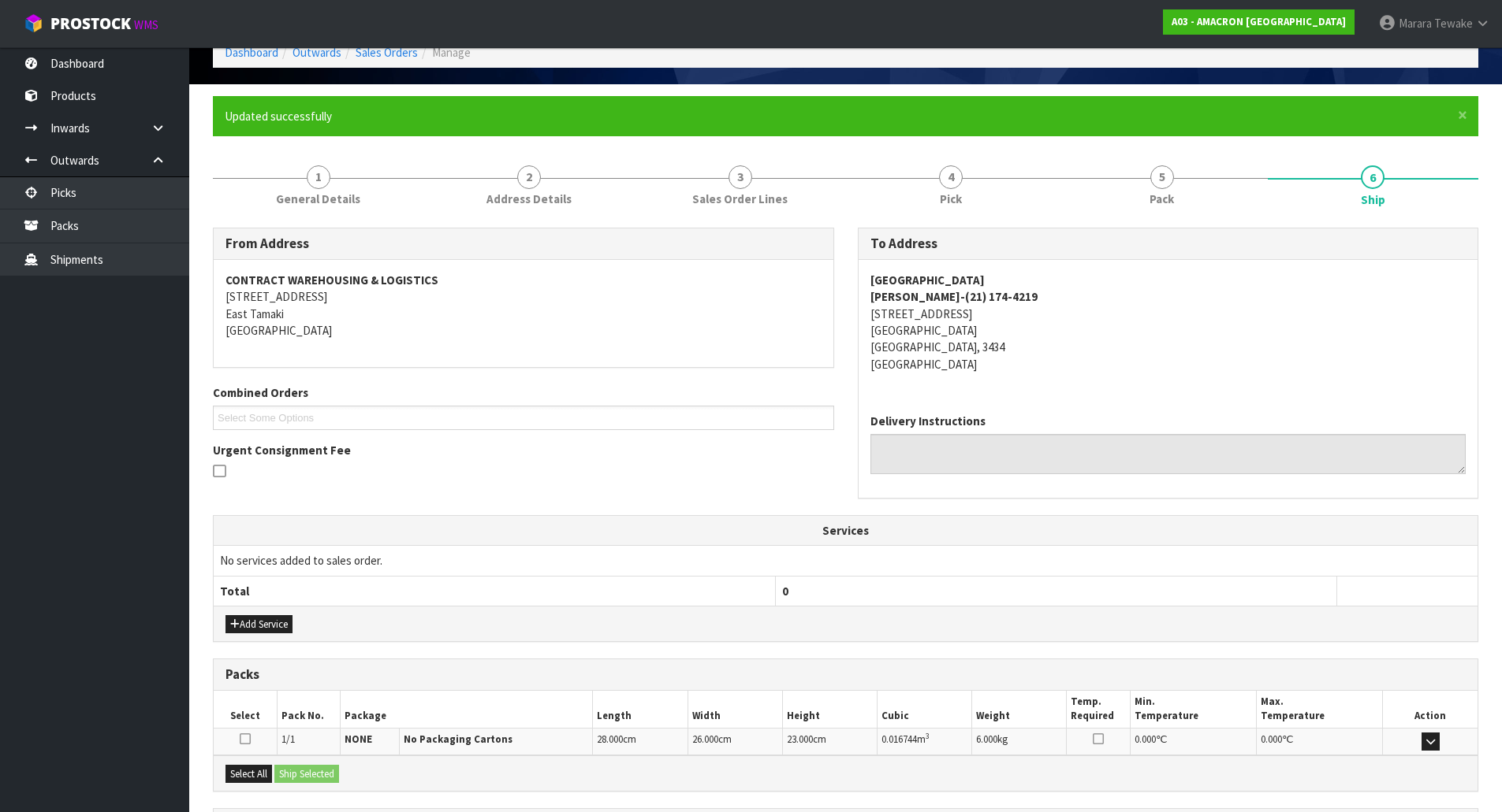
scroll to position [235, 0]
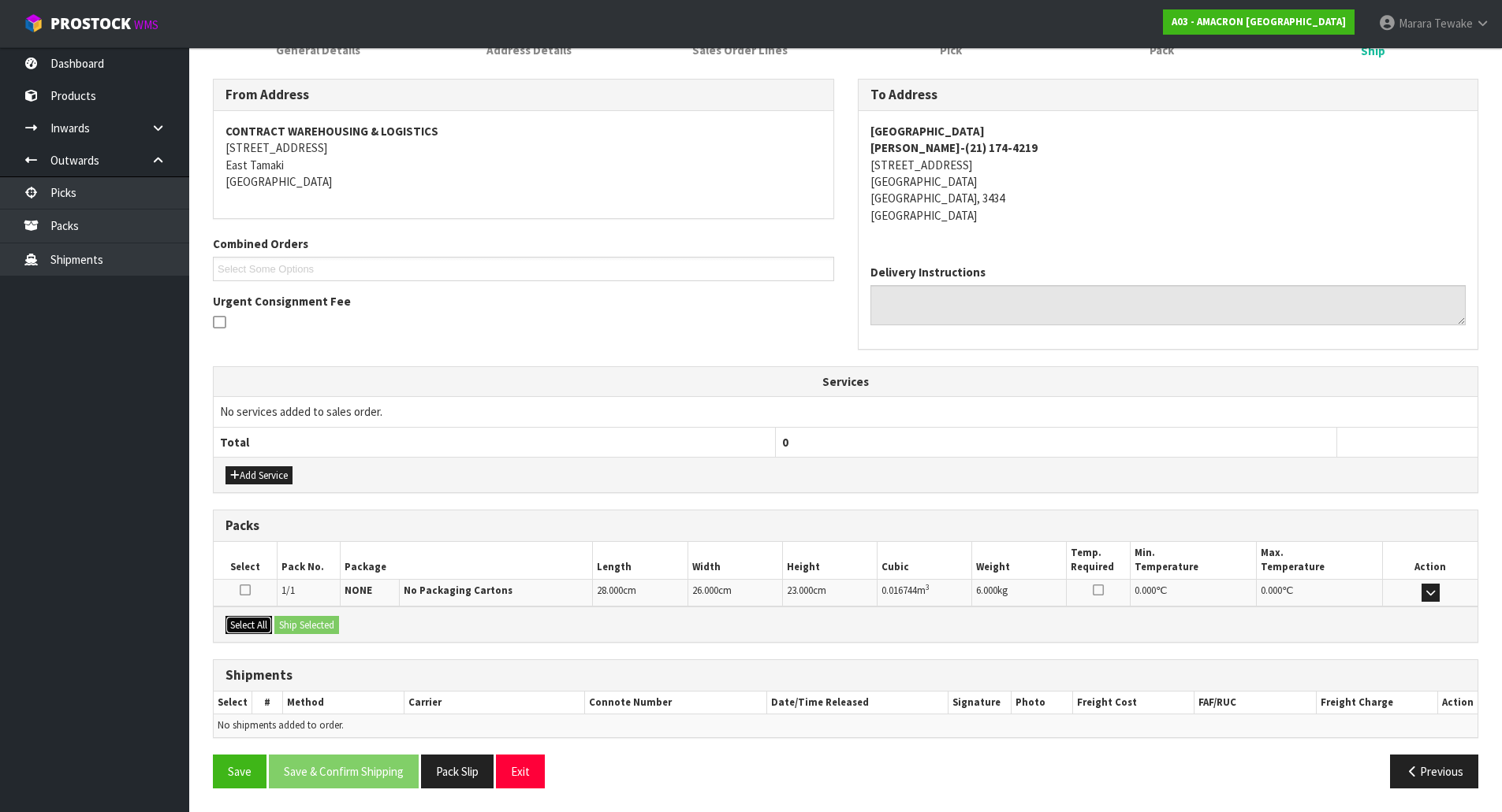
drag, startPoint x: 244, startPoint y: 624, endPoint x: 258, endPoint y: 624, distance: 14.0
click at [252, 624] on button "Select All" at bounding box center [249, 625] width 46 height 19
click at [347, 623] on div "Select All Ship Selected" at bounding box center [845, 624] width 1264 height 36
click at [309, 623] on button "Ship Selected" at bounding box center [307, 625] width 65 height 19
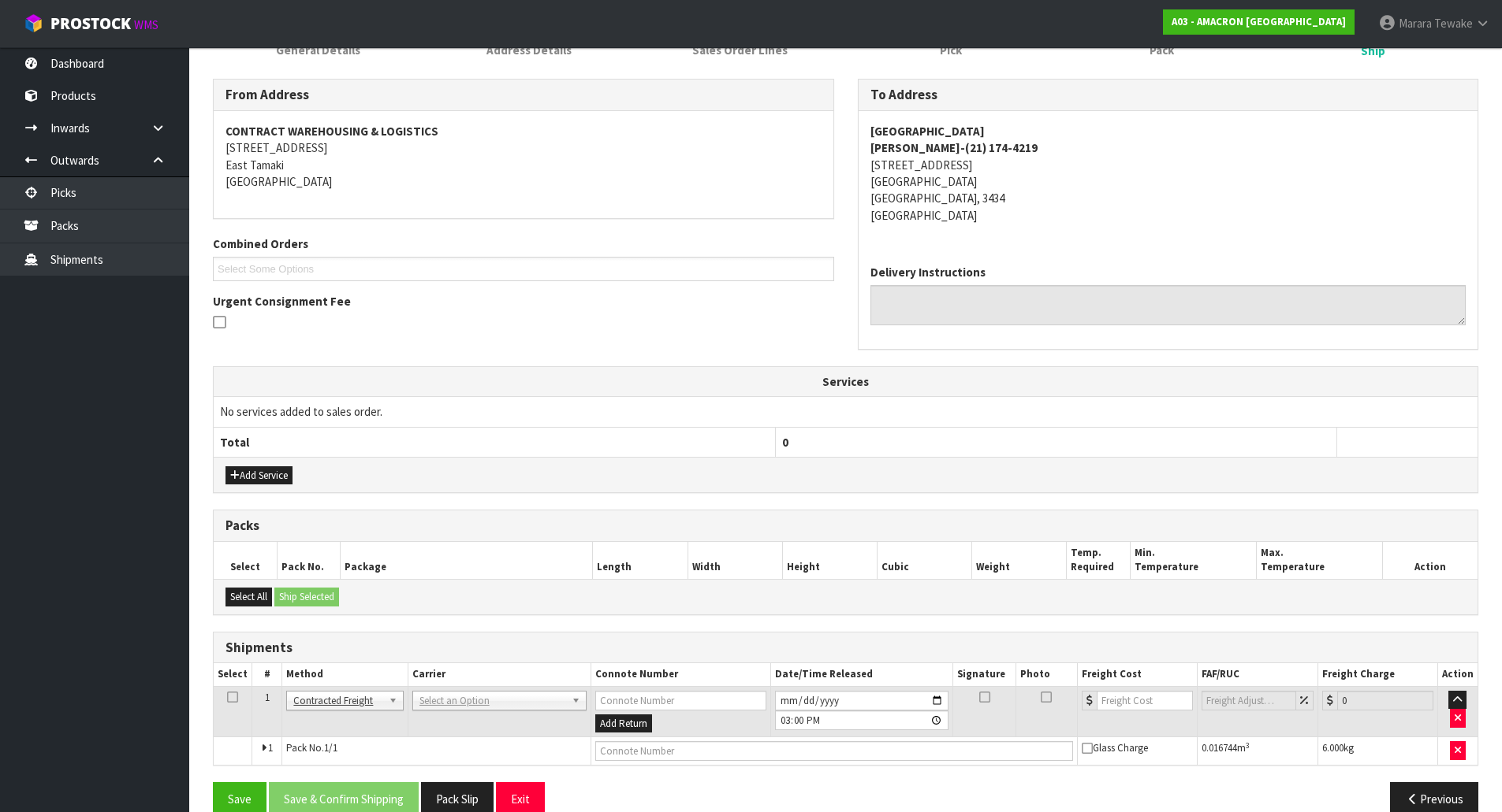
drag, startPoint x: 480, startPoint y: 692, endPoint x: 480, endPoint y: 706, distance: 14.0
click at [470, 732] on input "text" at bounding box center [497, 723] width 167 height 19
click at [482, 731] on input "NZP" at bounding box center [497, 723] width 167 height 19
type input "NZP"
click at [349, 792] on button "Save & Confirm Shipping" at bounding box center [343, 798] width 150 height 34
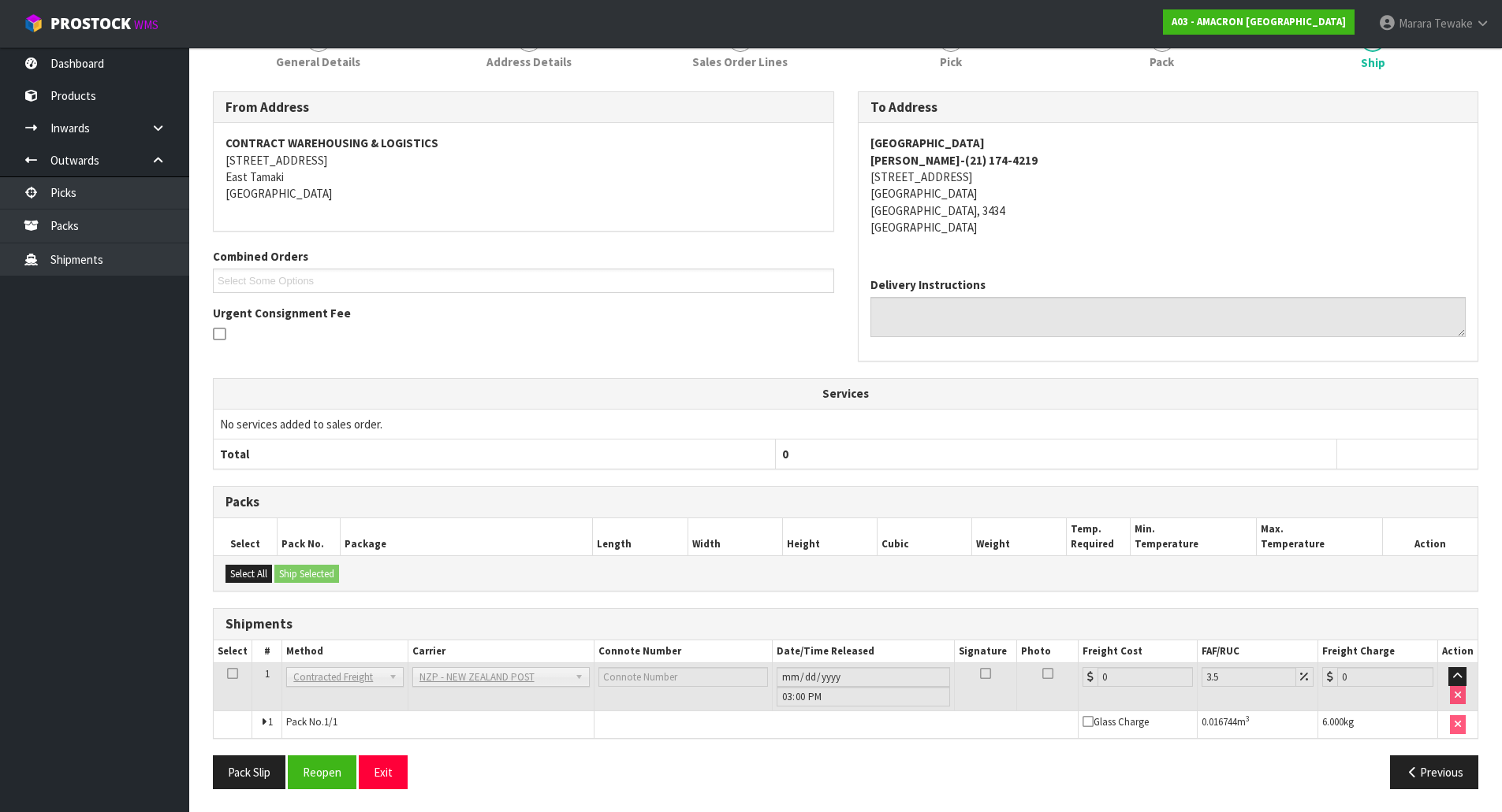
scroll to position [241, 0]
click at [336, 768] on button "Reopen" at bounding box center [322, 771] width 69 height 34
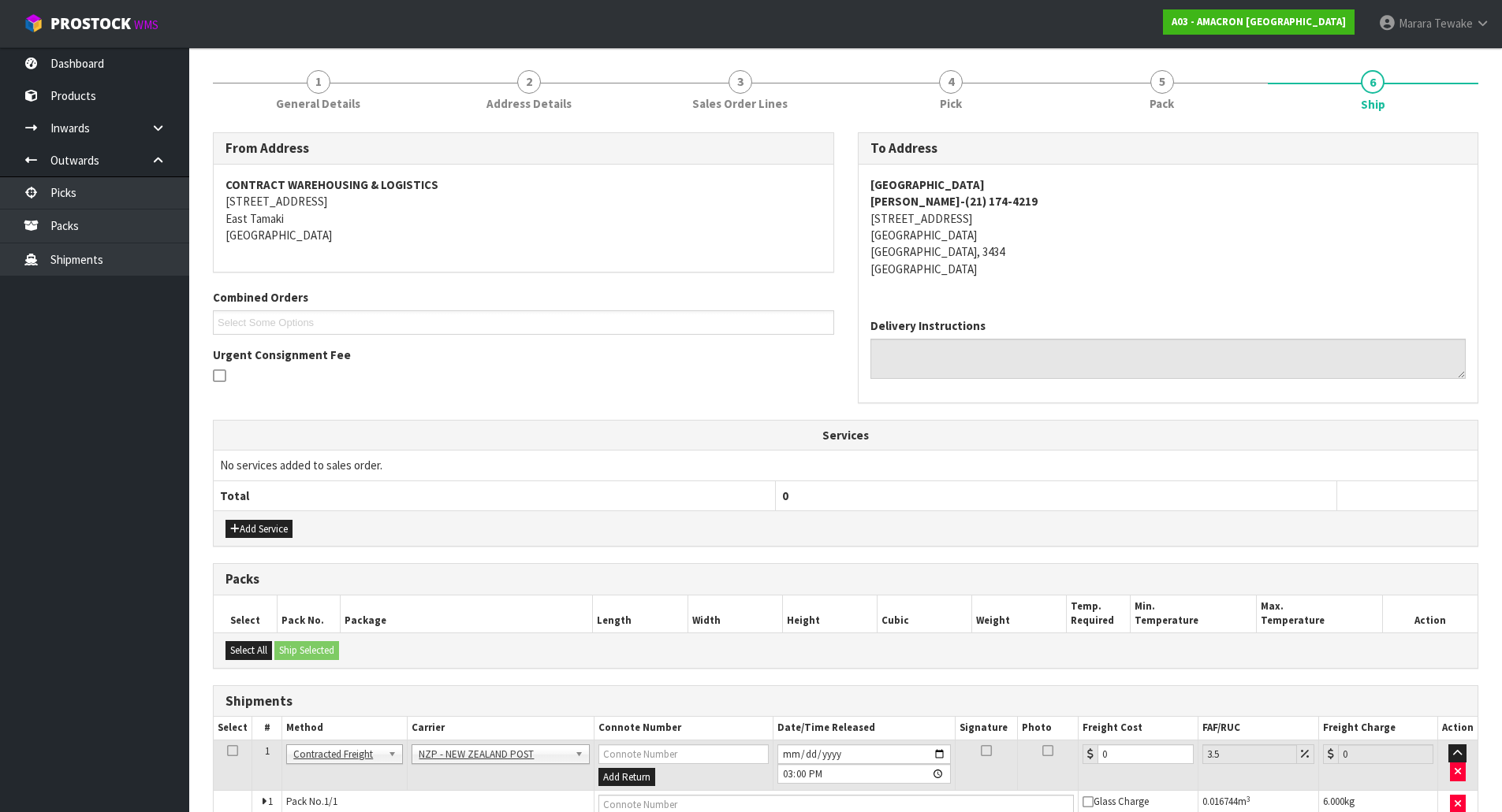
scroll to position [263, 0]
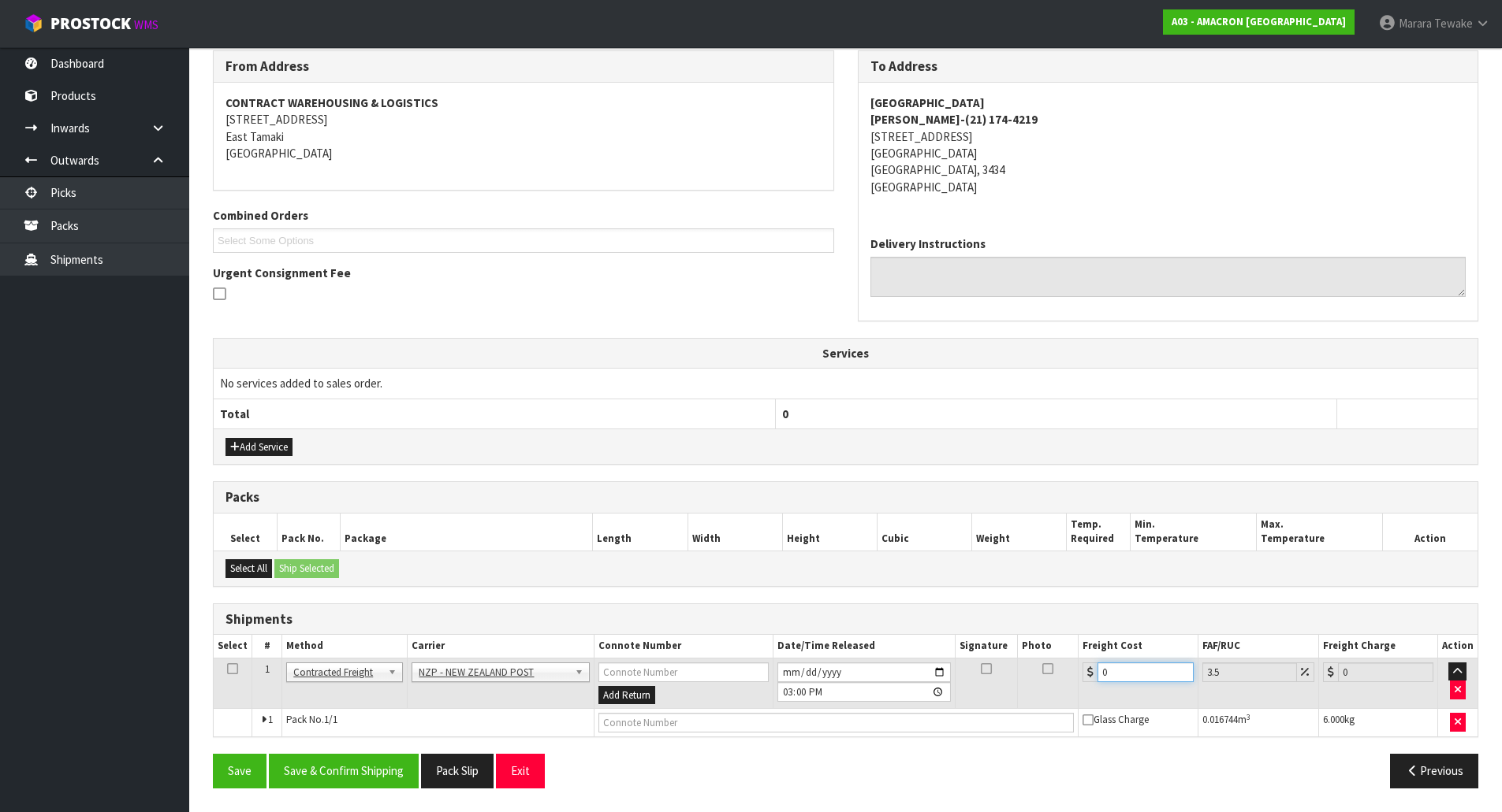
drag, startPoint x: 1136, startPoint y: 676, endPoint x: 1070, endPoint y: 653, distance: 69.9
click at [1072, 654] on table "Select # Method Carrier Connote Number Date/Time Released Signature Photo Freig…" at bounding box center [845, 685] width 1264 height 102
type input "7"
type input "7.24"
type input "7.3"
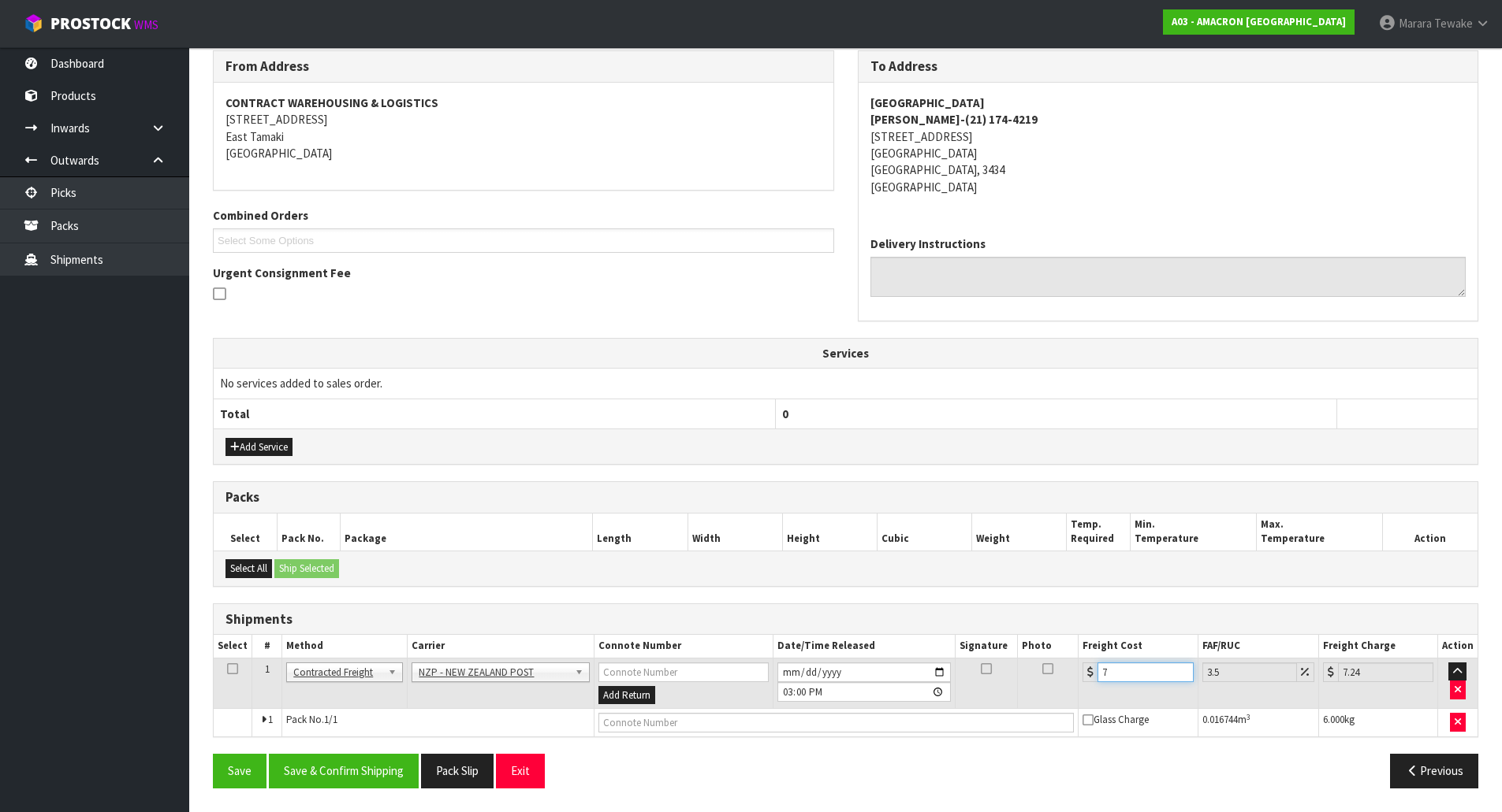
type input "7.56"
type input "7.31"
type input "7.57"
type input "7.31"
click at [342, 764] on button "Save & Confirm Shipping" at bounding box center [343, 770] width 150 height 34
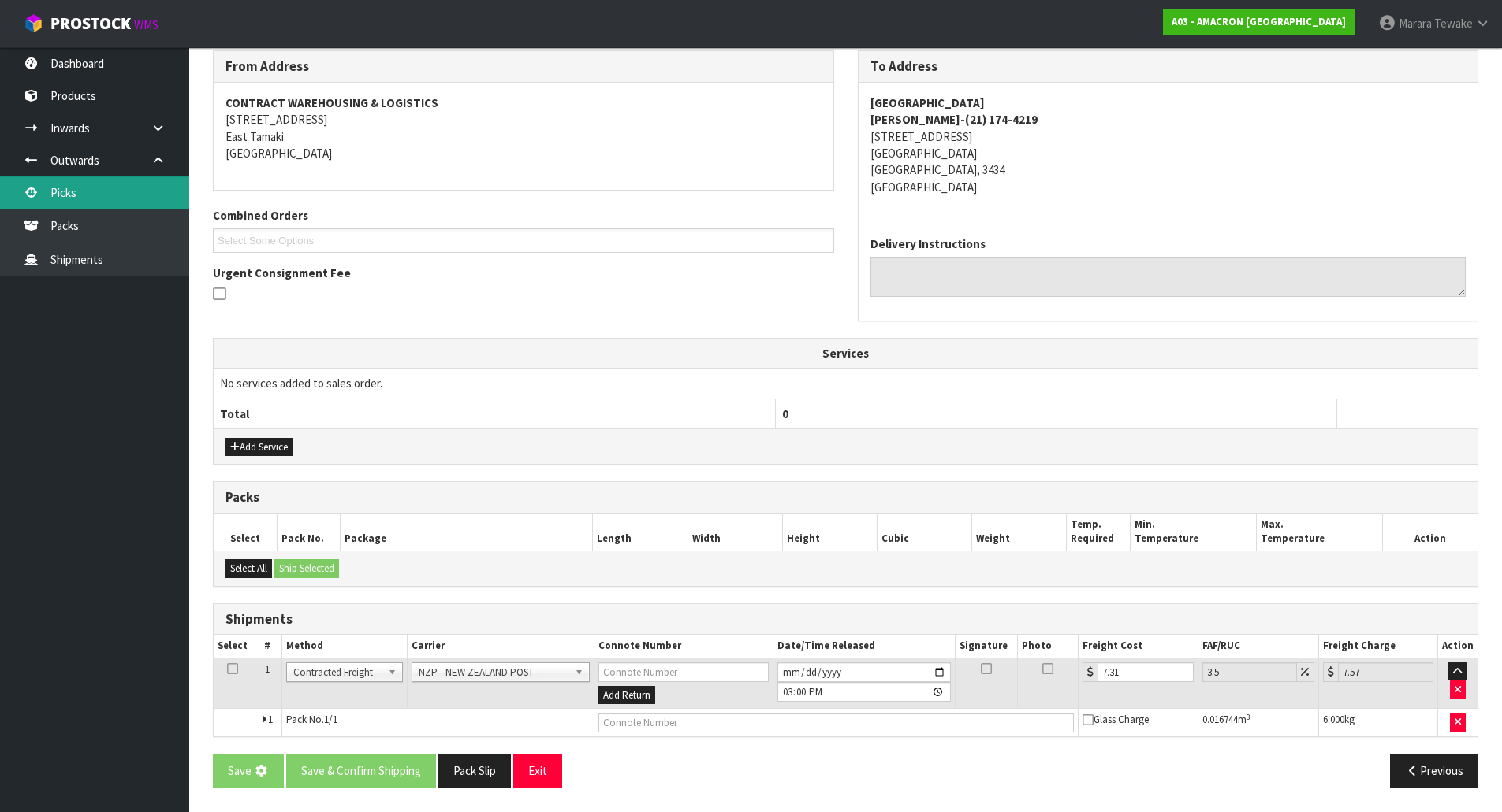
scroll to position [0, 0]
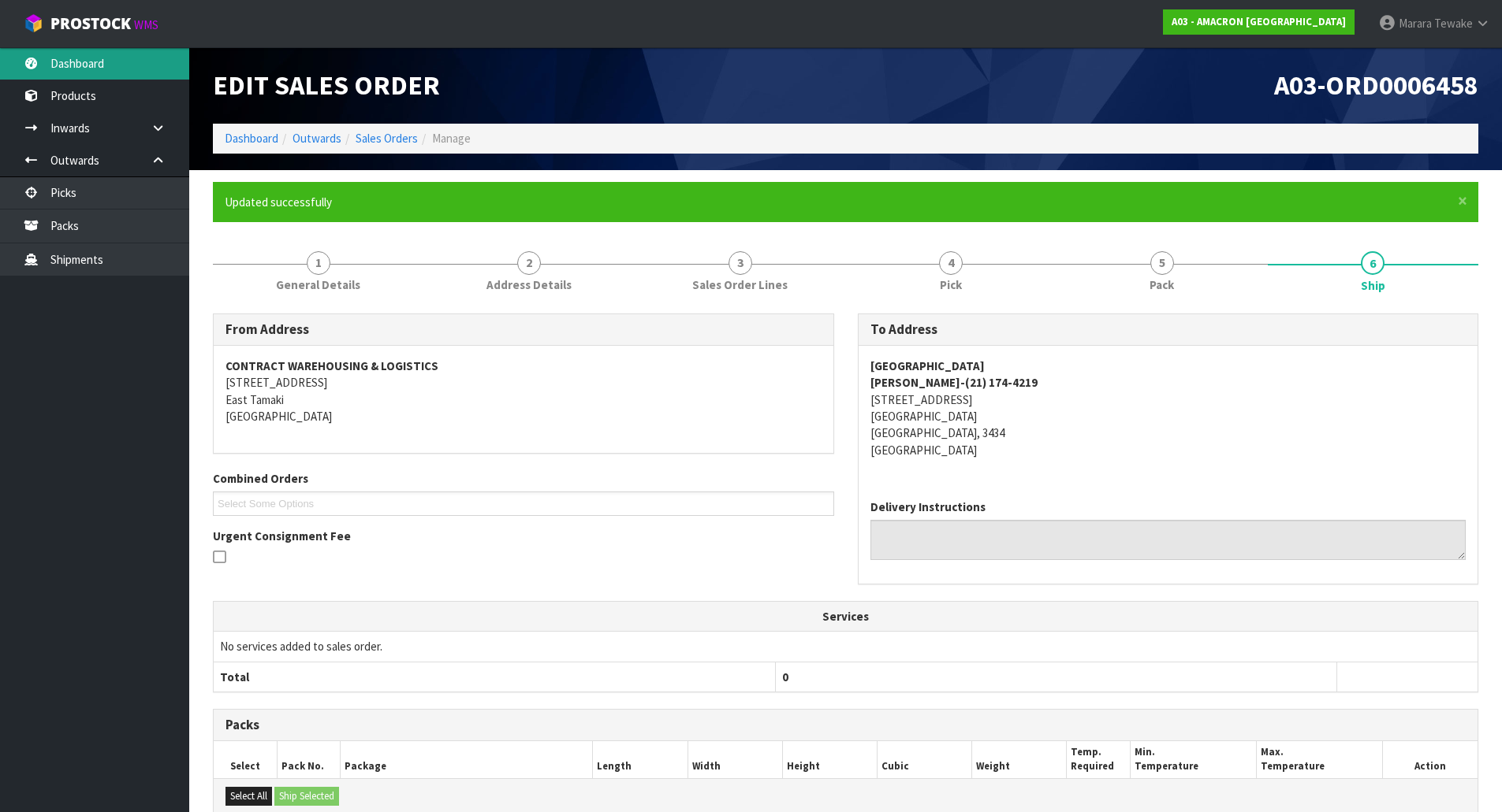
click at [145, 72] on link "Dashboard" at bounding box center [95, 63] width 190 height 32
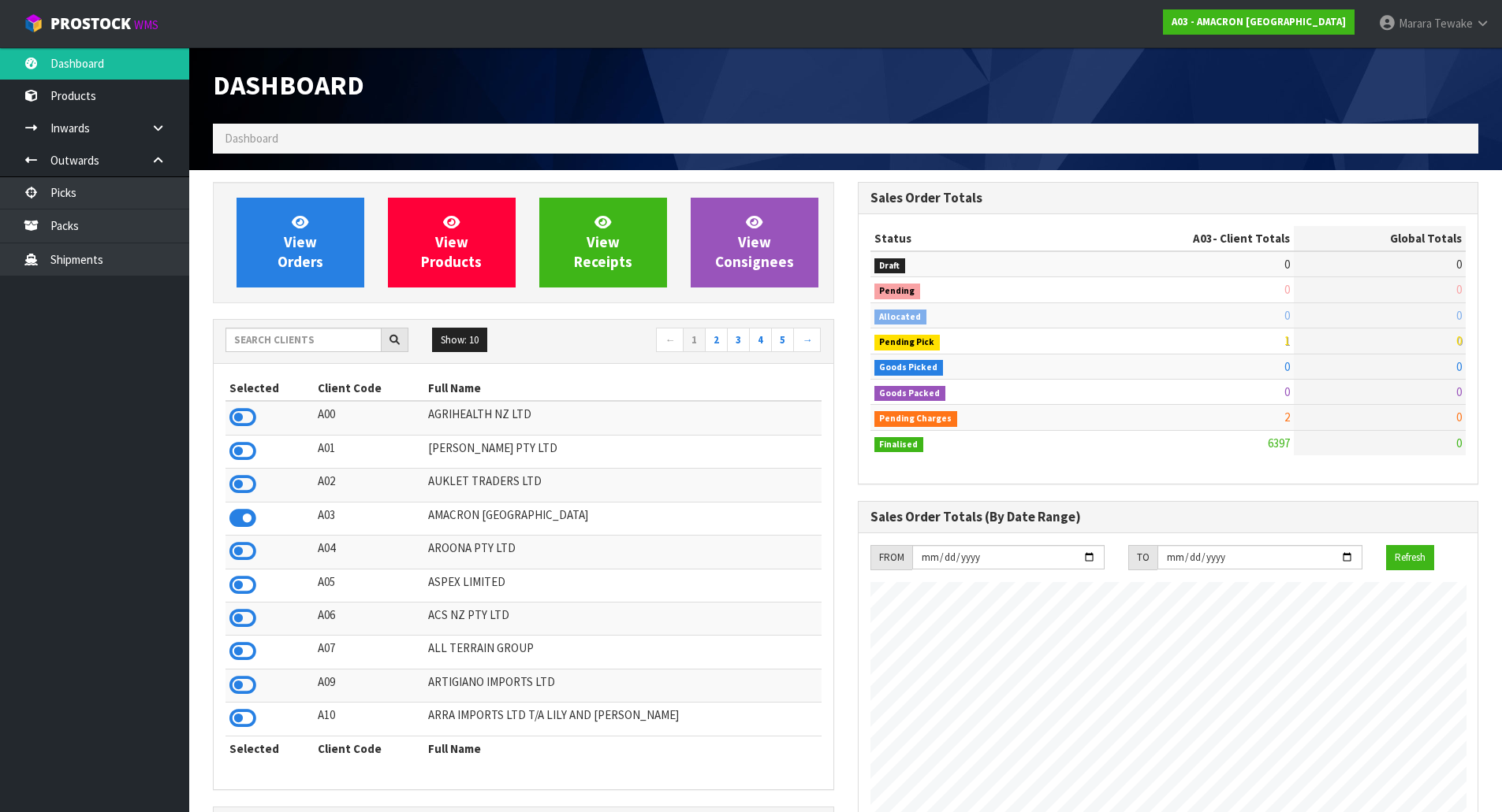
scroll to position [1168, 644]
click at [270, 339] on input "text" at bounding box center [303, 339] width 156 height 24
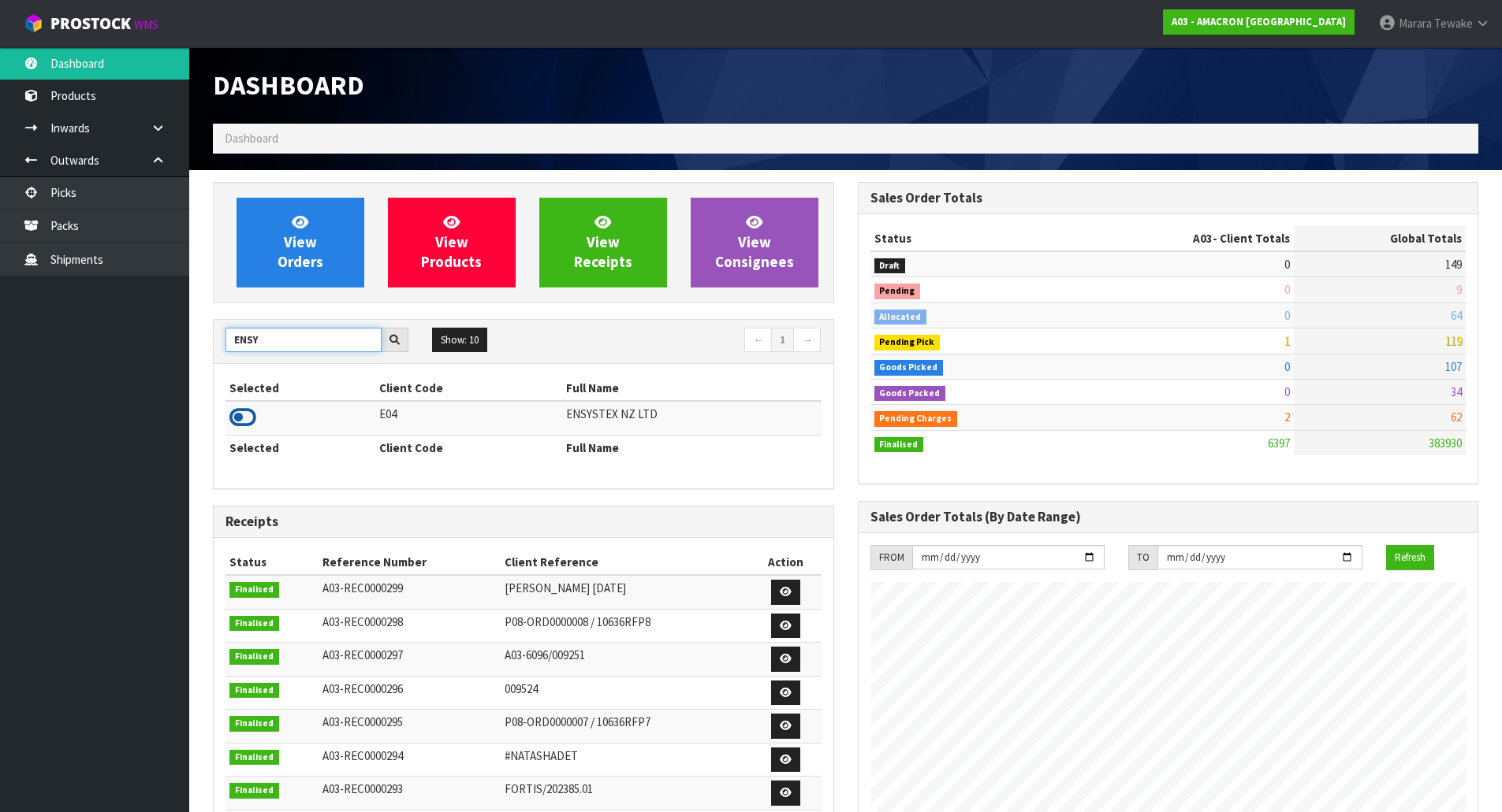
type input "ENSY"
click at [242, 412] on icon at bounding box center [243, 418] width 27 height 23
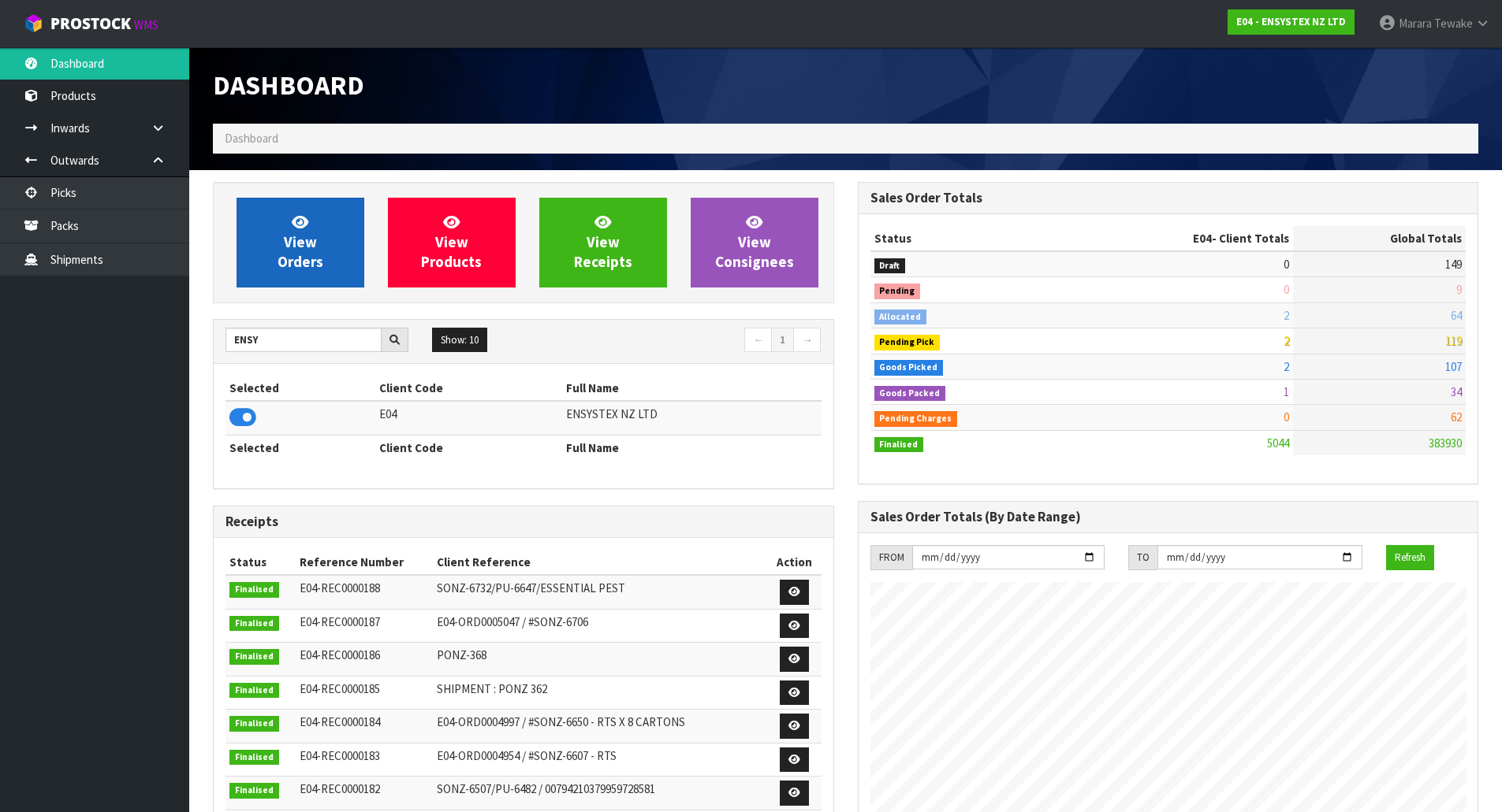
scroll to position [1194, 644]
click at [301, 248] on span "View Orders" at bounding box center [300, 242] width 45 height 59
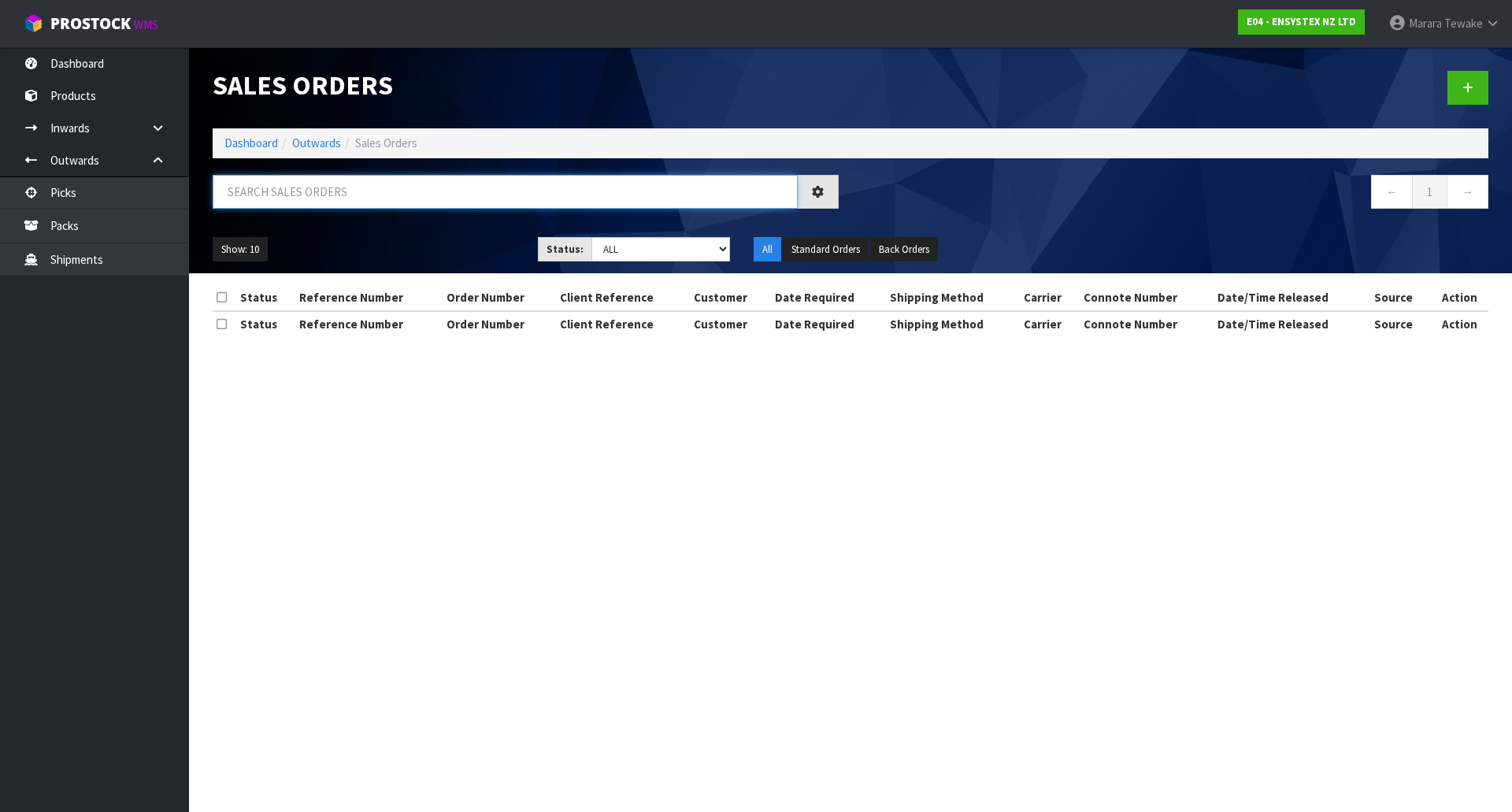
click at [301, 201] on input "text" at bounding box center [505, 191] width 585 height 34
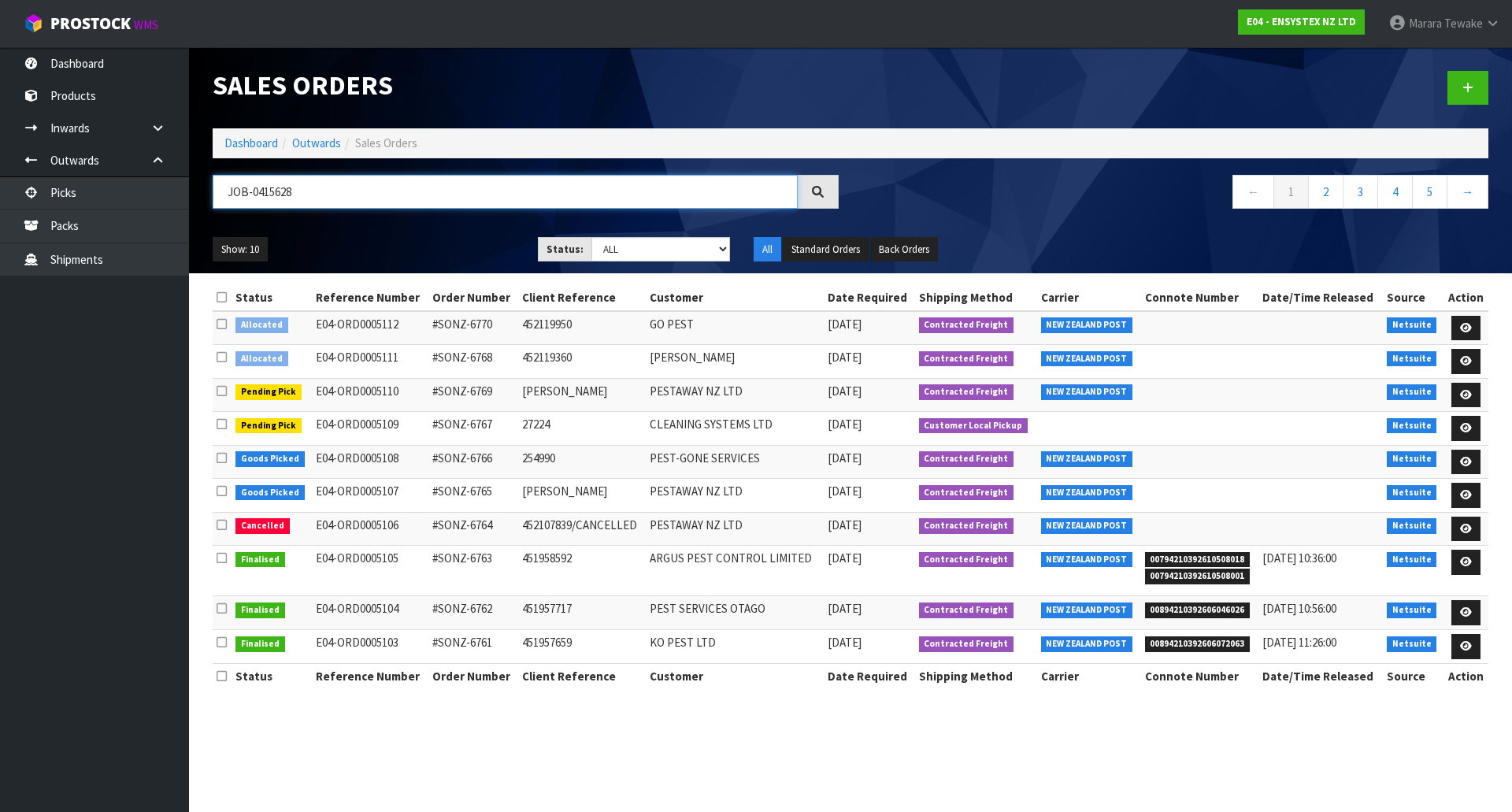
type input "JOB-0415628"
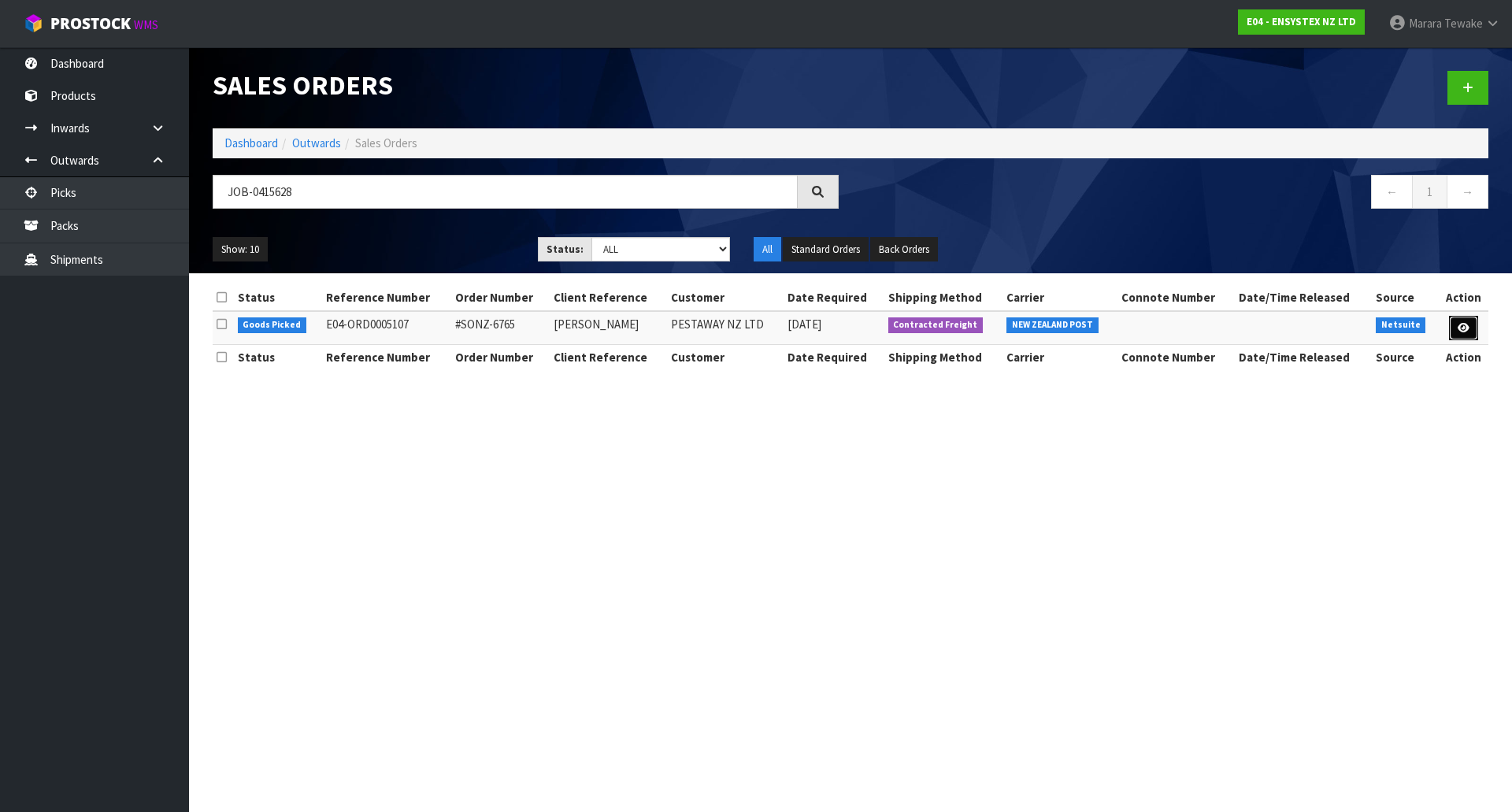
click at [1468, 324] on icon at bounding box center [1464, 328] width 12 height 11
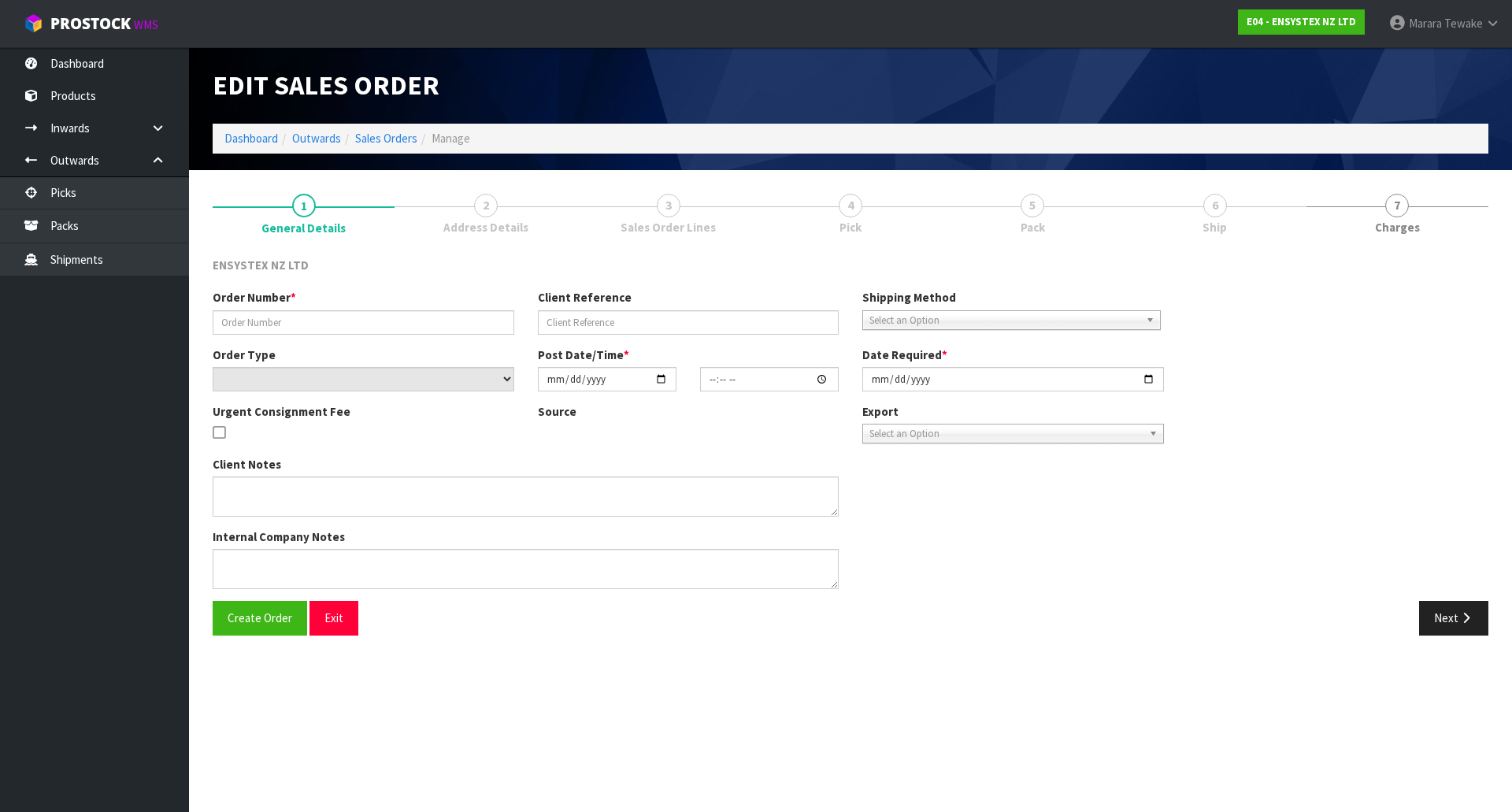
type input "#SONZ-6765"
type input "[PERSON_NAME]"
select select "number:0"
type input "[DATE]"
type input "12:00:37.000"
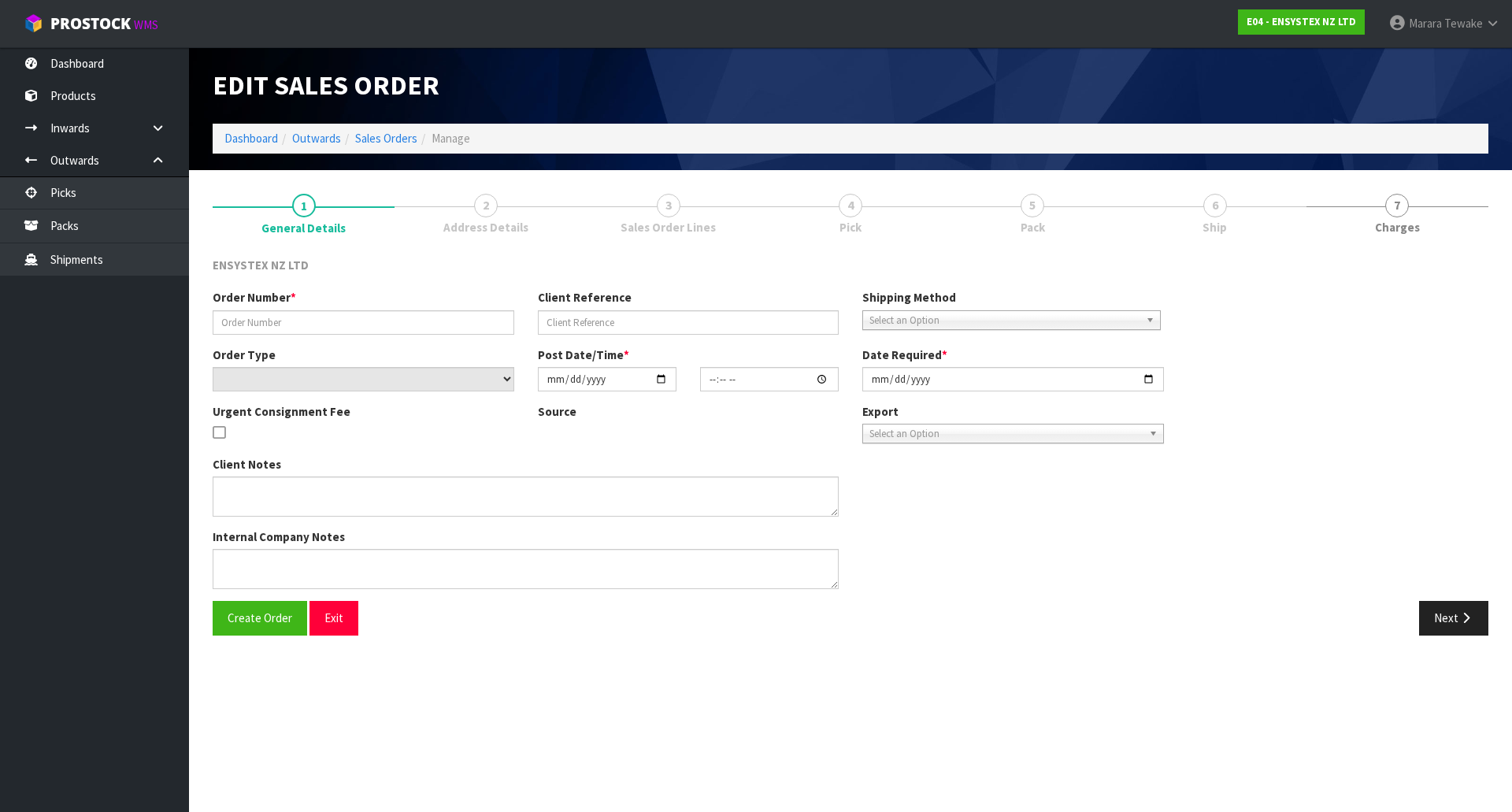
type input "[DATE]"
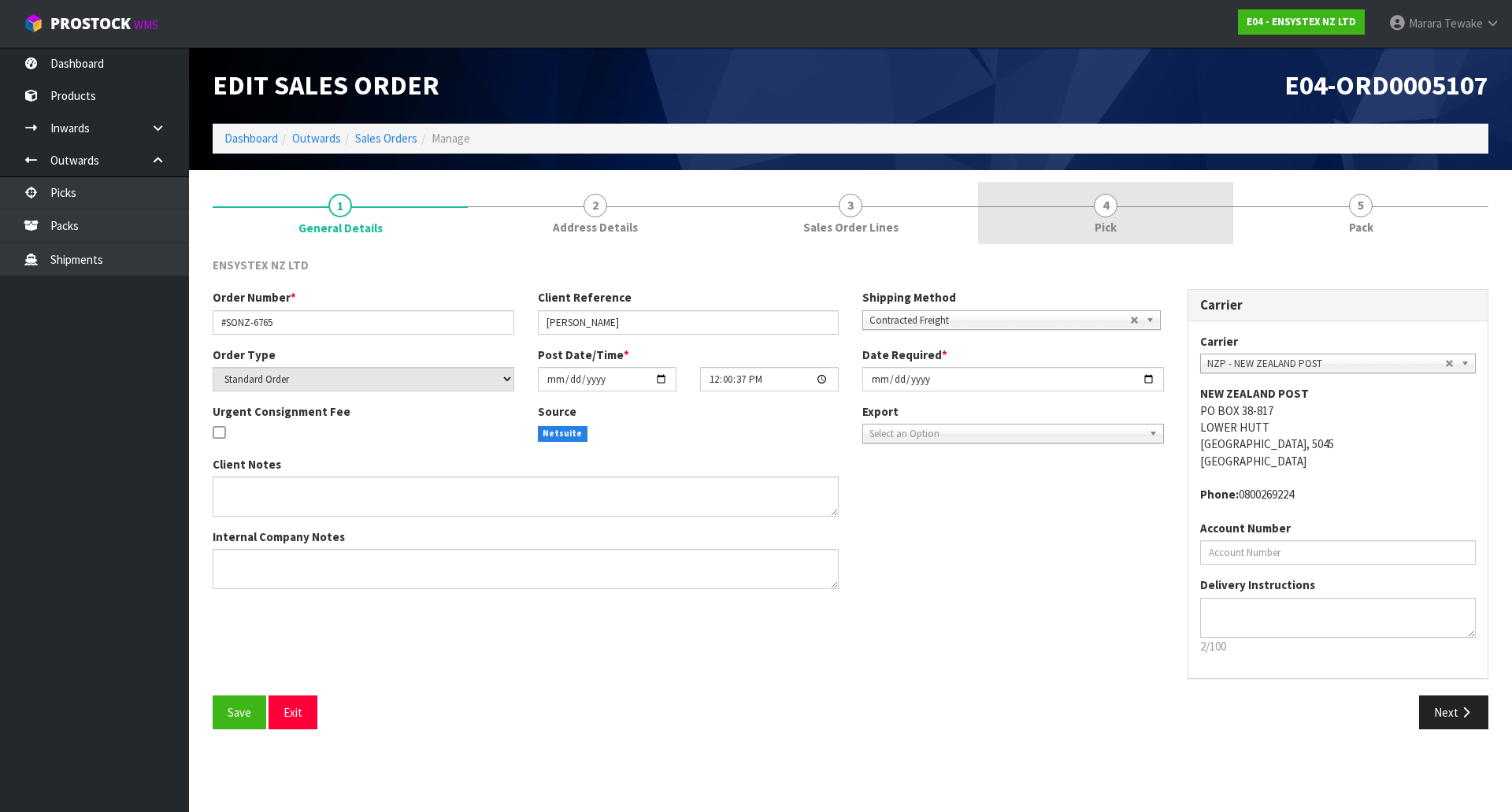
click at [1146, 238] on link "4 Pick" at bounding box center [1105, 213] width 255 height 62
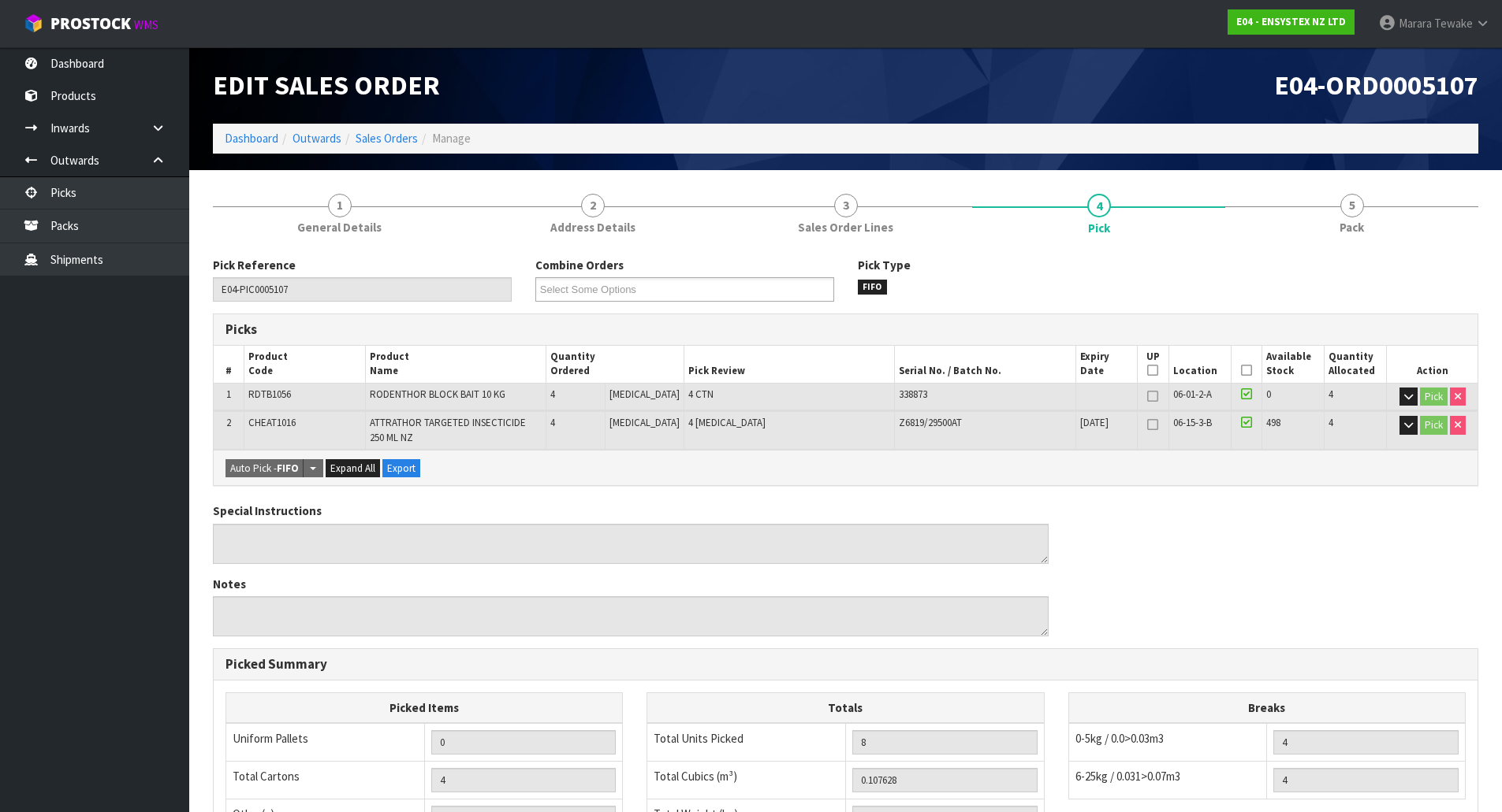
click at [1241, 370] on icon at bounding box center [1246, 370] width 11 height 1
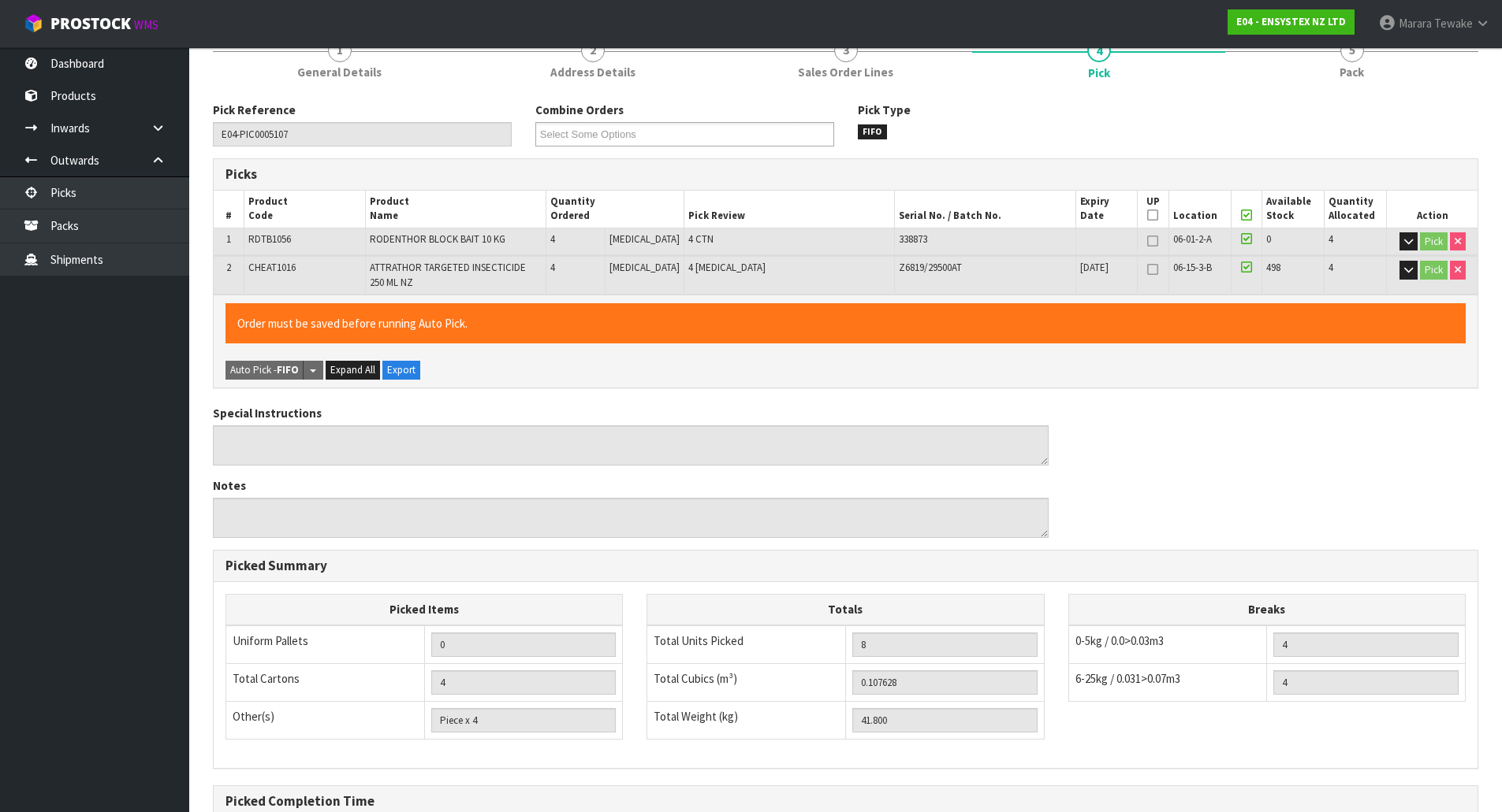
scroll to position [328, 0]
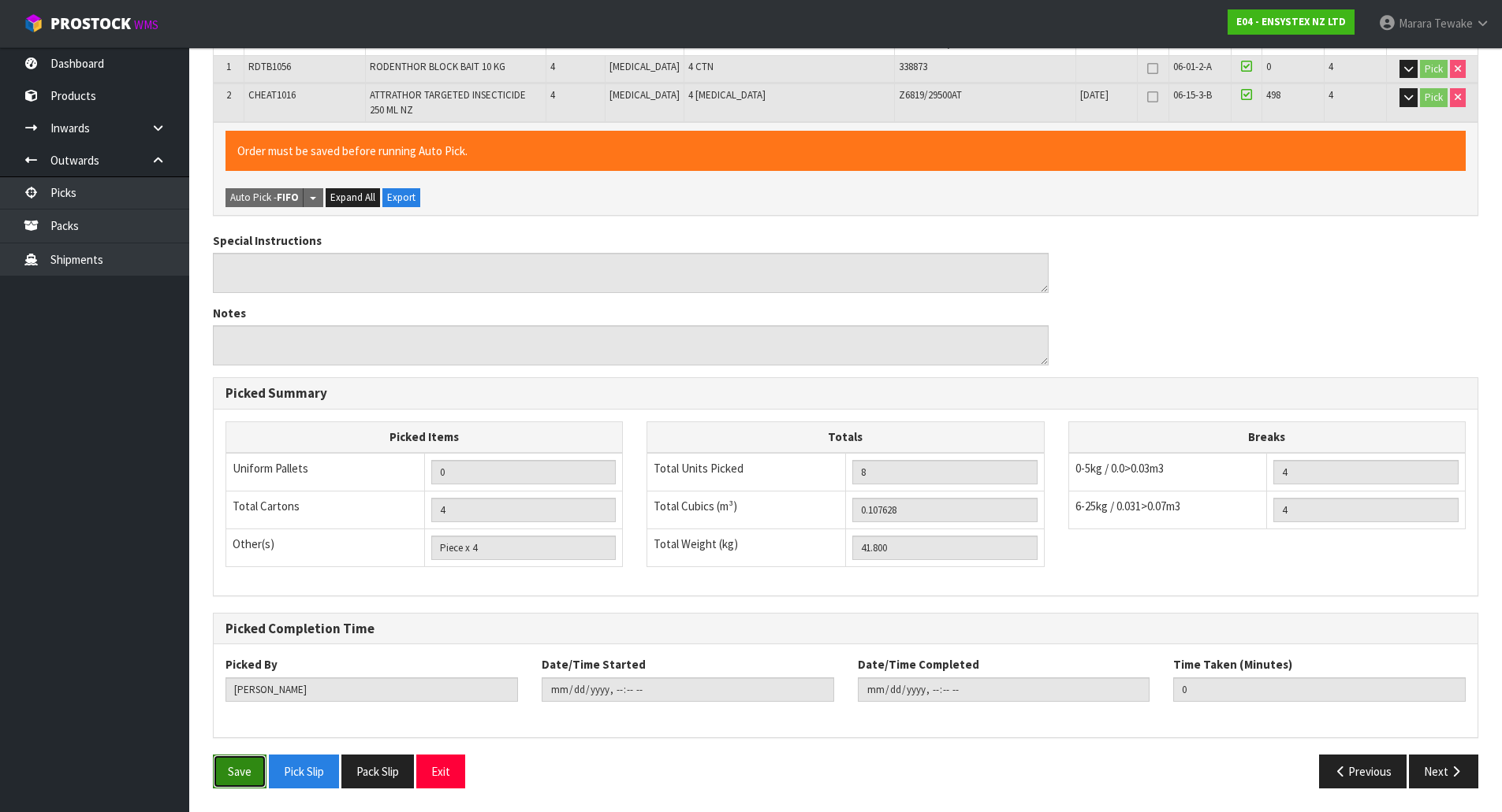
click at [243, 764] on button "Save" at bounding box center [239, 771] width 53 height 34
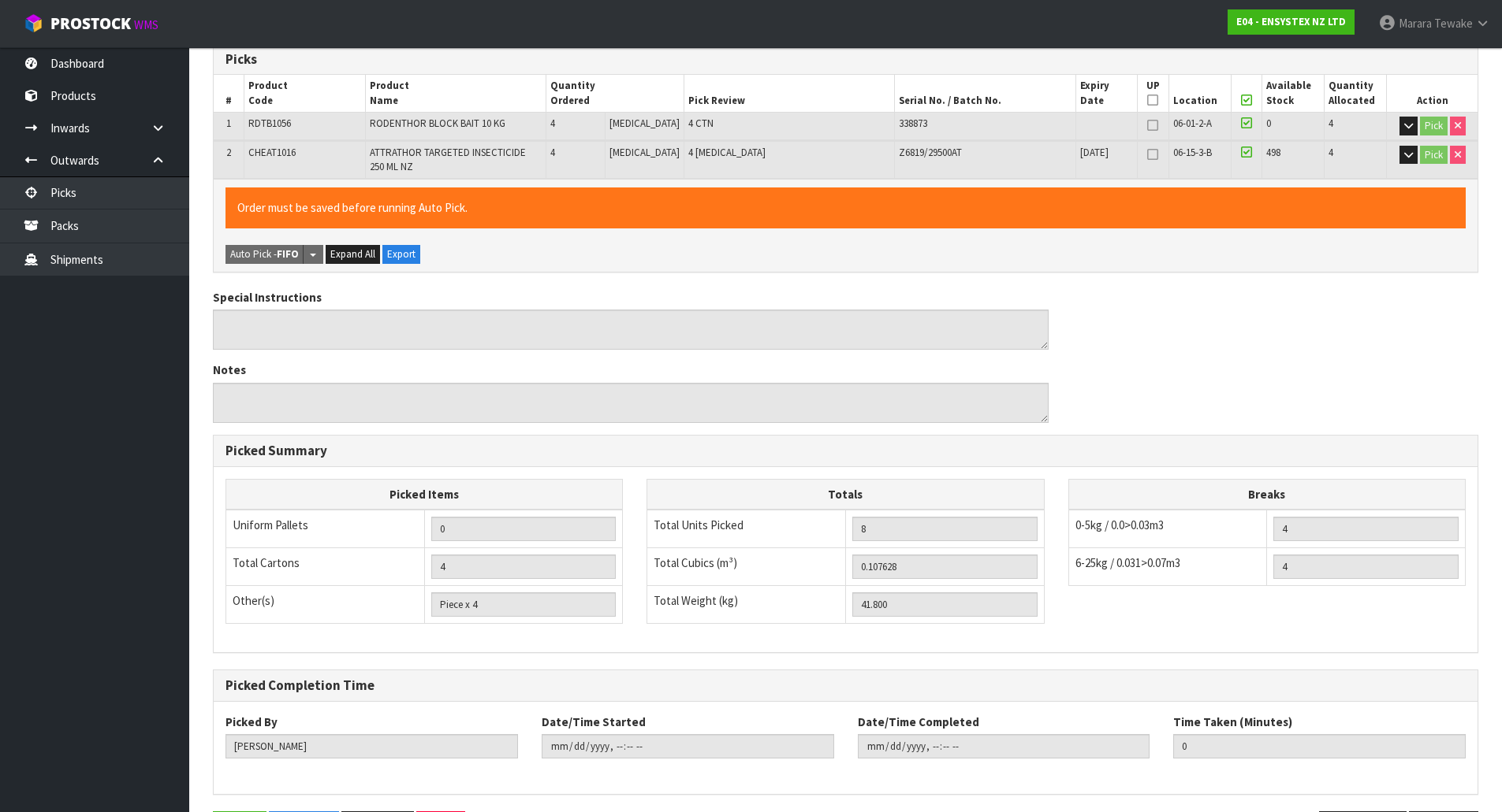
scroll to position [0, 0]
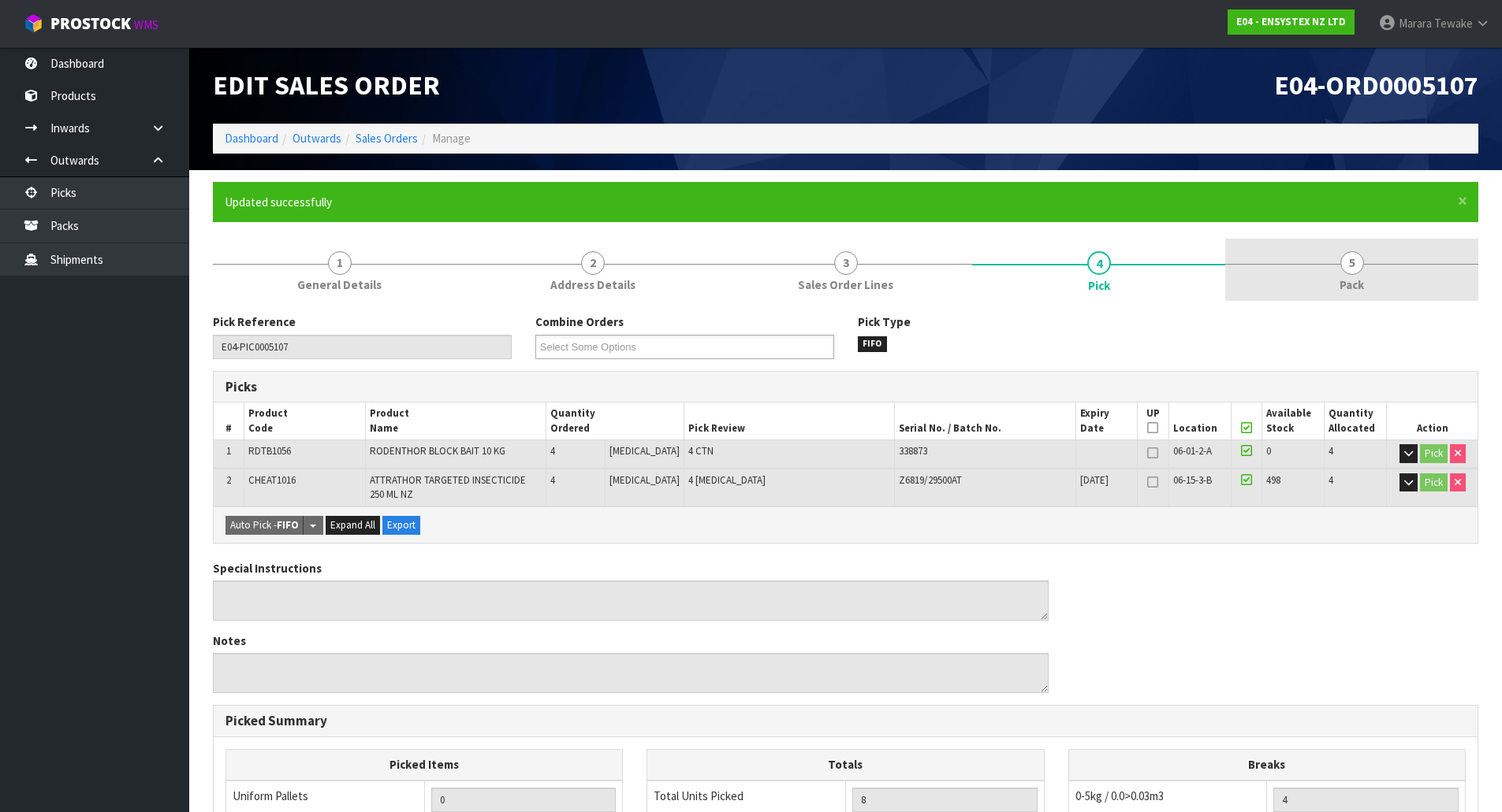
drag, startPoint x: 1339, startPoint y: 271, endPoint x: 1311, endPoint y: 279, distance: 29.1
click at [1339, 271] on link "5 Pack" at bounding box center [1352, 270] width 253 height 62
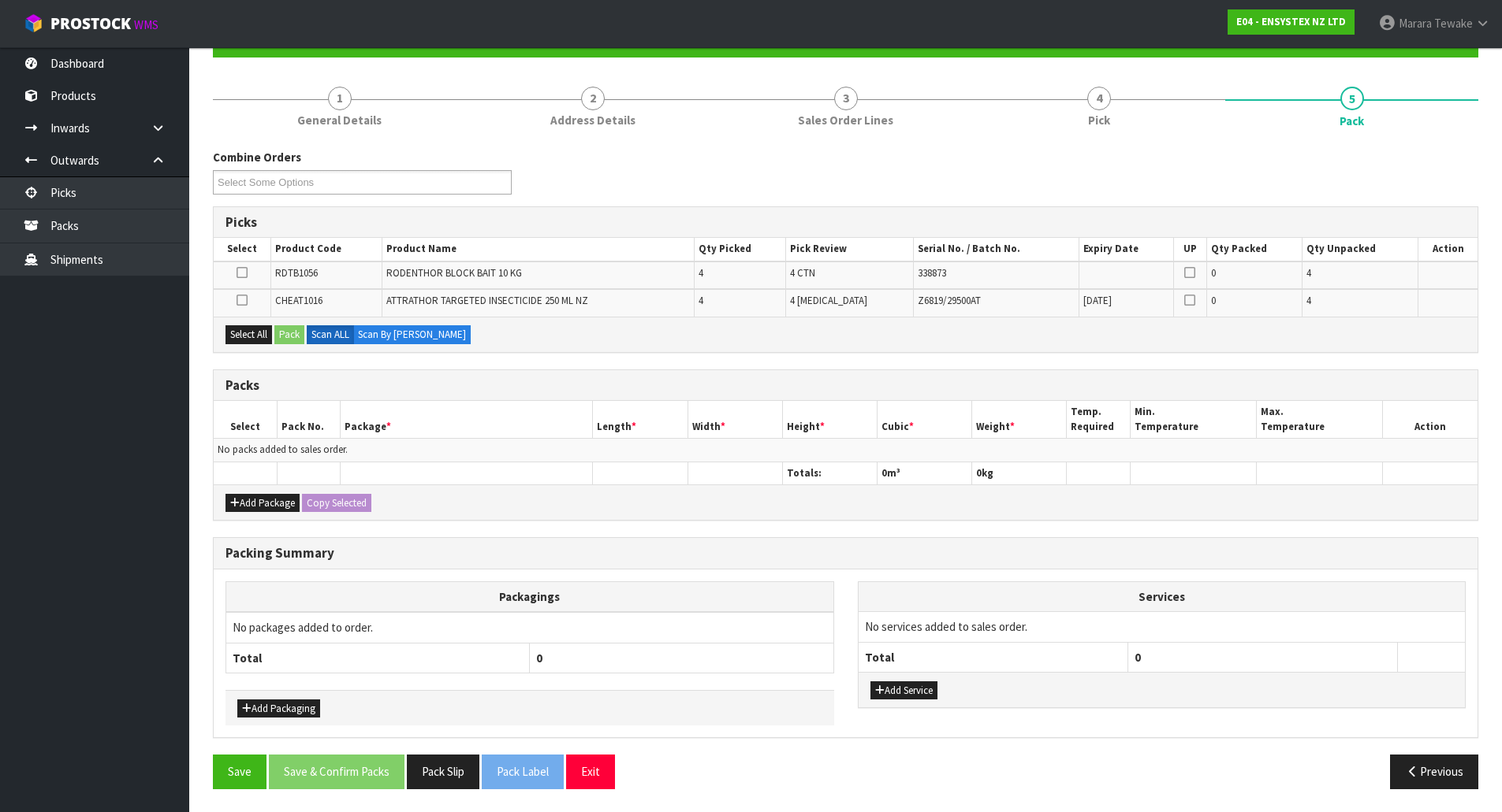
scroll to position [165, 0]
click at [267, 493] on button "Add Package" at bounding box center [262, 503] width 74 height 19
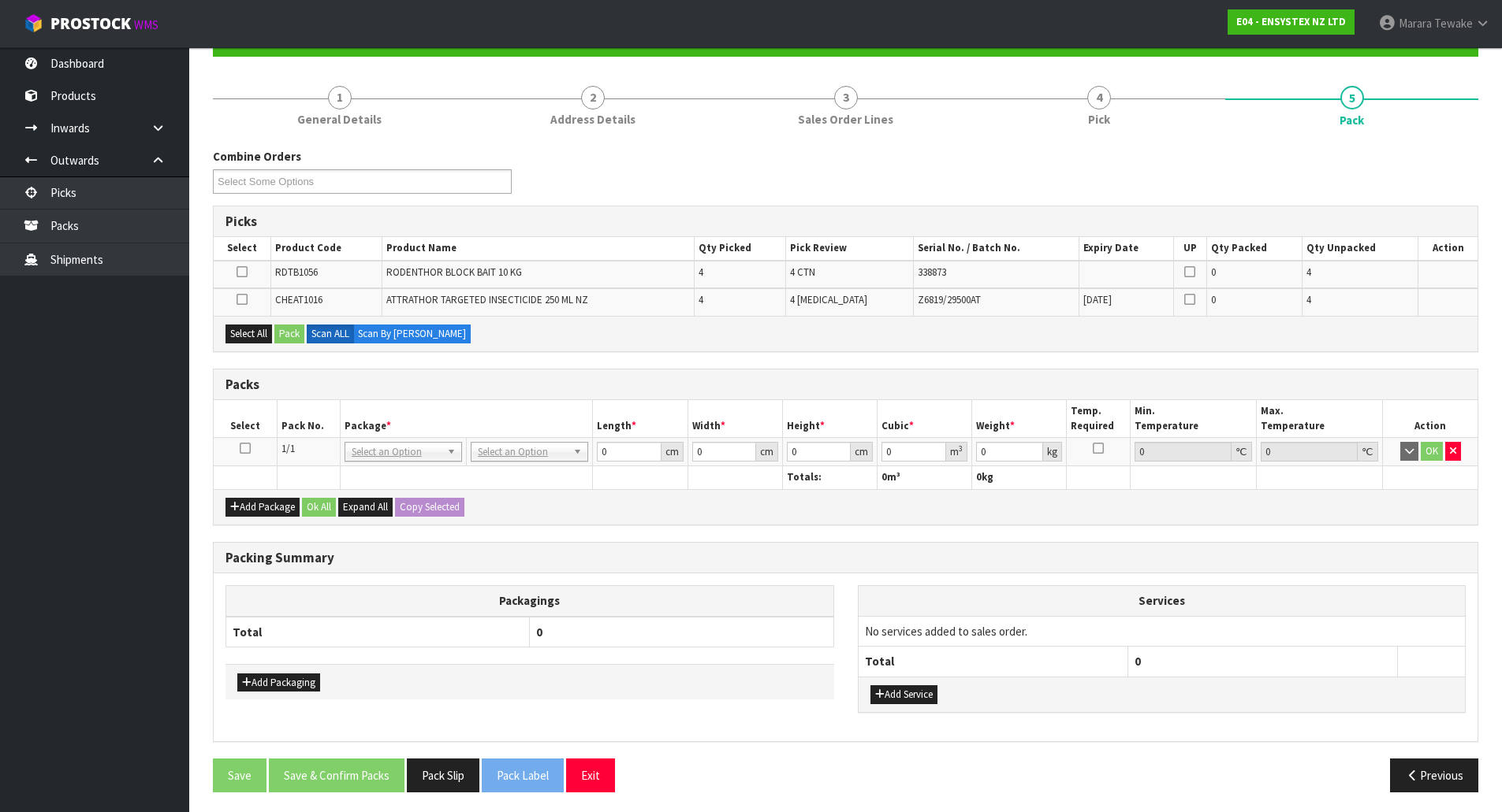
click at [250, 449] on icon at bounding box center [245, 449] width 11 height 1
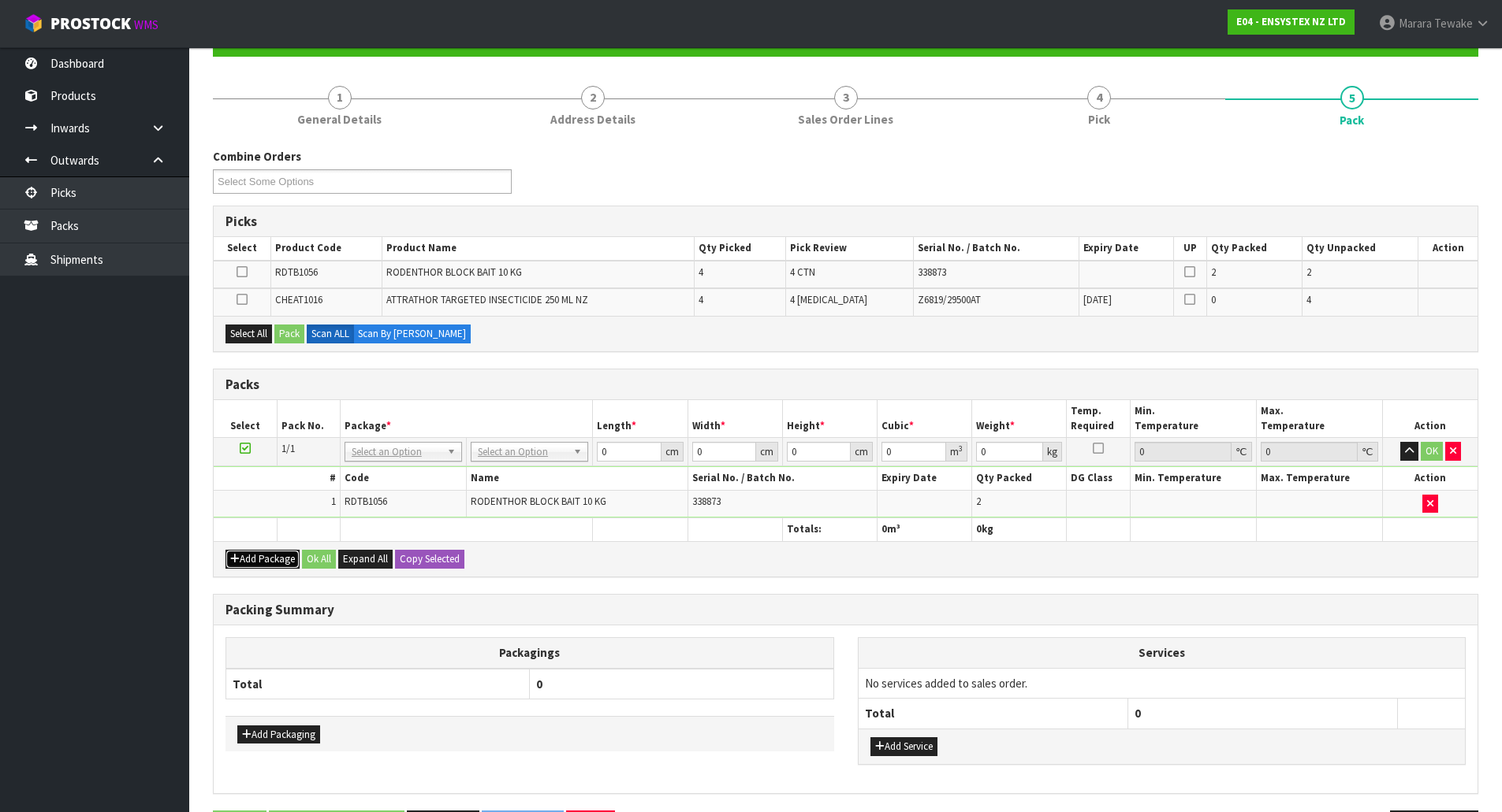
click at [262, 562] on button "Add Package" at bounding box center [262, 560] width 74 height 19
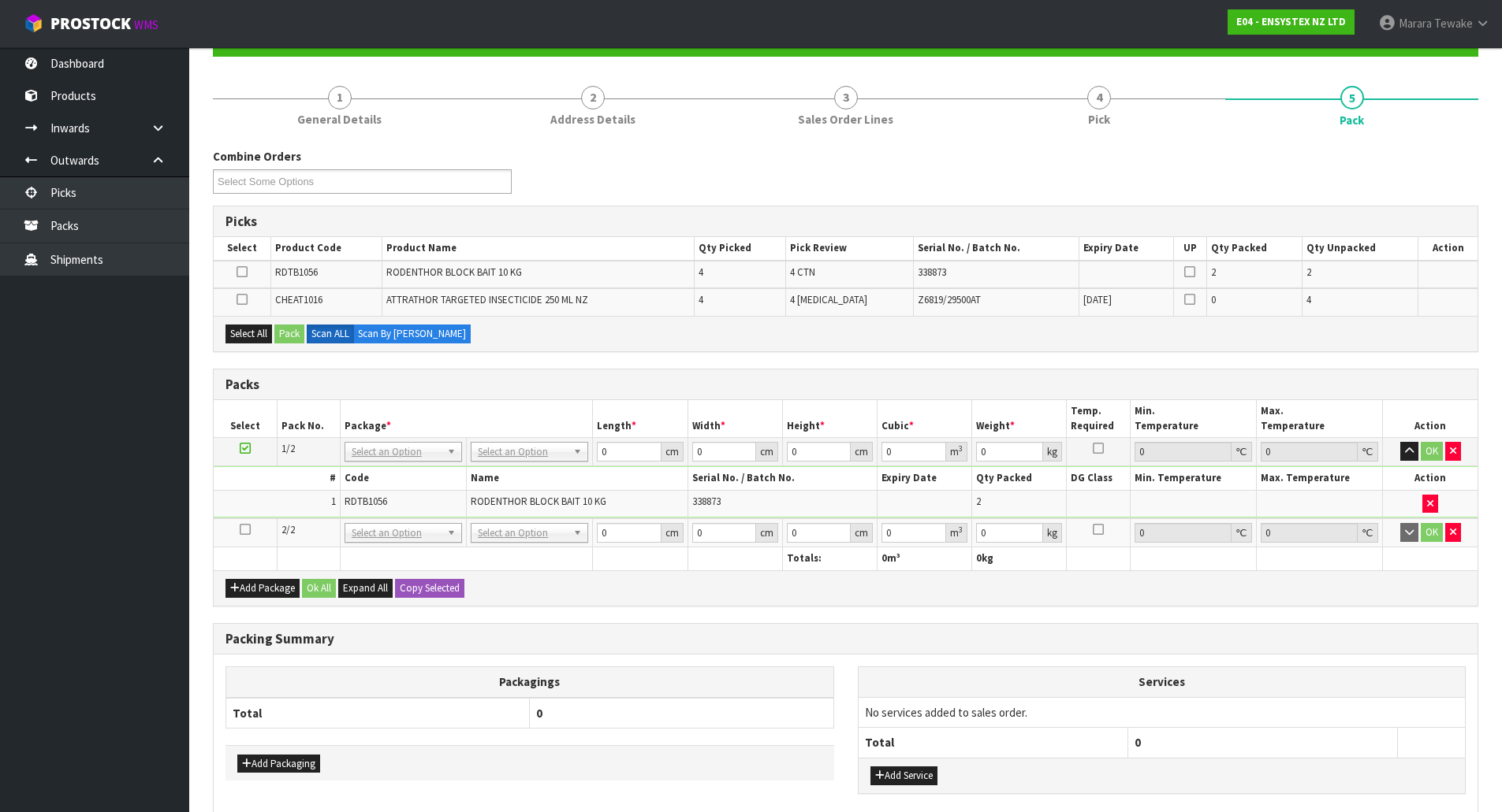
click at [248, 531] on icon at bounding box center [245, 530] width 11 height 1
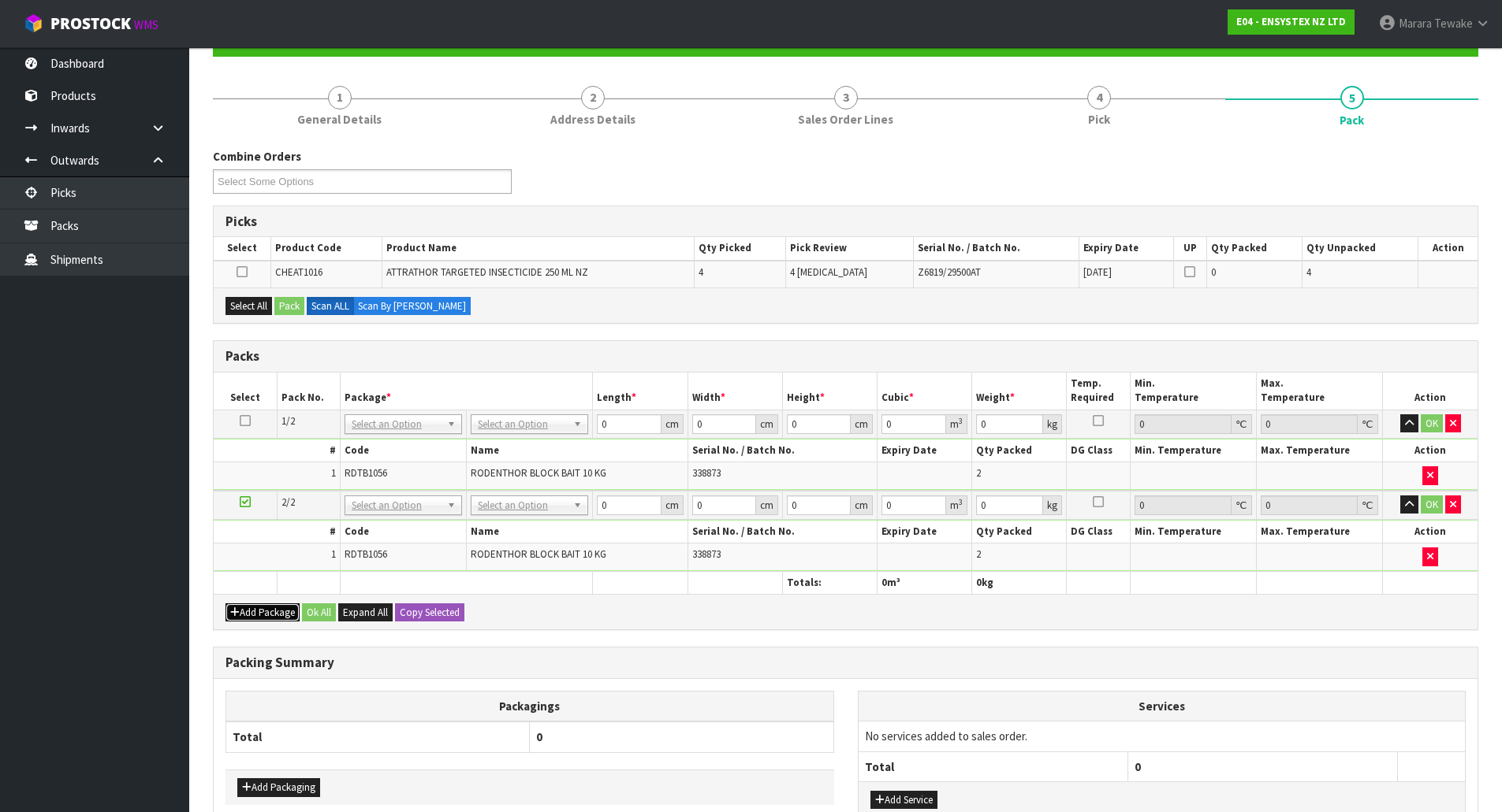
drag, startPoint x: 271, startPoint y: 615, endPoint x: 263, endPoint y: 609, distance: 10.0
click at [271, 615] on button "Add Package" at bounding box center [262, 613] width 74 height 19
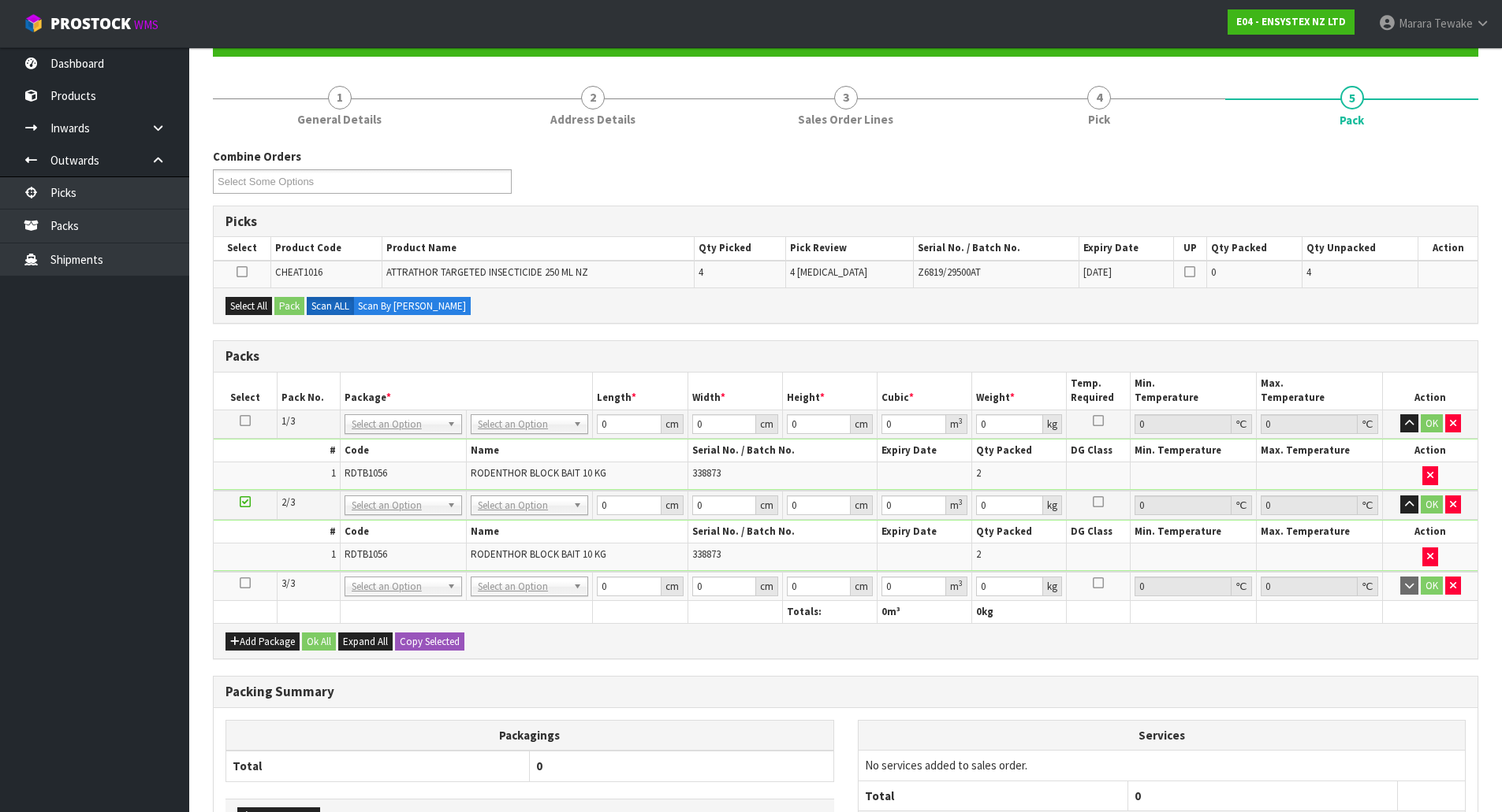
click at [249, 584] on icon at bounding box center [245, 583] width 11 height 1
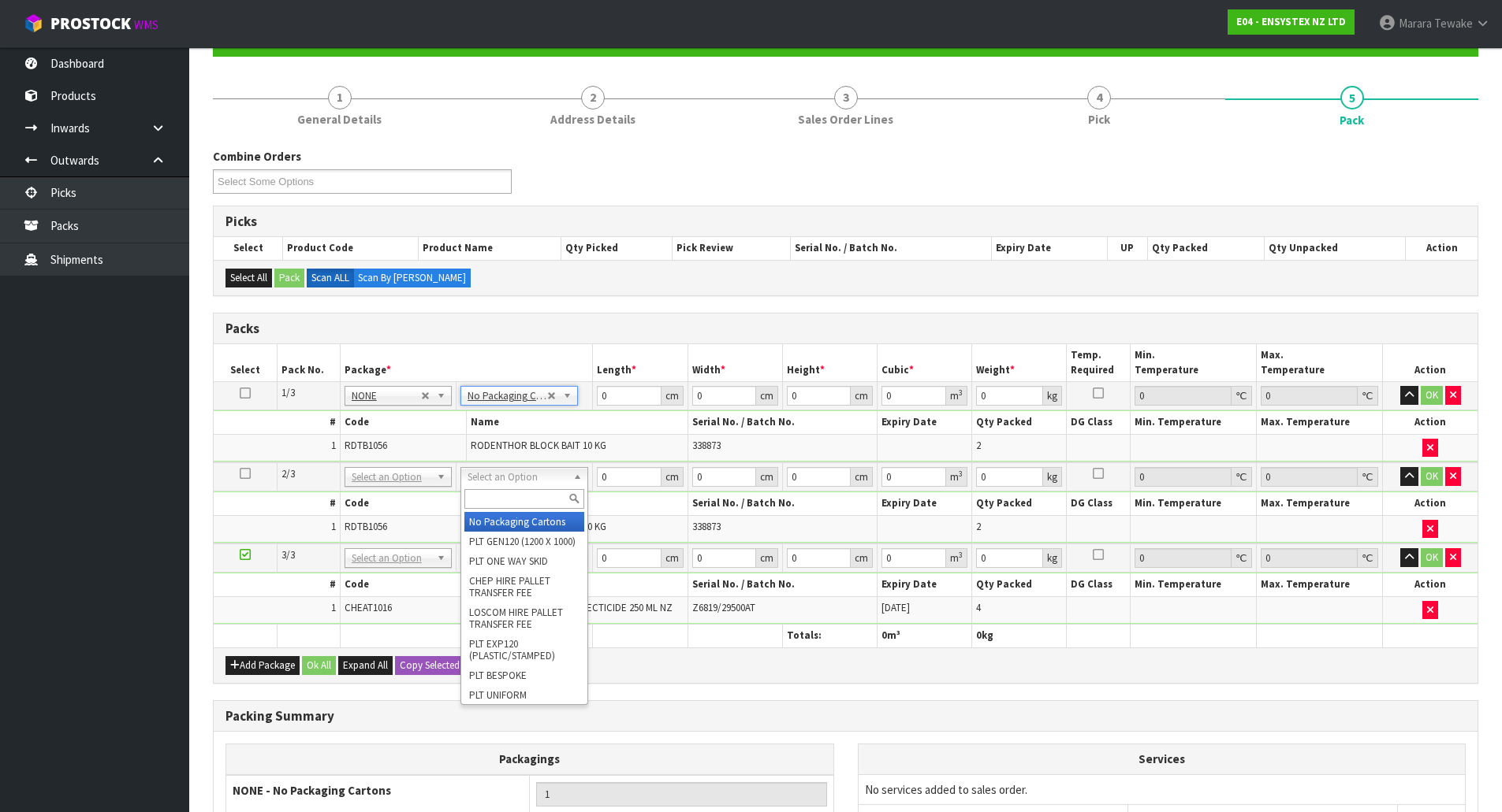
type input "2"
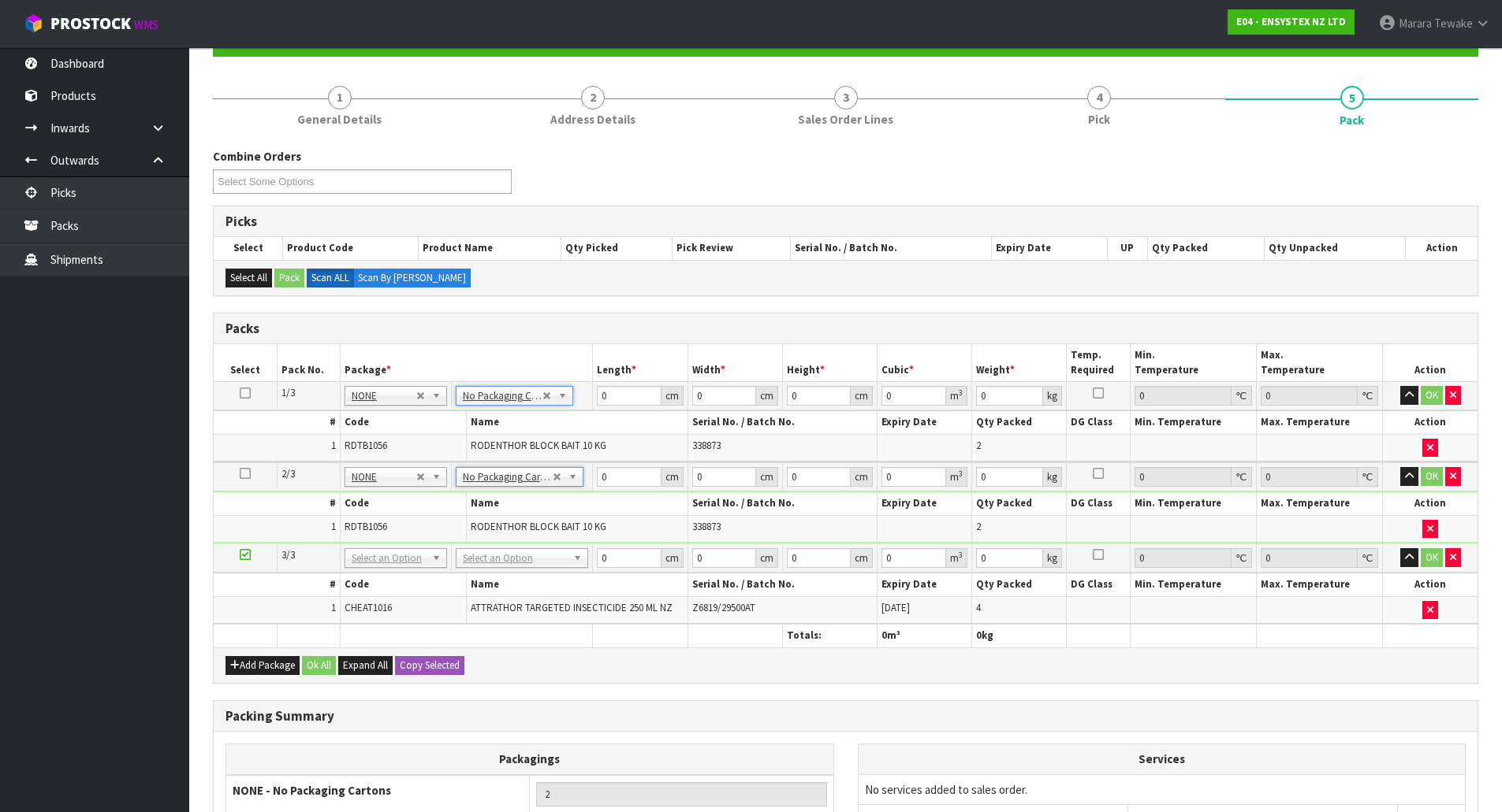
drag, startPoint x: 507, startPoint y: 559, endPoint x: 511, endPoint y: 574, distance: 15.5
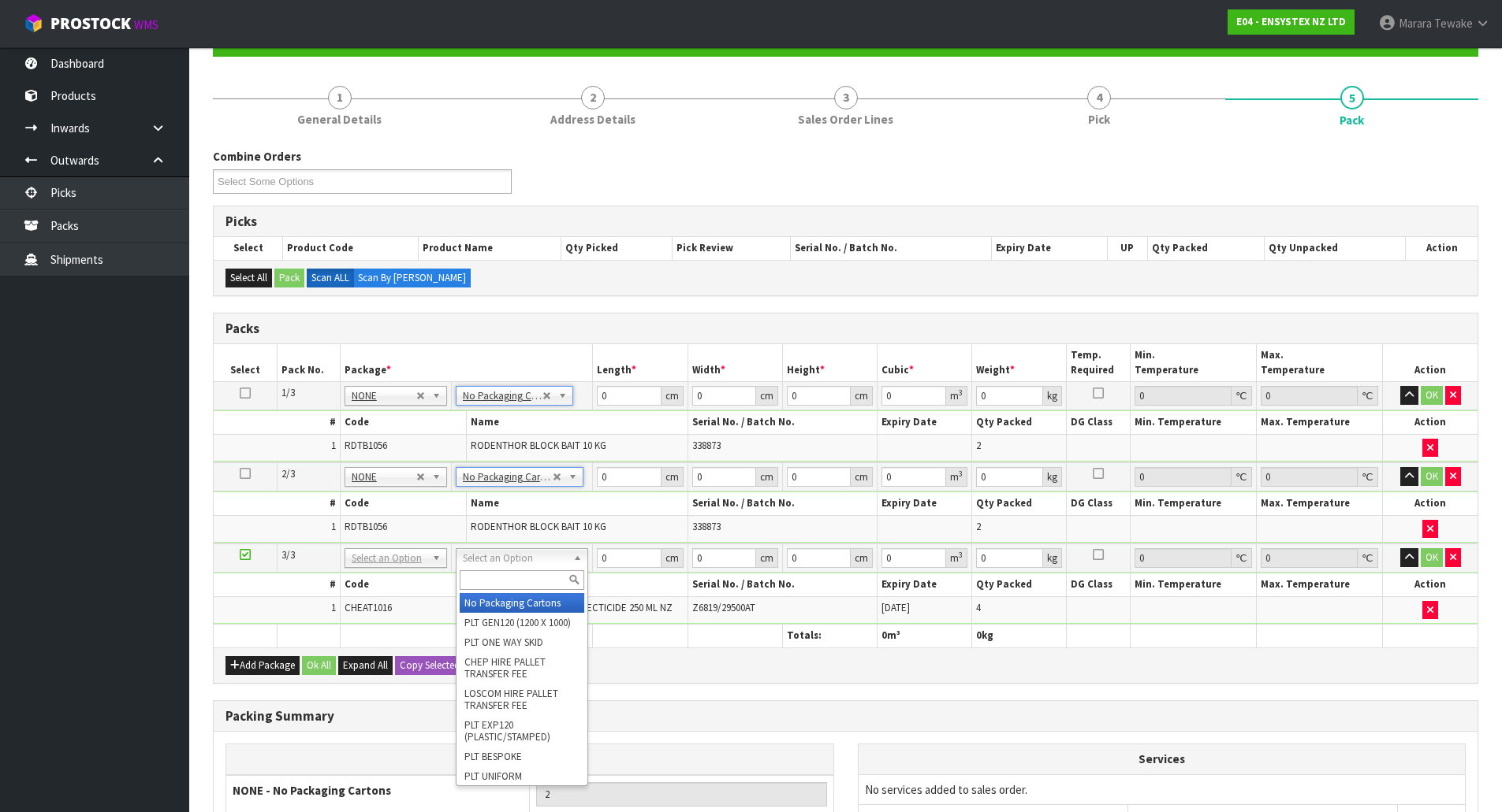
click at [514, 579] on input "text" at bounding box center [521, 580] width 125 height 19
type input "OC"
drag, startPoint x: 496, startPoint y: 606, endPoint x: 506, endPoint y: 582, distance: 26.0
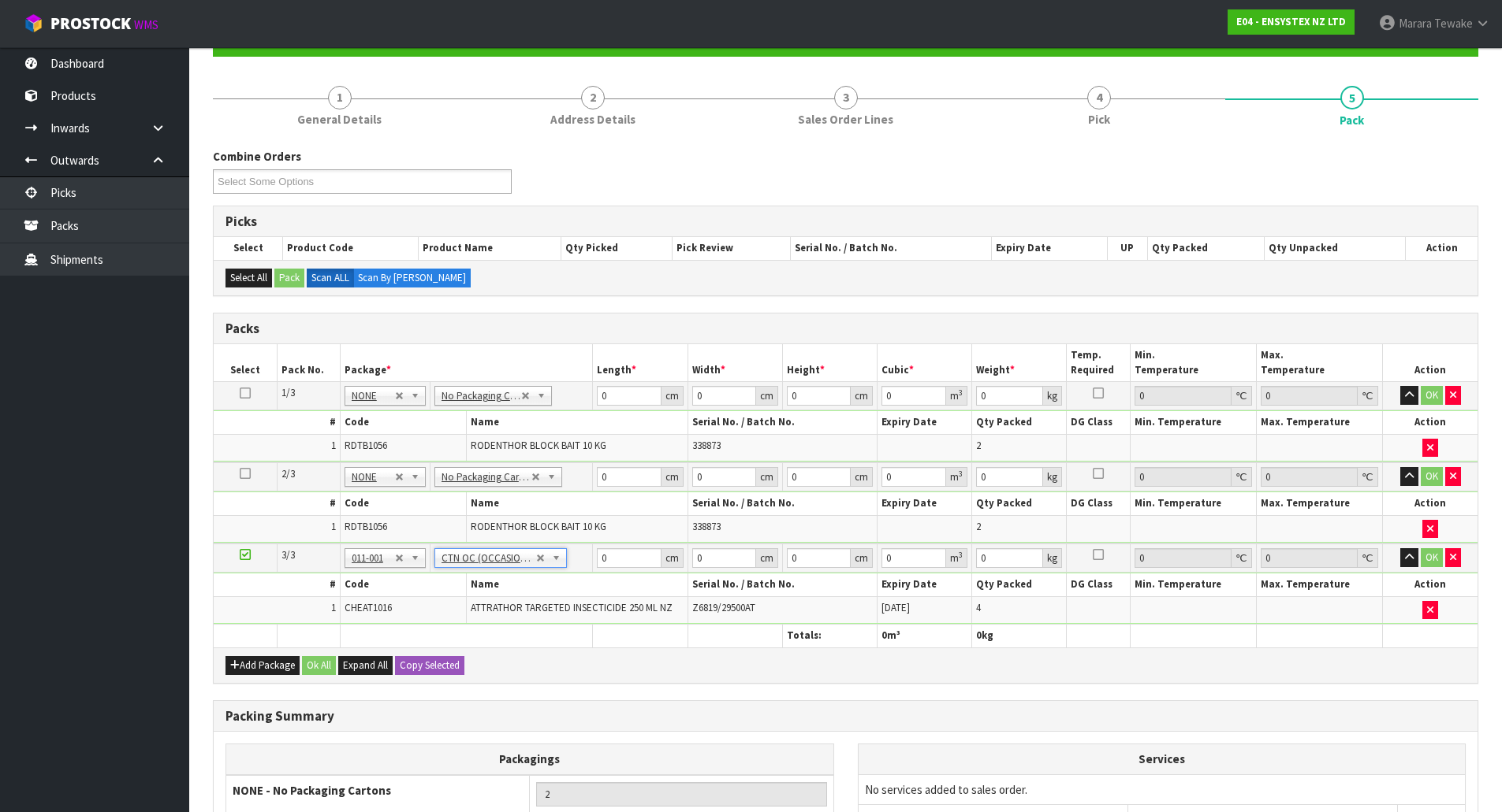
type input "1.4"
drag, startPoint x: 613, startPoint y: 394, endPoint x: 577, endPoint y: 326, distance: 76.9
click at [582, 380] on table "Select Pack No. Package * Length * Width * Height * Cubic * Weight * Temp. Requ…" at bounding box center [845, 495] width 1264 height 303
type input "39"
type input "30"
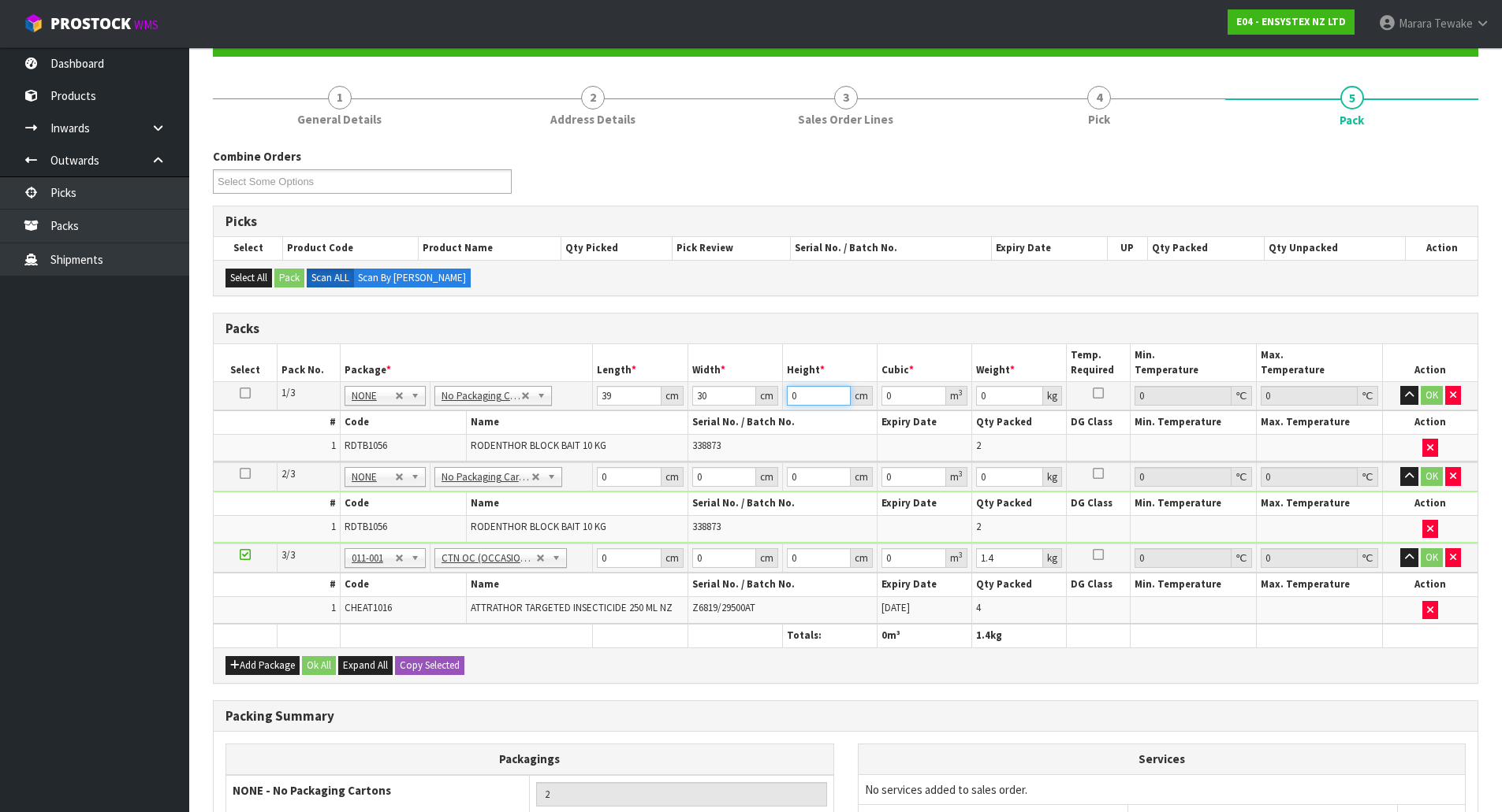
type input "5"
type input "0.00585"
type input "50"
type input "0.0585"
type input "50"
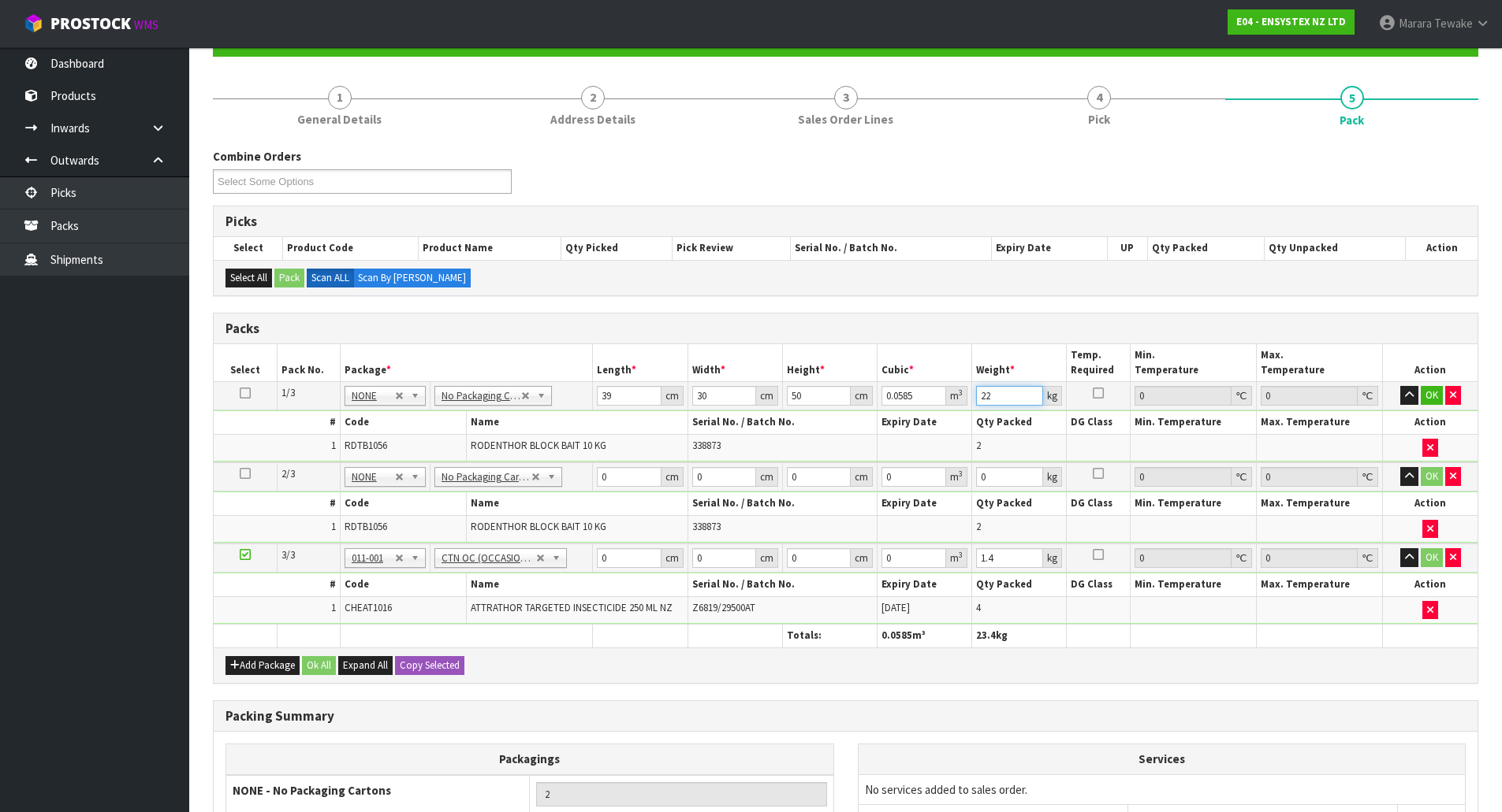
type input "22"
click at [1400, 386] on button "button" at bounding box center [1409, 395] width 18 height 19
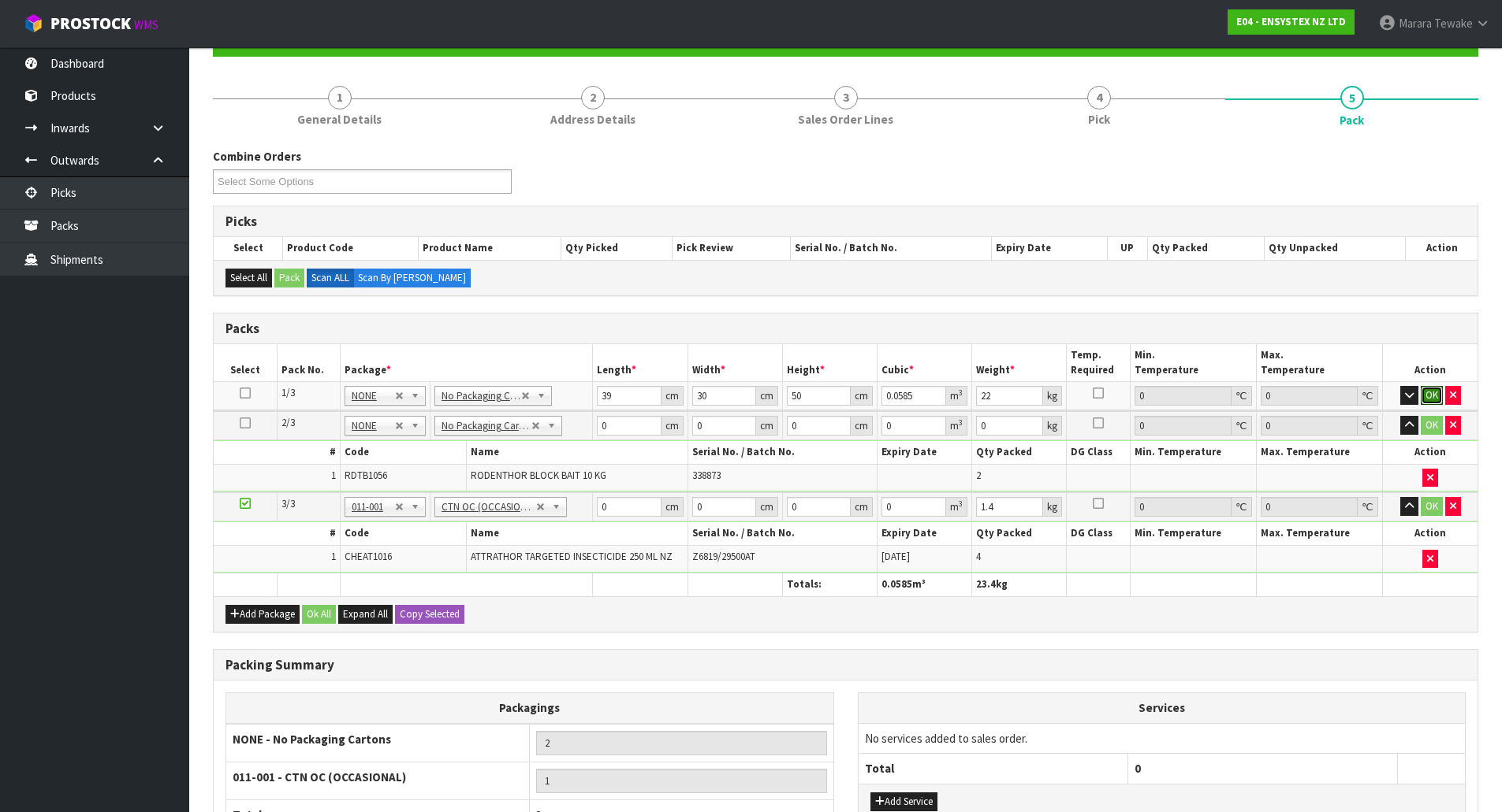
click button "OK" at bounding box center [1431, 395] width 22 height 19
type input "39"
type input "30"
type input "5"
type input "0.00585"
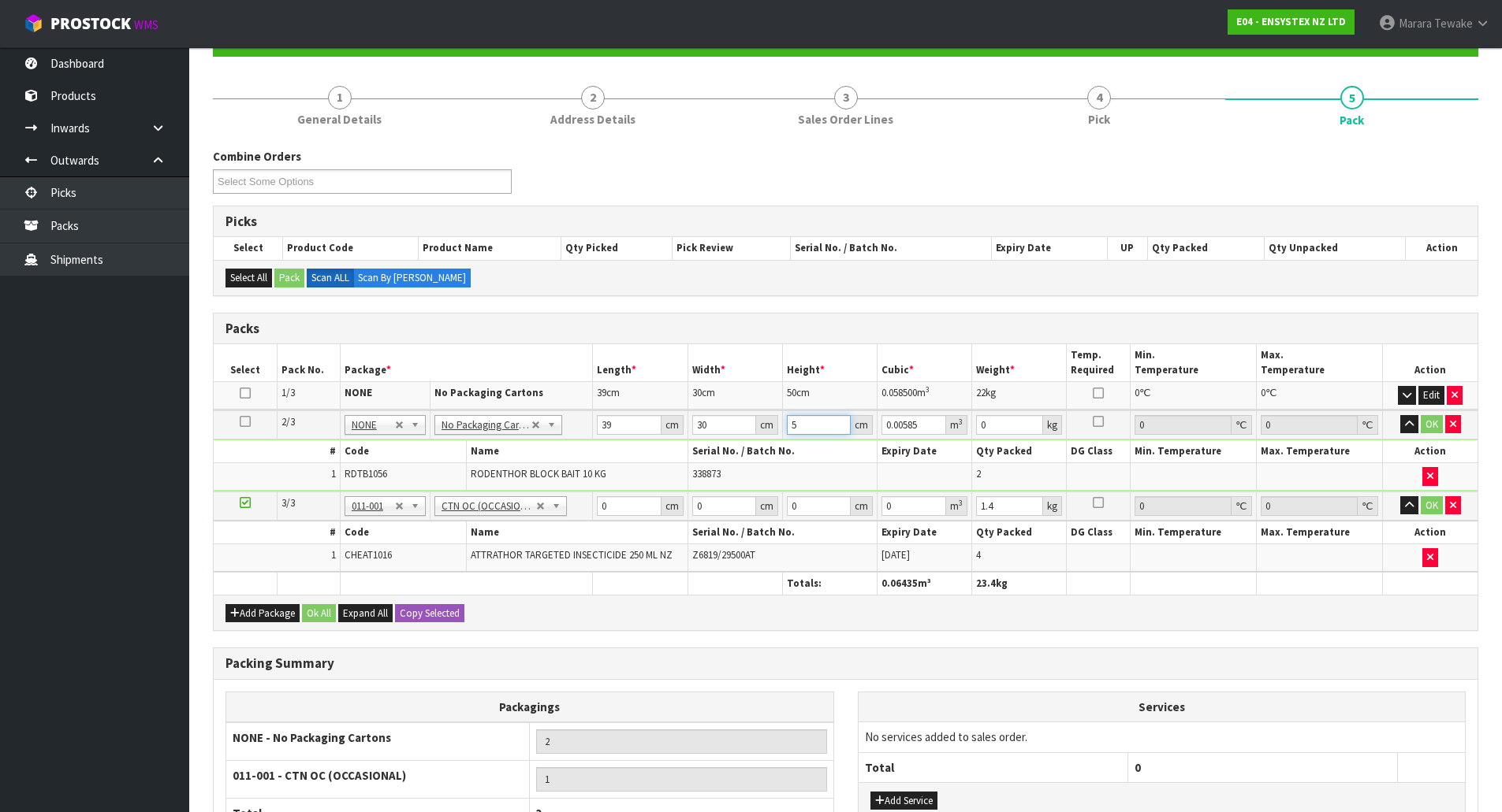
type input "50"
type input "0.0585"
type input "50"
type input "22"
click at [1400, 416] on button "button" at bounding box center [1409, 425] width 18 height 19
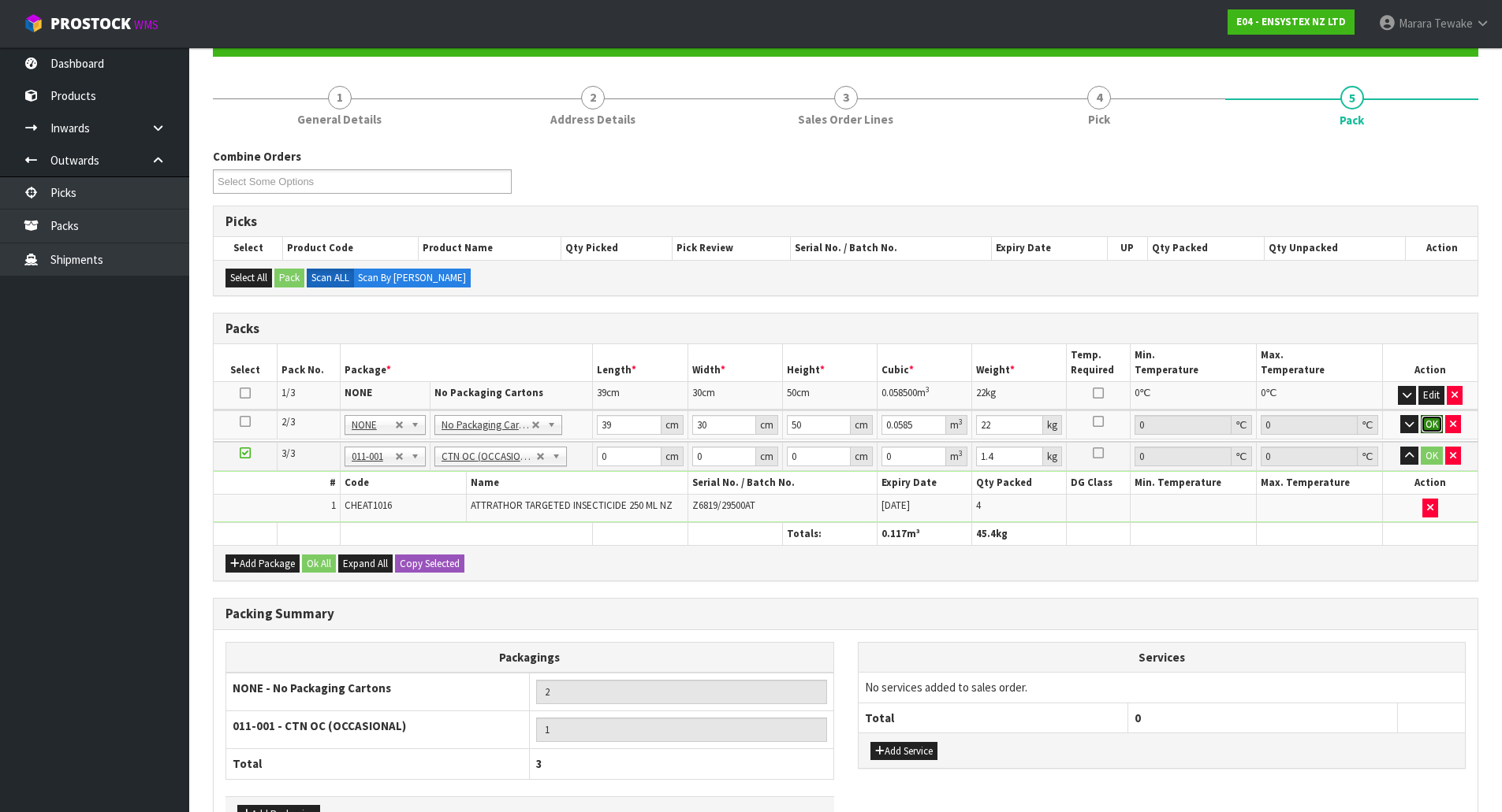
click button "OK" at bounding box center [1431, 425] width 22 height 19
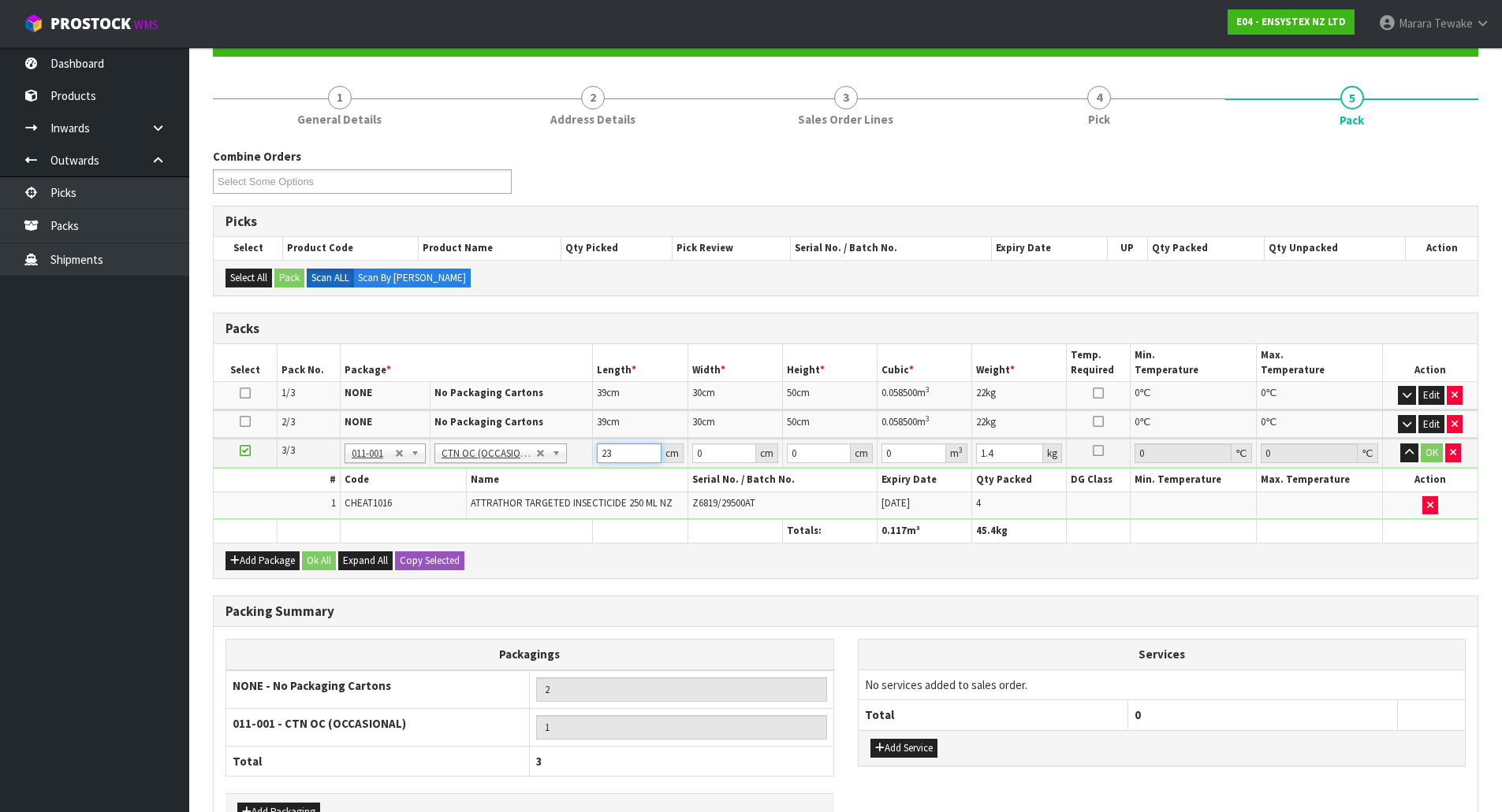
type input "23"
type input "18"
type input "1"
type input "0.000414"
type input "18"
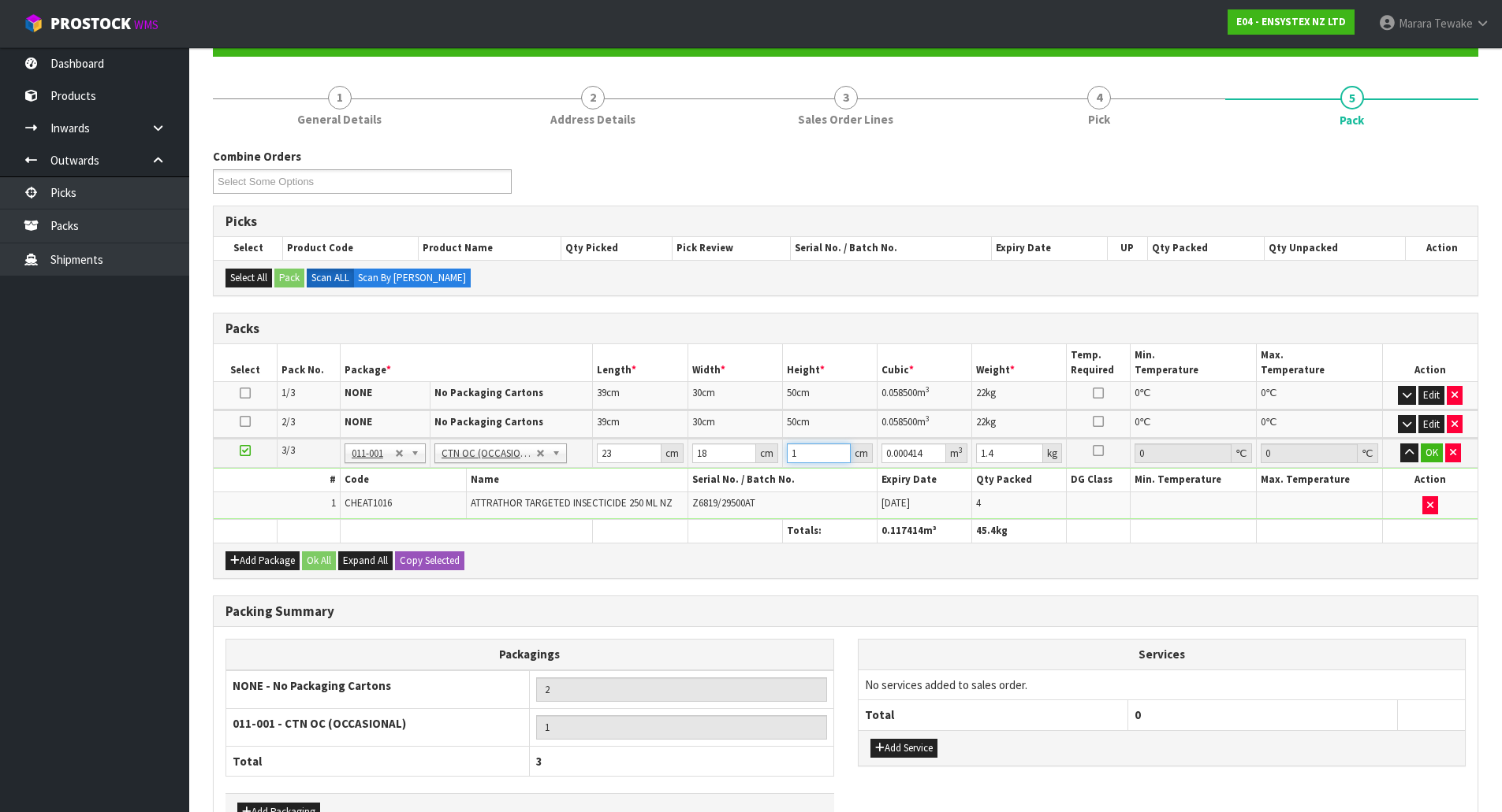
type input "0.007452"
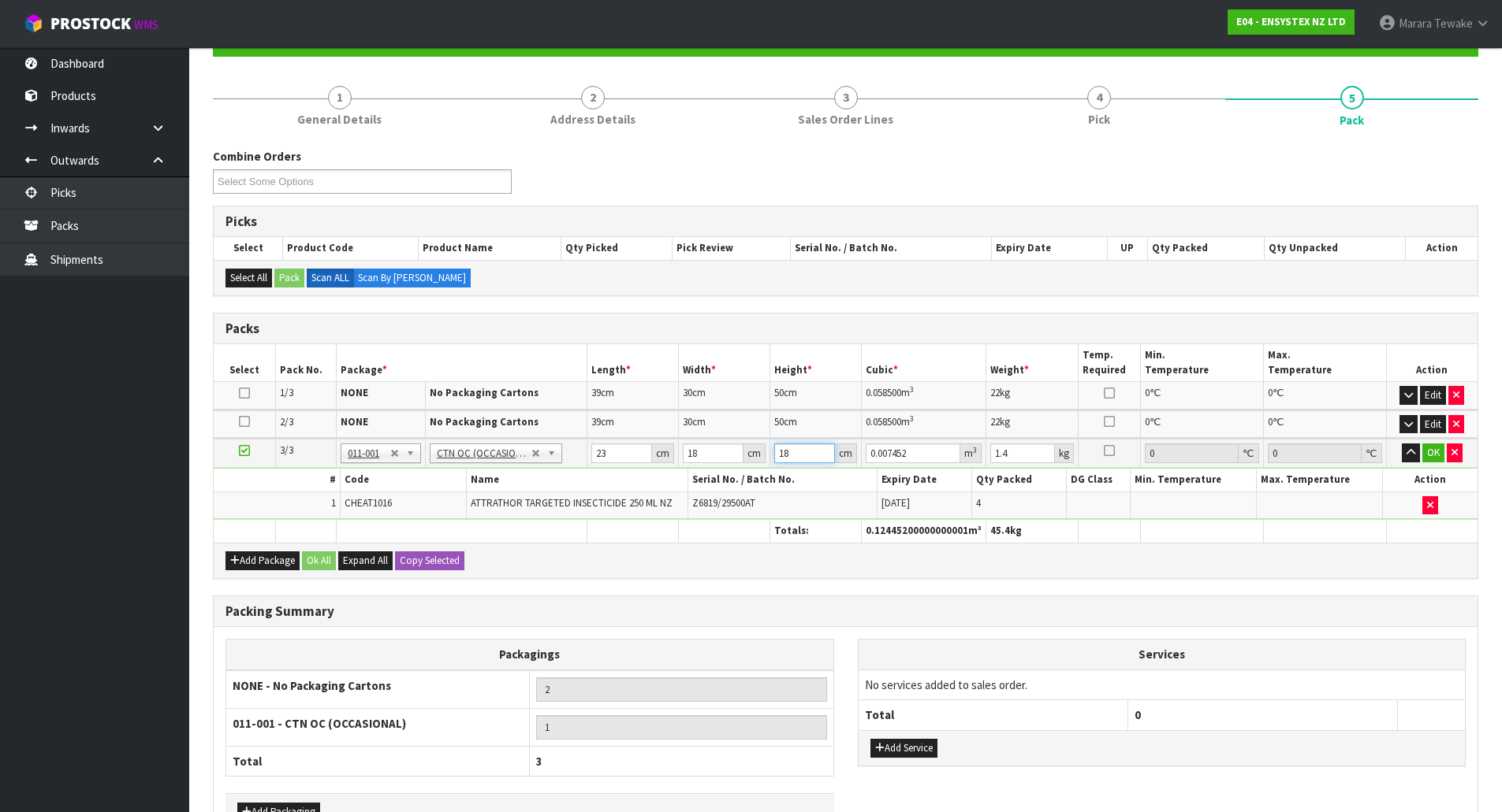
type input "18"
type input "2"
click at [1401, 444] on button "button" at bounding box center [1410, 453] width 18 height 19
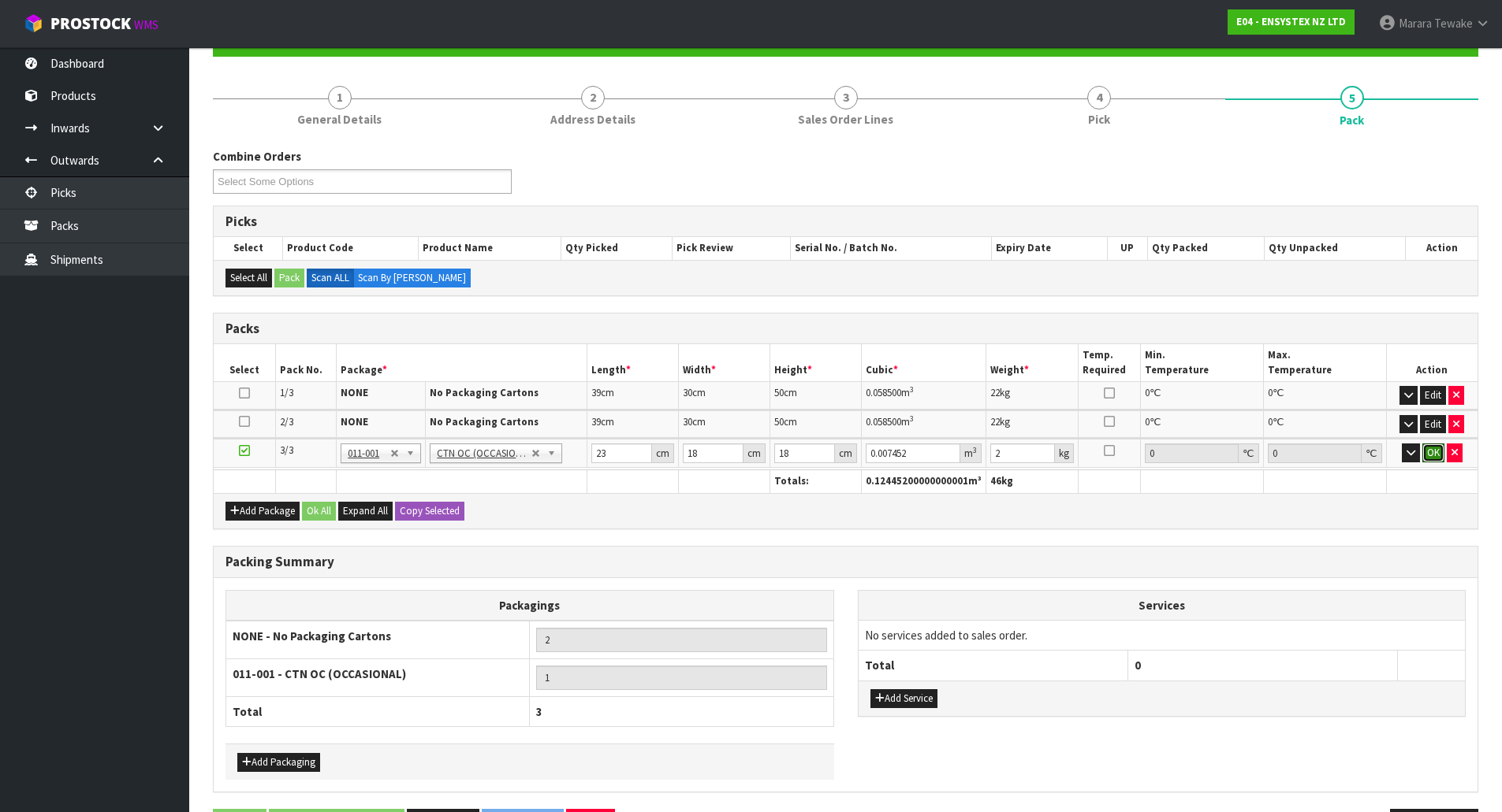
click button "OK" at bounding box center [1433, 453] width 22 height 19
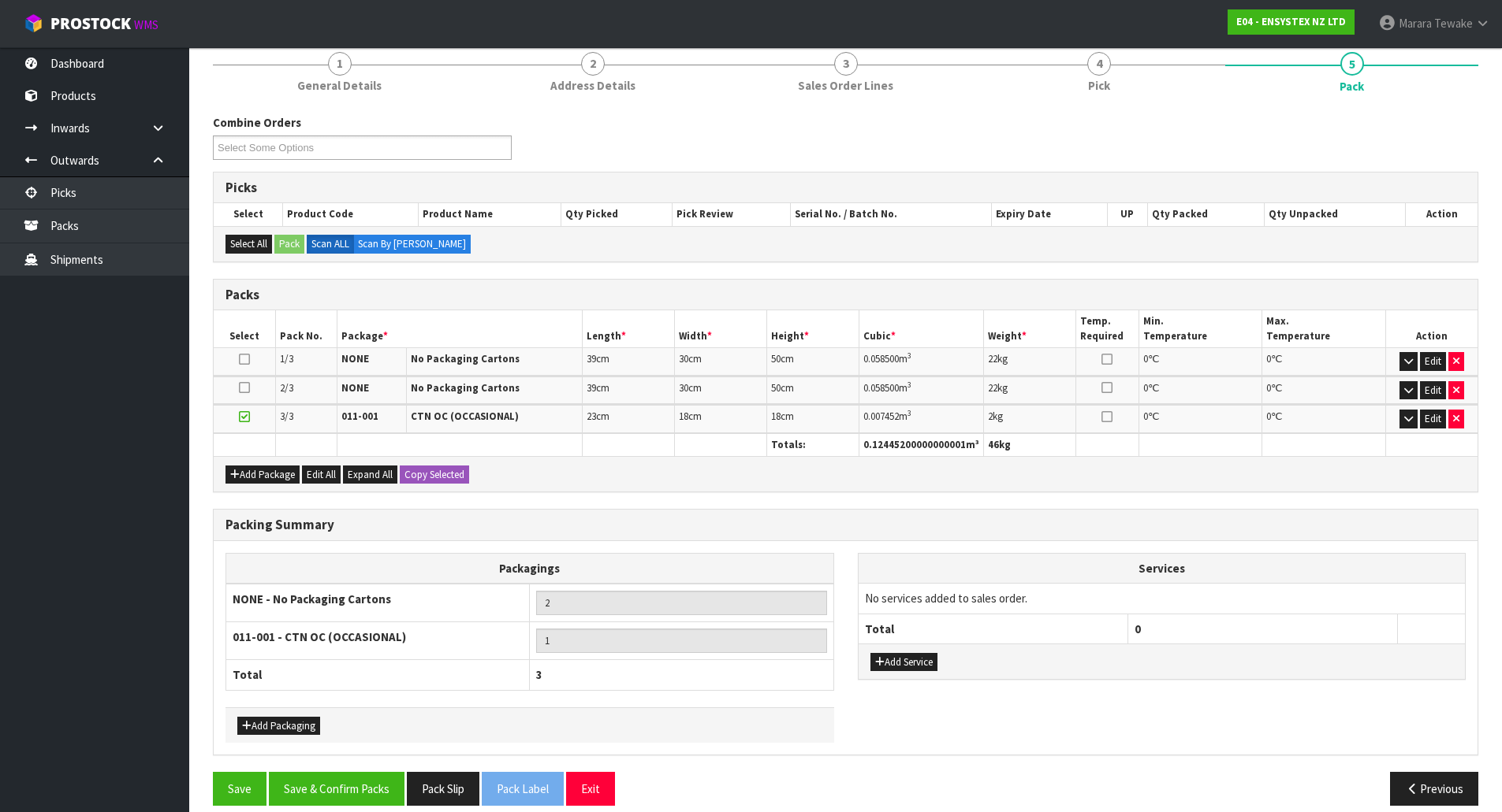
scroll to position [217, 0]
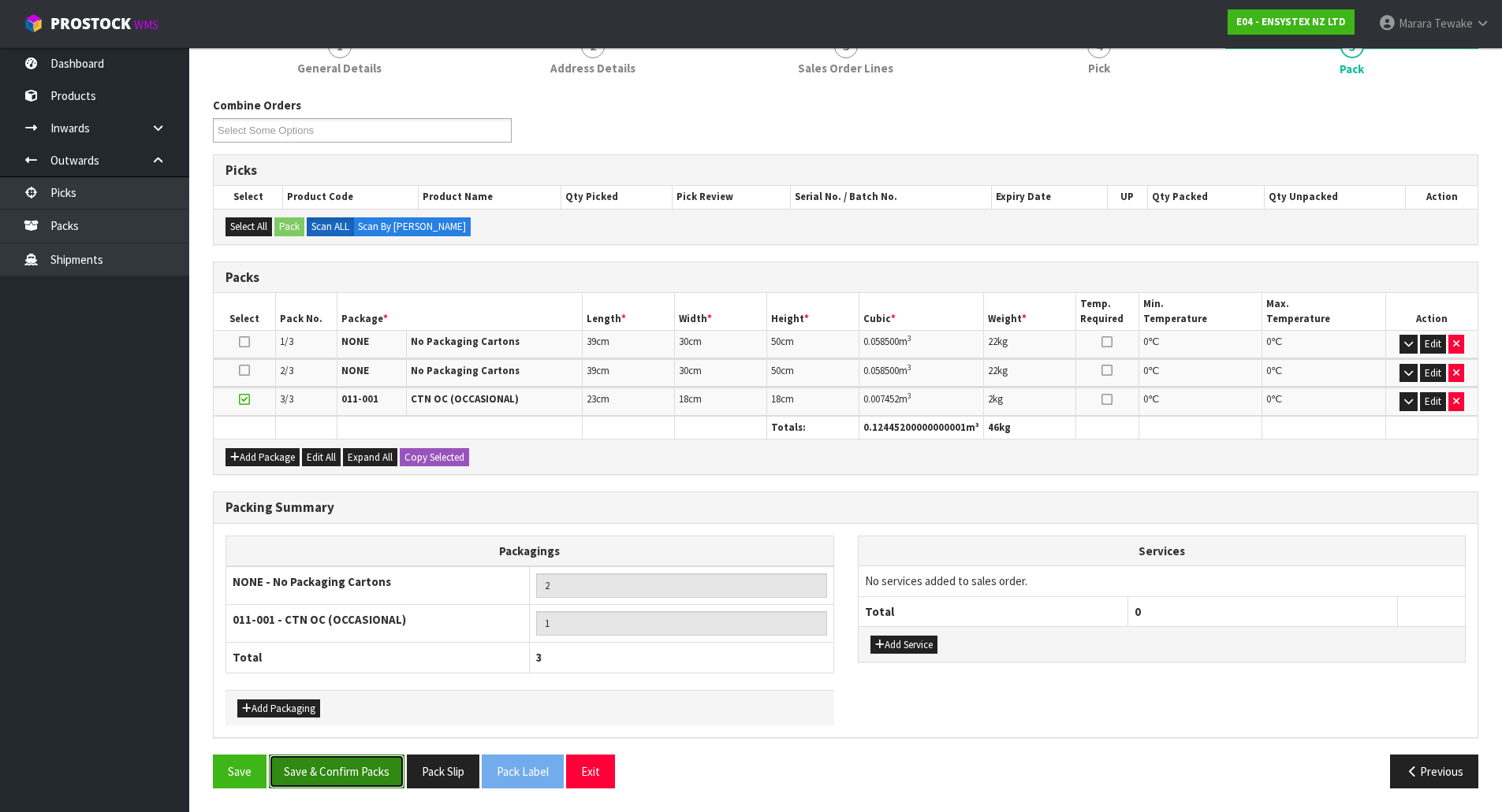
click at [343, 770] on button "Save & Confirm Packs" at bounding box center [337, 771] width 135 height 34
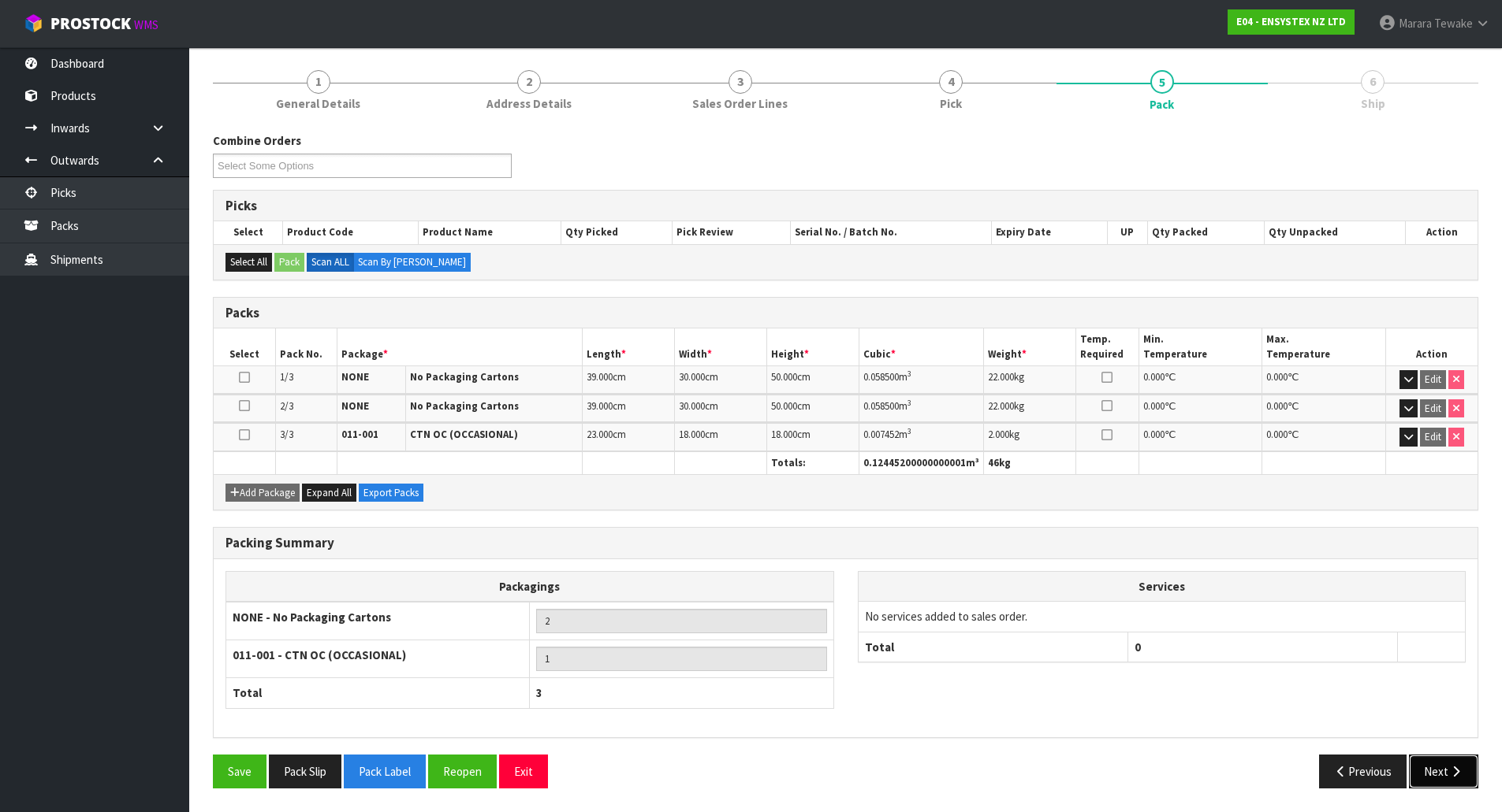
click at [1438, 774] on button "Next" at bounding box center [1444, 771] width 70 height 34
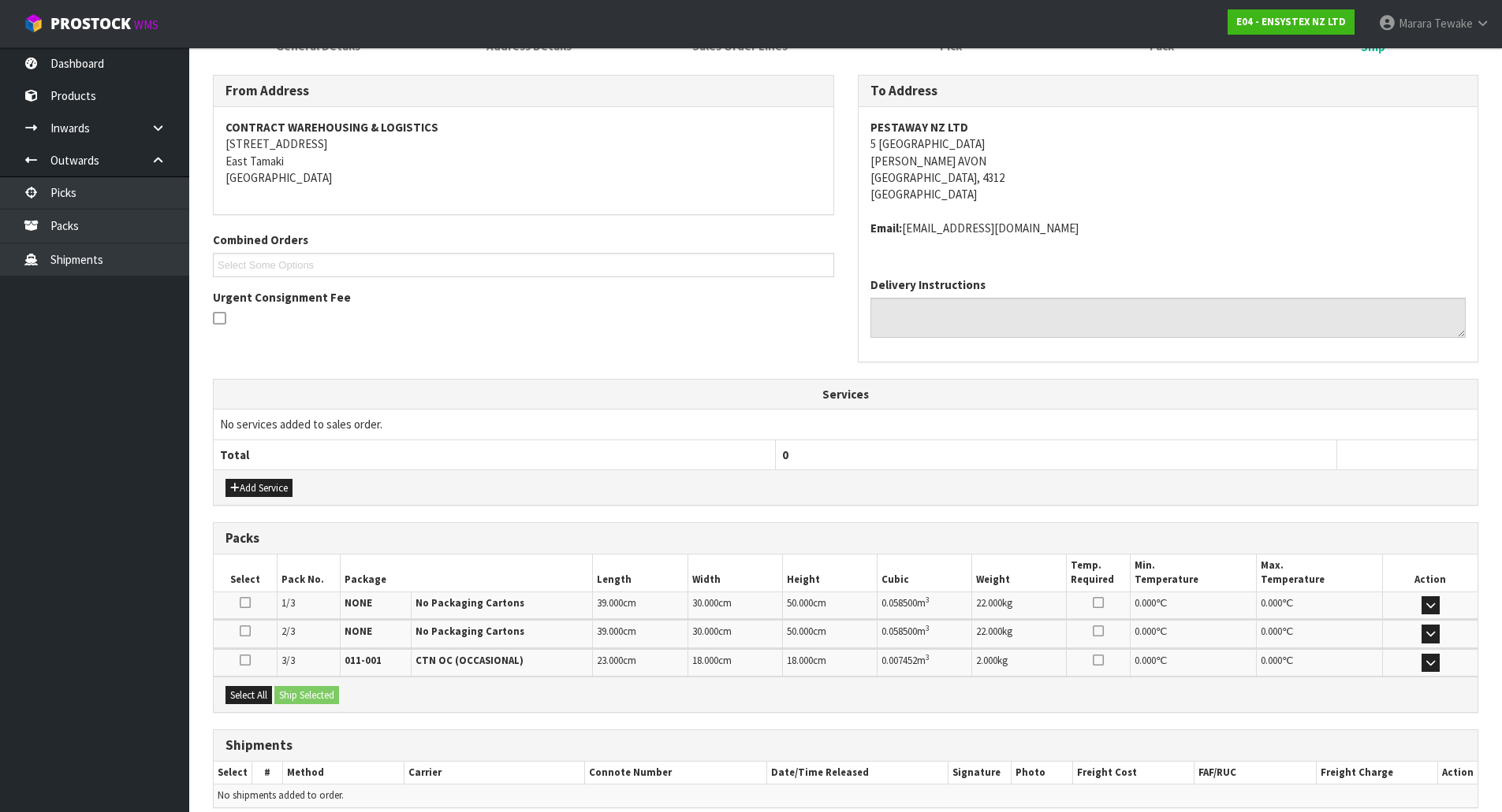
scroll to position [309, 0]
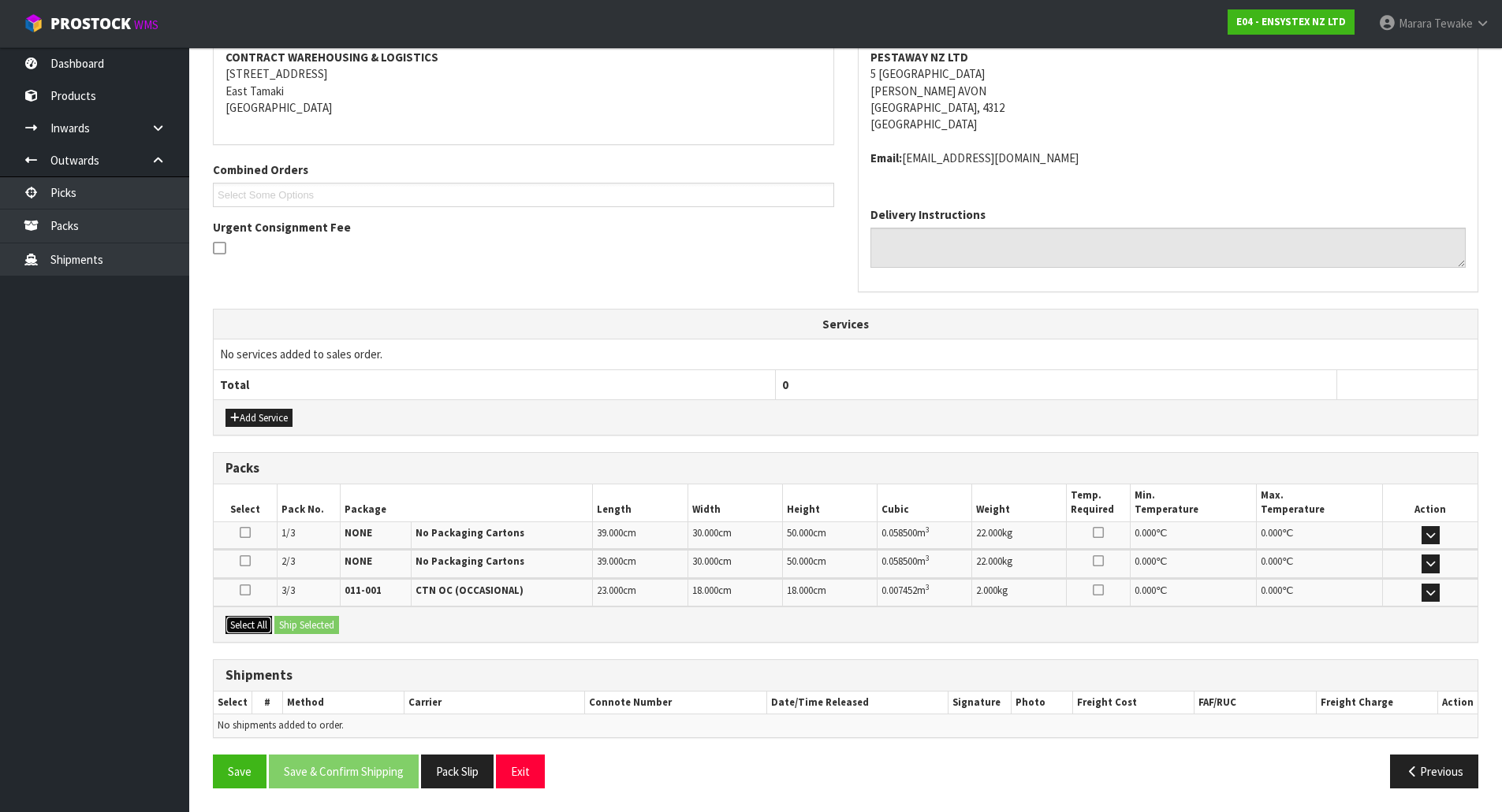
click at [237, 628] on button "Select All" at bounding box center [249, 625] width 46 height 19
drag, startPoint x: 293, startPoint y: 624, endPoint x: 302, endPoint y: 624, distance: 9.0
click at [302, 624] on button "Ship Selected" at bounding box center [307, 625] width 65 height 19
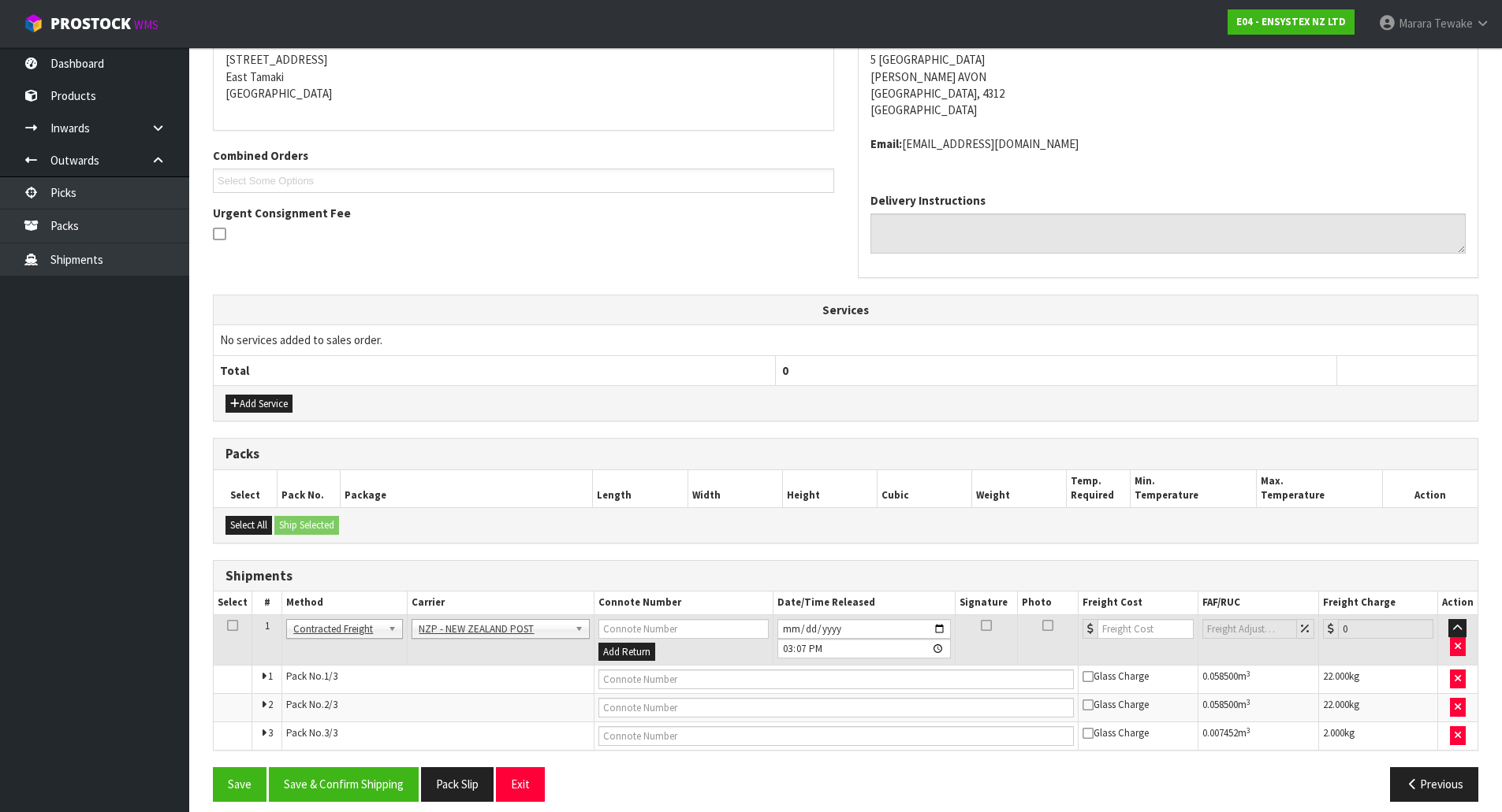
scroll to position [336, 0]
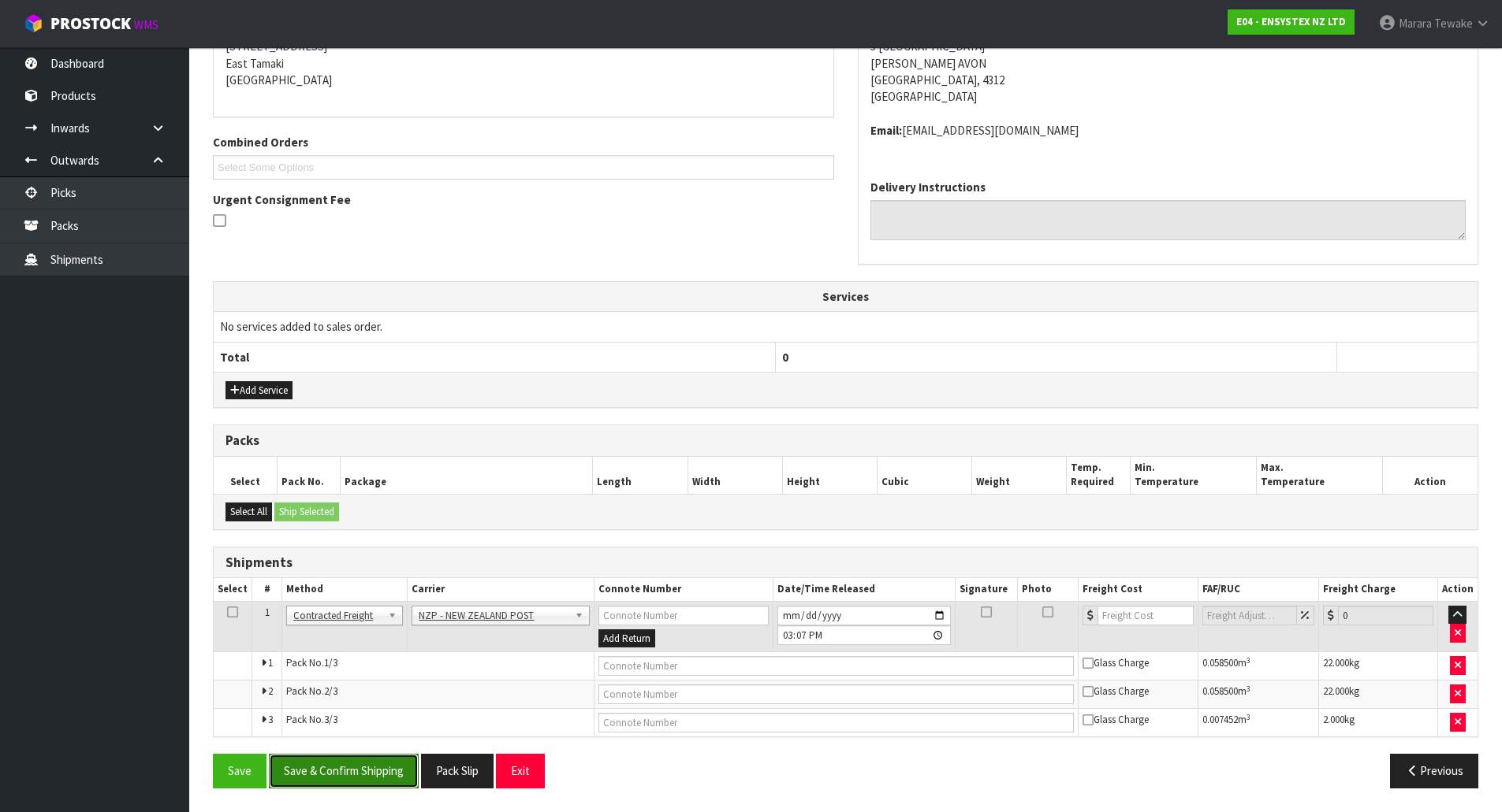
click at [355, 782] on button "Save & Confirm Shipping" at bounding box center [343, 770] width 150 height 34
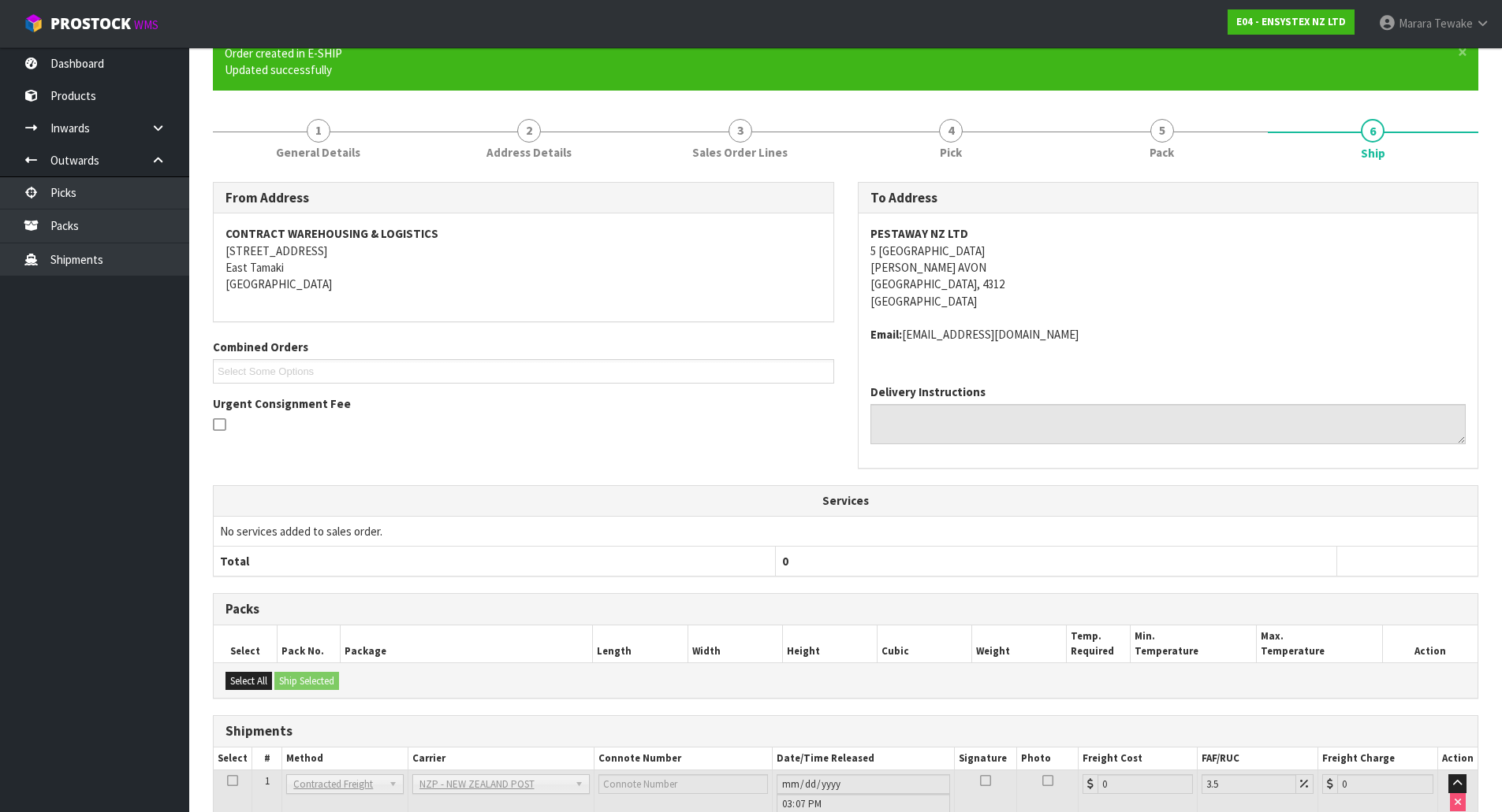
scroll to position [311, 0]
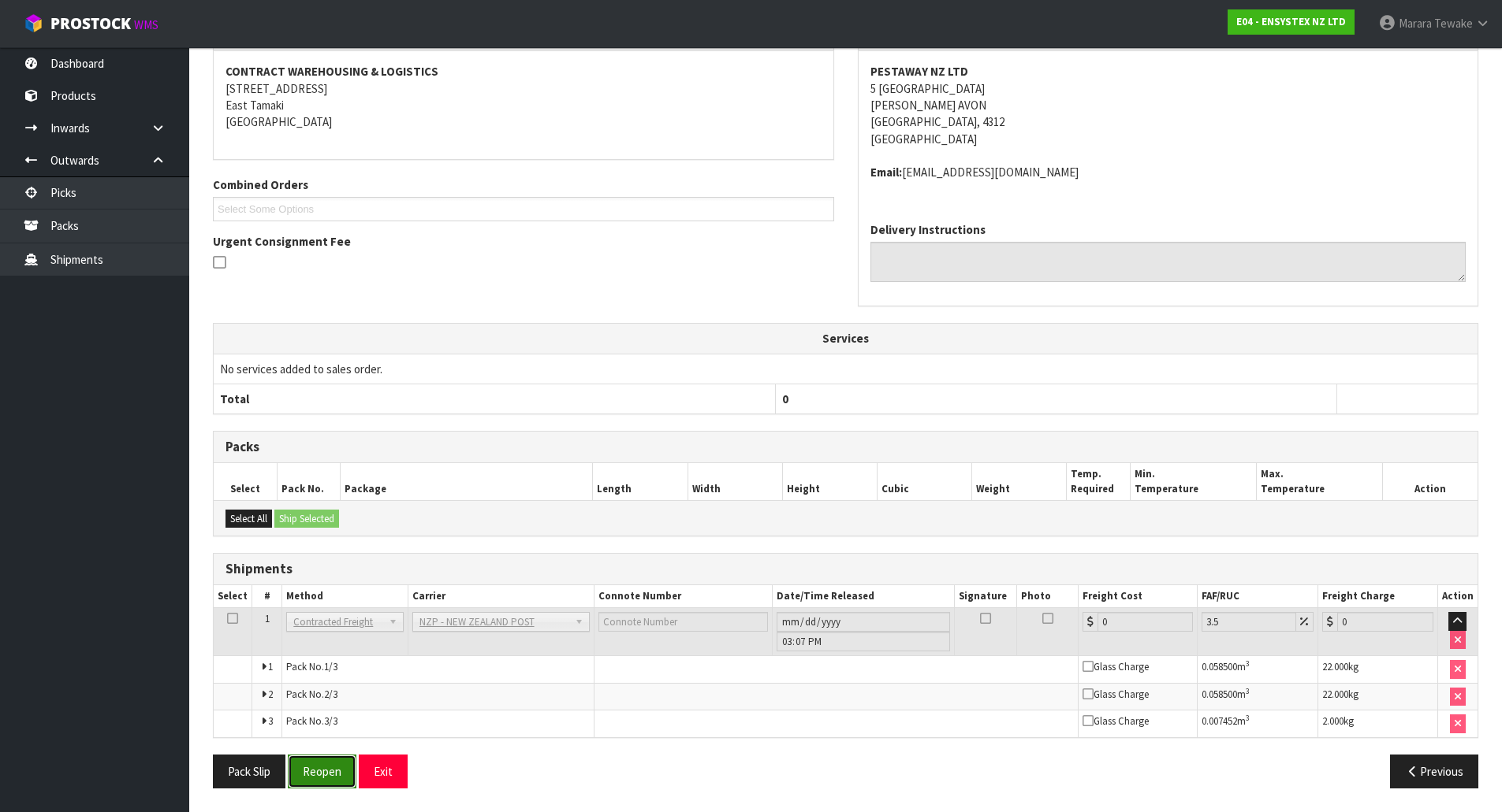
click at [323, 769] on button "Reopen" at bounding box center [322, 771] width 69 height 34
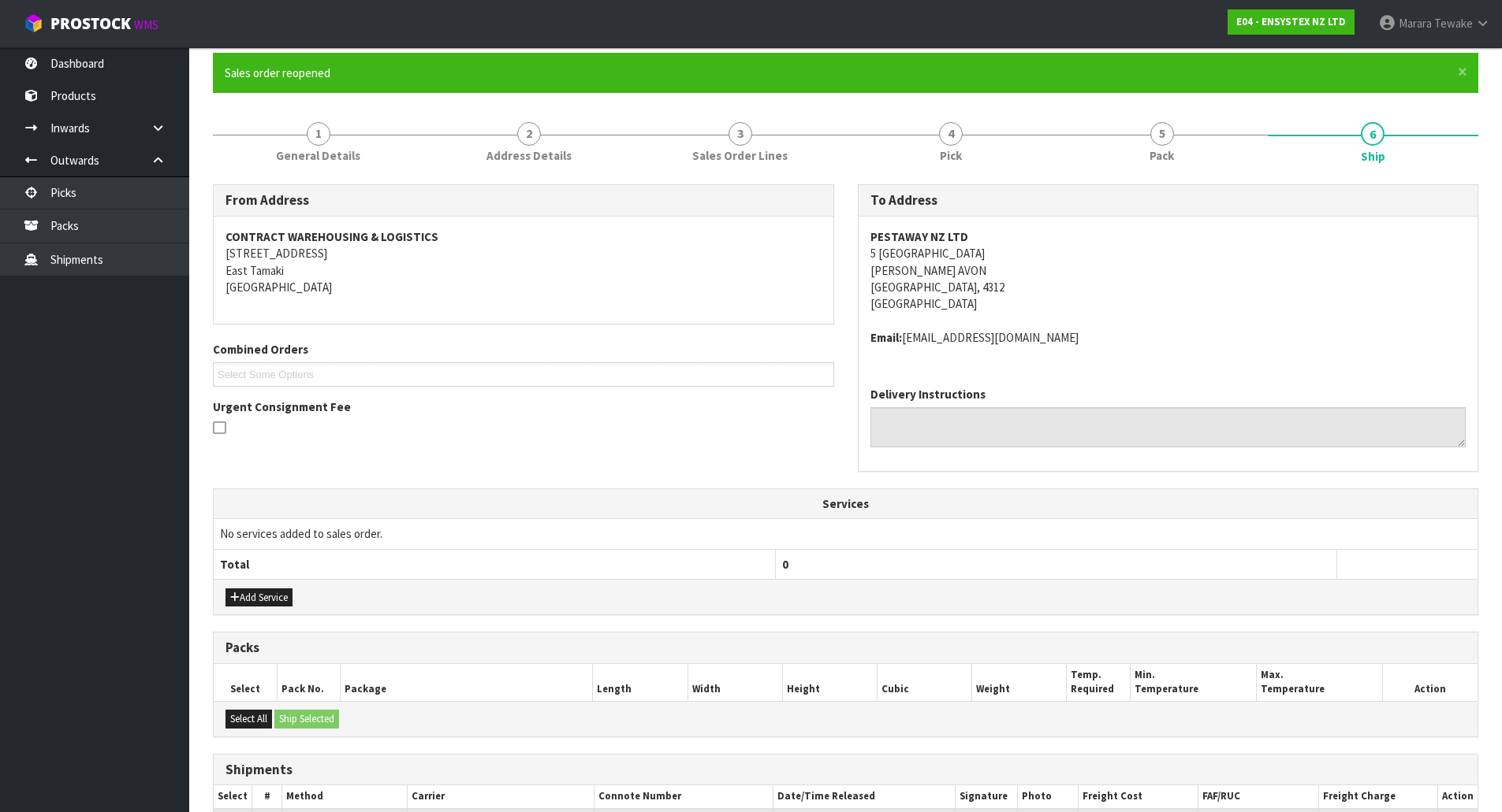
scroll to position [336, 0]
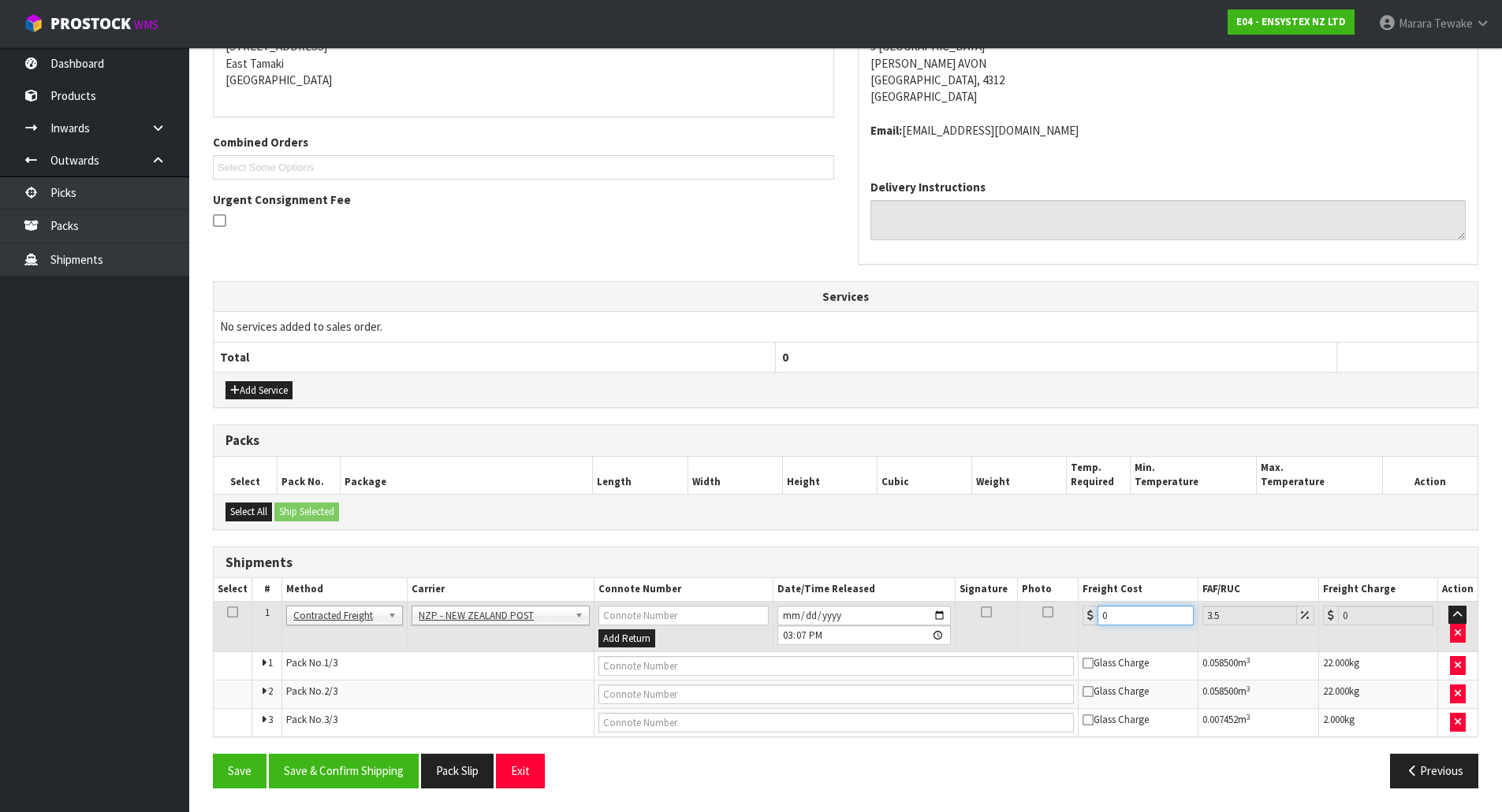
drag, startPoint x: 1125, startPoint y: 618, endPoint x: 1055, endPoint y: 592, distance: 74.7
click at [1064, 606] on tr "1 Client Local Pickup Customer Local Pickup Company Freight Contracted Freight …" at bounding box center [845, 626] width 1264 height 51
type input "4"
type input "4.14"
type input "43"
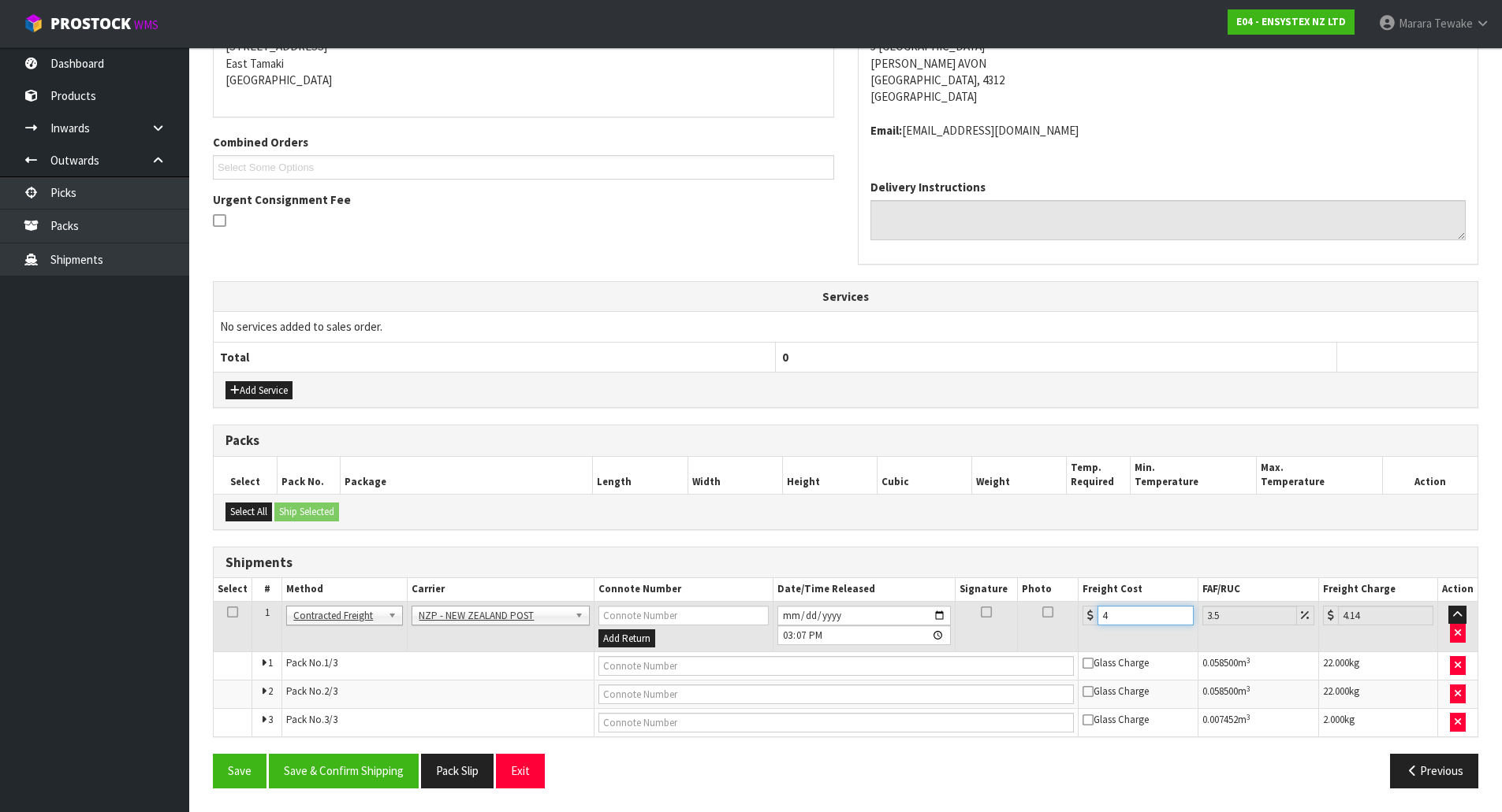
type input "44.5"
type input "43.5"
type input "45.02"
type input "43.50"
drag, startPoint x: 378, startPoint y: 769, endPoint x: 187, endPoint y: 692, distance: 205.9
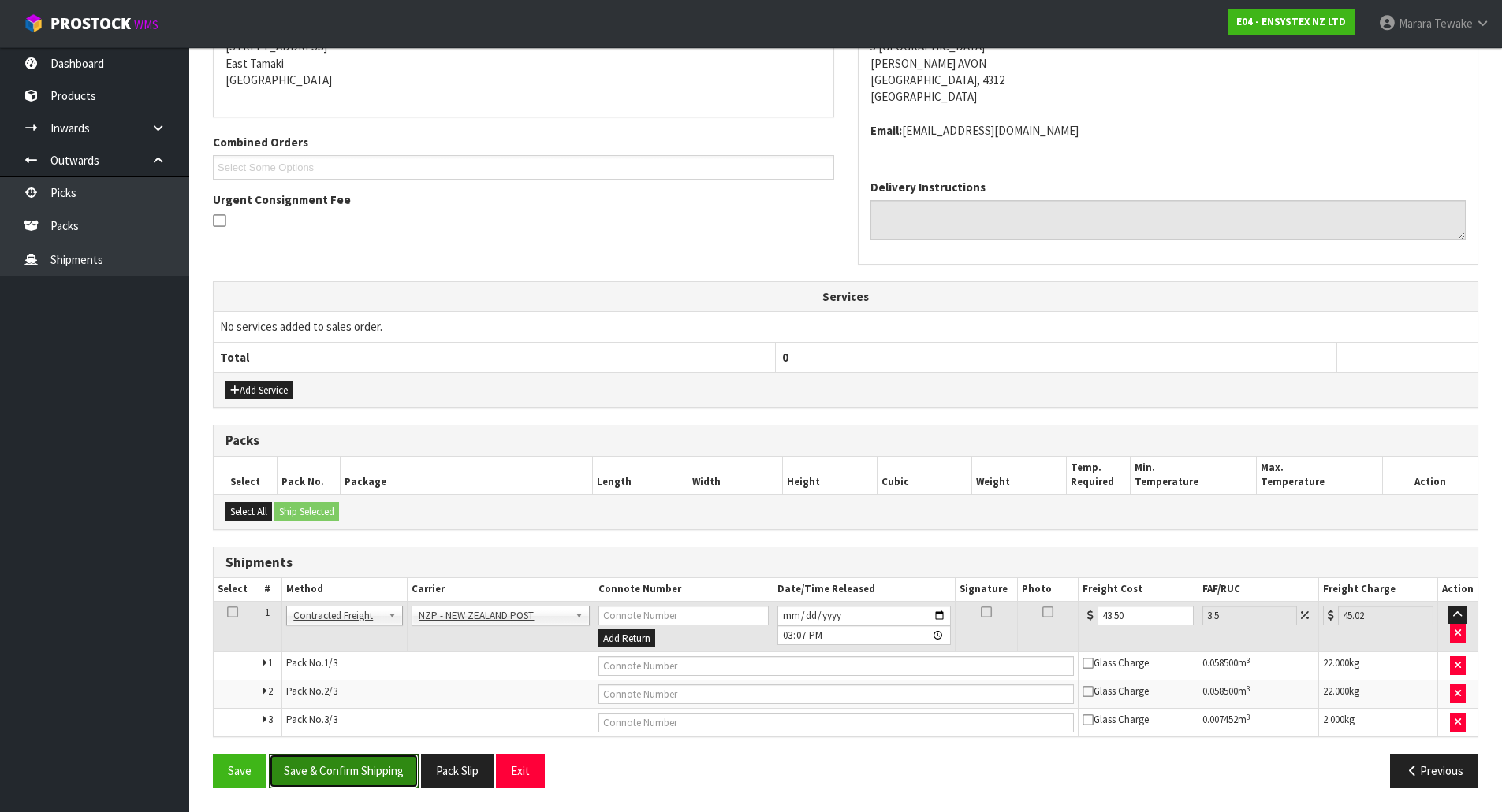
click at [378, 769] on button "Save & Confirm Shipping" at bounding box center [343, 770] width 150 height 34
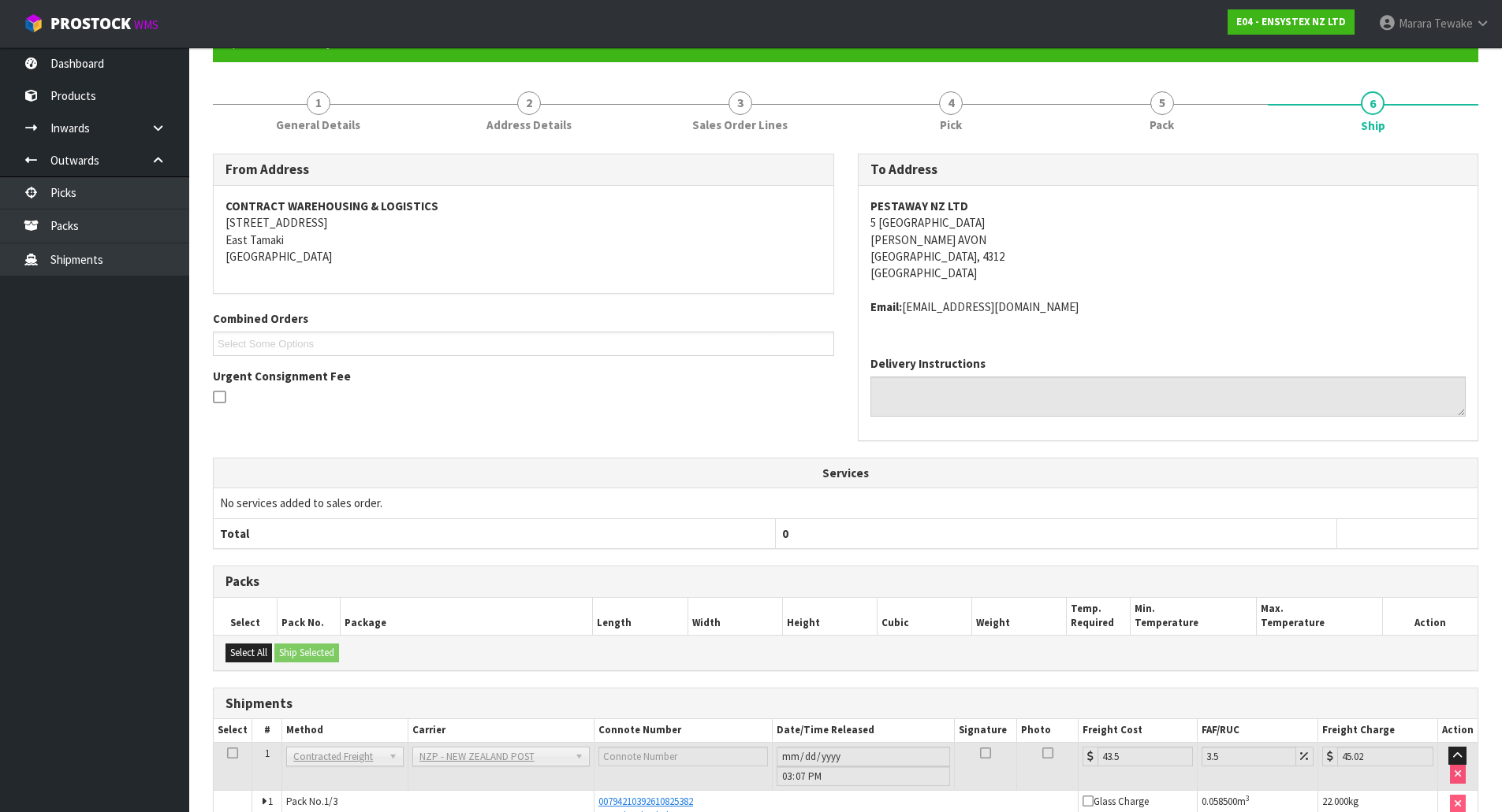
scroll to position [0, 0]
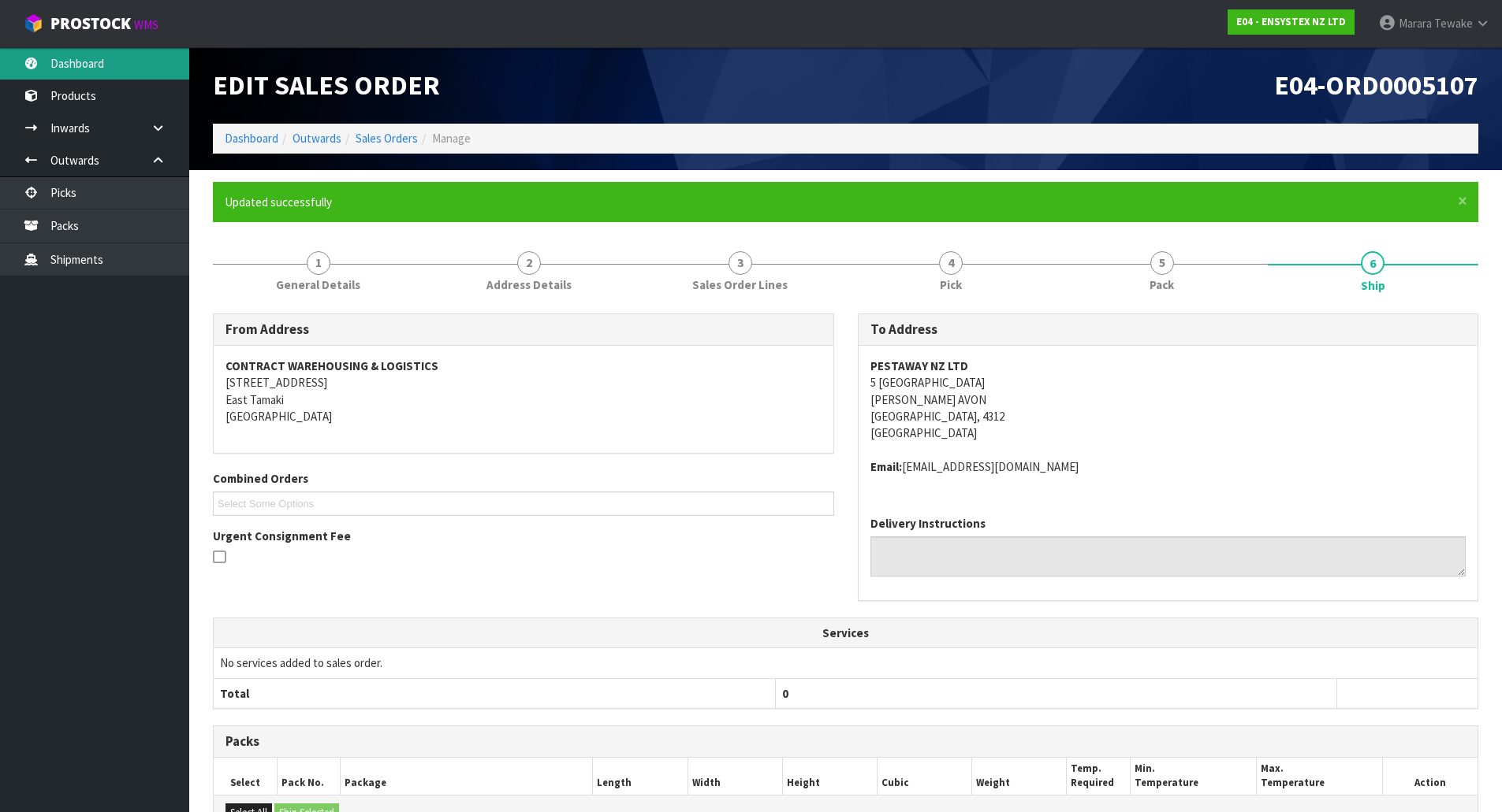
click at [111, 59] on link "Dashboard" at bounding box center [95, 63] width 190 height 32
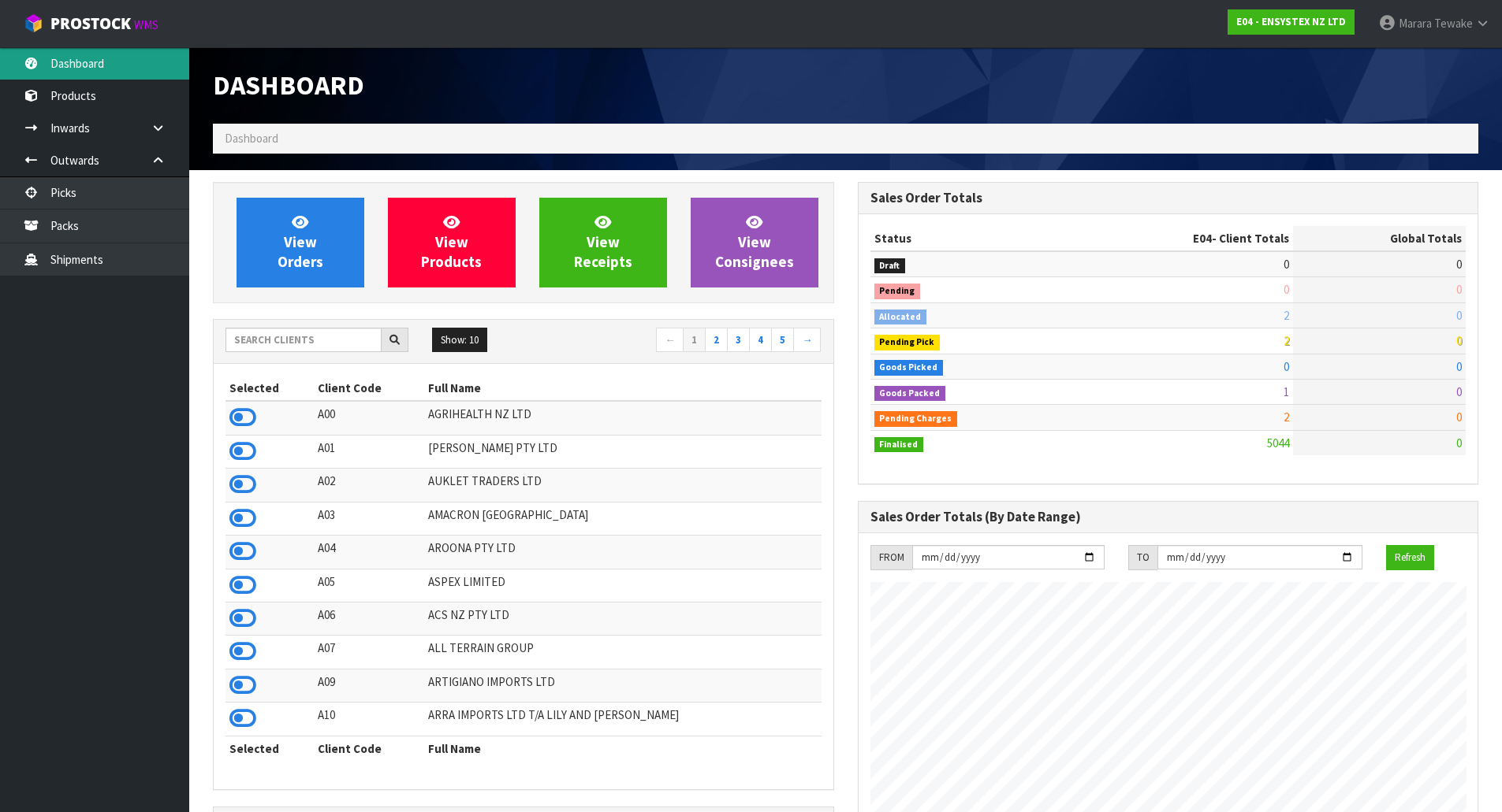
scroll to position [1194, 644]
click at [244, 522] on icon at bounding box center [243, 518] width 27 height 23
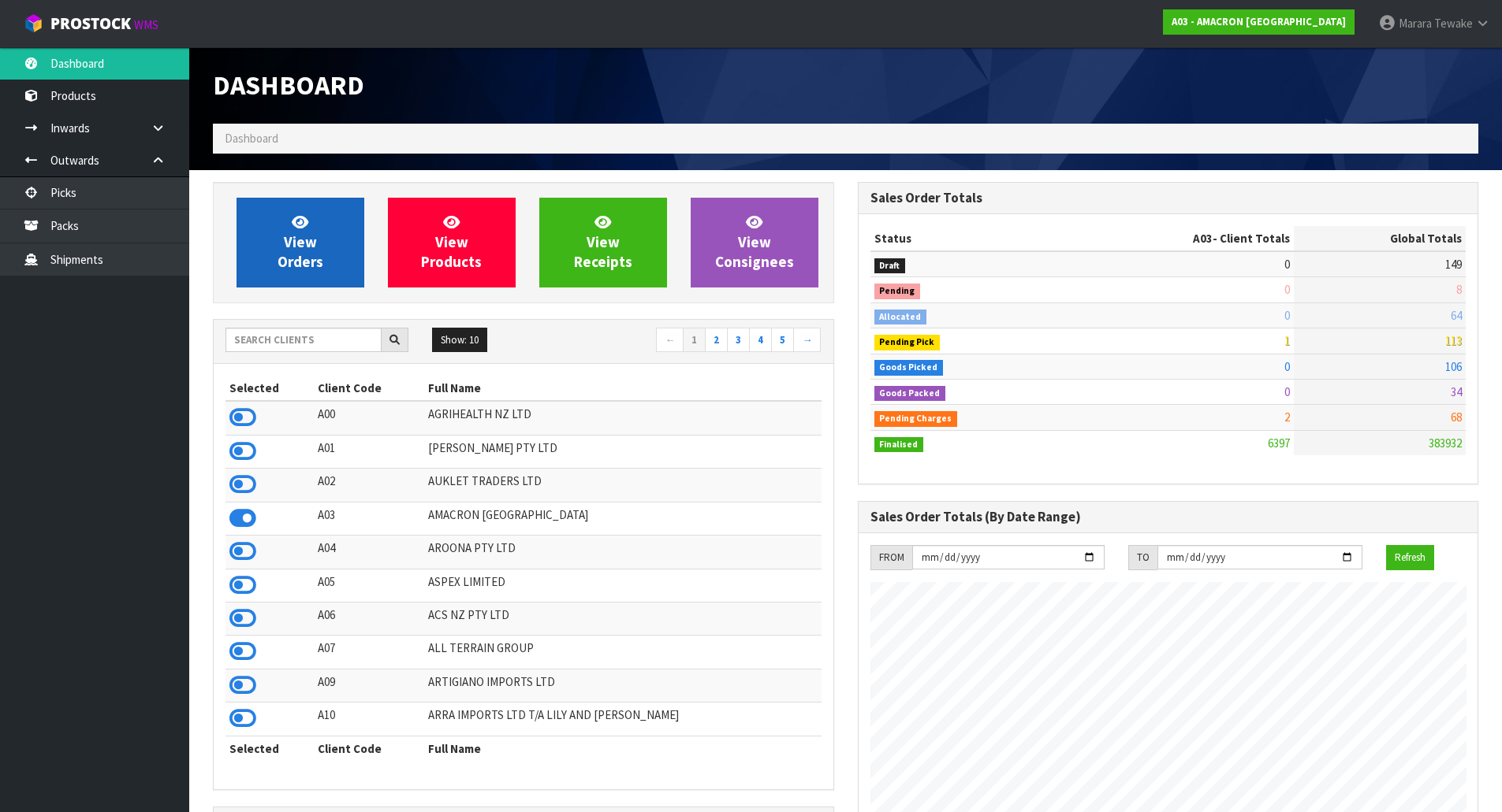
scroll to position [1168, 644]
click at [300, 212] on link "View Orders" at bounding box center [301, 243] width 128 height 90
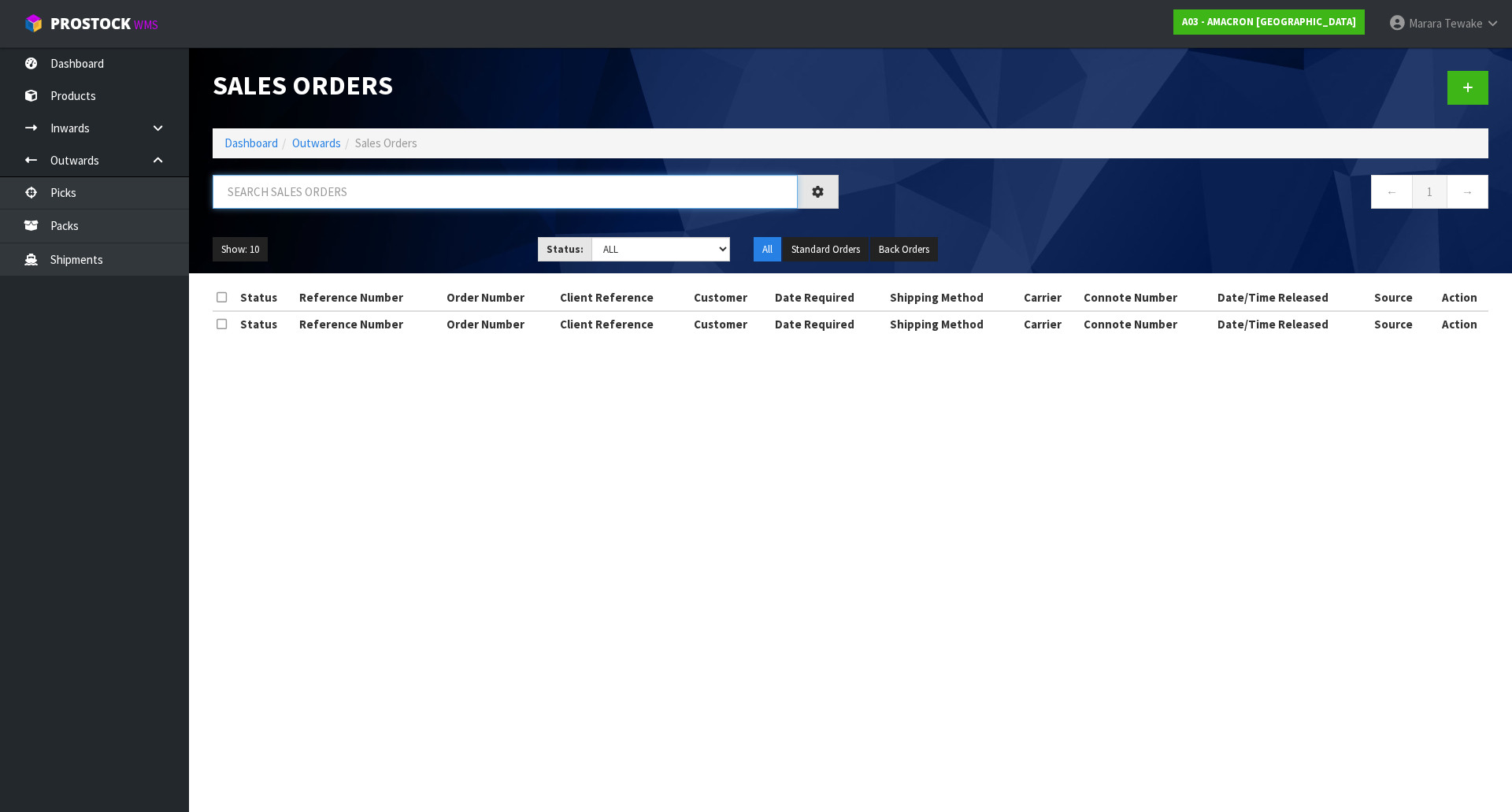
click at [305, 196] on input "text" at bounding box center [505, 191] width 585 height 34
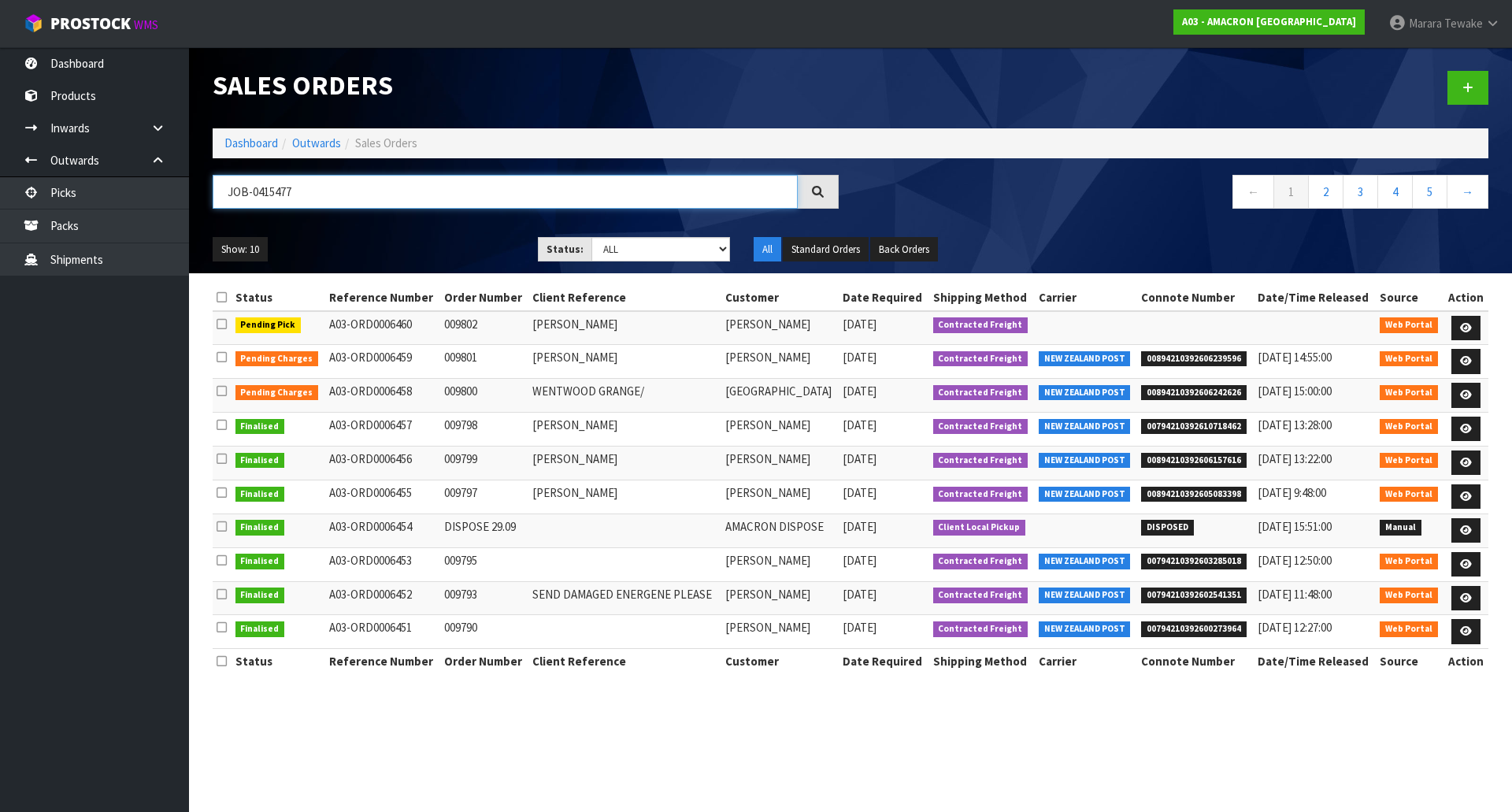
type input "JOB-0415477"
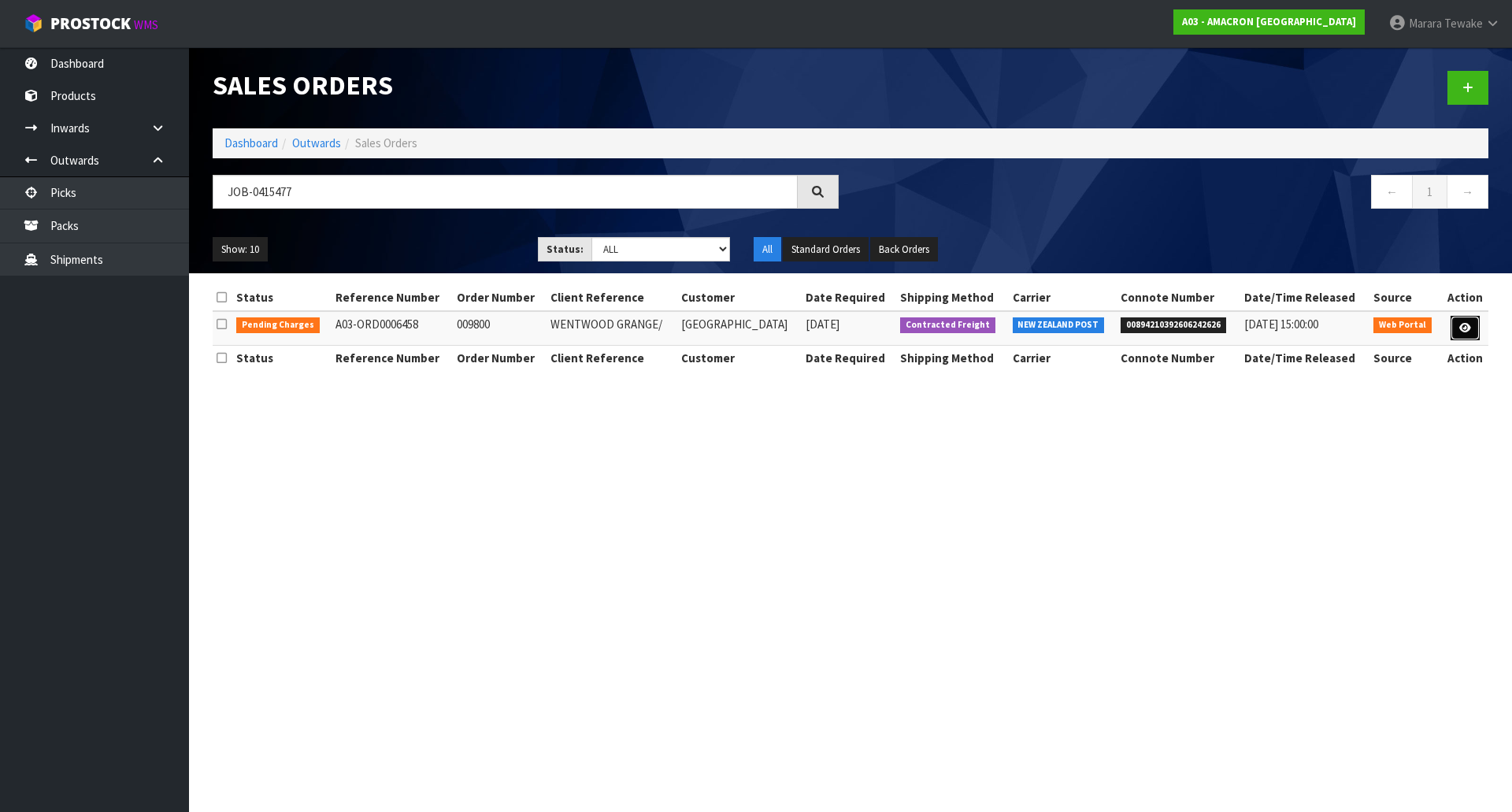
click at [1459, 326] on icon at bounding box center [1465, 328] width 12 height 11
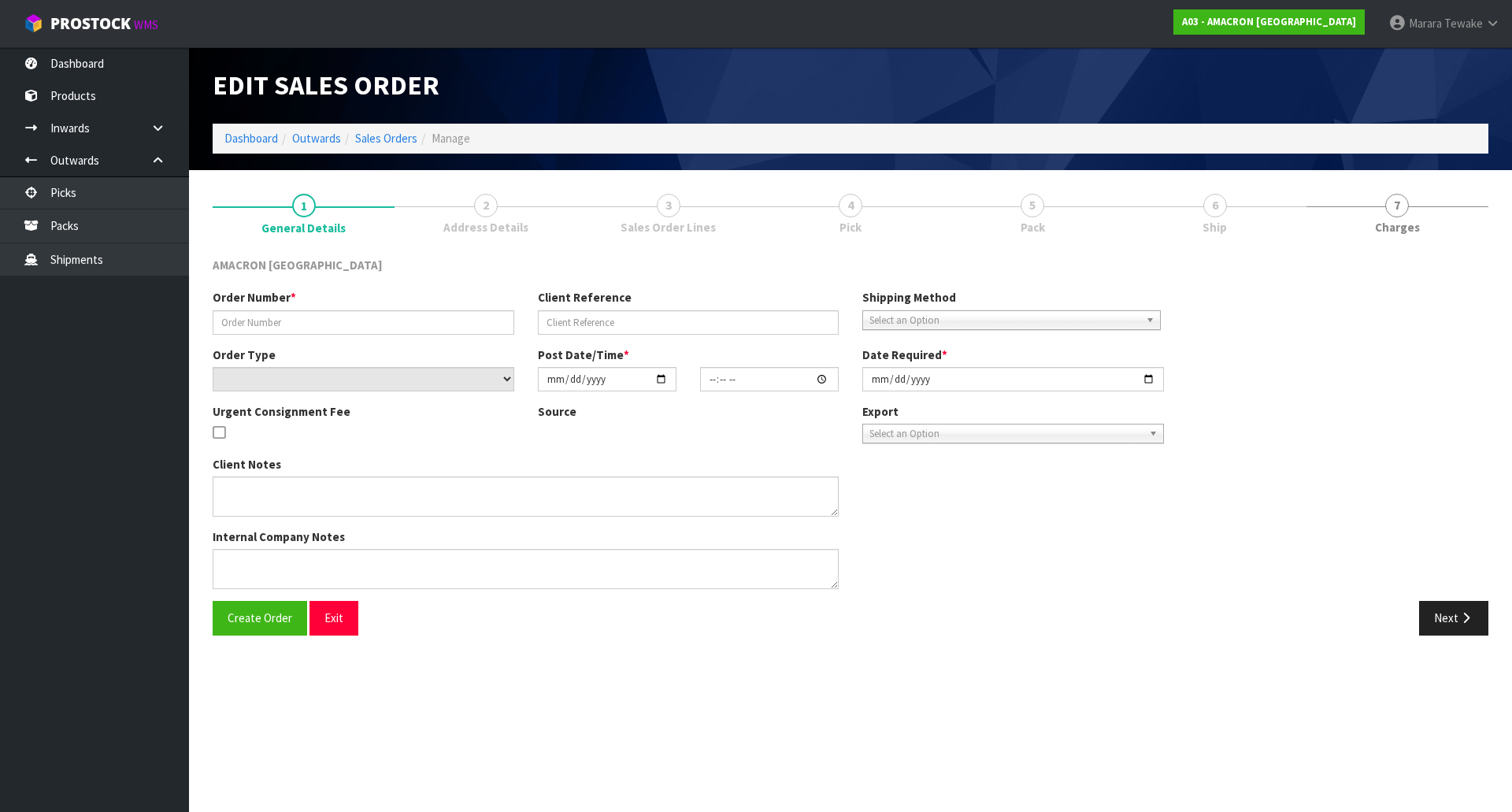
type input "009800"
type input "WENTWOOD GRANGE/"
select select "number:0"
type input "[DATE]"
type input "14:45:00.000"
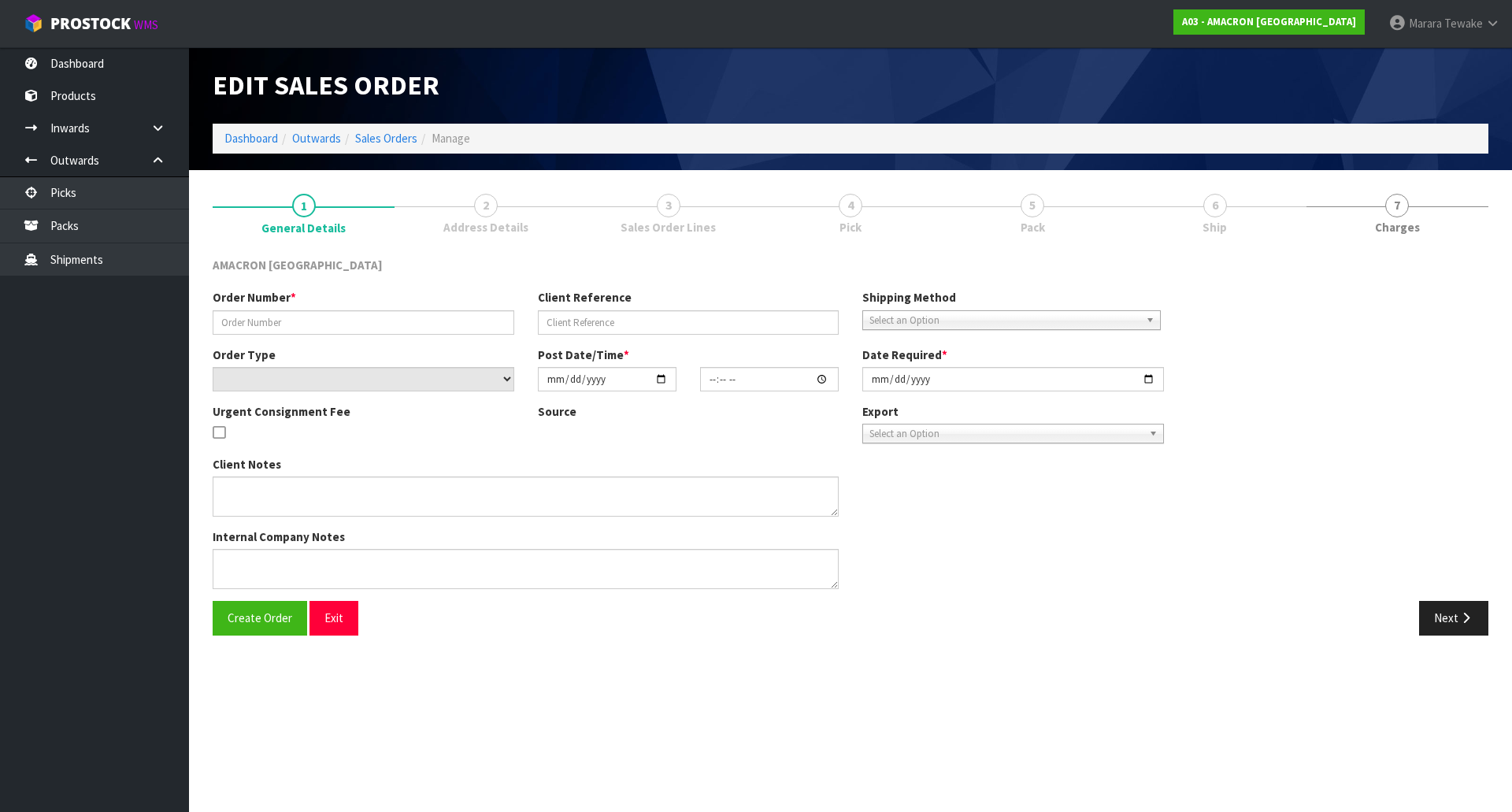
type input "[DATE]"
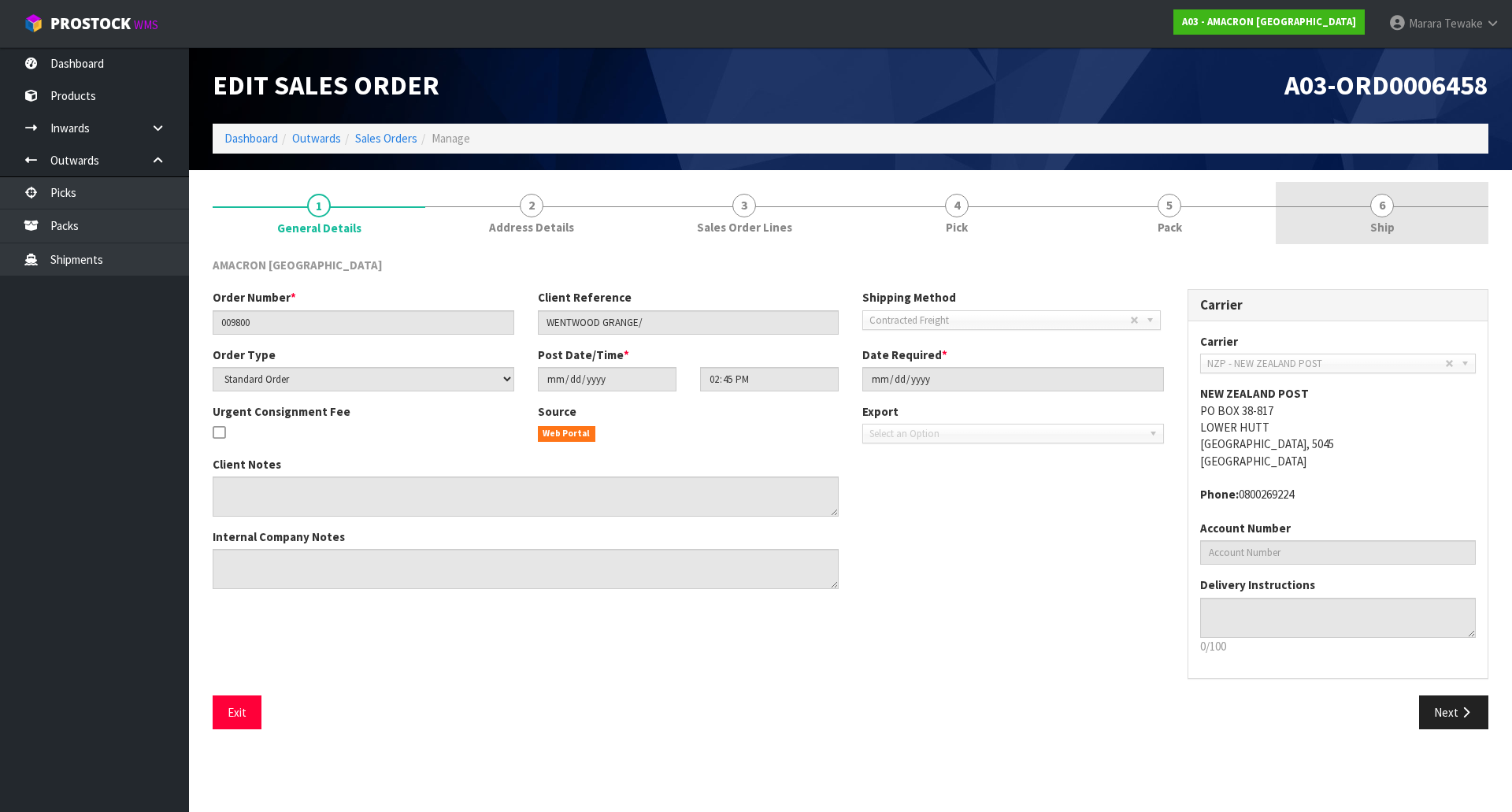
click at [1347, 236] on link "6 Ship" at bounding box center [1383, 213] width 213 height 62
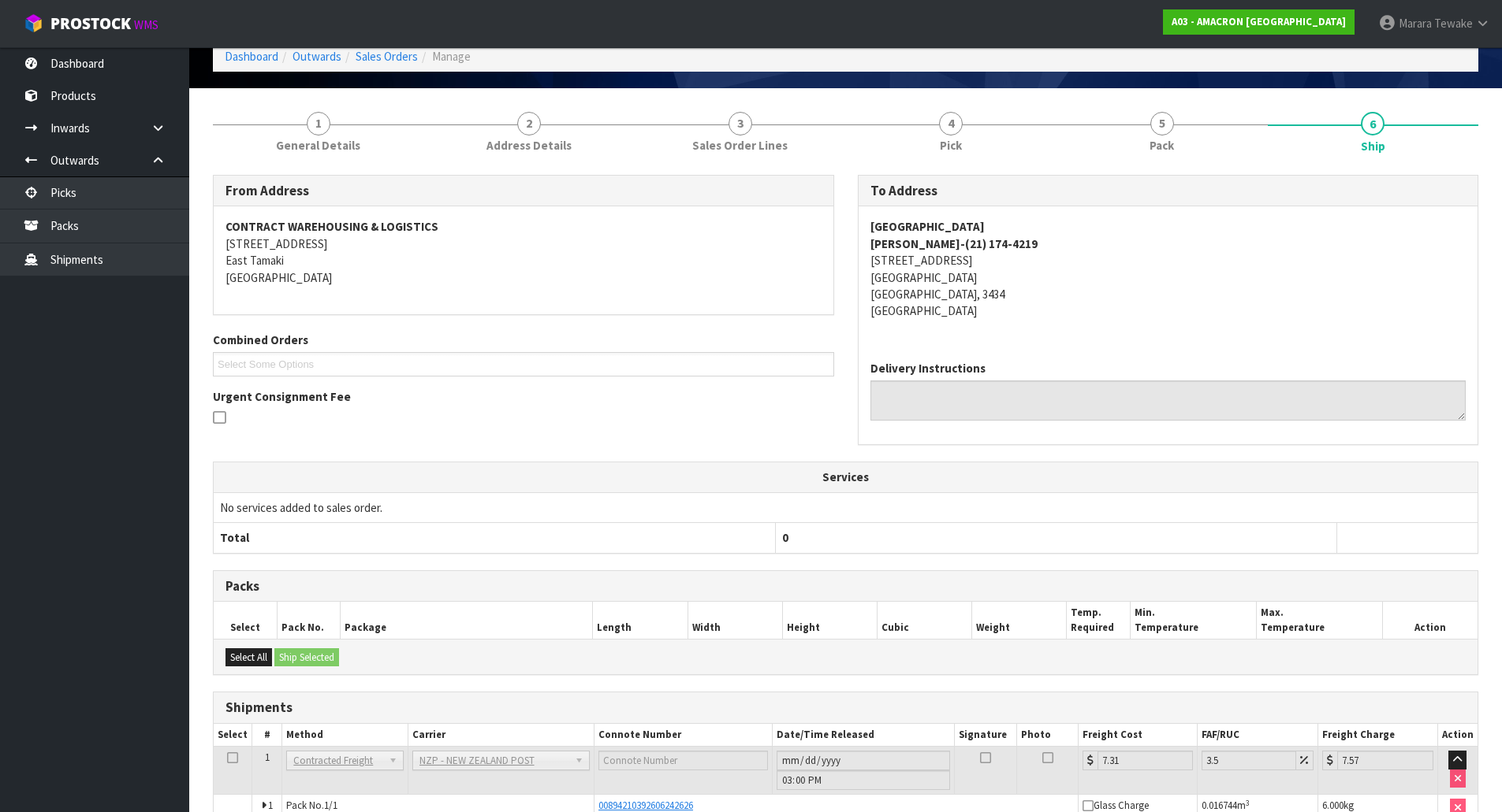
scroll to position [177, 0]
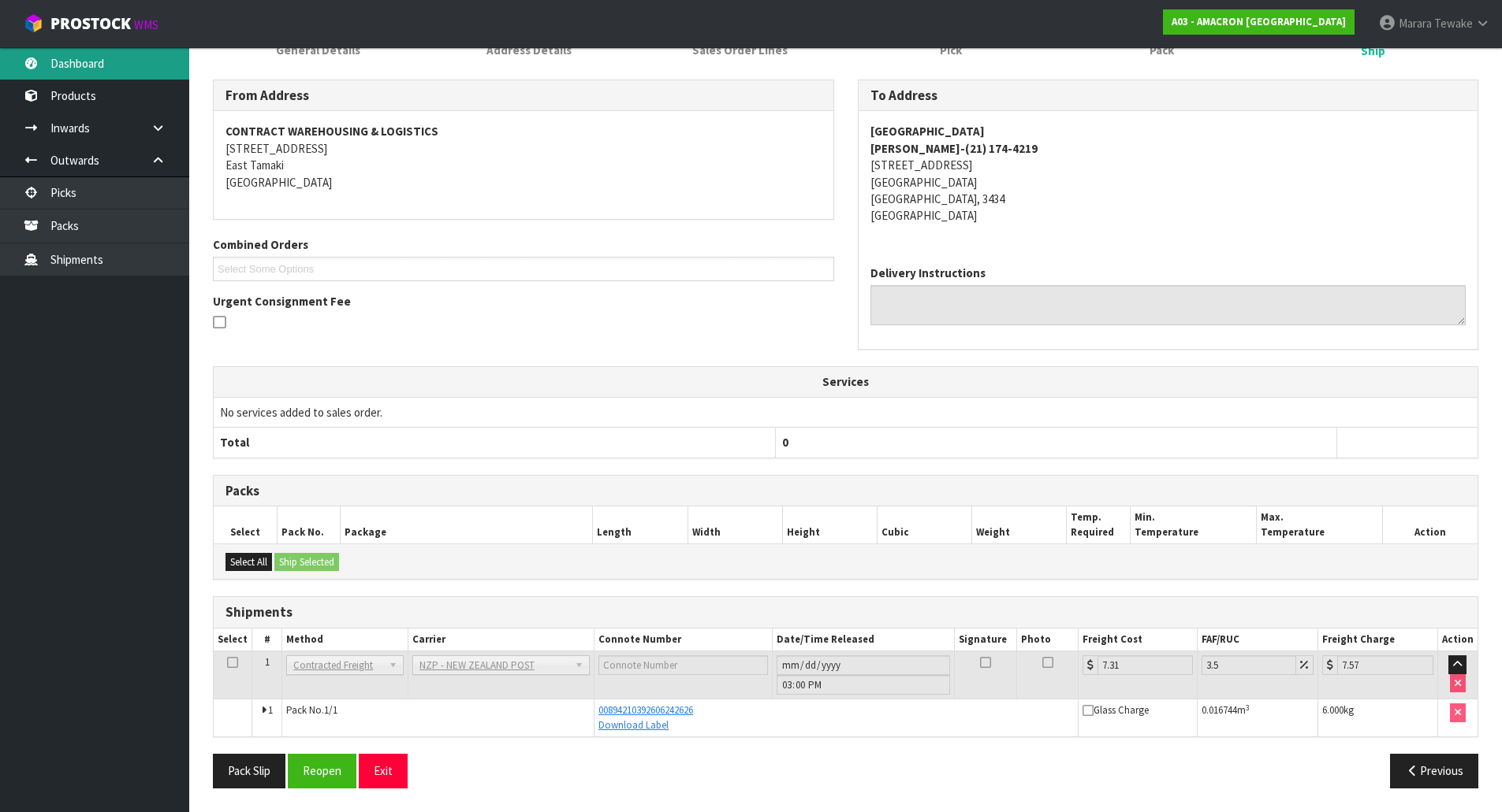
click at [110, 76] on link "Dashboard" at bounding box center [95, 63] width 190 height 32
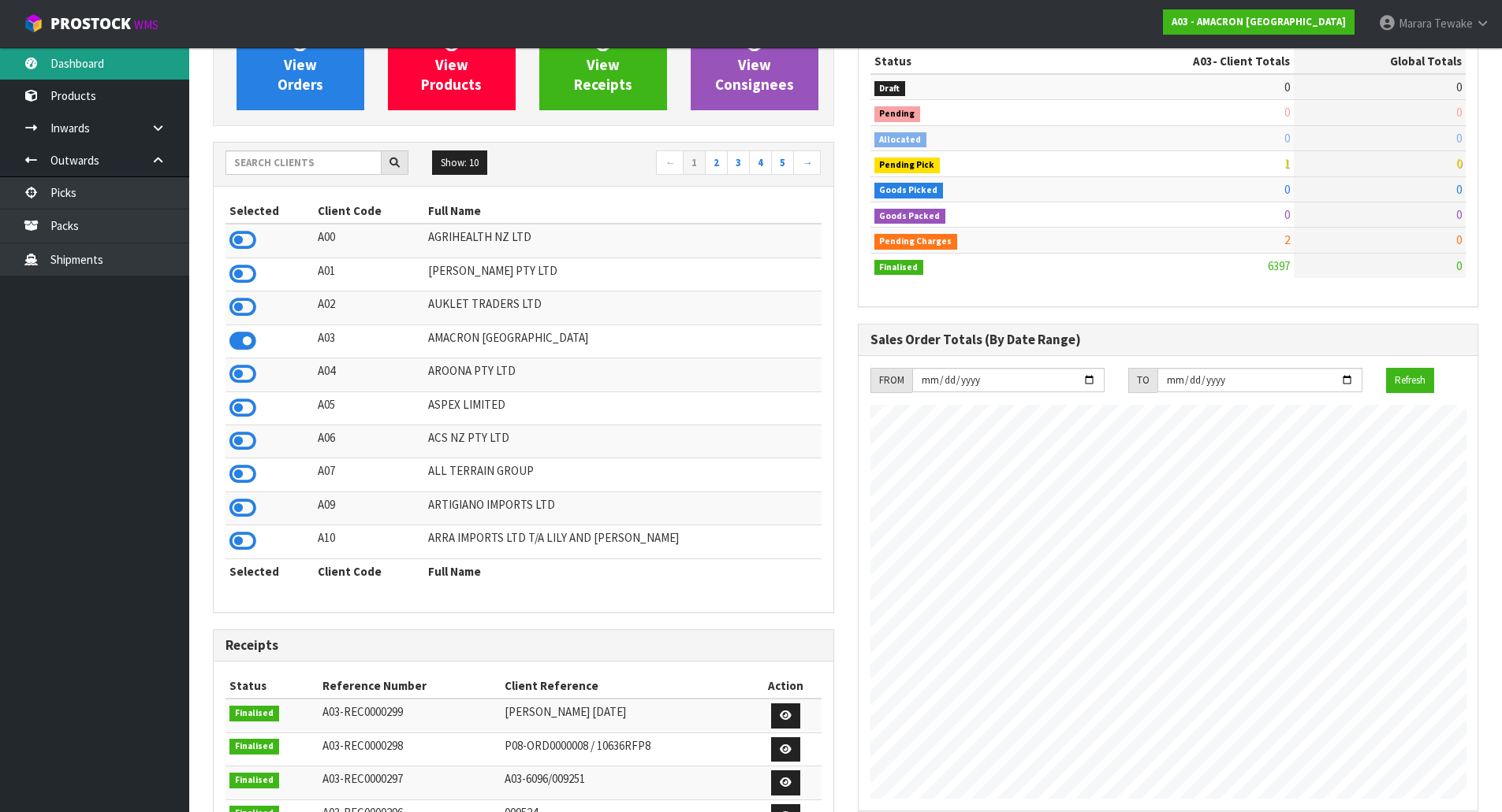
scroll to position [1168, 644]
click at [246, 168] on input "text" at bounding box center [303, 162] width 156 height 24
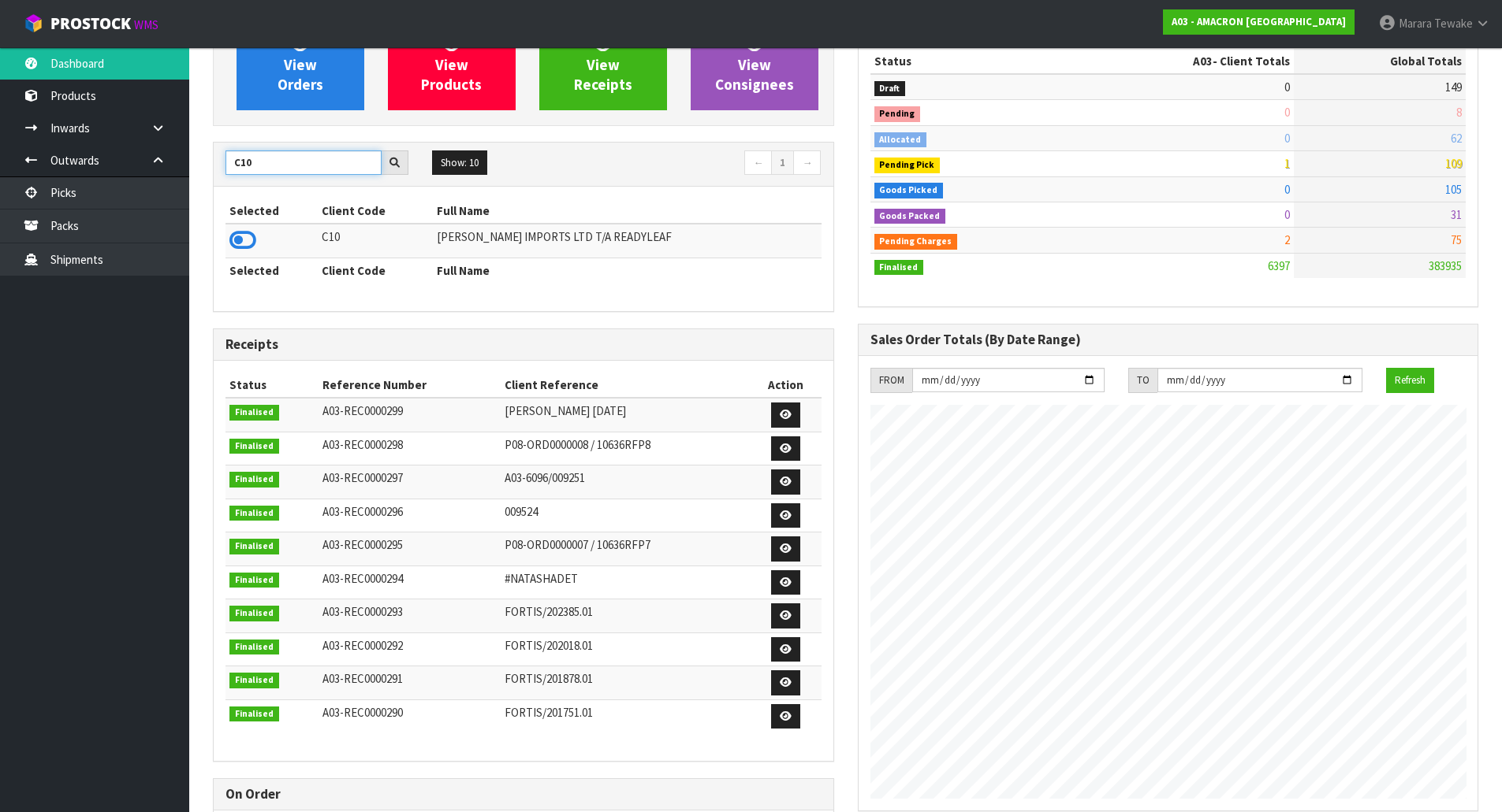
type input "C10"
click at [247, 223] on td at bounding box center [271, 240] width 92 height 34
click at [247, 231] on icon at bounding box center [243, 240] width 27 height 23
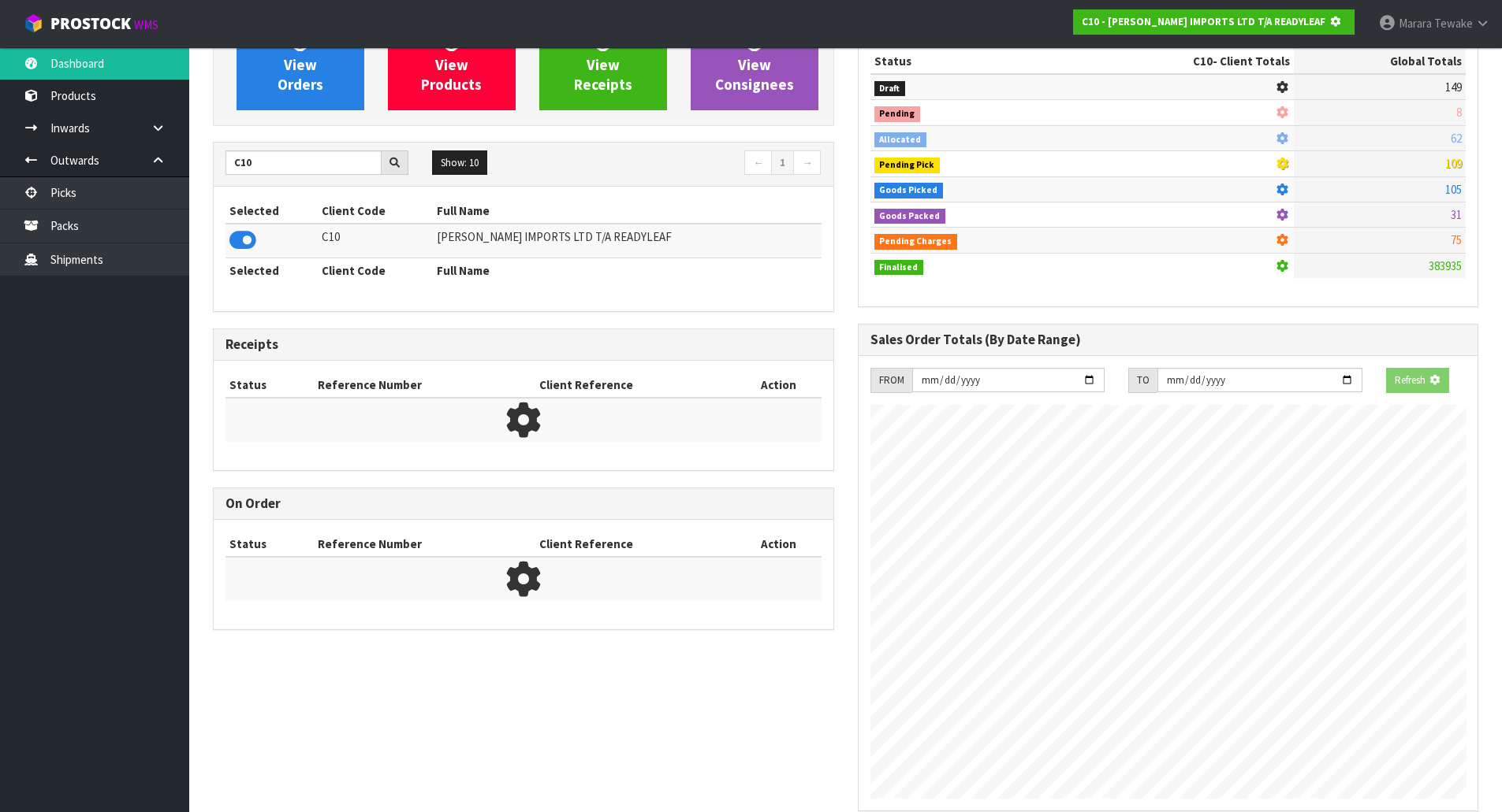
scroll to position [786987, 787727]
click at [292, 104] on link "View Orders" at bounding box center [301, 65] width 128 height 90
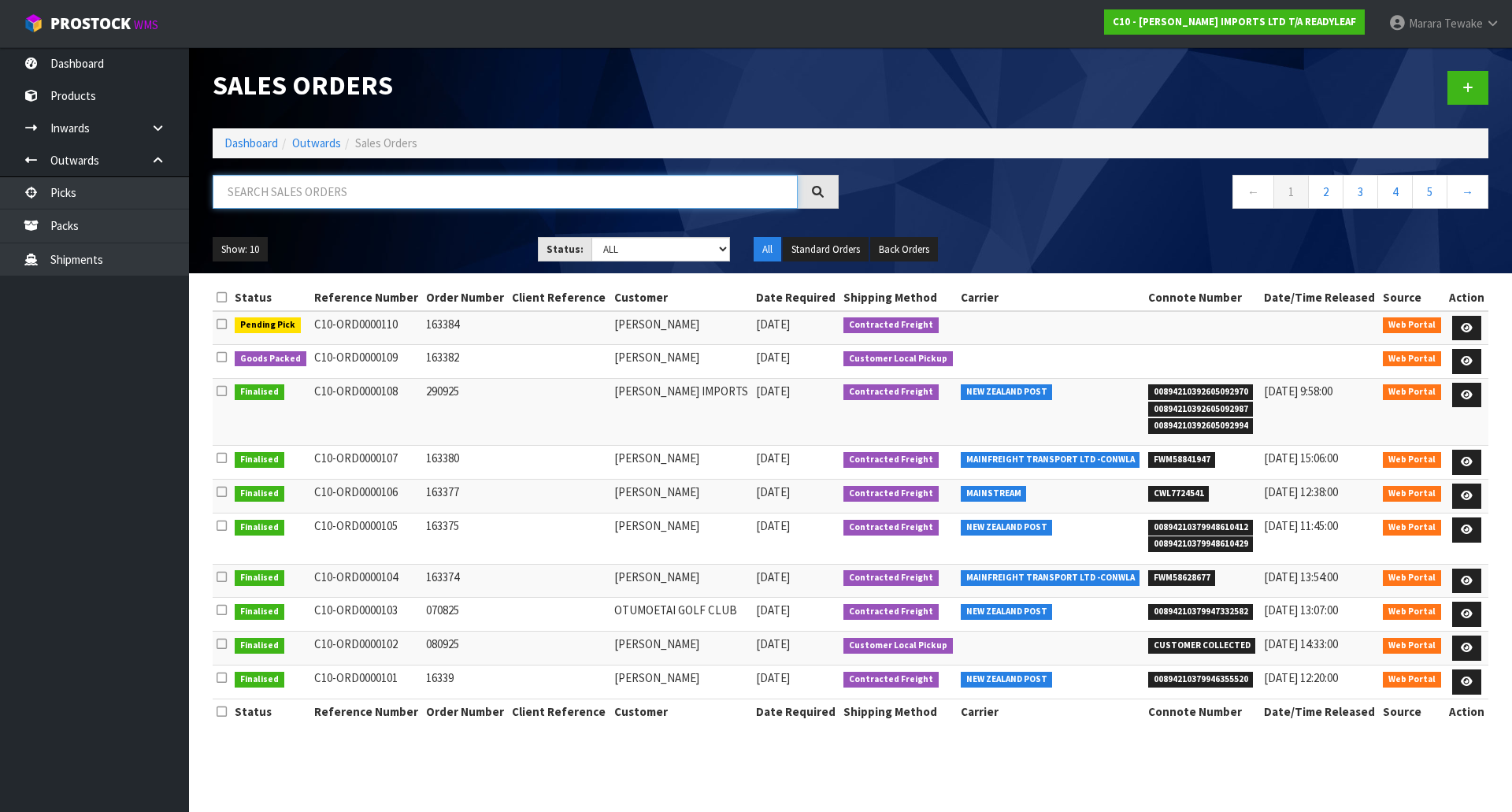
click at [287, 195] on input "text" at bounding box center [505, 191] width 585 height 34
type input "JOB-0415456"
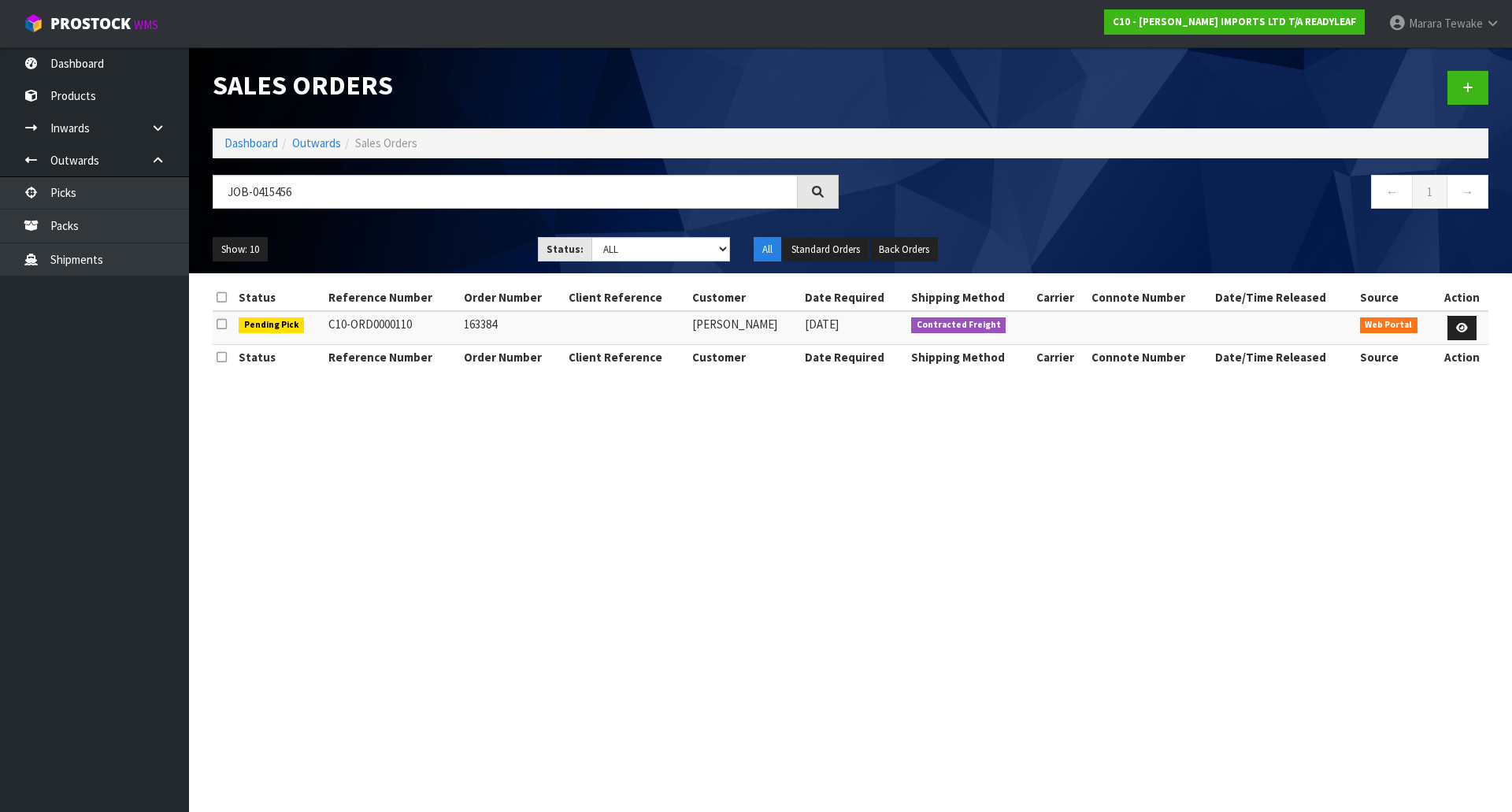
click at [1467, 312] on td at bounding box center [1462, 328] width 53 height 34
click at [1469, 322] on link at bounding box center [1462, 329] width 29 height 25
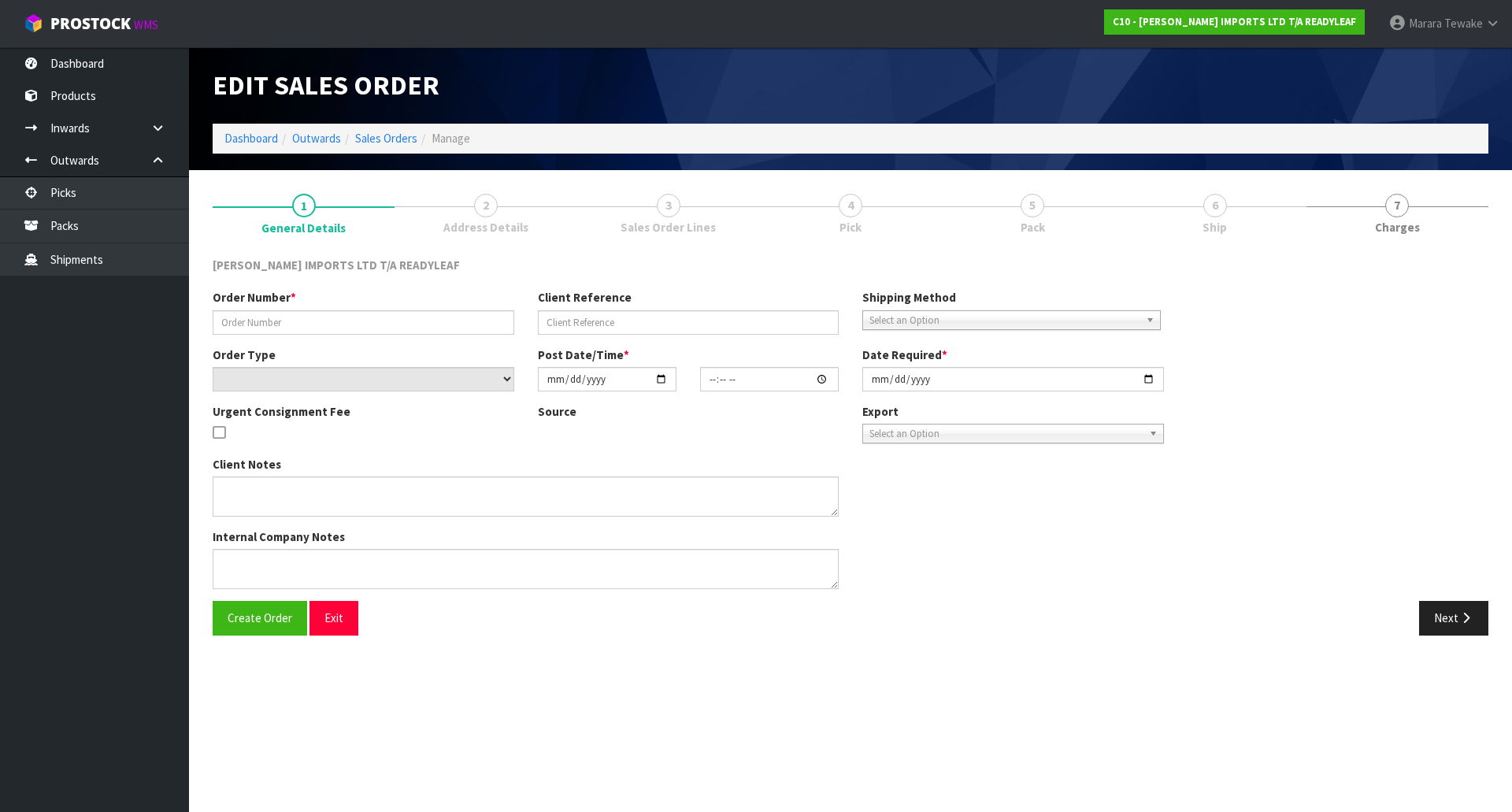
type input "163384"
select select "number:0"
type input "[DATE]"
type input "12:58:00.000"
type input "[DATE]"
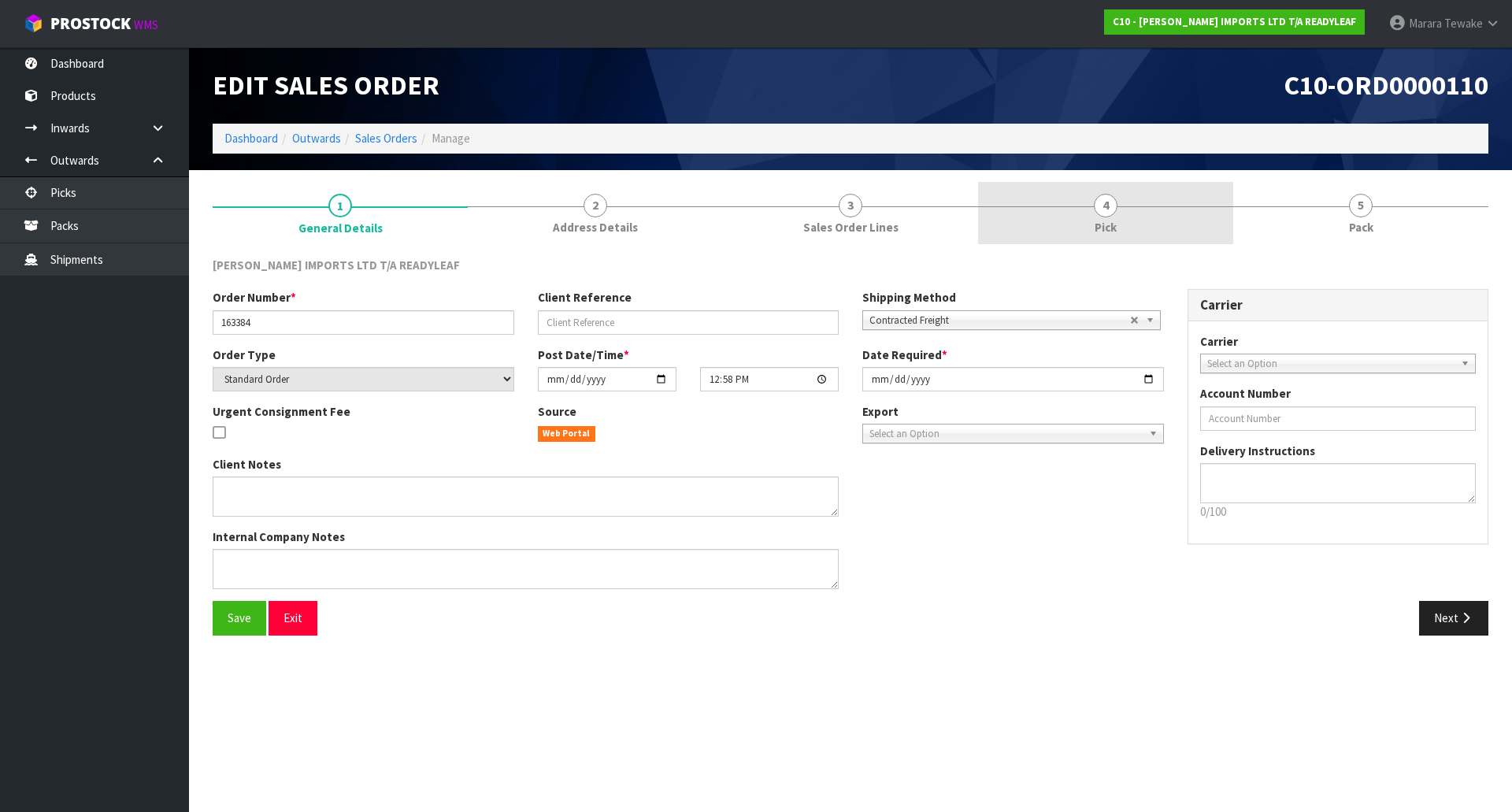
click at [1131, 222] on link "4 Pick" at bounding box center [1105, 213] width 255 height 62
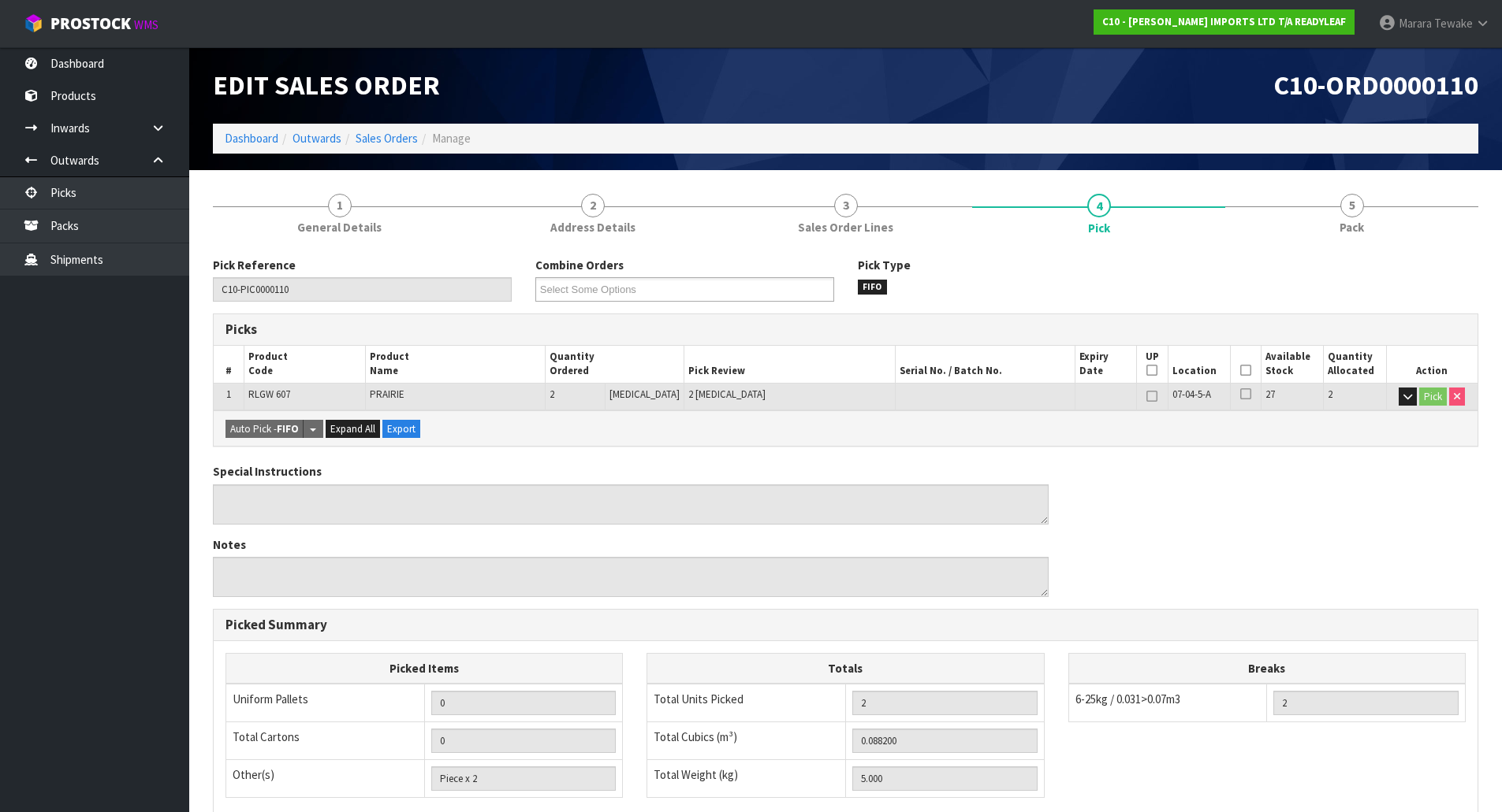
click at [1238, 369] on th "Picked" at bounding box center [1246, 364] width 31 height 37
click at [1240, 370] on icon at bounding box center [1245, 370] width 11 height 1
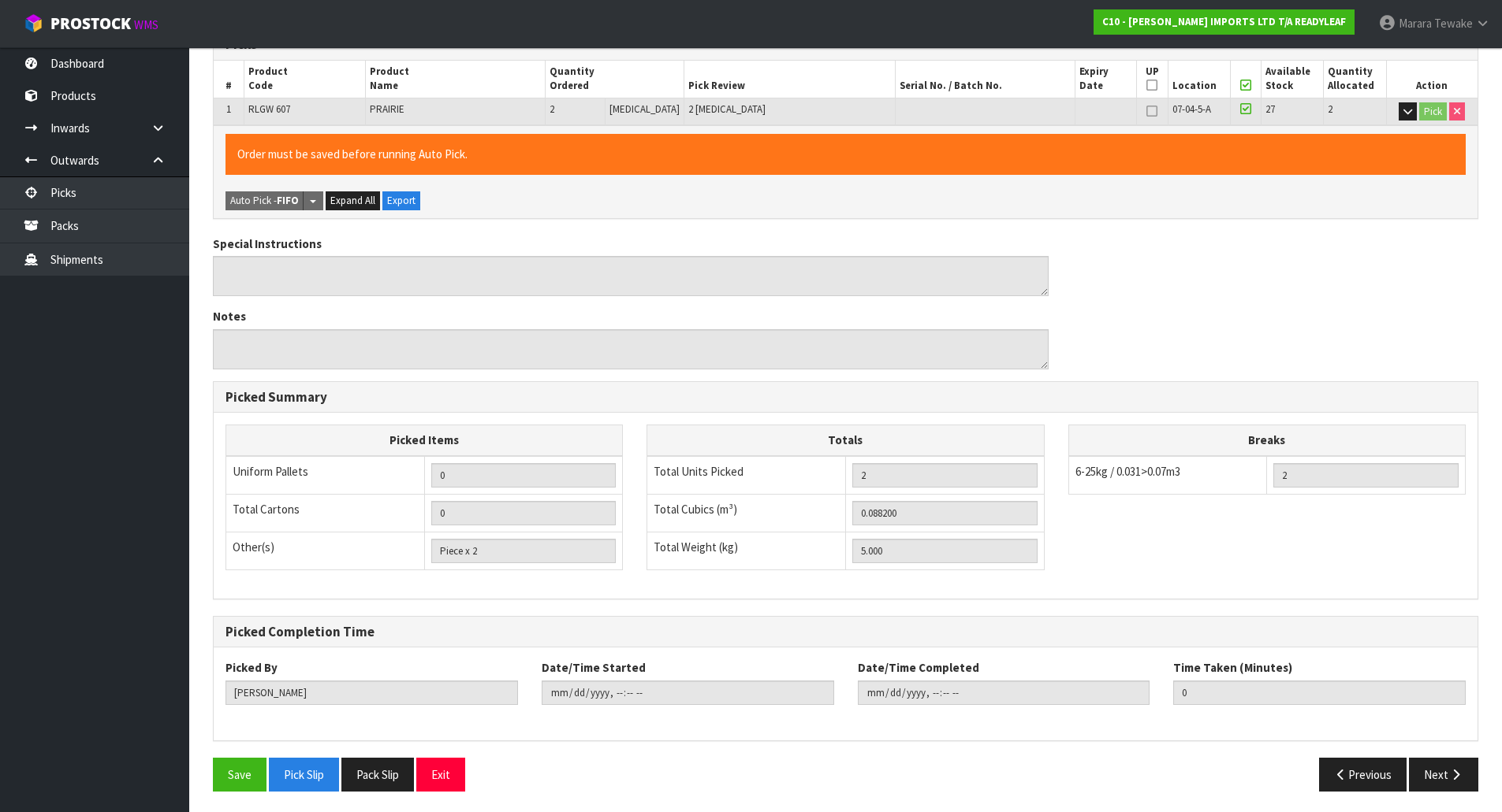
scroll to position [288, 0]
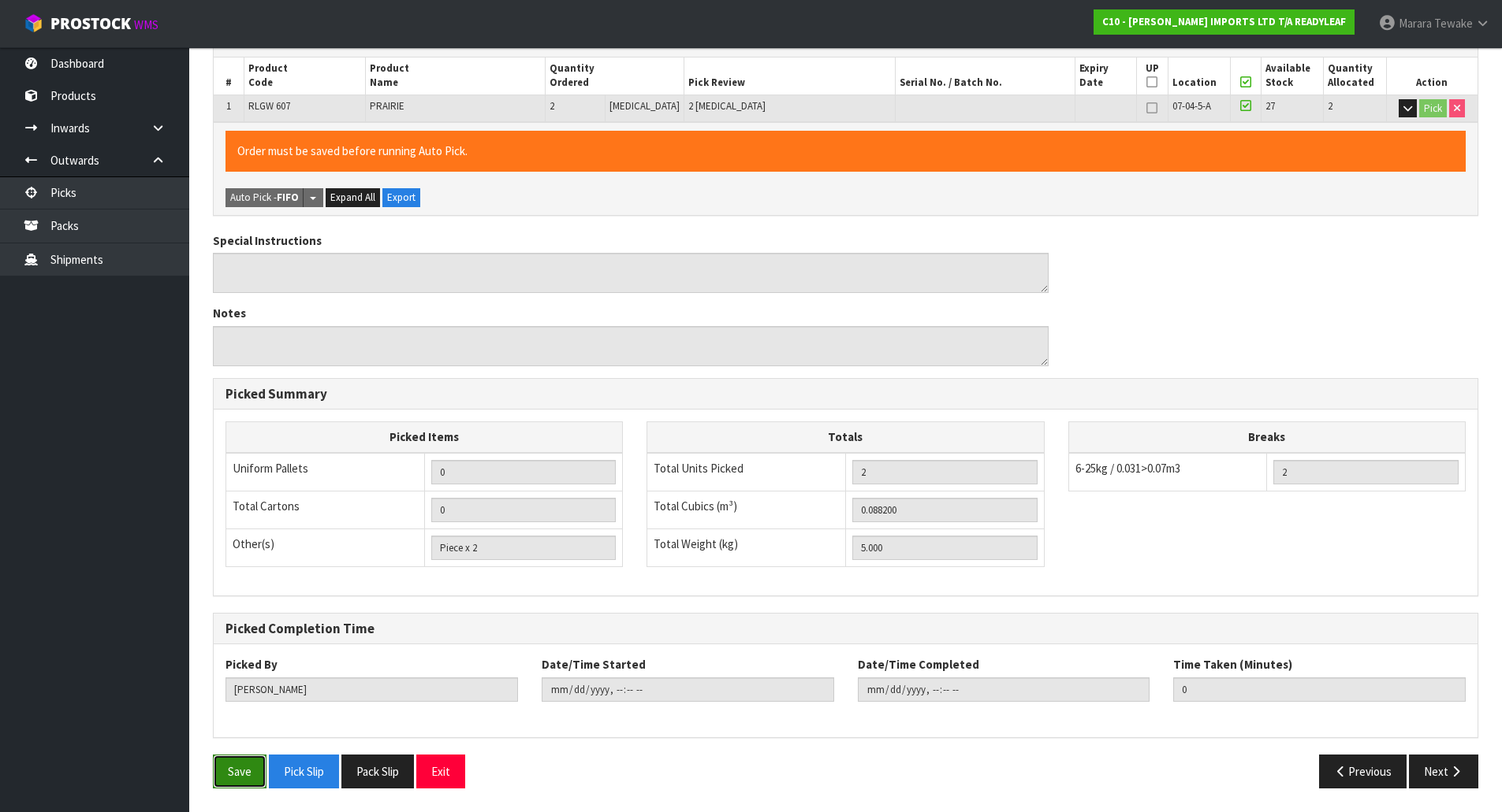
click at [239, 782] on button "Save" at bounding box center [239, 771] width 53 height 34
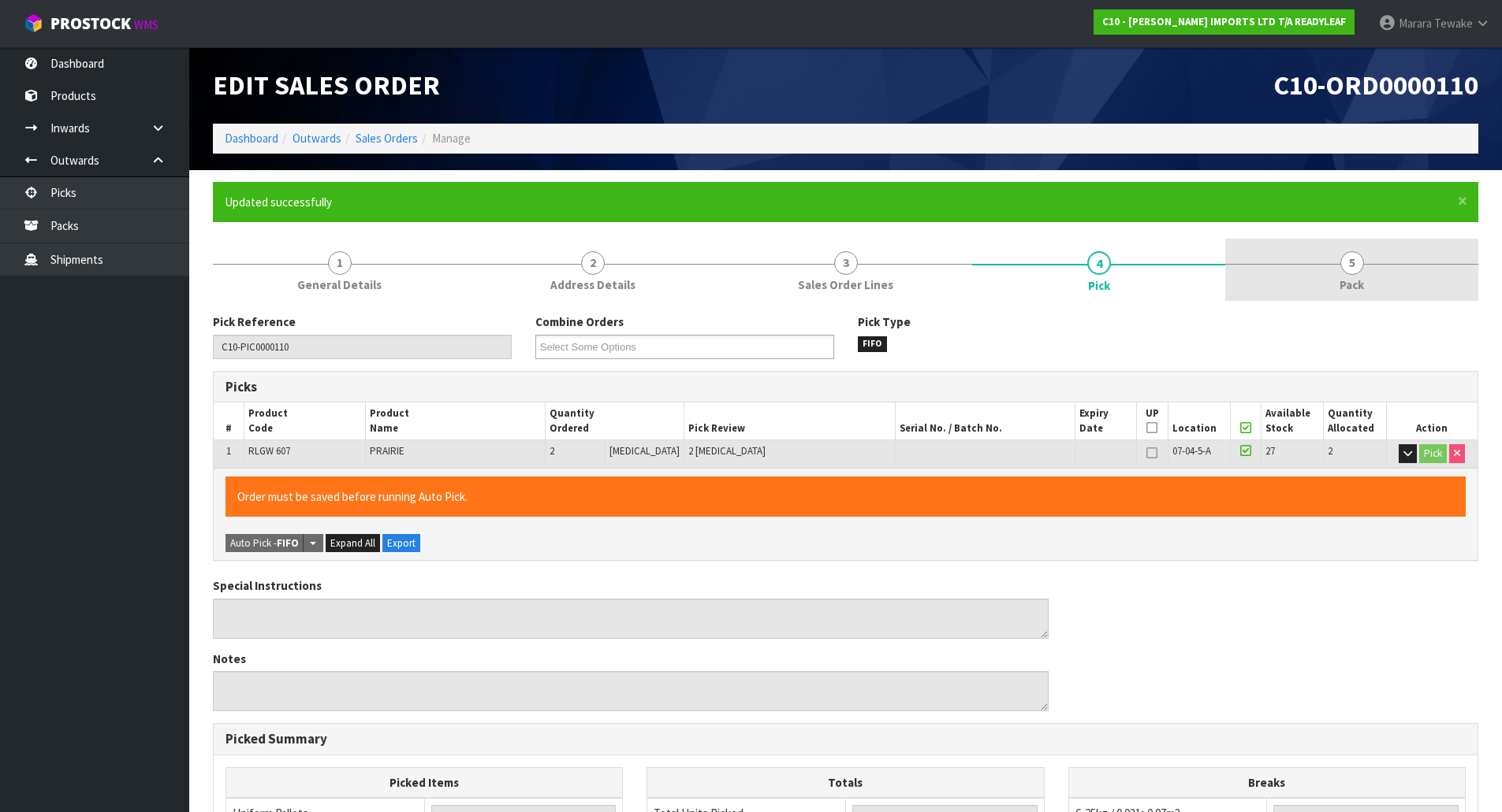
click at [1333, 273] on link "5 Pack" at bounding box center [1352, 270] width 253 height 62
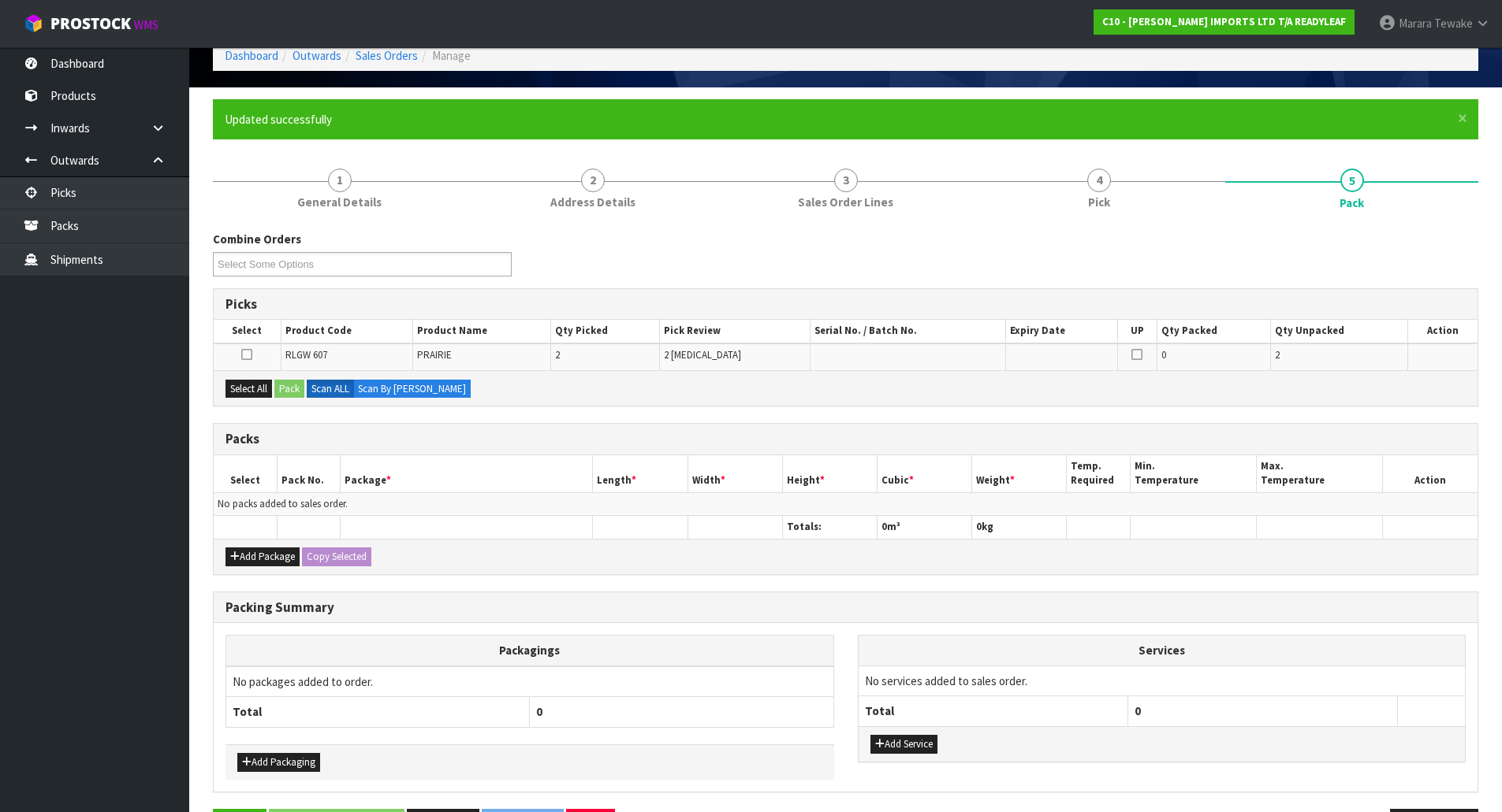
scroll to position [137, 0]
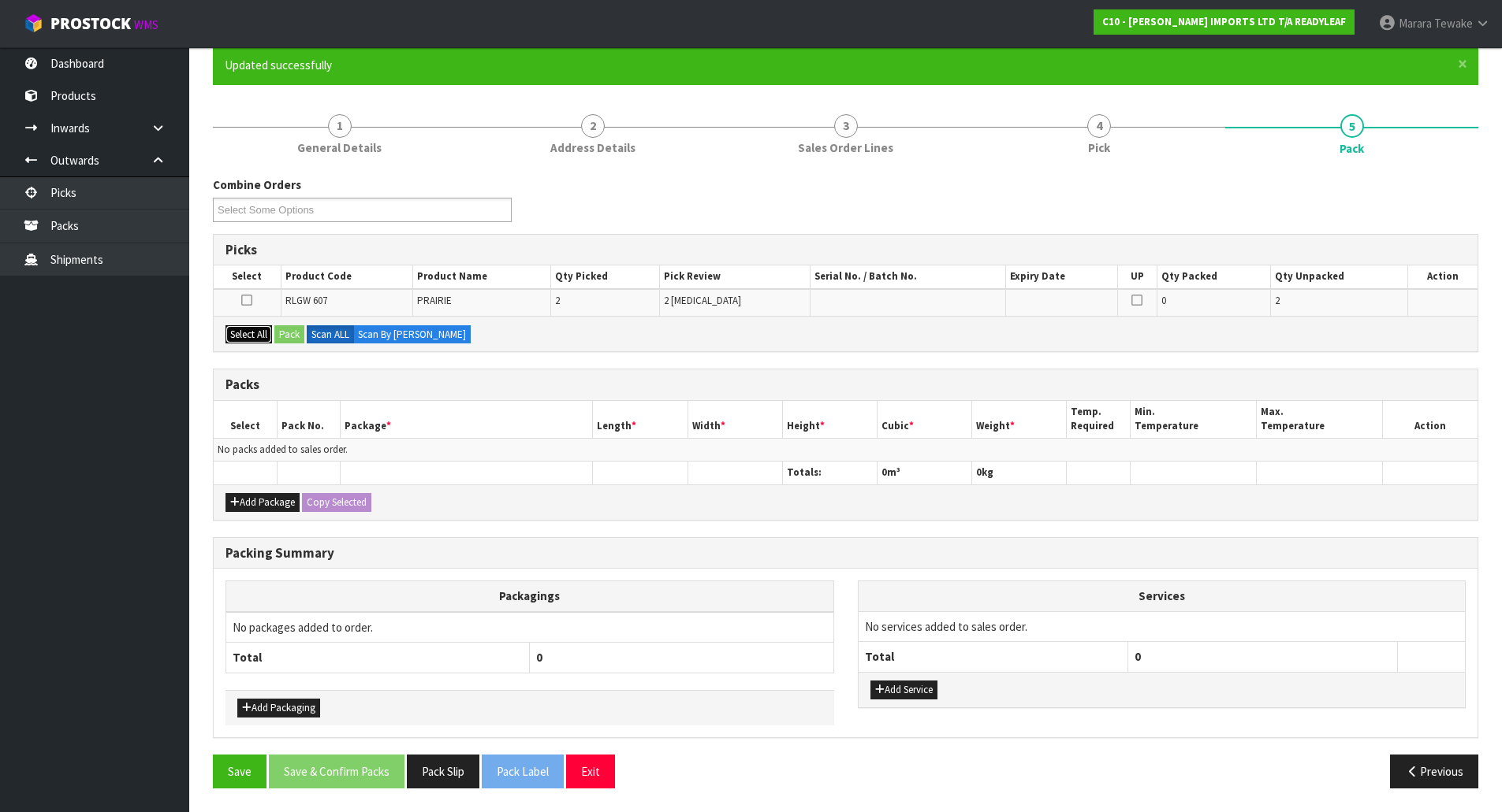
click at [254, 326] on button "Select All" at bounding box center [249, 335] width 46 height 19
click at [290, 329] on button "Pack" at bounding box center [289, 335] width 30 height 19
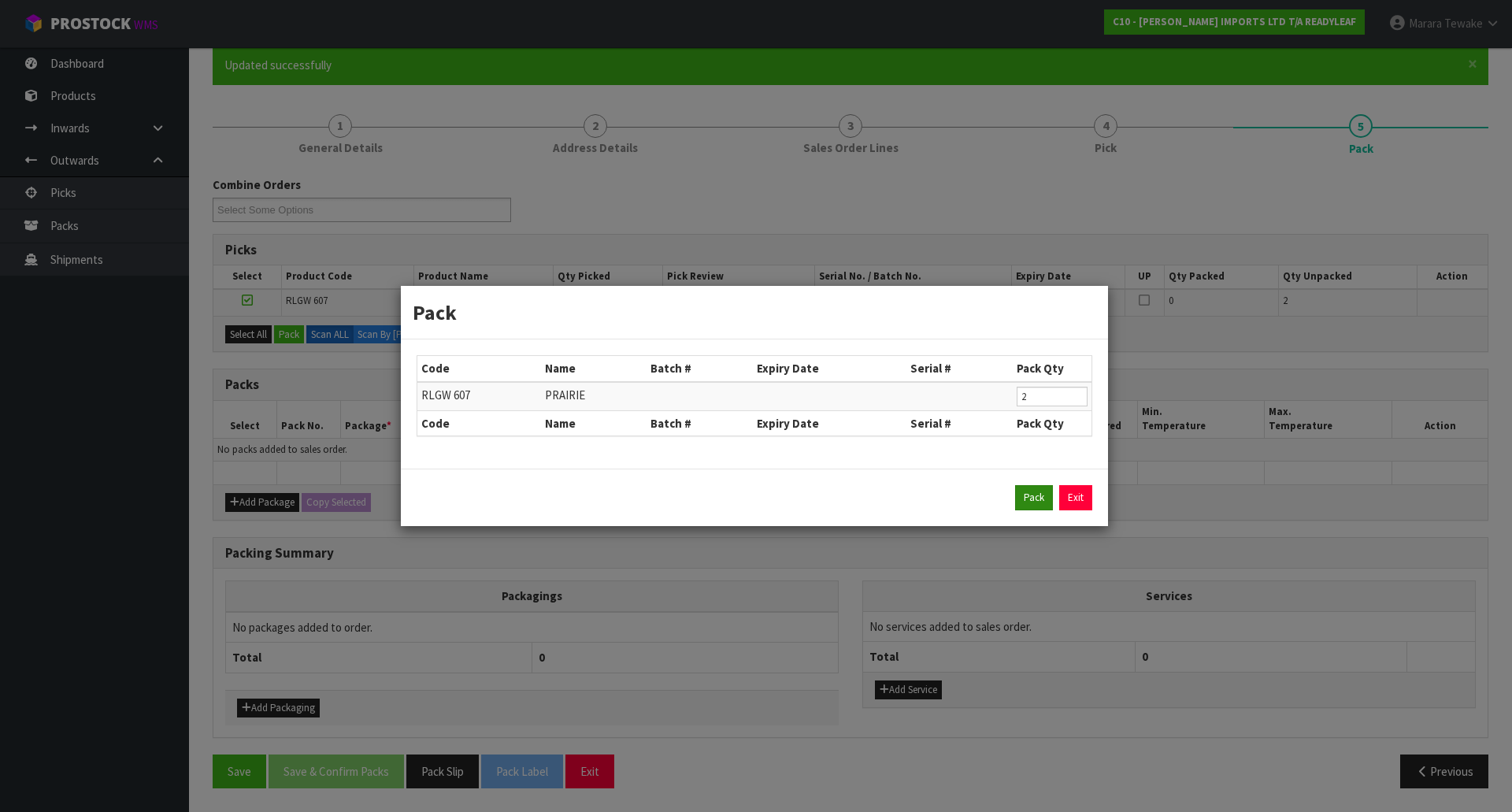
drag, startPoint x: 1047, startPoint y: 483, endPoint x: 1038, endPoint y: 489, distance: 10.8
click at [1042, 488] on div "Pack Exit" at bounding box center [755, 498] width 707 height 58
click at [1019, 498] on button "Pack" at bounding box center [1034, 498] width 38 height 25
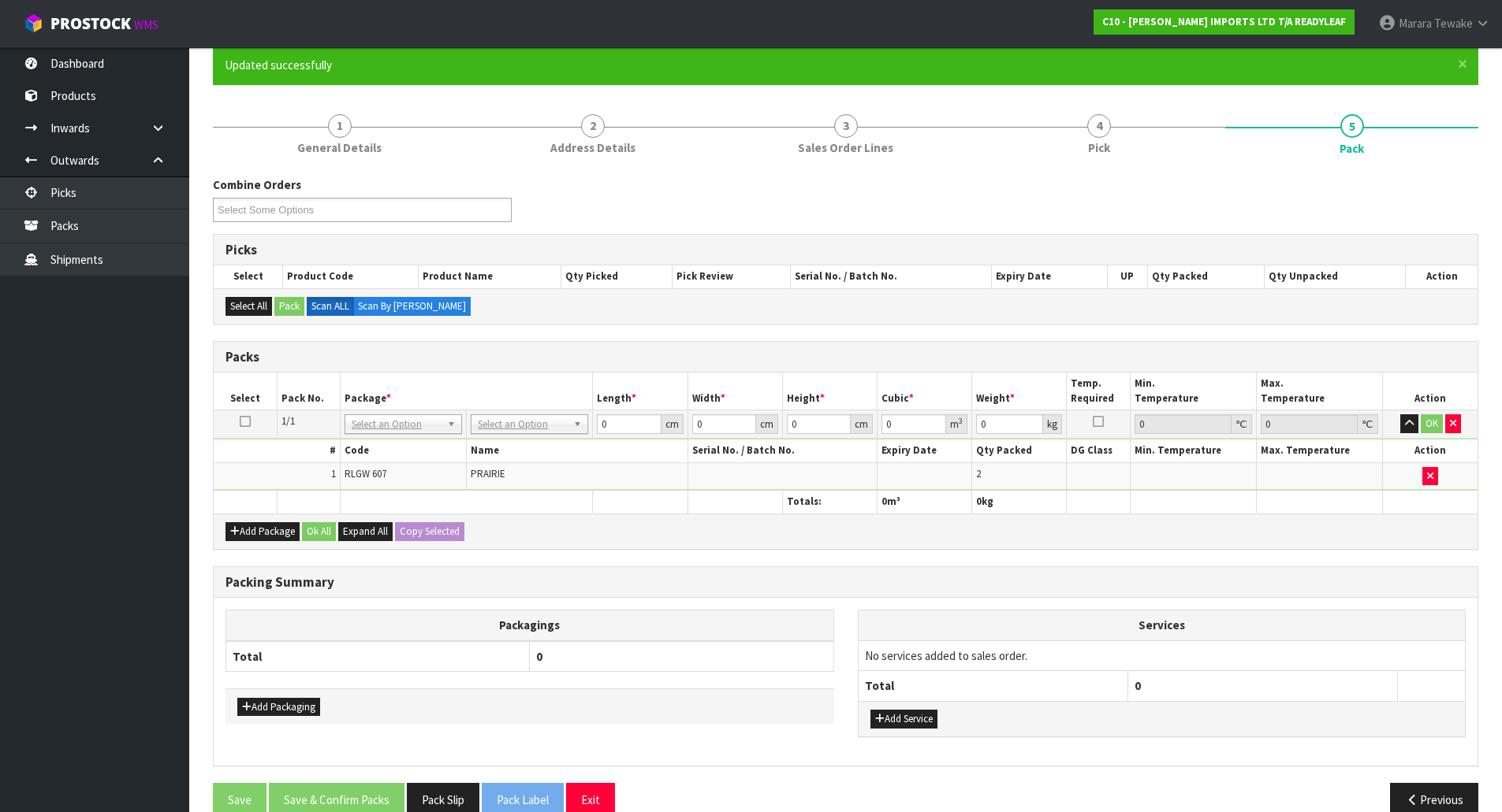
drag, startPoint x: 555, startPoint y: 425, endPoint x: 521, endPoint y: 444, distance: 38.9
drag, startPoint x: 528, startPoint y: 473, endPoint x: 568, endPoint y: 455, distance: 43.9
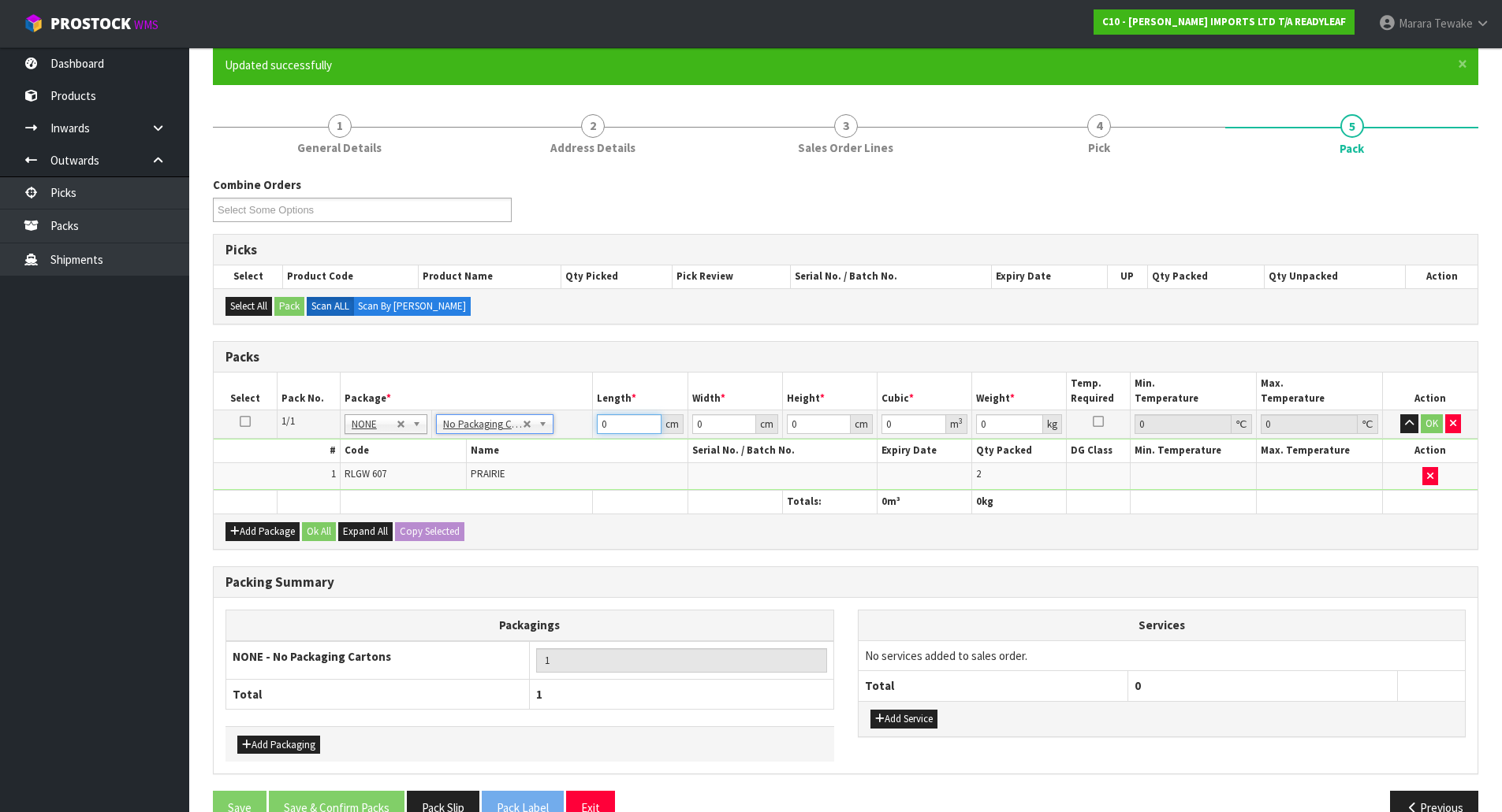
click at [576, 403] on table "Select Pack No. Package * Length * Width * Height * Cubic * Weight * Temp. Requ…" at bounding box center [845, 443] width 1264 height 140
type input "105"
type input "29"
type input "2"
type input "0.00609"
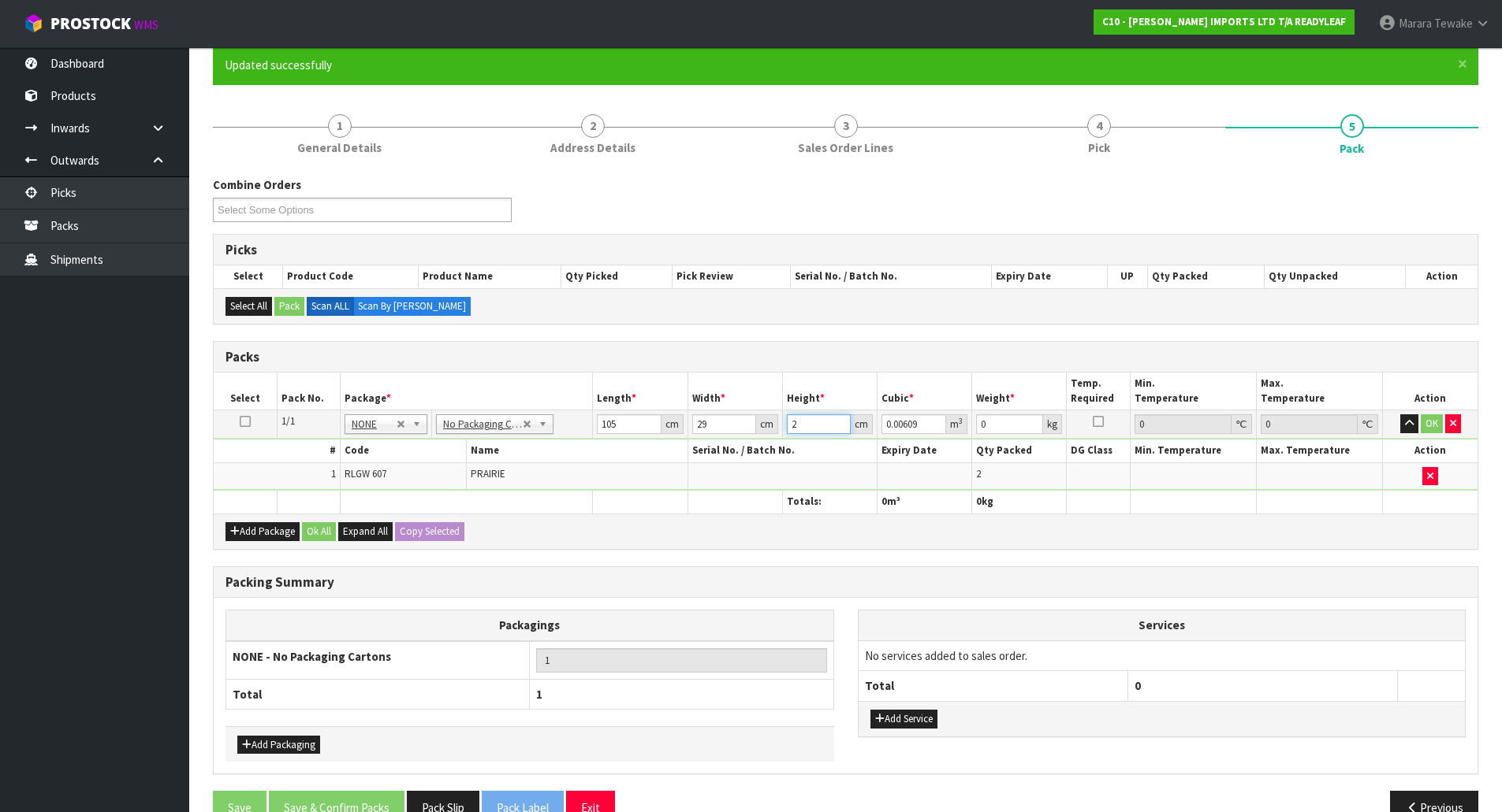
type input "25"
type input "0.076125"
type input "25"
type input "6"
click at [1428, 420] on button "OK" at bounding box center [1431, 424] width 22 height 19
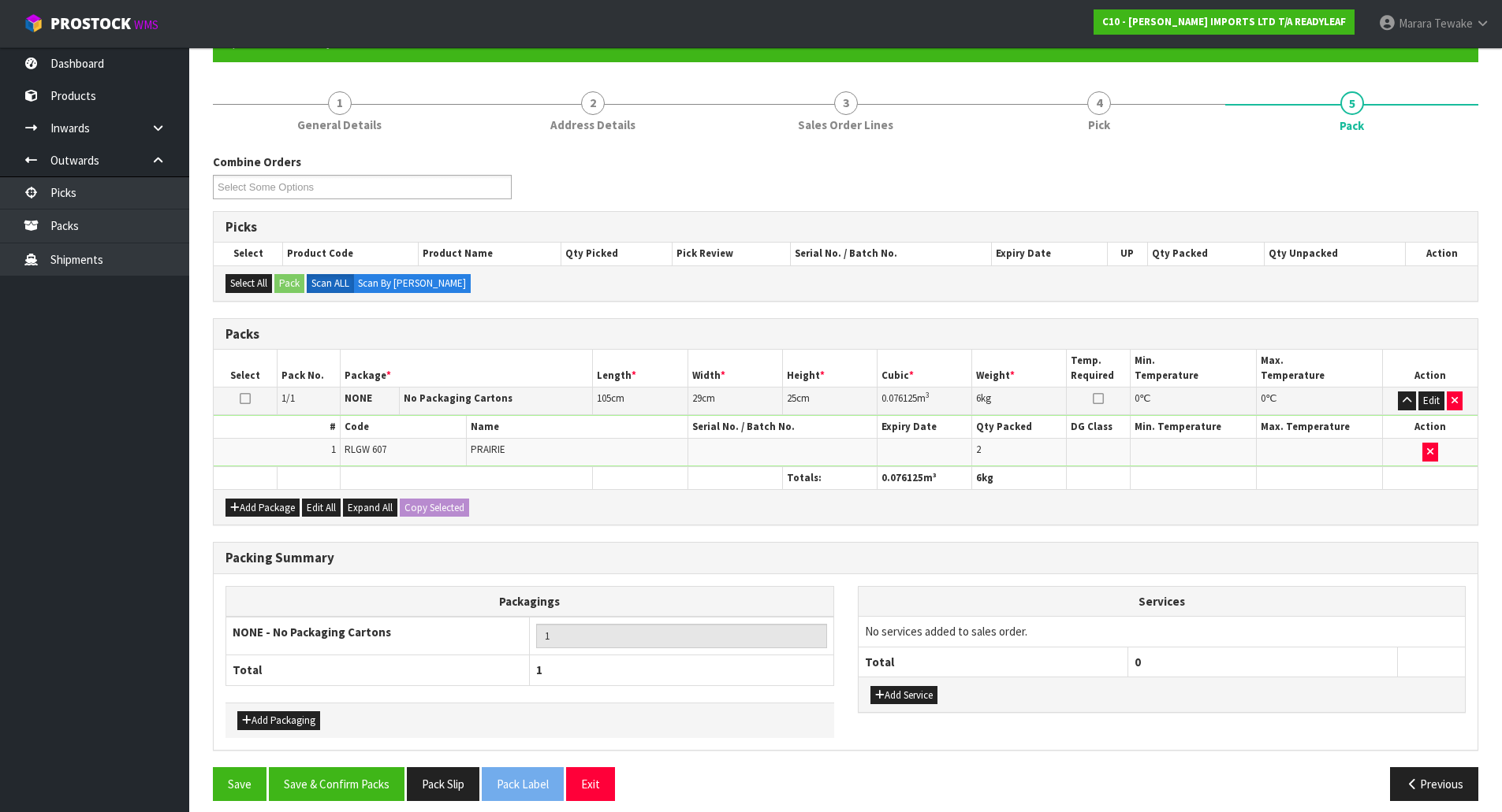
scroll to position [173, 0]
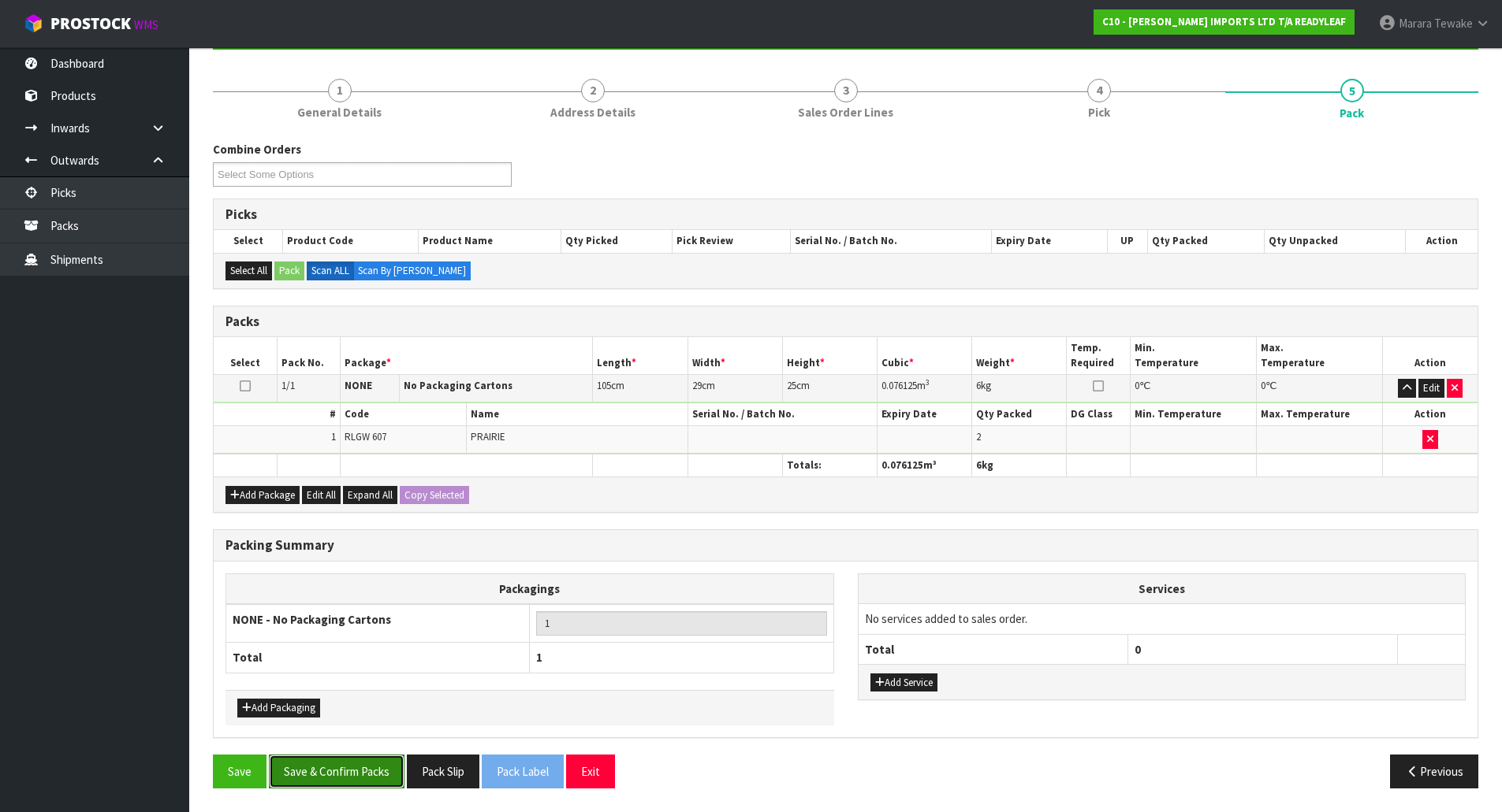
click at [361, 772] on button "Save & Confirm Packs" at bounding box center [337, 771] width 135 height 34
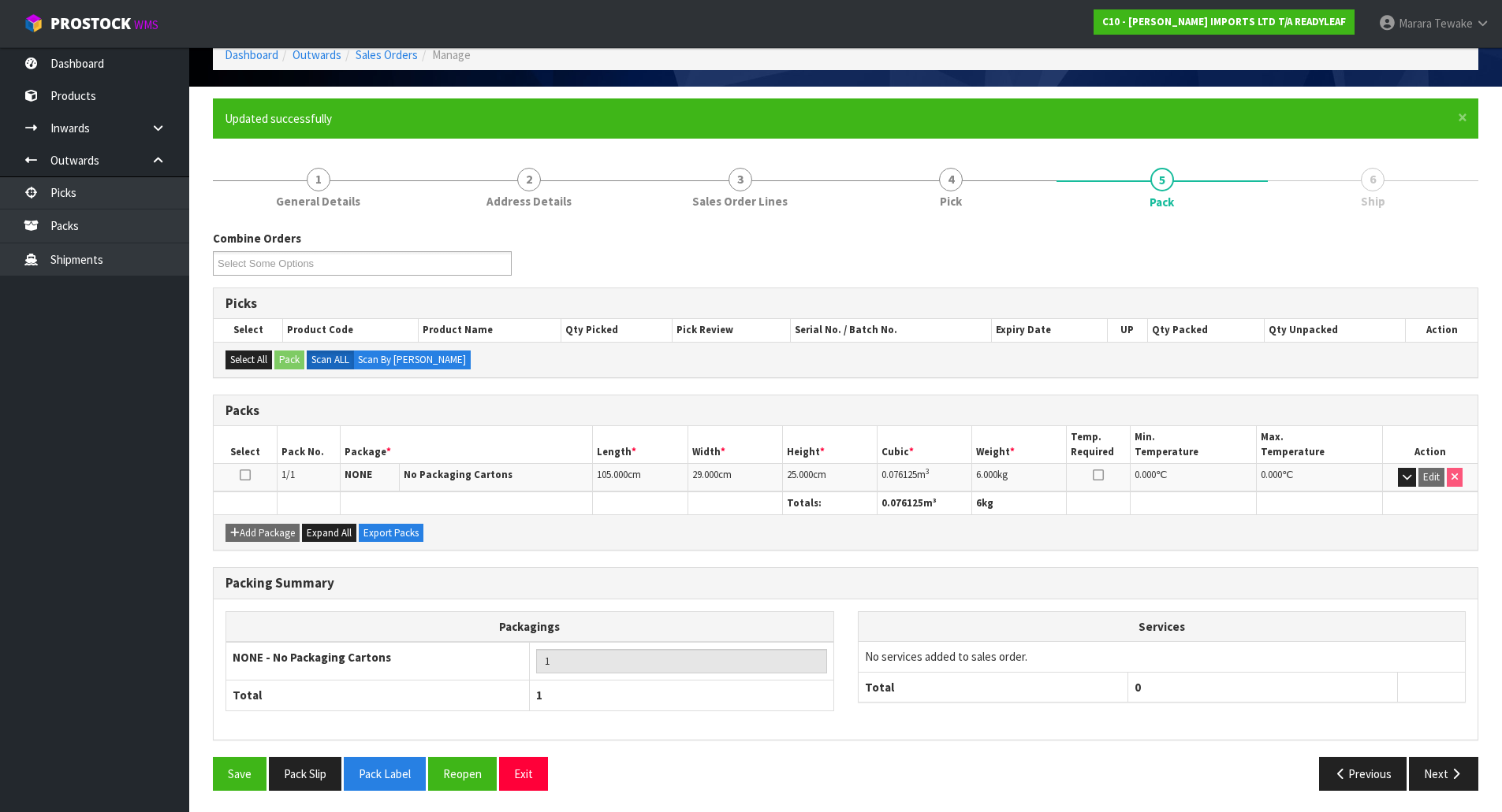
scroll to position [86, 0]
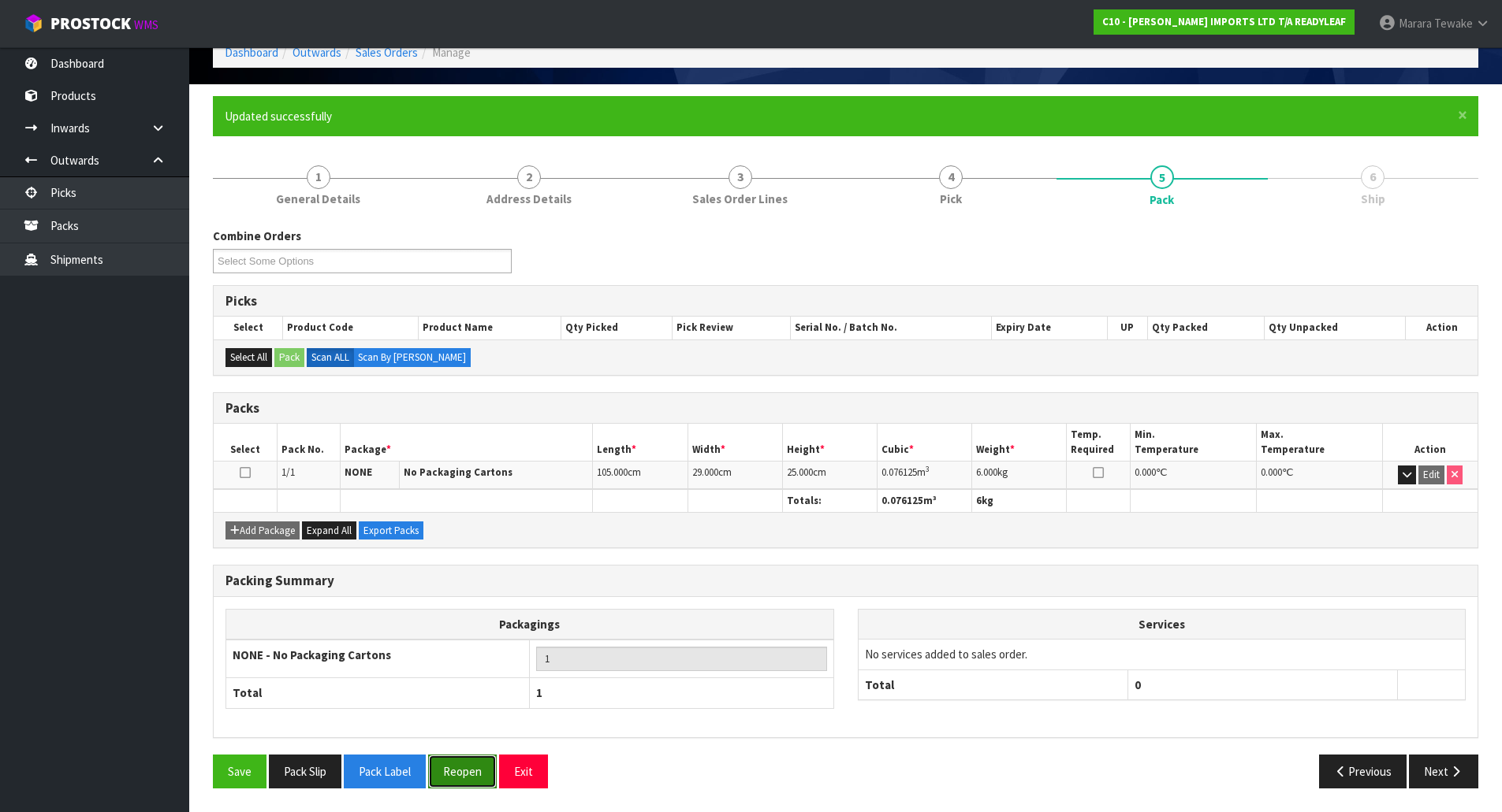
click at [488, 778] on button "Reopen" at bounding box center [462, 771] width 69 height 34
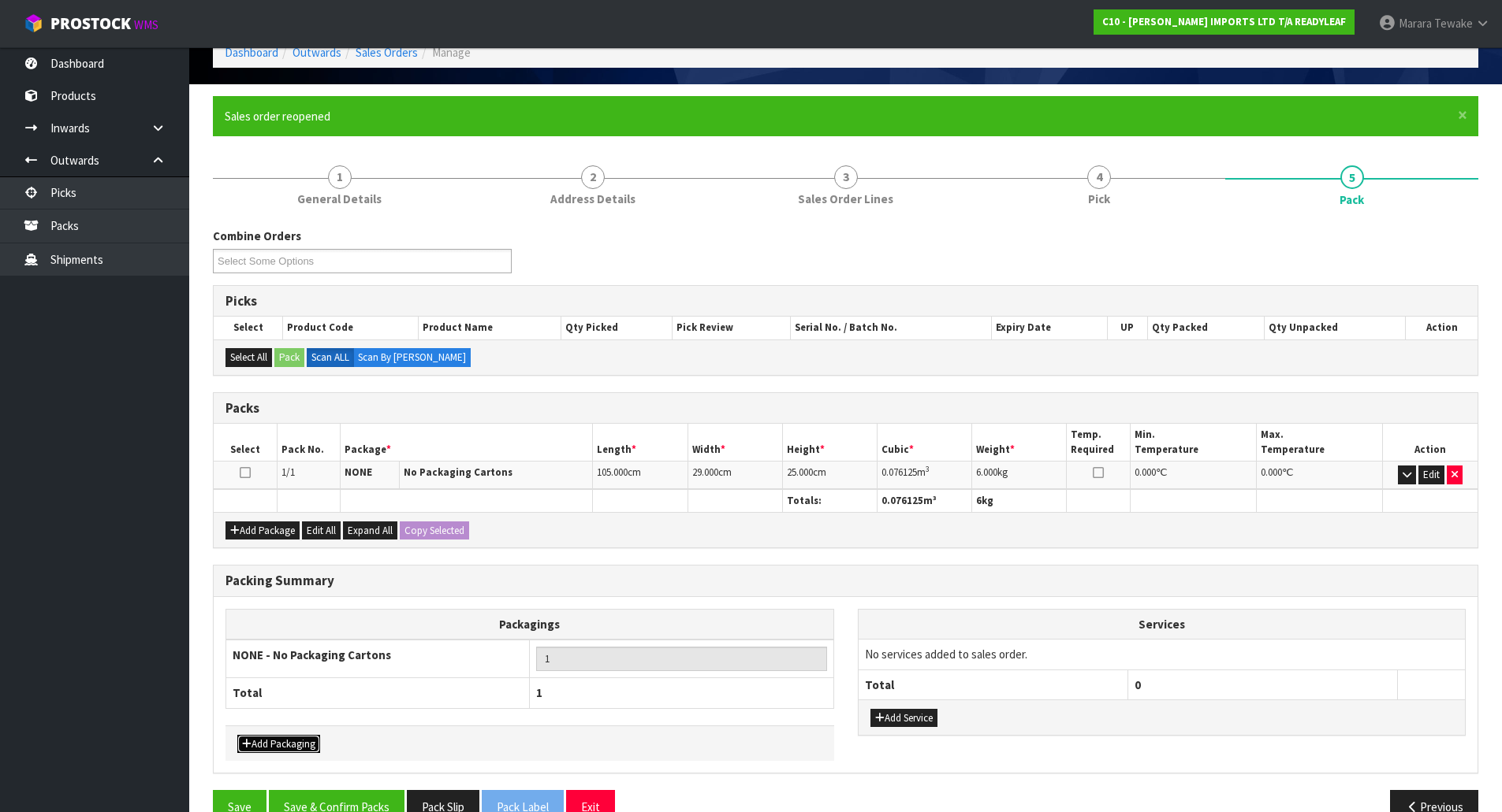
click at [299, 744] on button "Add Packaging" at bounding box center [279, 745] width 83 height 19
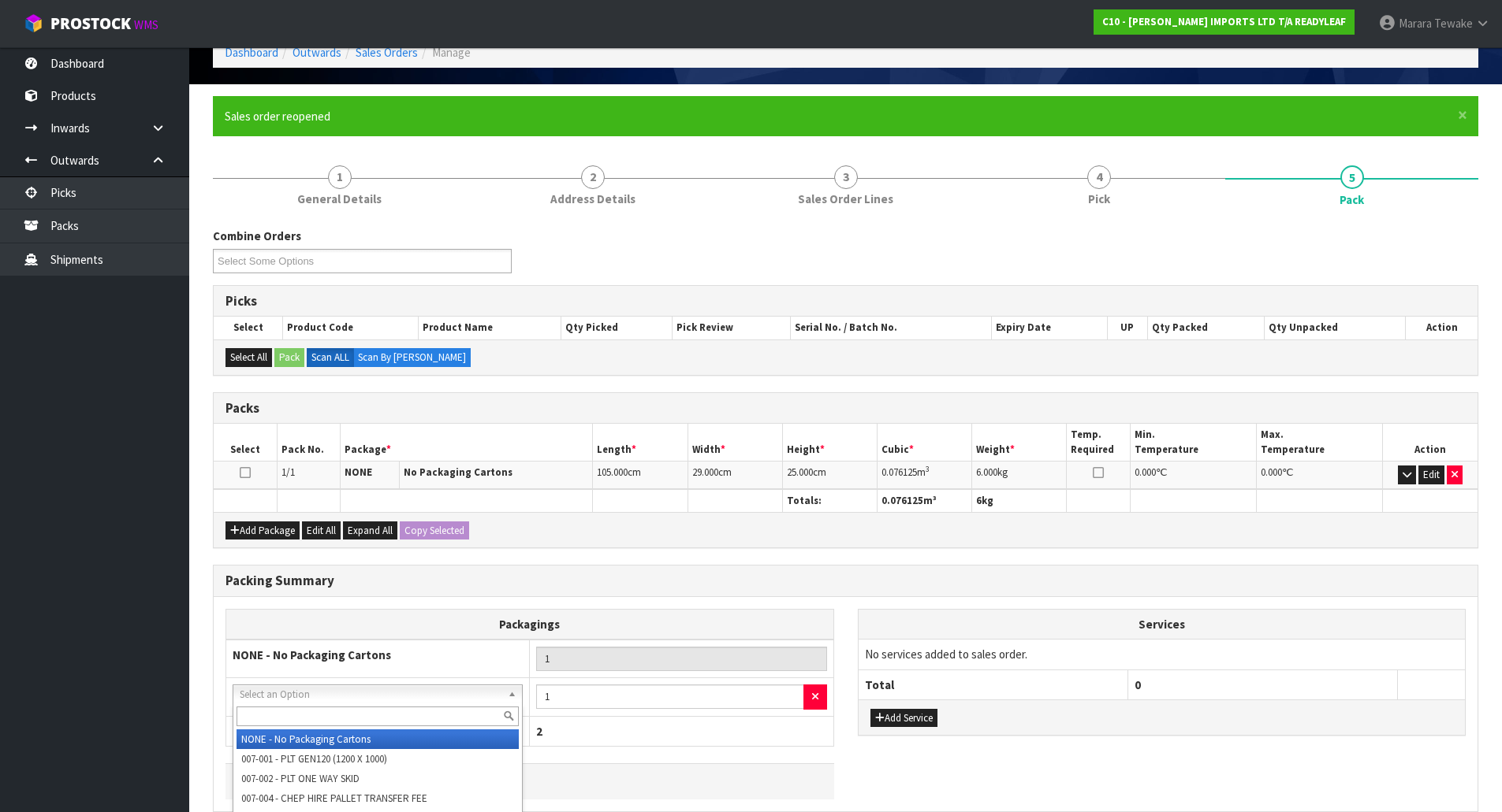
drag, startPoint x: 307, startPoint y: 690, endPoint x: 309, endPoint y: 704, distance: 14.1
click at [310, 707] on input "text" at bounding box center [378, 716] width 282 height 19
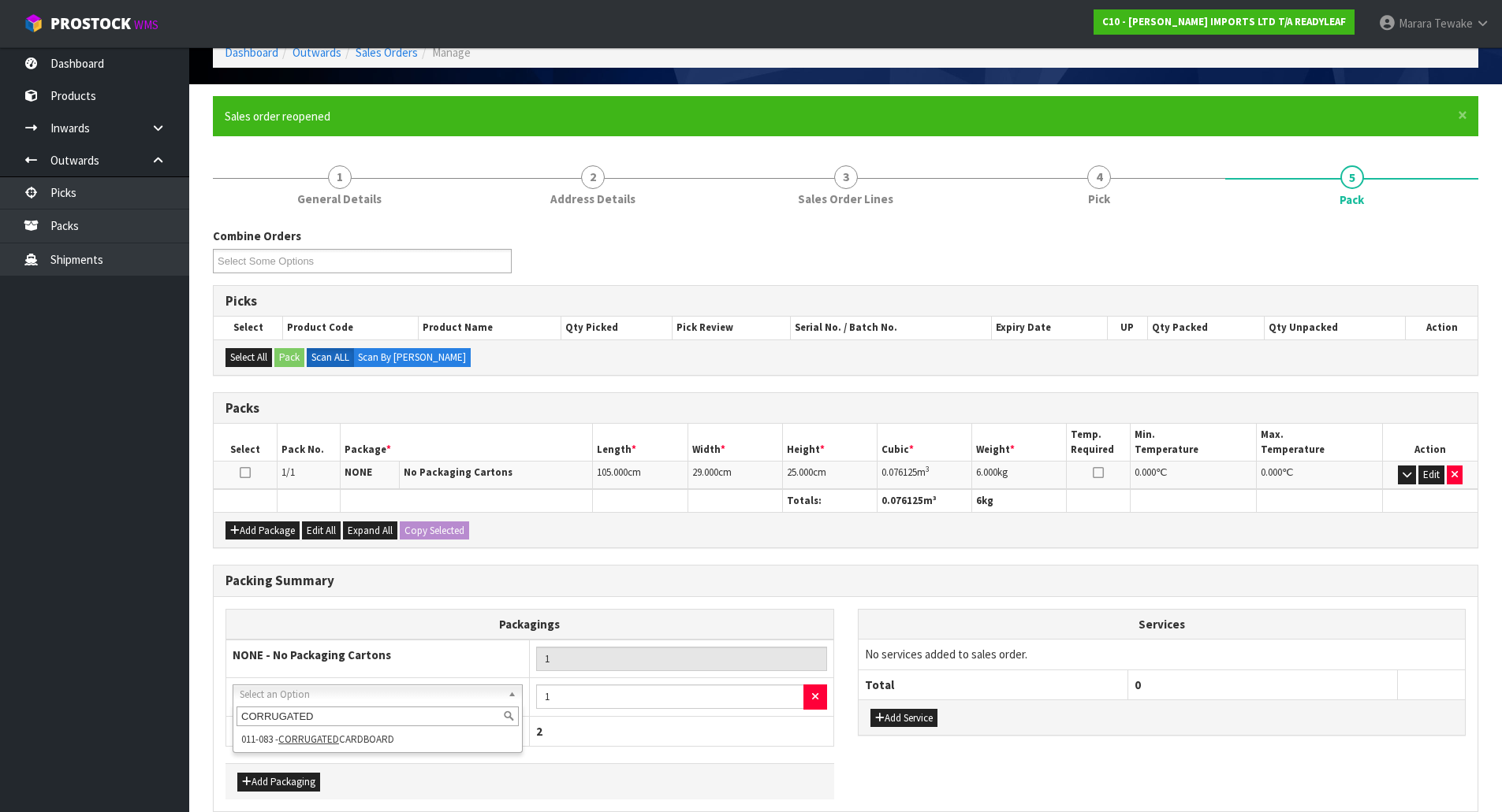
type input "CORRUGATED"
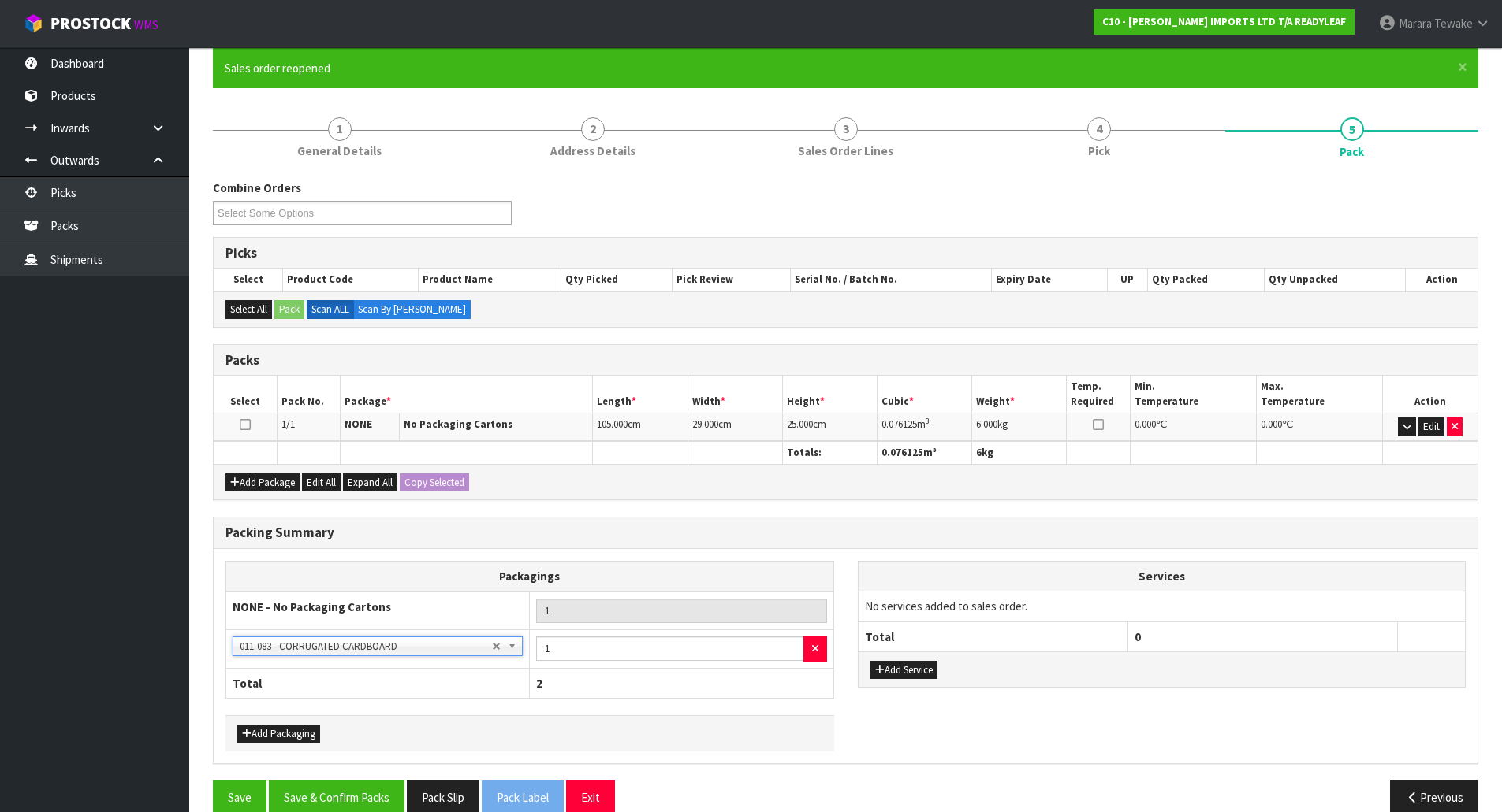
scroll to position [160, 0]
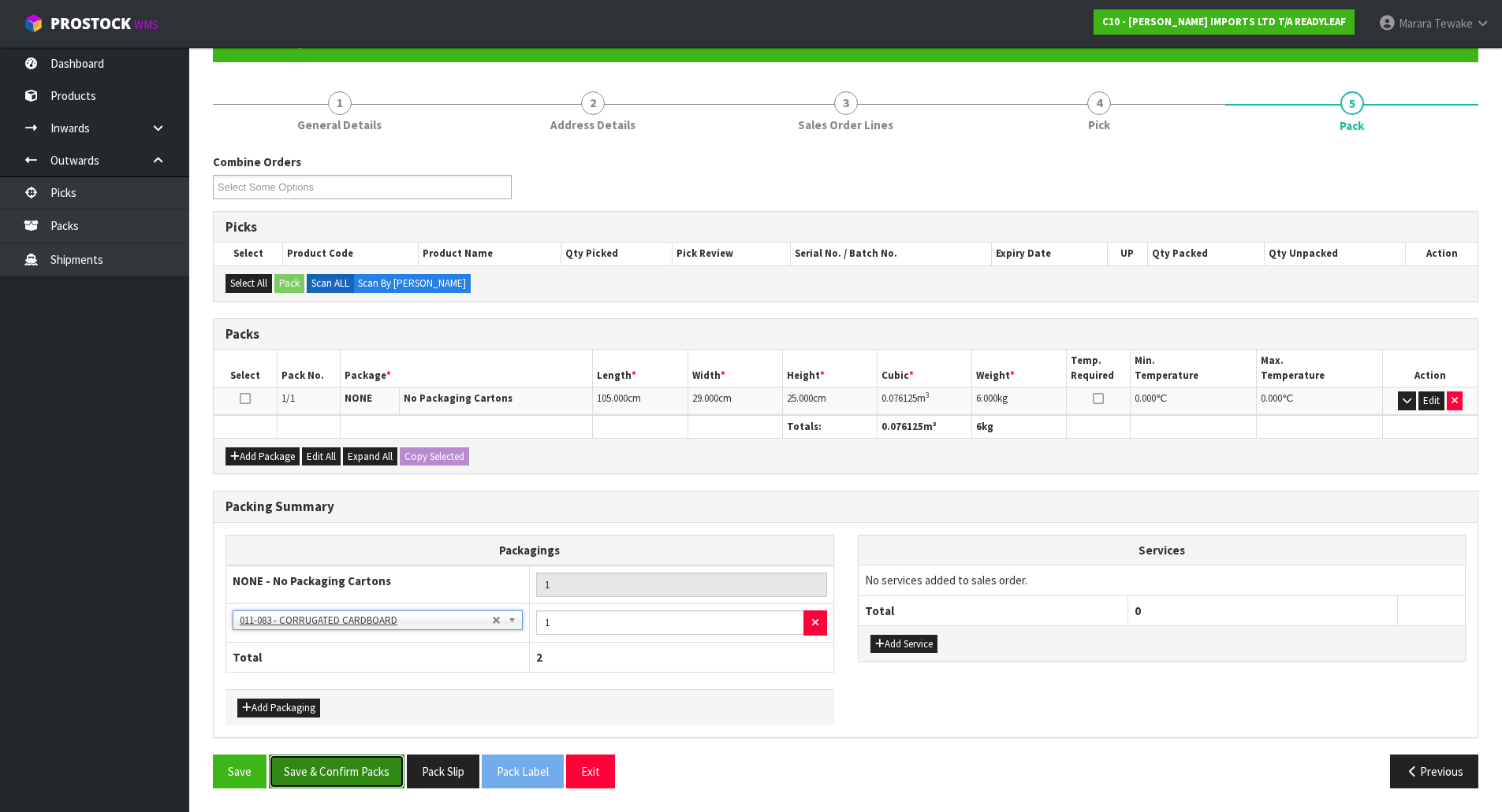
click at [366, 782] on button "Save & Confirm Packs" at bounding box center [337, 771] width 135 height 34
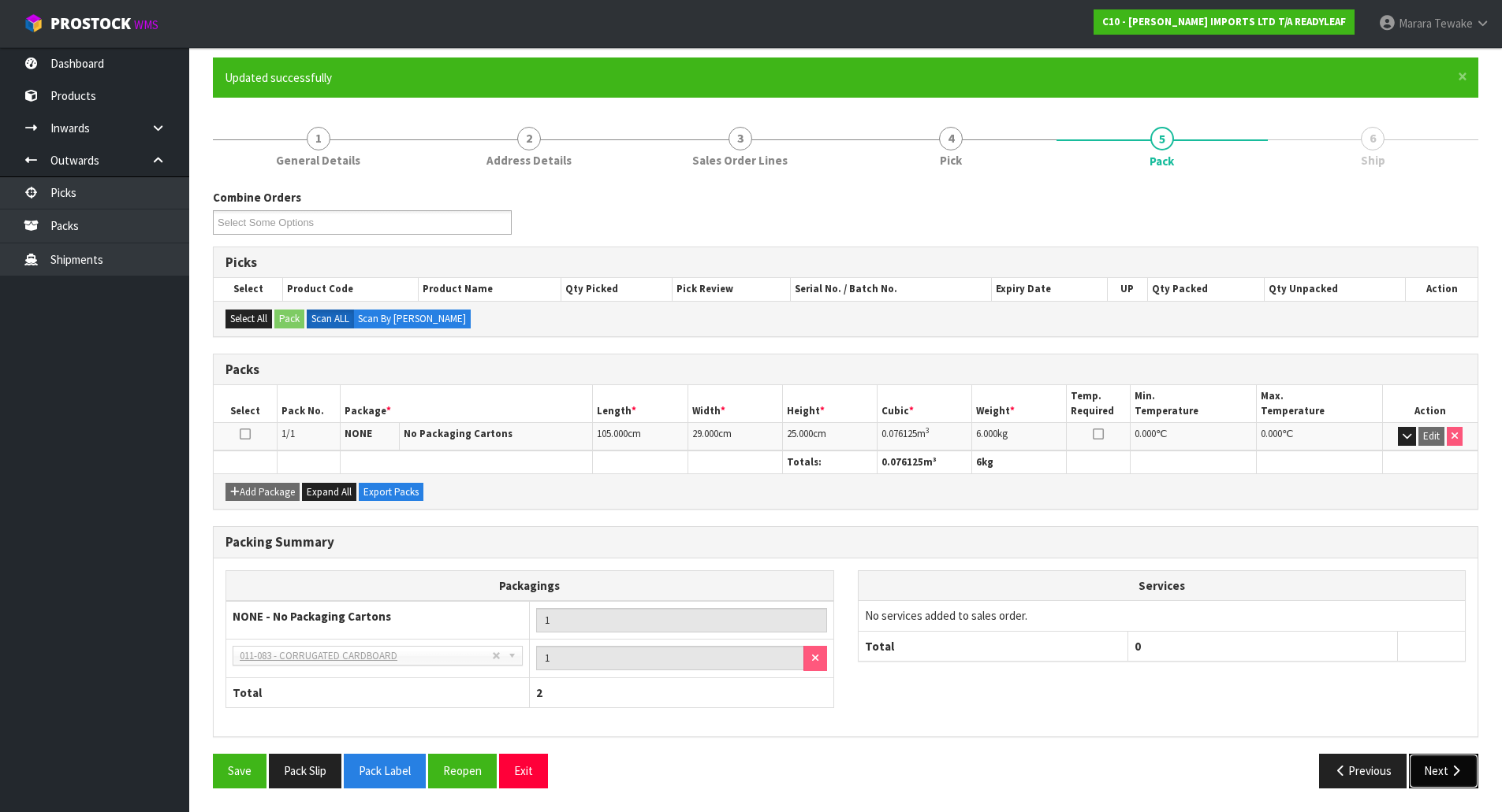
click at [1469, 776] on button "Next" at bounding box center [1444, 770] width 70 height 34
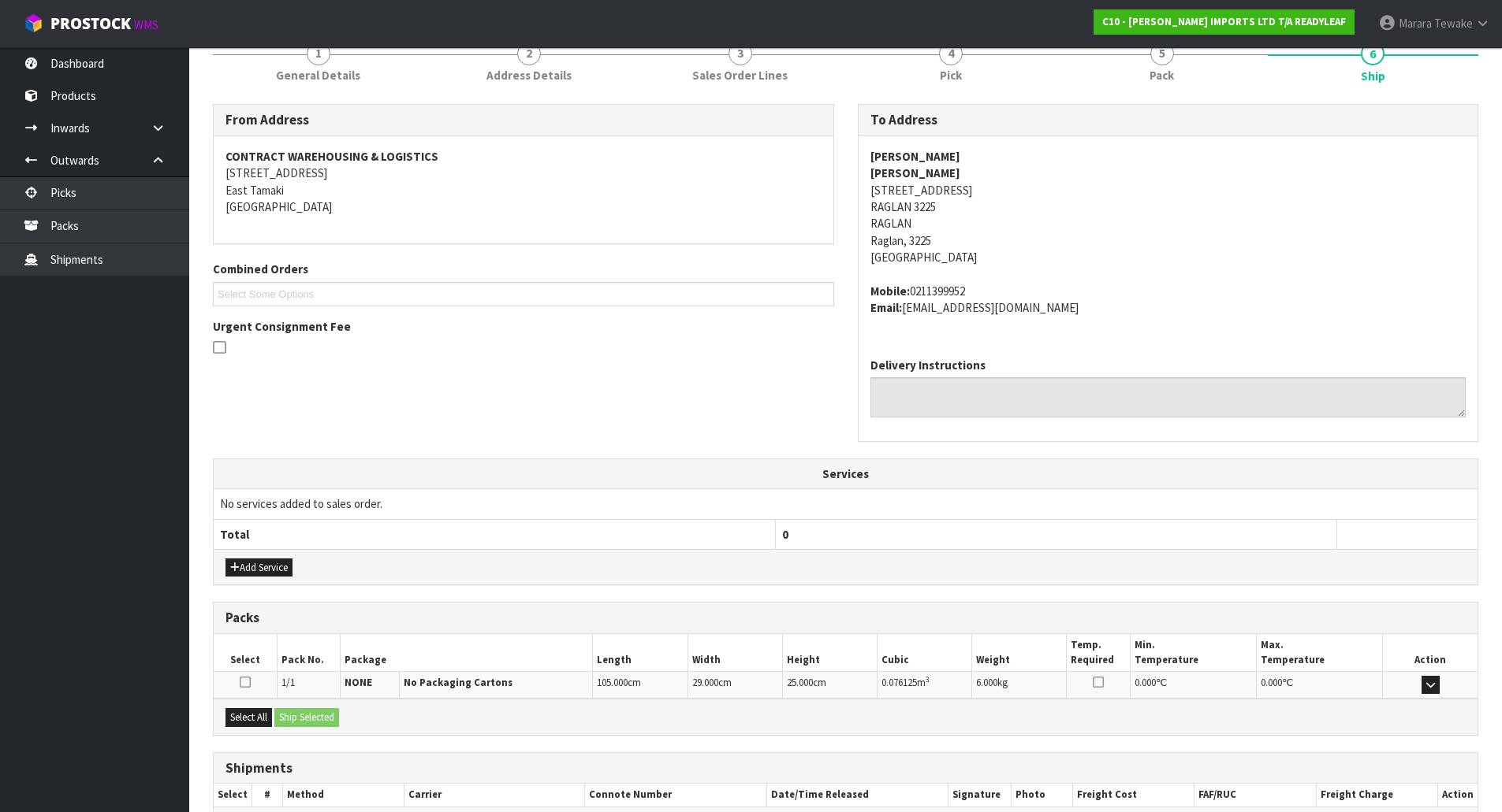
scroll to position [303, 0]
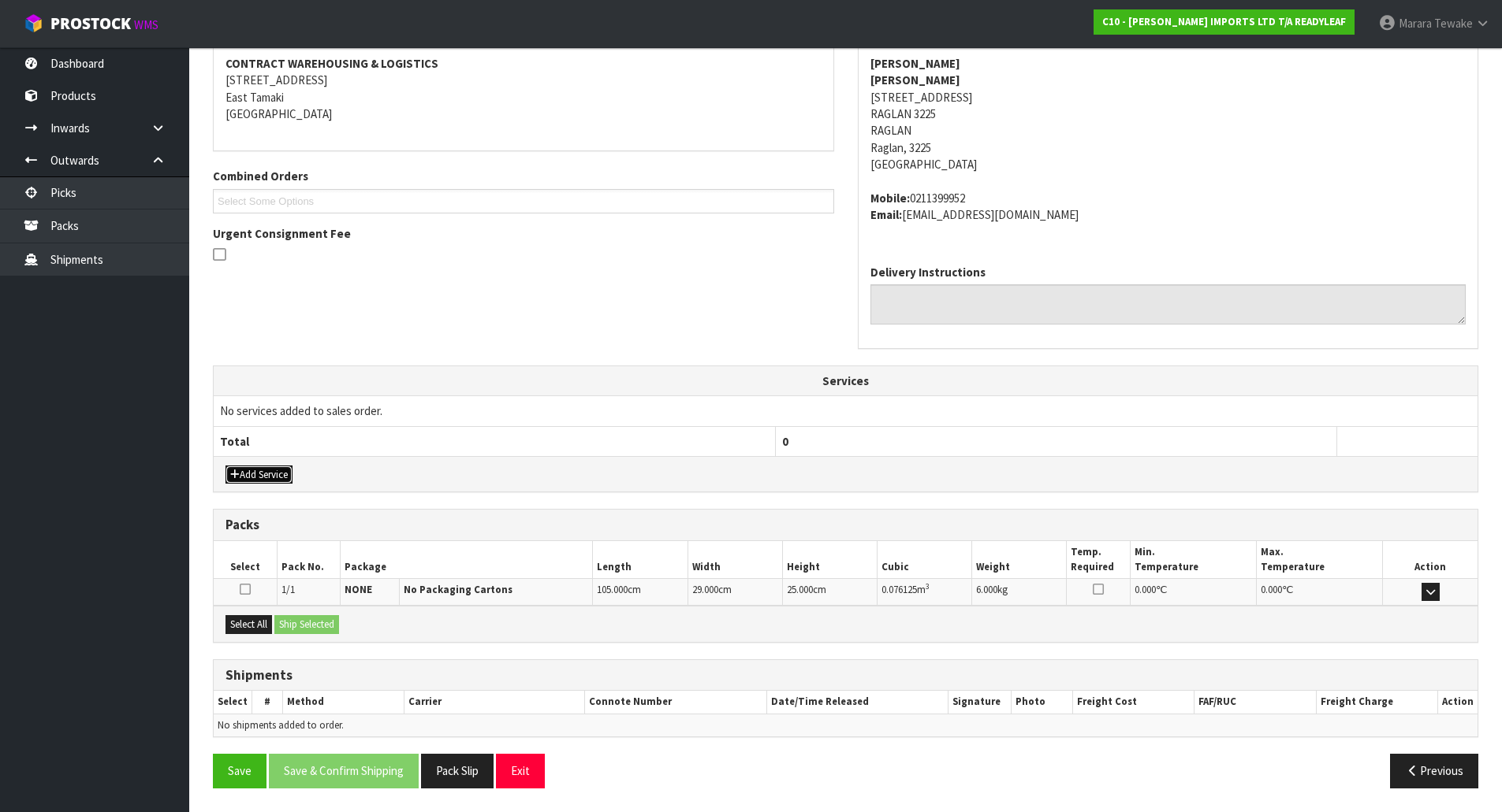
click at [271, 476] on button "Add Service" at bounding box center [258, 476] width 67 height 19
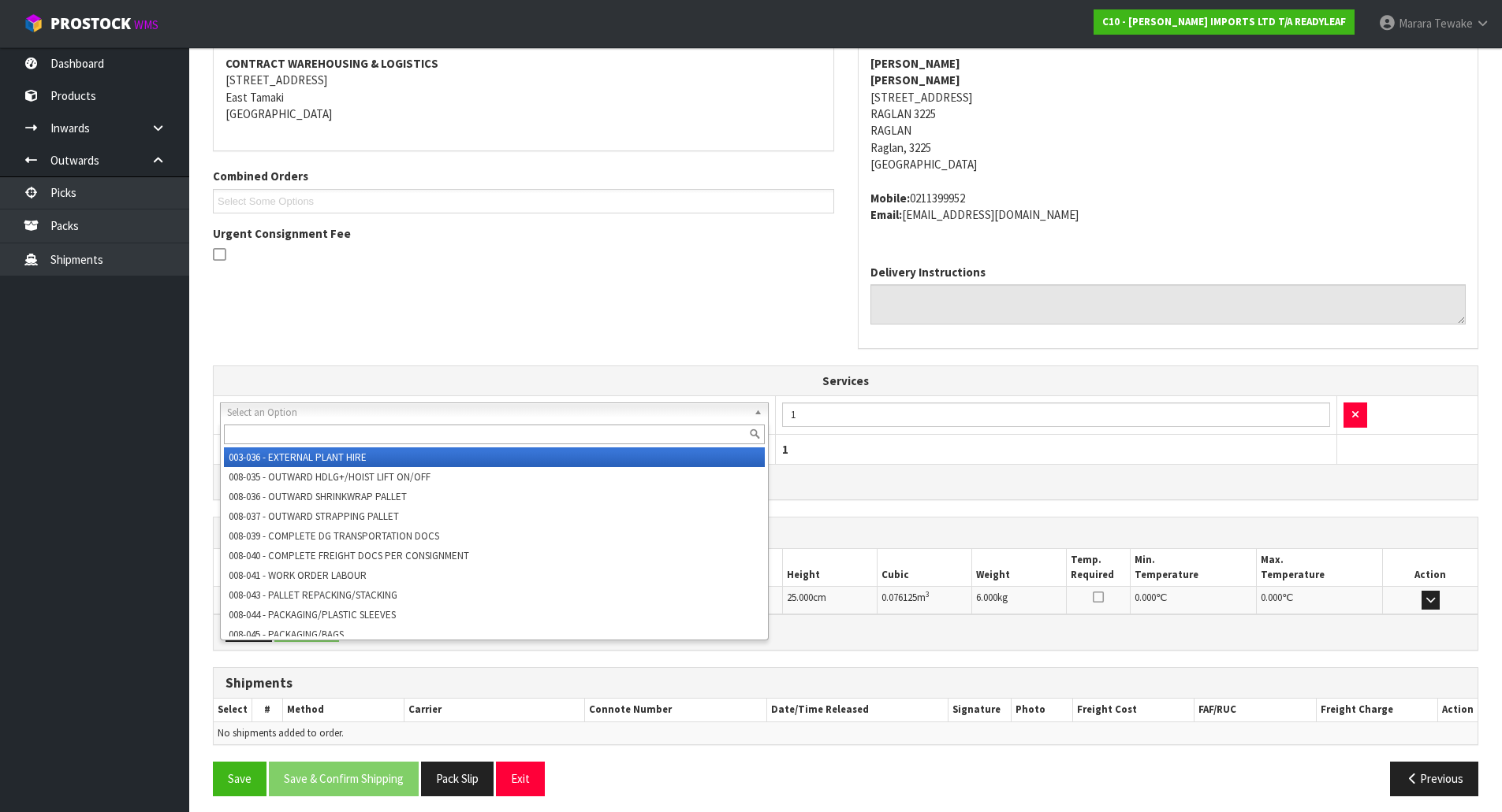
click at [309, 435] on input "text" at bounding box center [493, 434] width 541 height 19
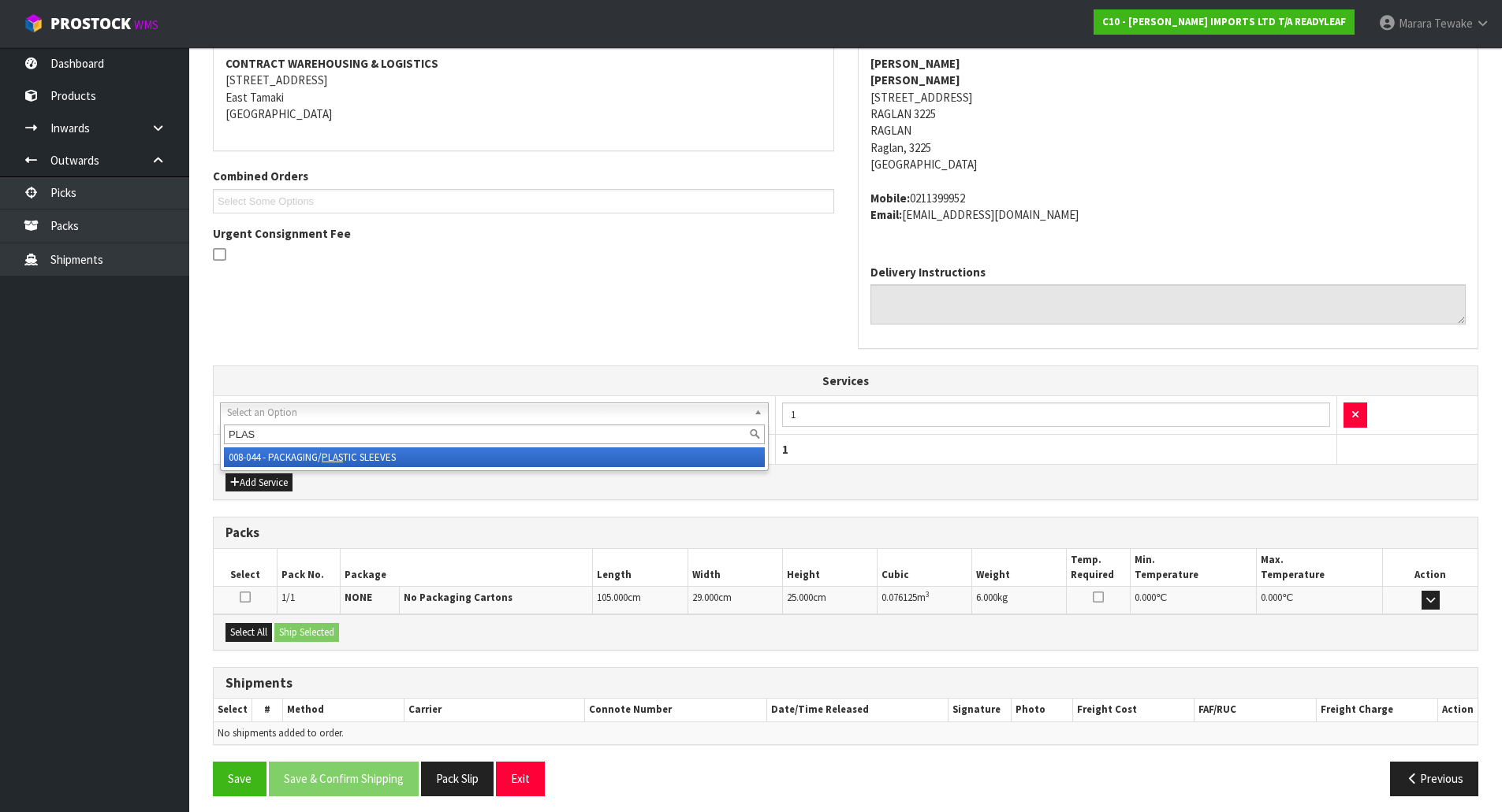
type input "PLAS"
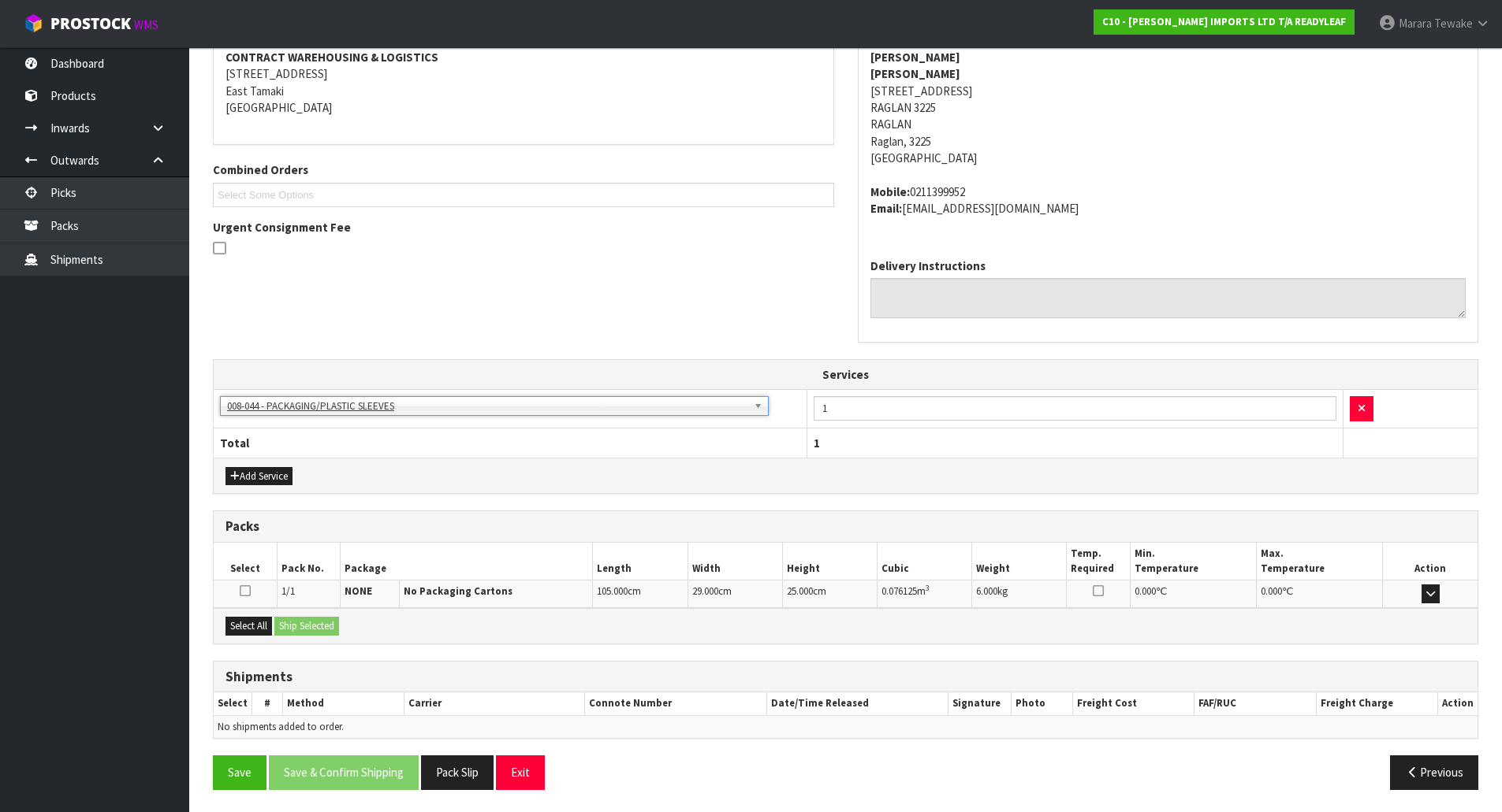
scroll to position [310, 0]
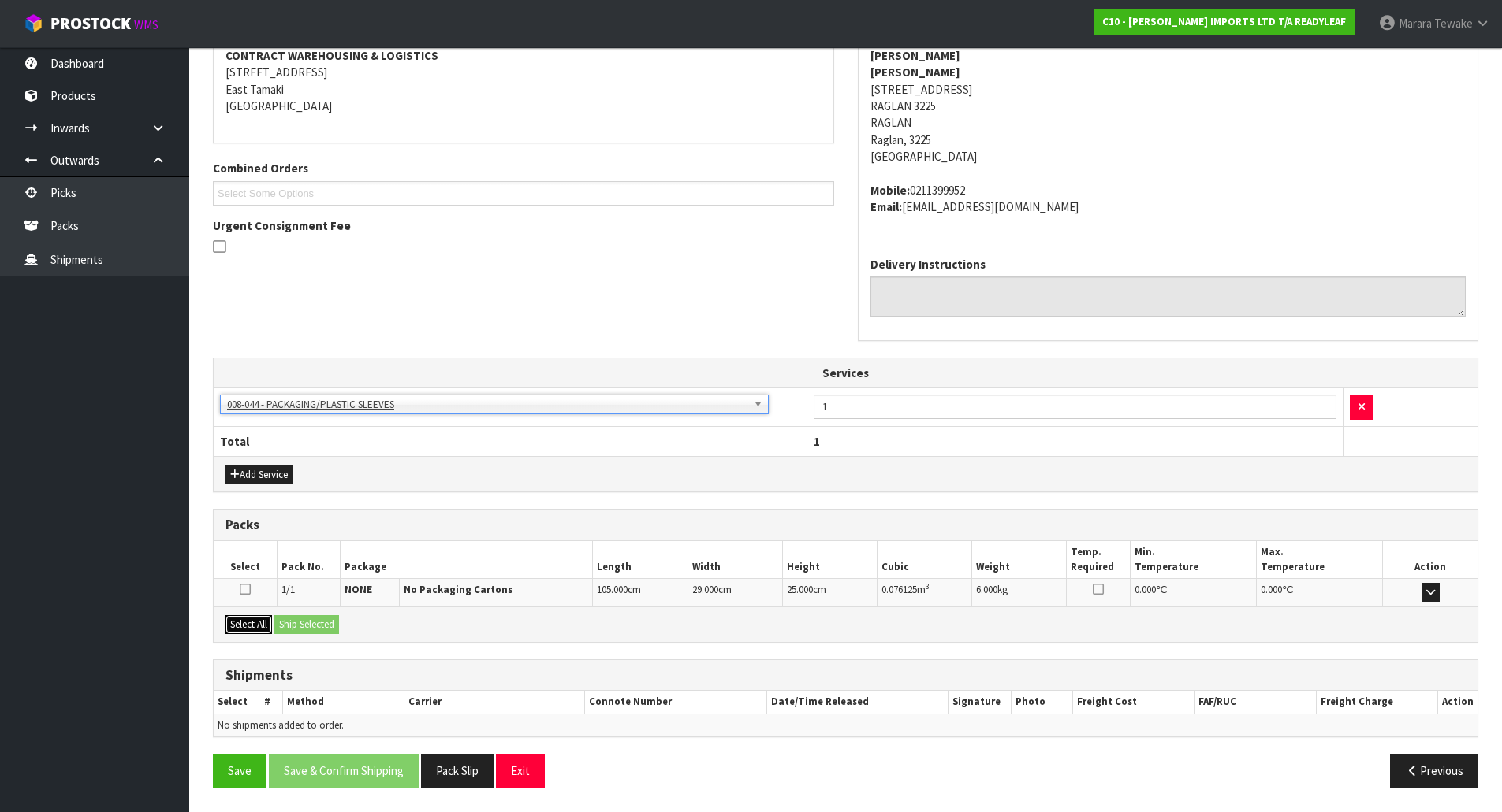
drag, startPoint x: 246, startPoint y: 624, endPoint x: 278, endPoint y: 623, distance: 32.0
click at [248, 623] on button "Select All" at bounding box center [249, 625] width 46 height 19
drag, startPoint x: 278, startPoint y: 623, endPoint x: 296, endPoint y: 623, distance: 18.0
click at [296, 623] on div "Select All Ship Selected" at bounding box center [845, 624] width 1264 height 36
click at [339, 625] on button "Ship Selected" at bounding box center [307, 625] width 65 height 19
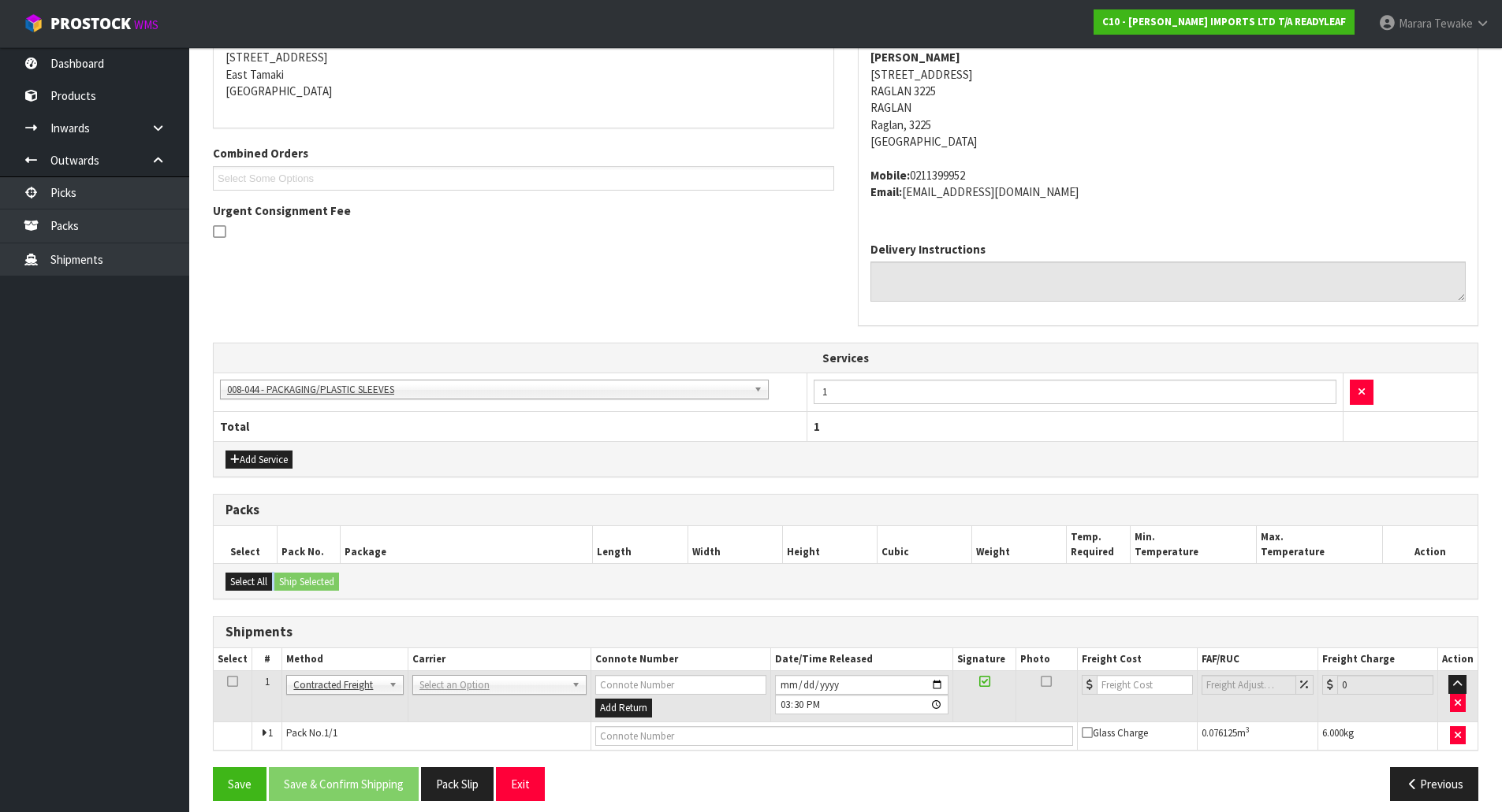
scroll to position [338, 0]
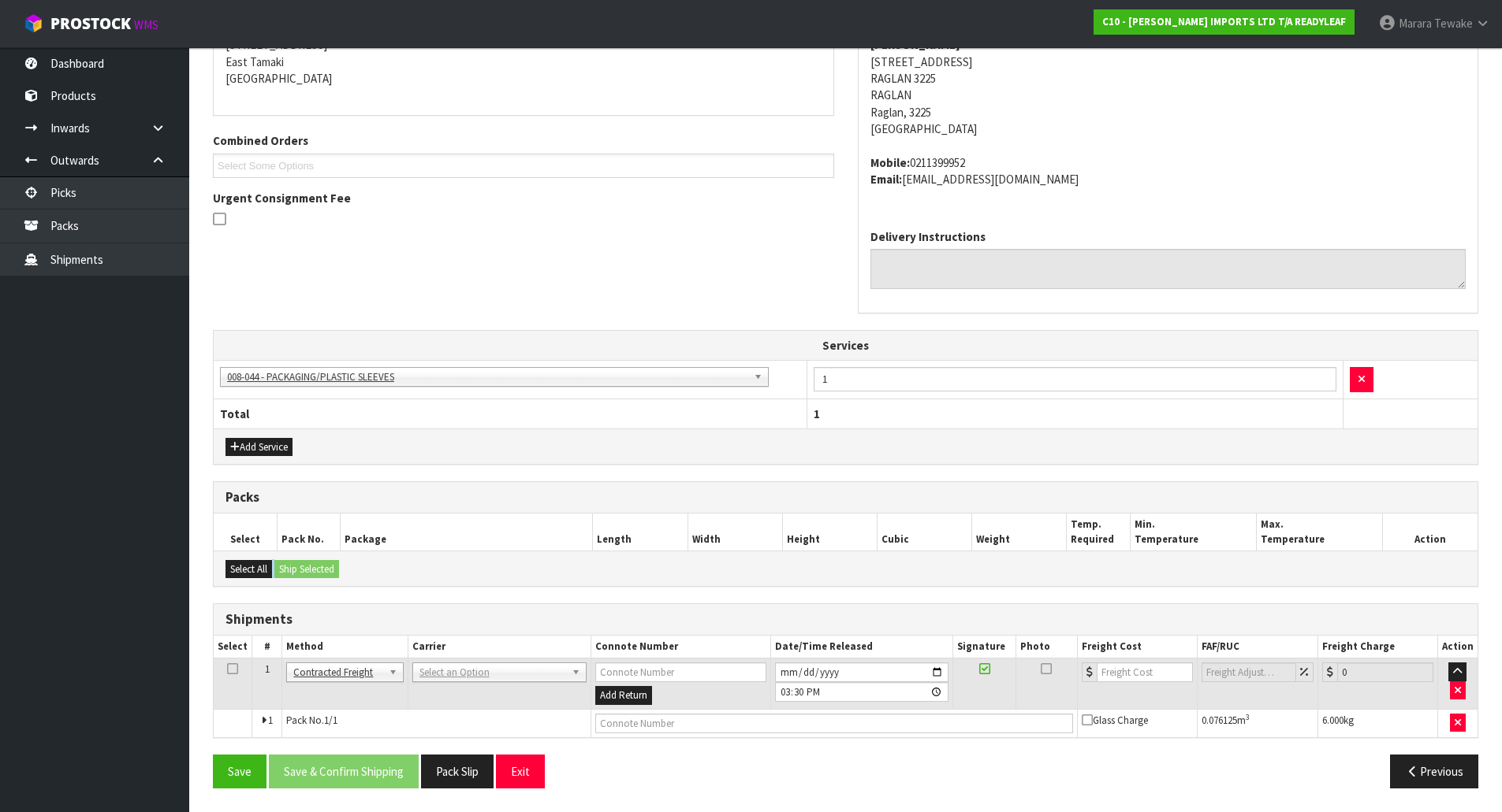
drag, startPoint x: 453, startPoint y: 665, endPoint x: 446, endPoint y: 682, distance: 18.4
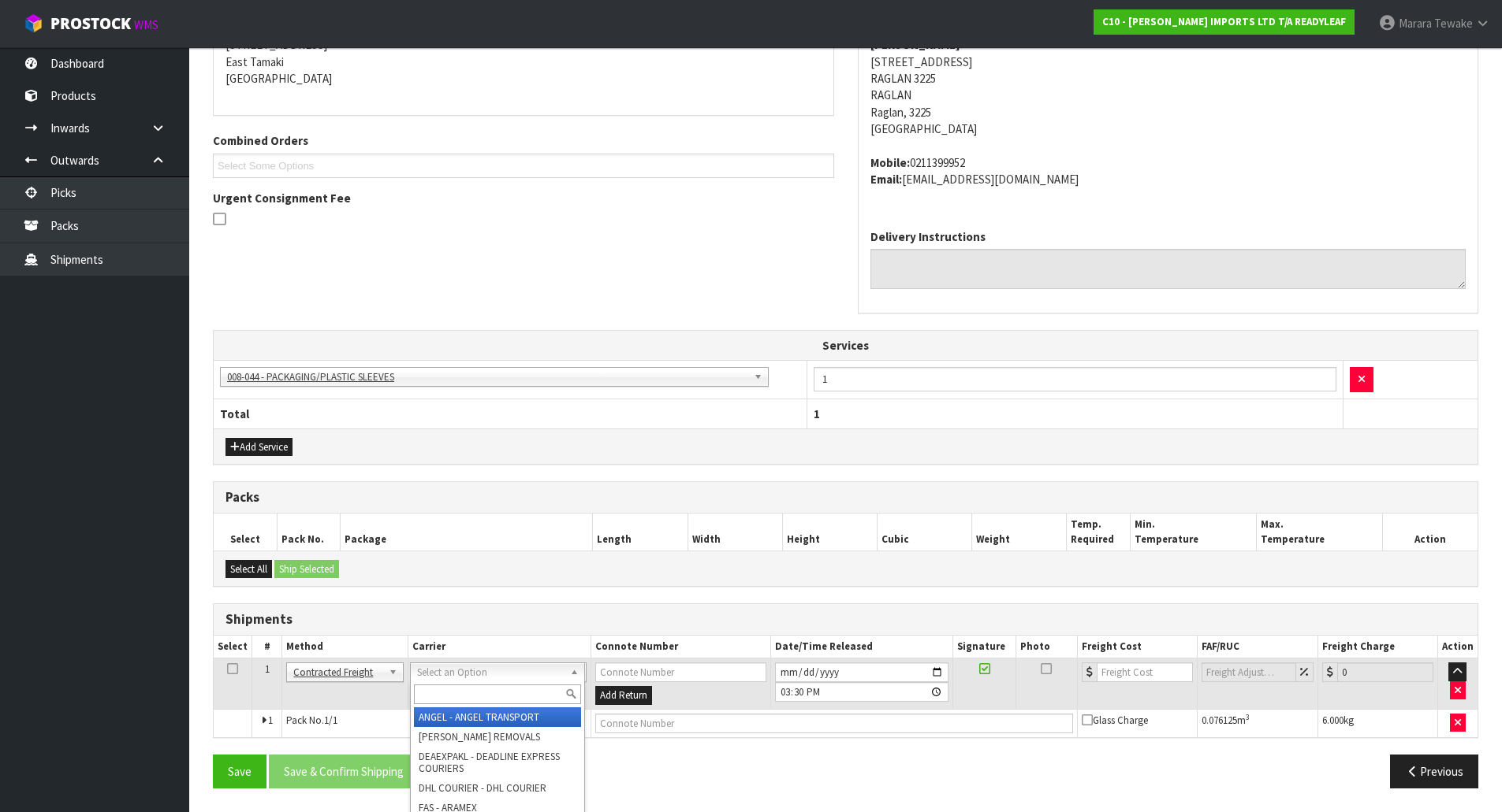
click at [447, 694] on input "text" at bounding box center [497, 694] width 167 height 19
type input "NZP"
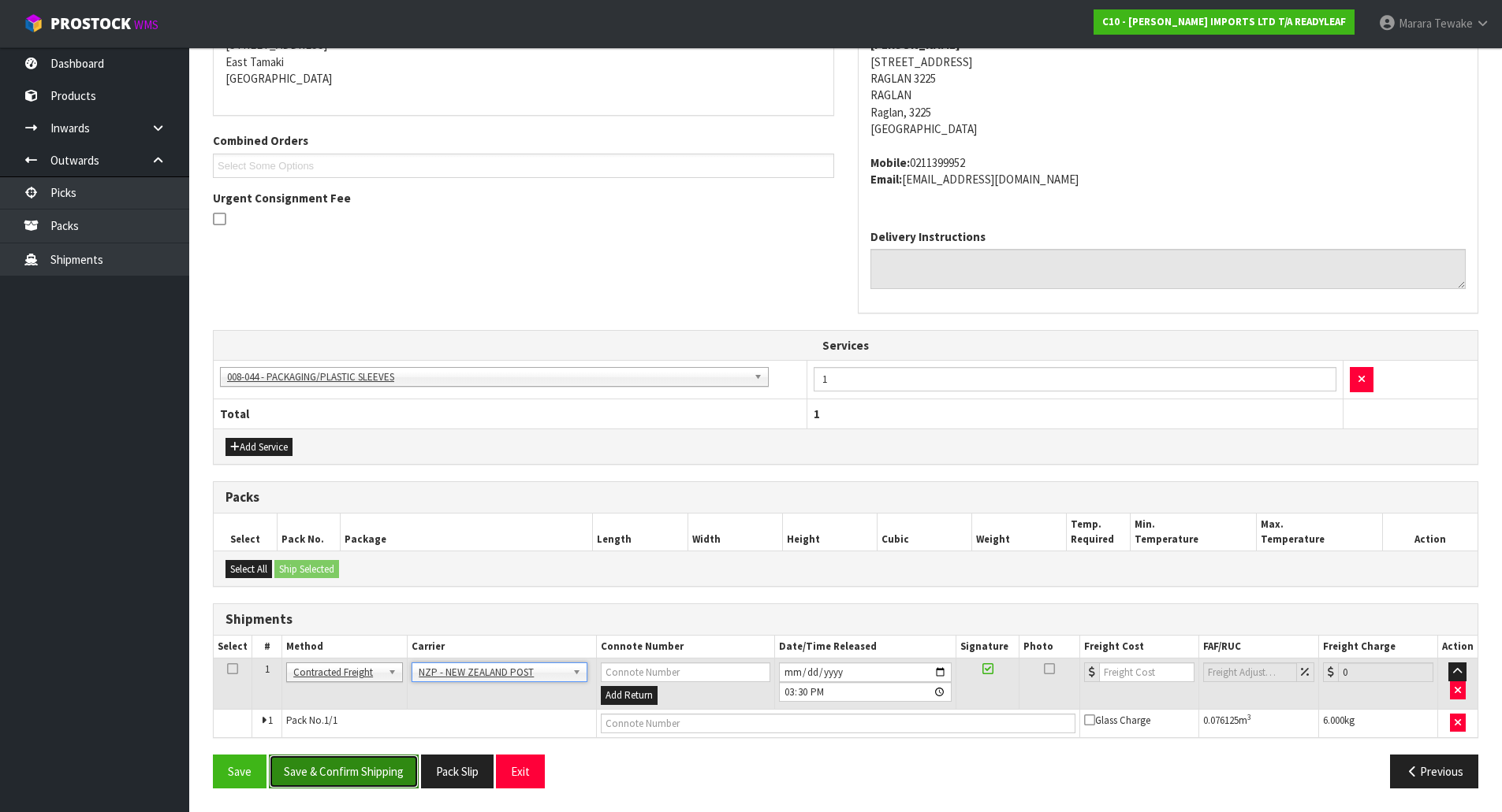
click at [372, 773] on button "Save & Confirm Shipping" at bounding box center [343, 771] width 150 height 34
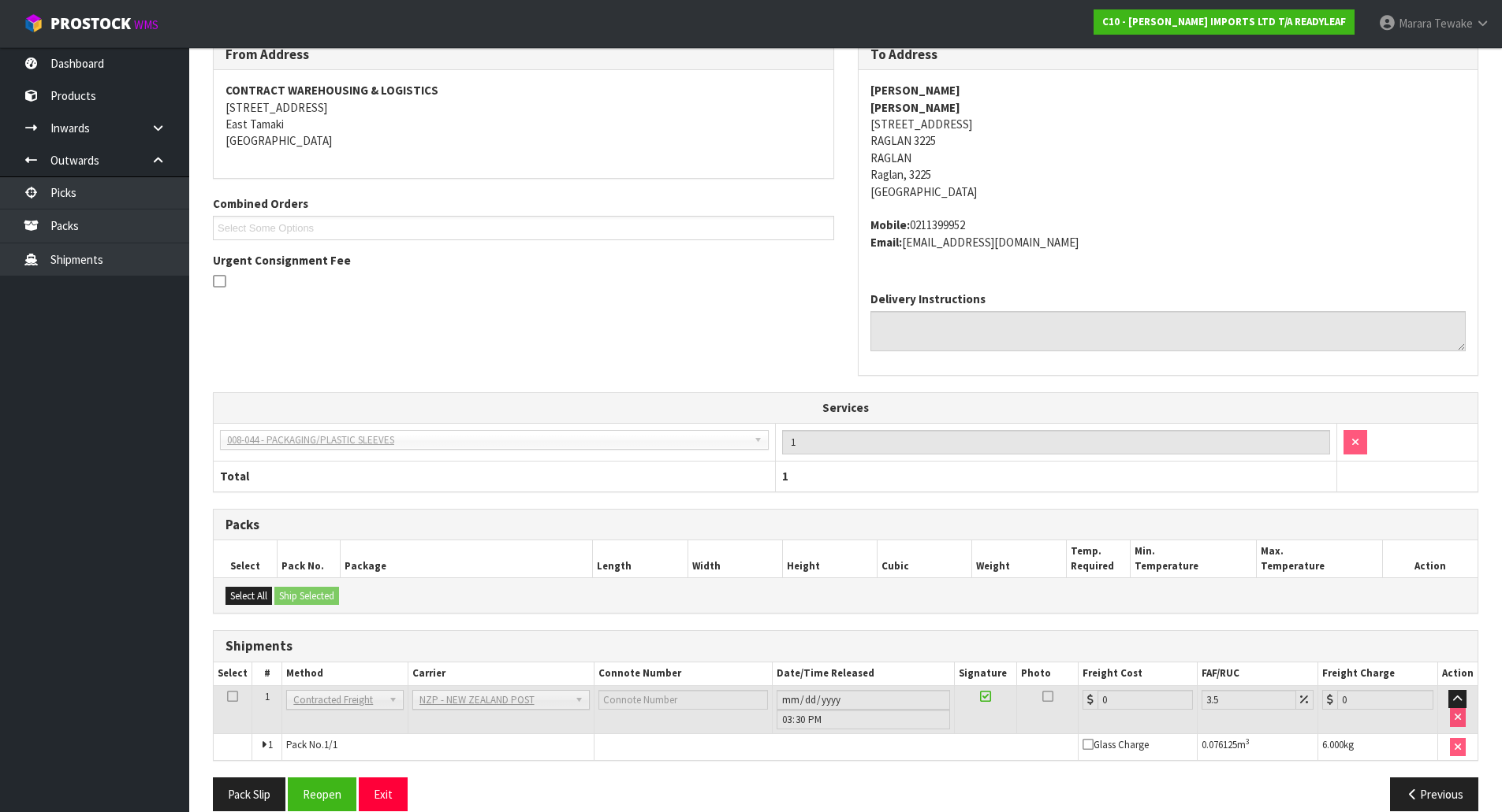
scroll to position [315, 0]
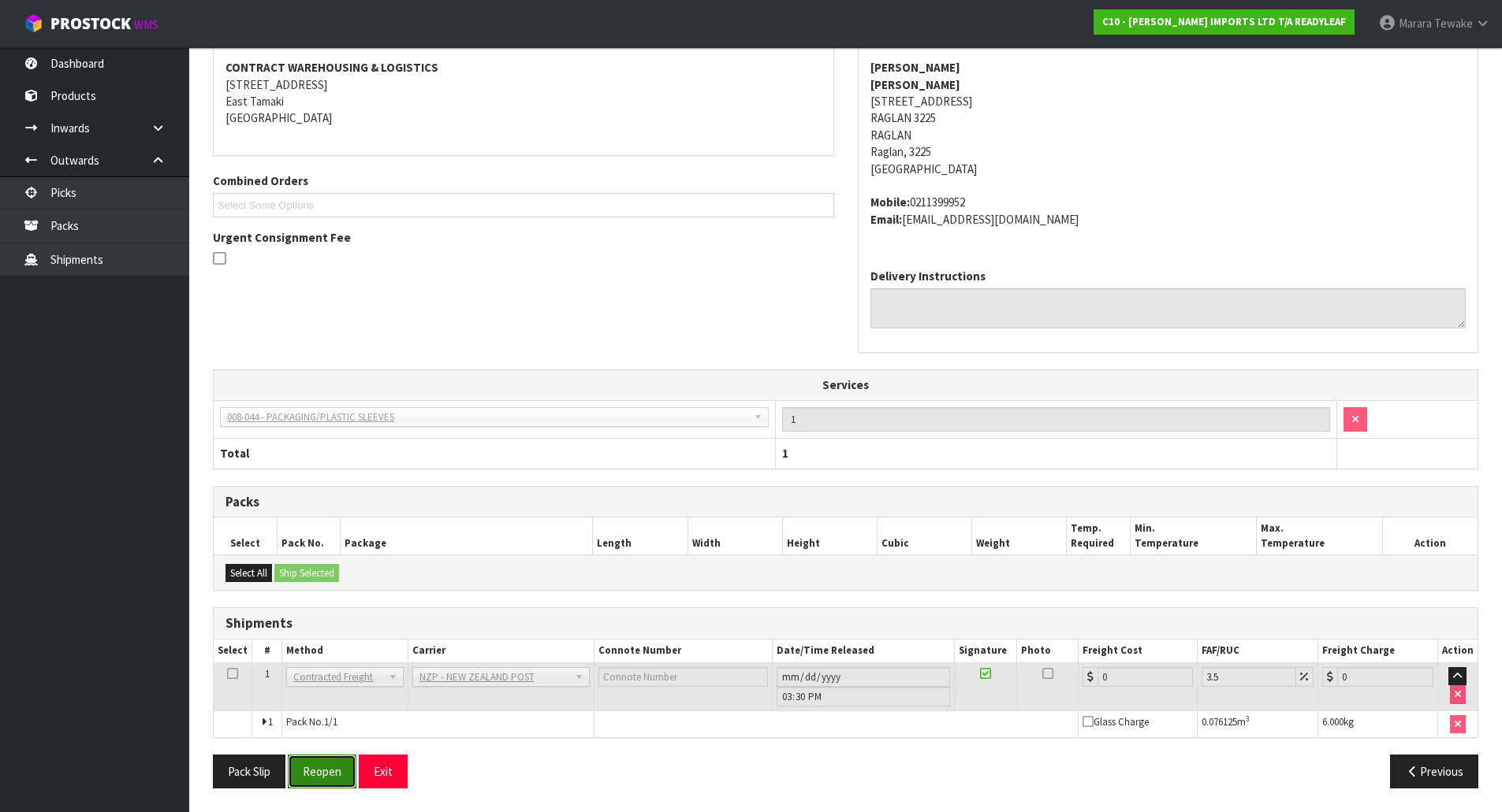
click at [326, 772] on button "Reopen" at bounding box center [322, 771] width 69 height 34
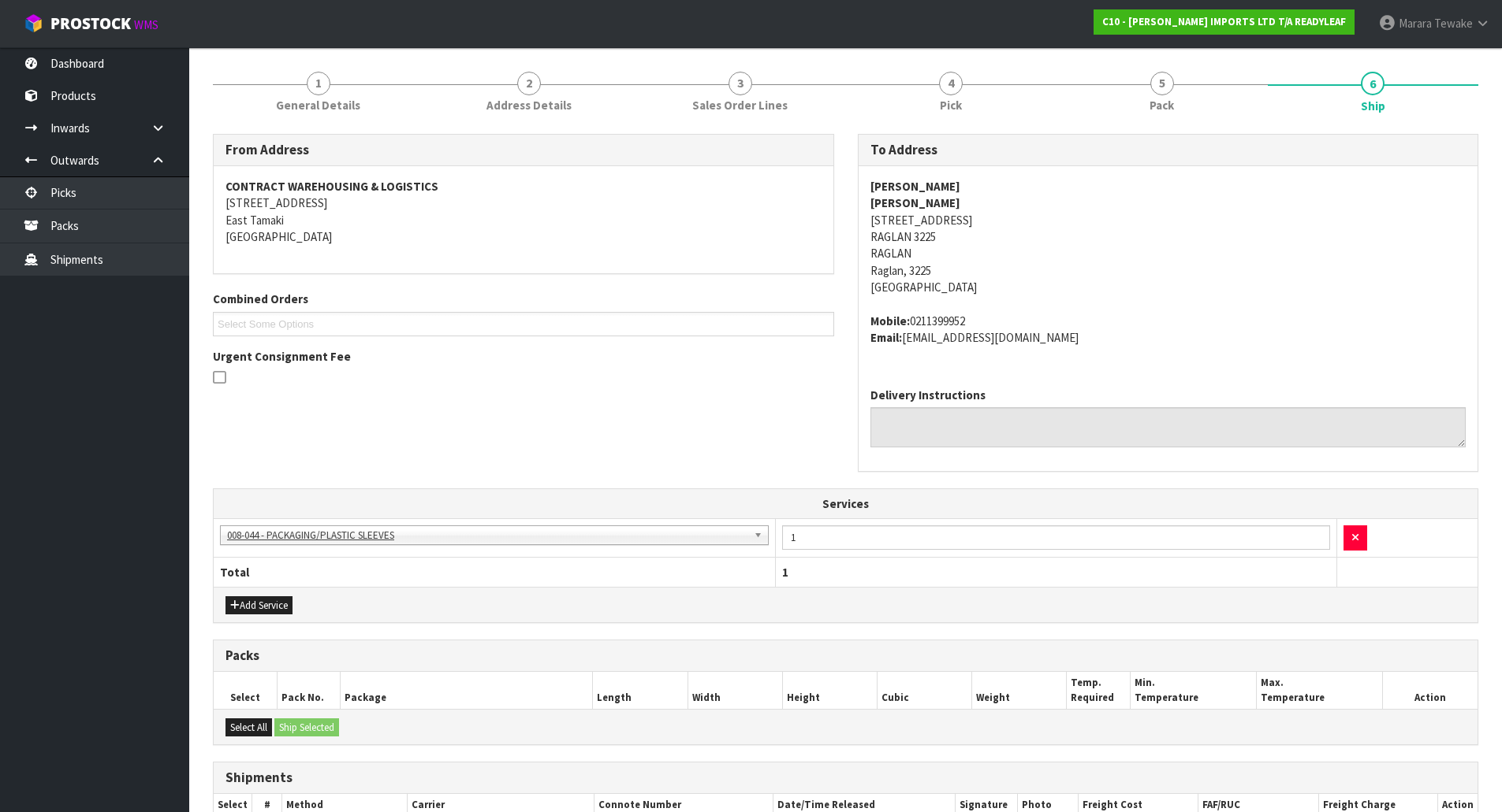
scroll to position [338, 0]
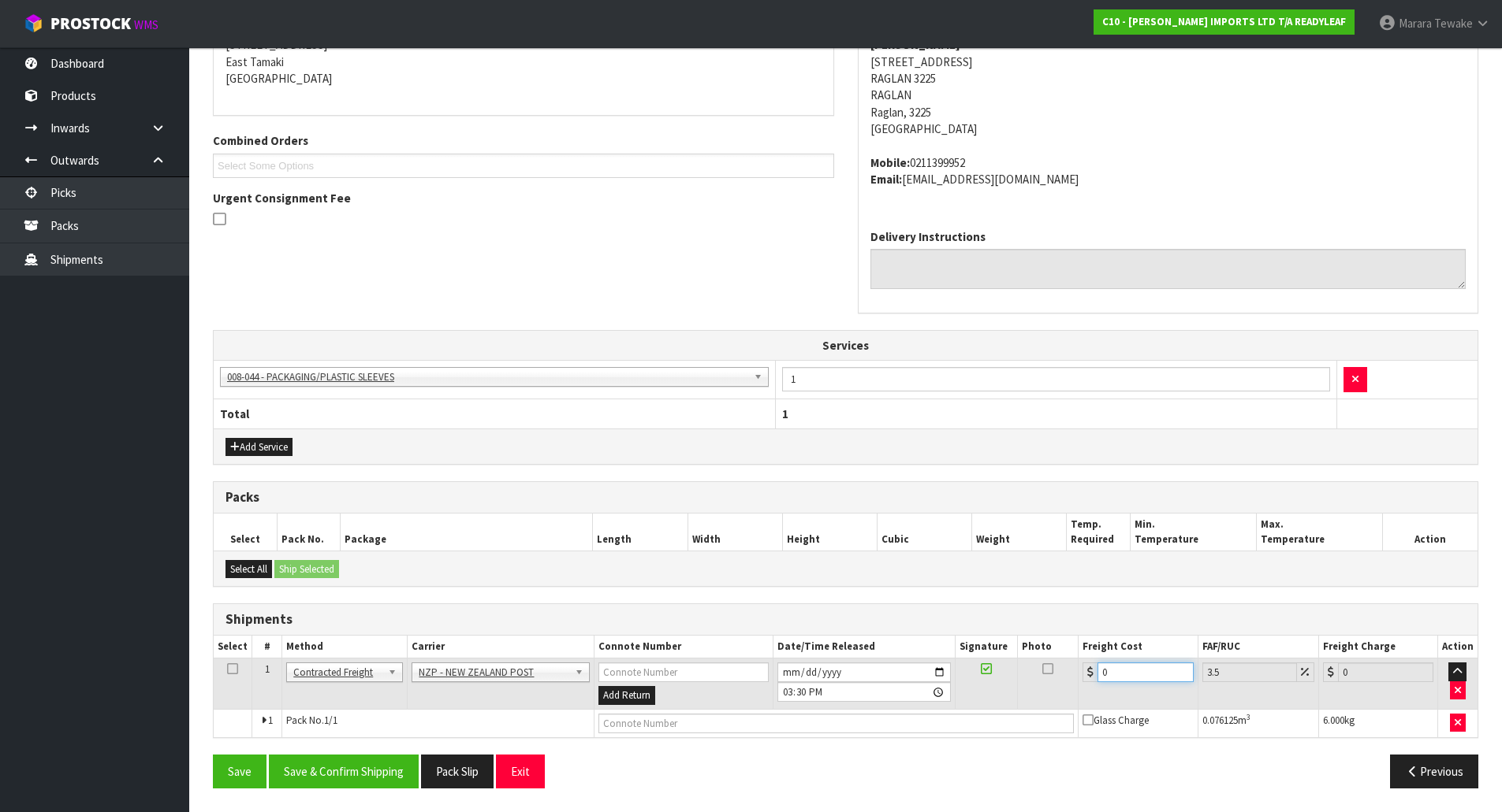
drag, startPoint x: 1128, startPoint y: 677, endPoint x: 987, endPoint y: 607, distance: 157.4
click at [1004, 631] on div "Shipments Select # Method Carrier Connote Number Date/Time Released Signature P…" at bounding box center [845, 670] width 1265 height 134
type input "7"
type input "7.24"
type input "7.7"
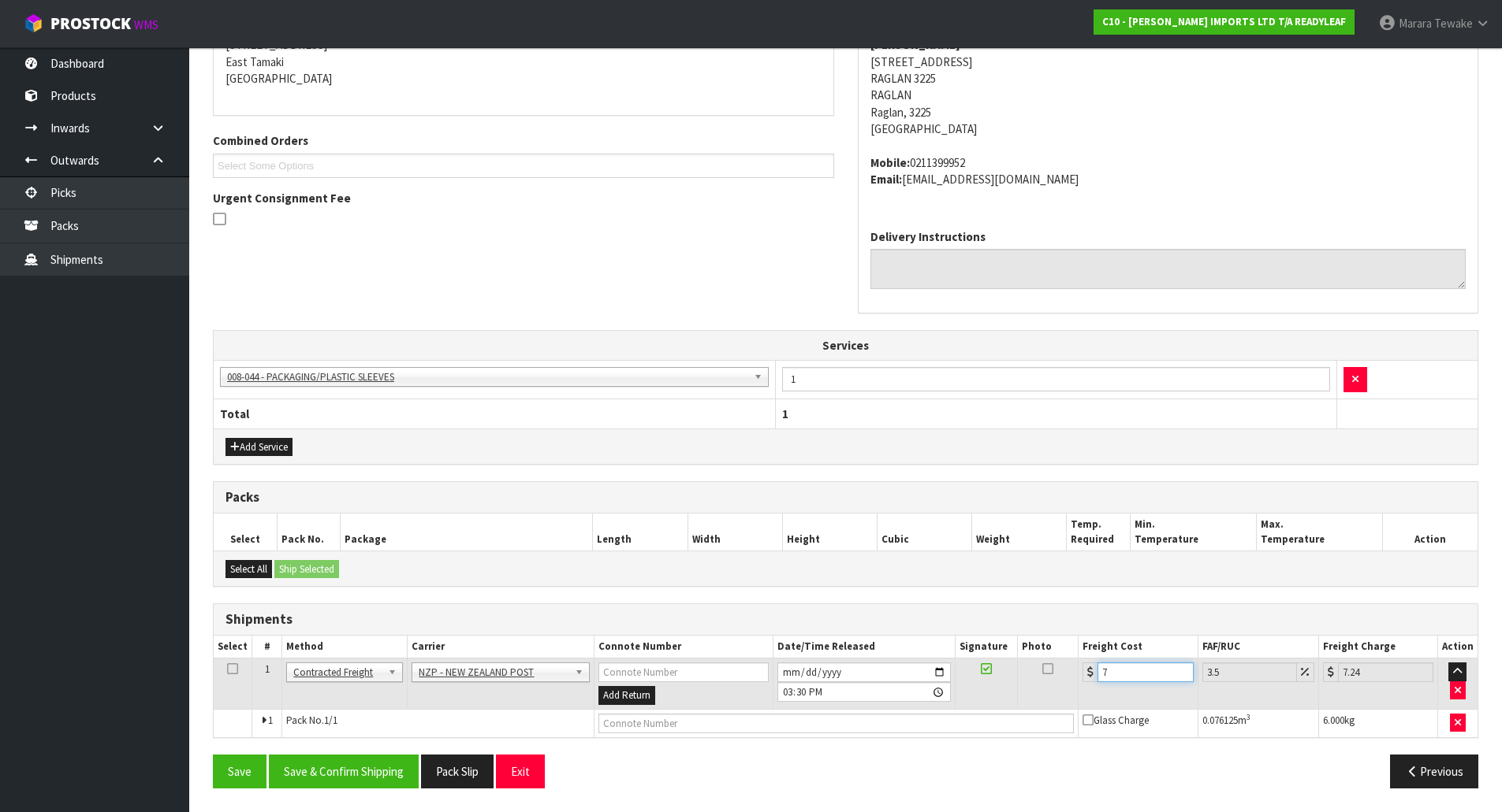
type input "7.97"
type input "7.71"
type input "7.98"
type input "7.71"
click at [309, 770] on button "Save & Confirm Shipping" at bounding box center [343, 771] width 150 height 34
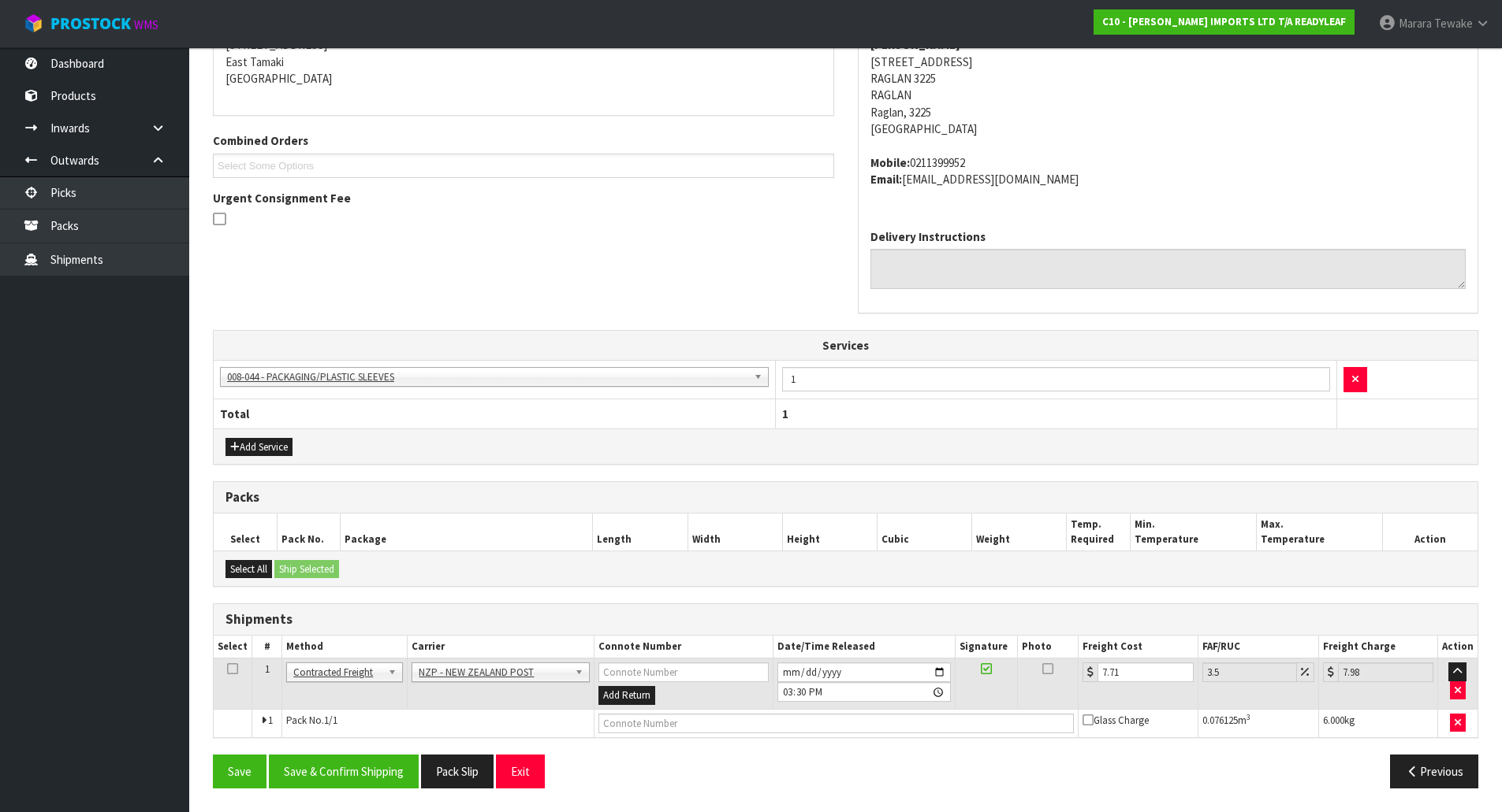
scroll to position [0, 0]
